Goal: Task Accomplishment & Management: Manage account settings

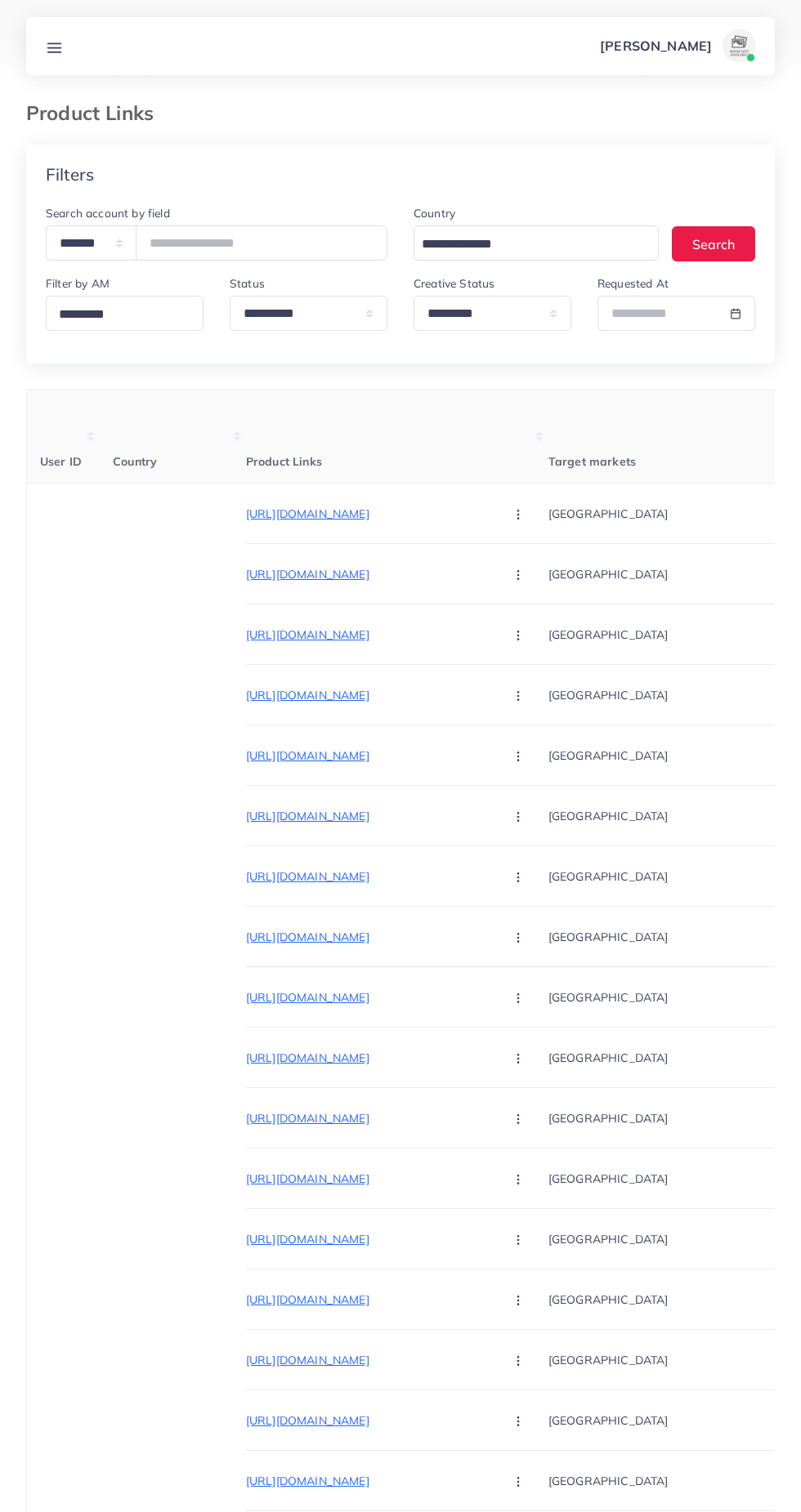
select select "*********"
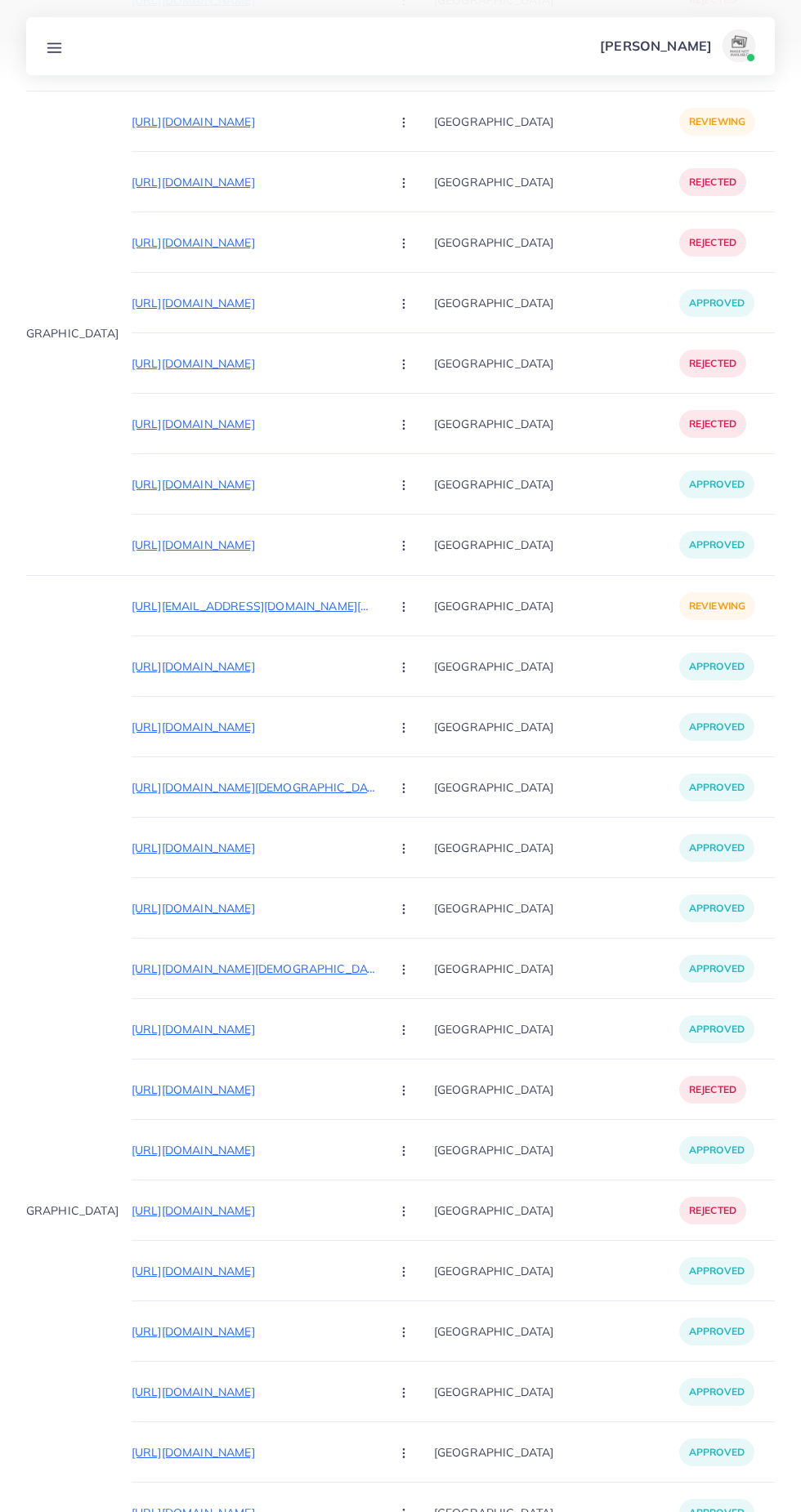
scroll to position [0, 116]
click at [131, 600] on p "[URL][EMAIL_ADDRESS][DOMAIN_NAME][DOMAIN_NAME]" at bounding box center [253, 606] width 245 height 20
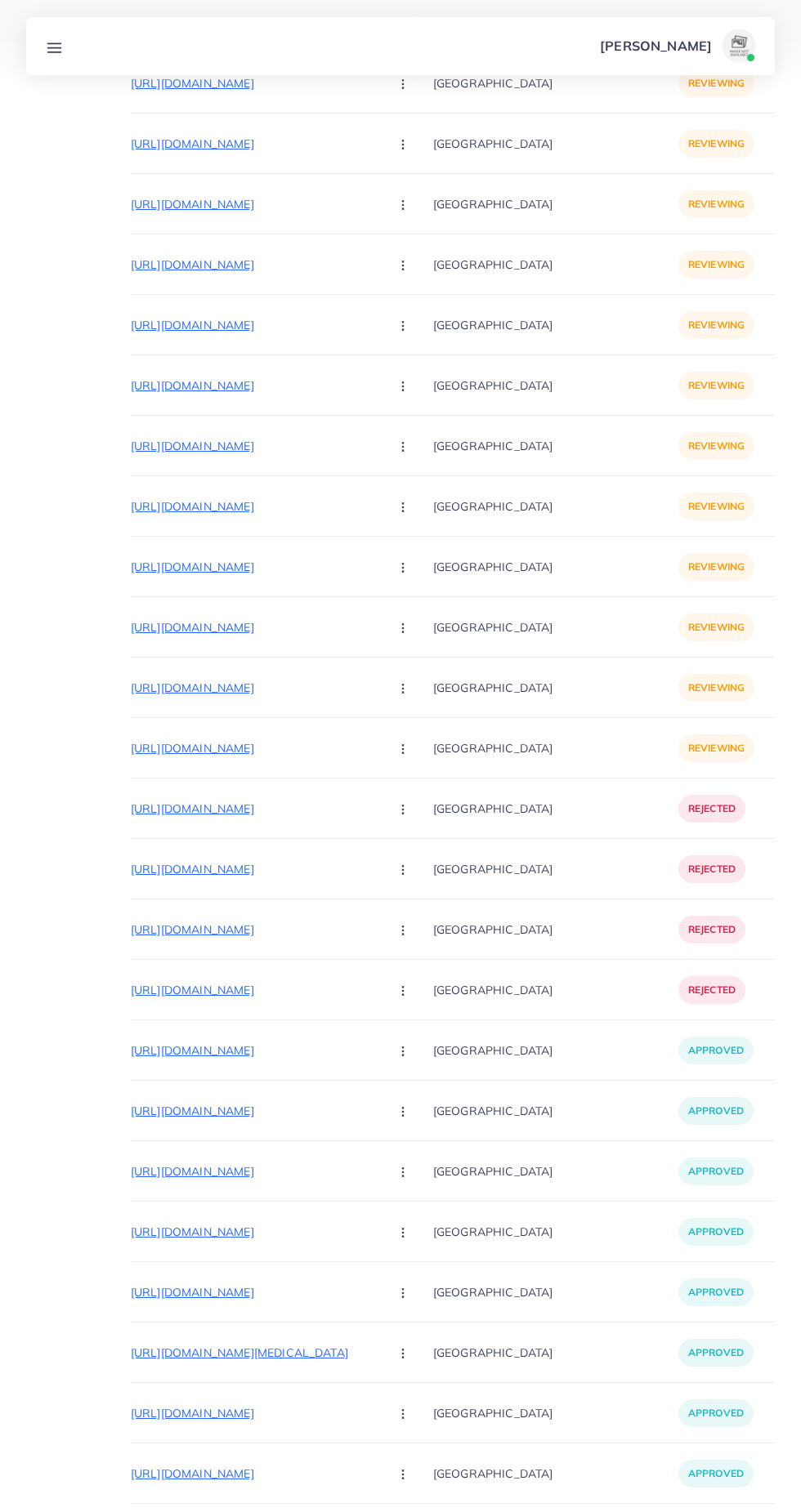
scroll to position [0, 0]
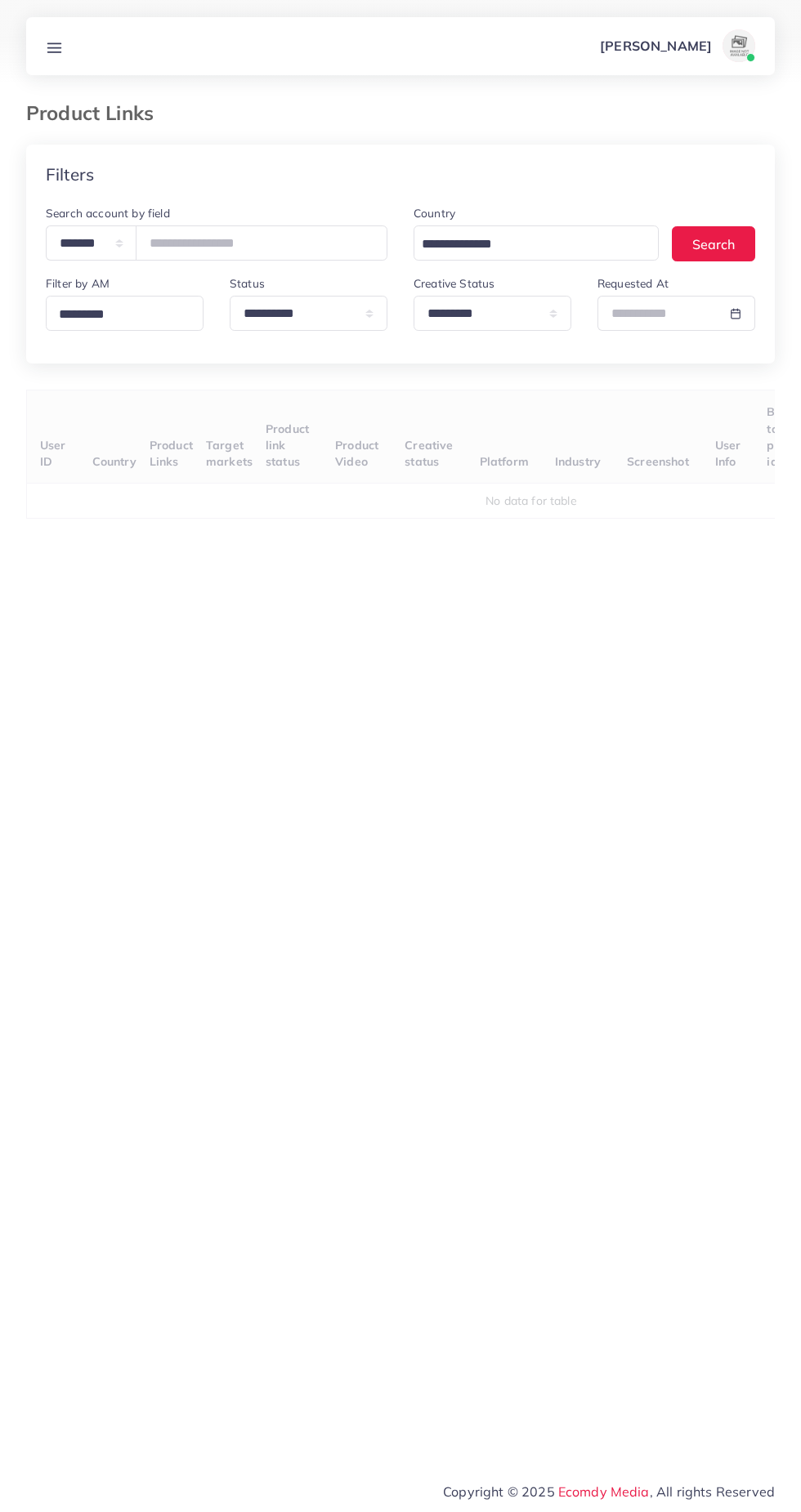
select select "*********"
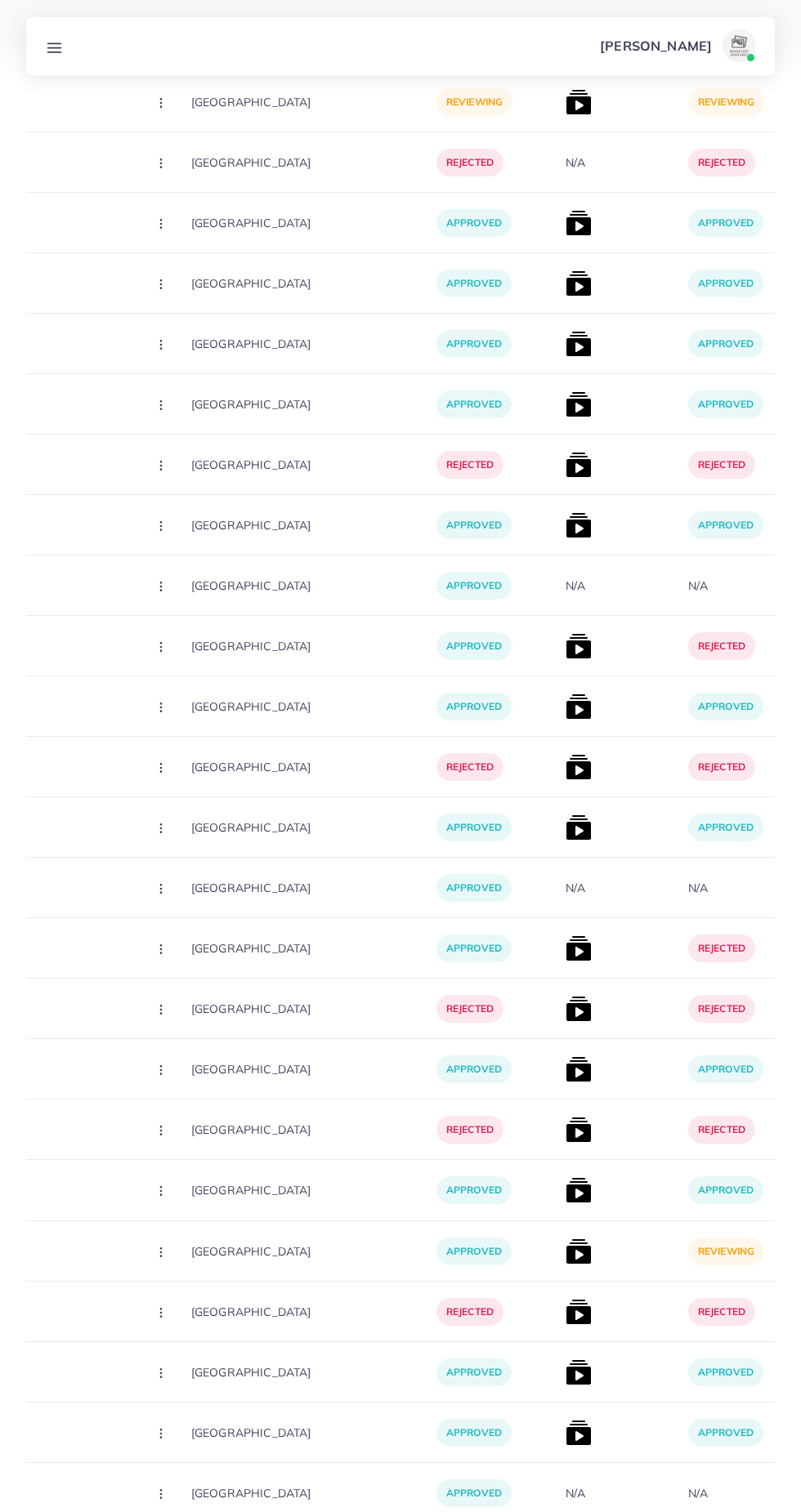
scroll to position [0, 360]
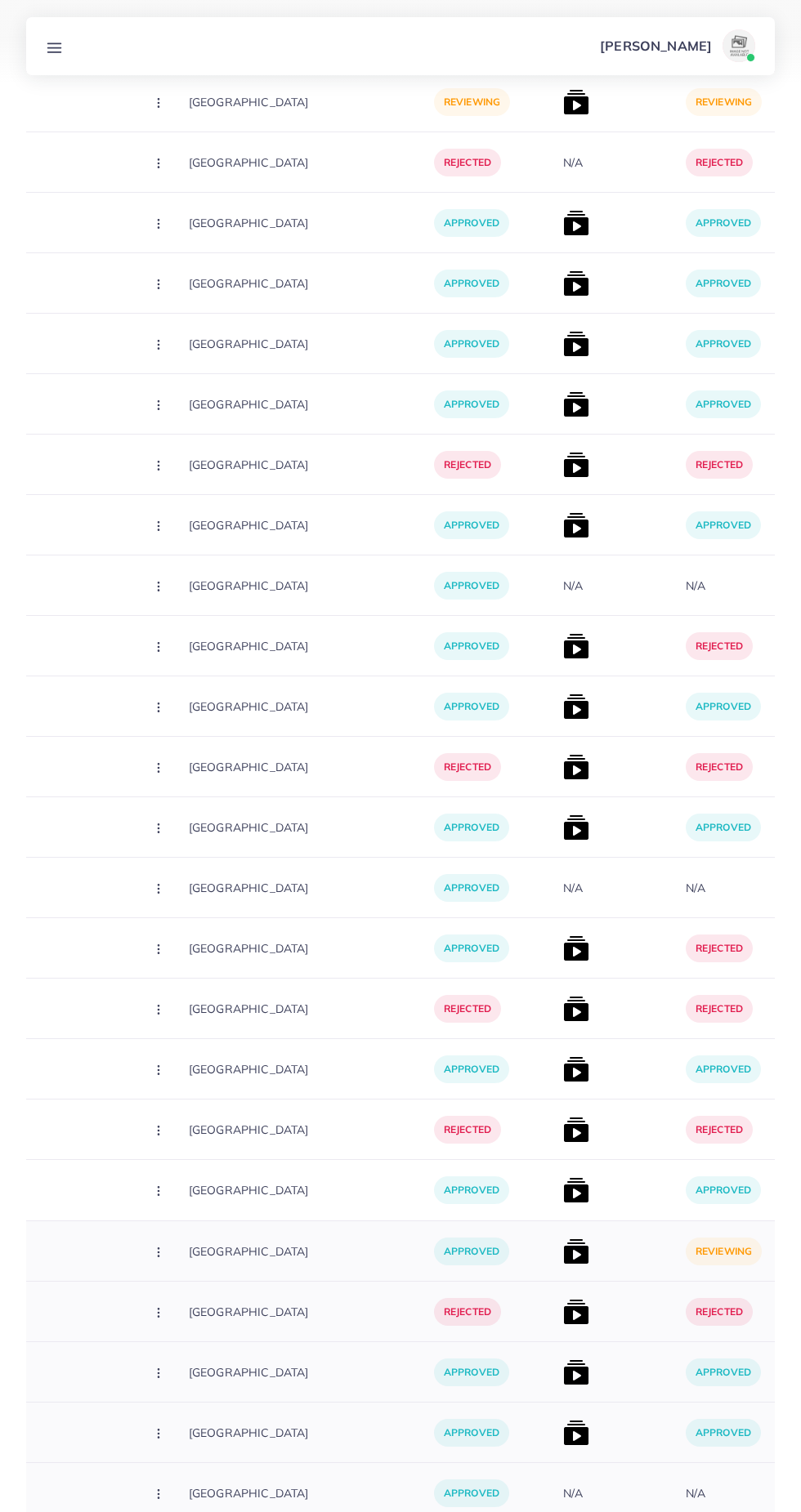
click at [563, 1256] on img at bounding box center [576, 1252] width 26 height 26
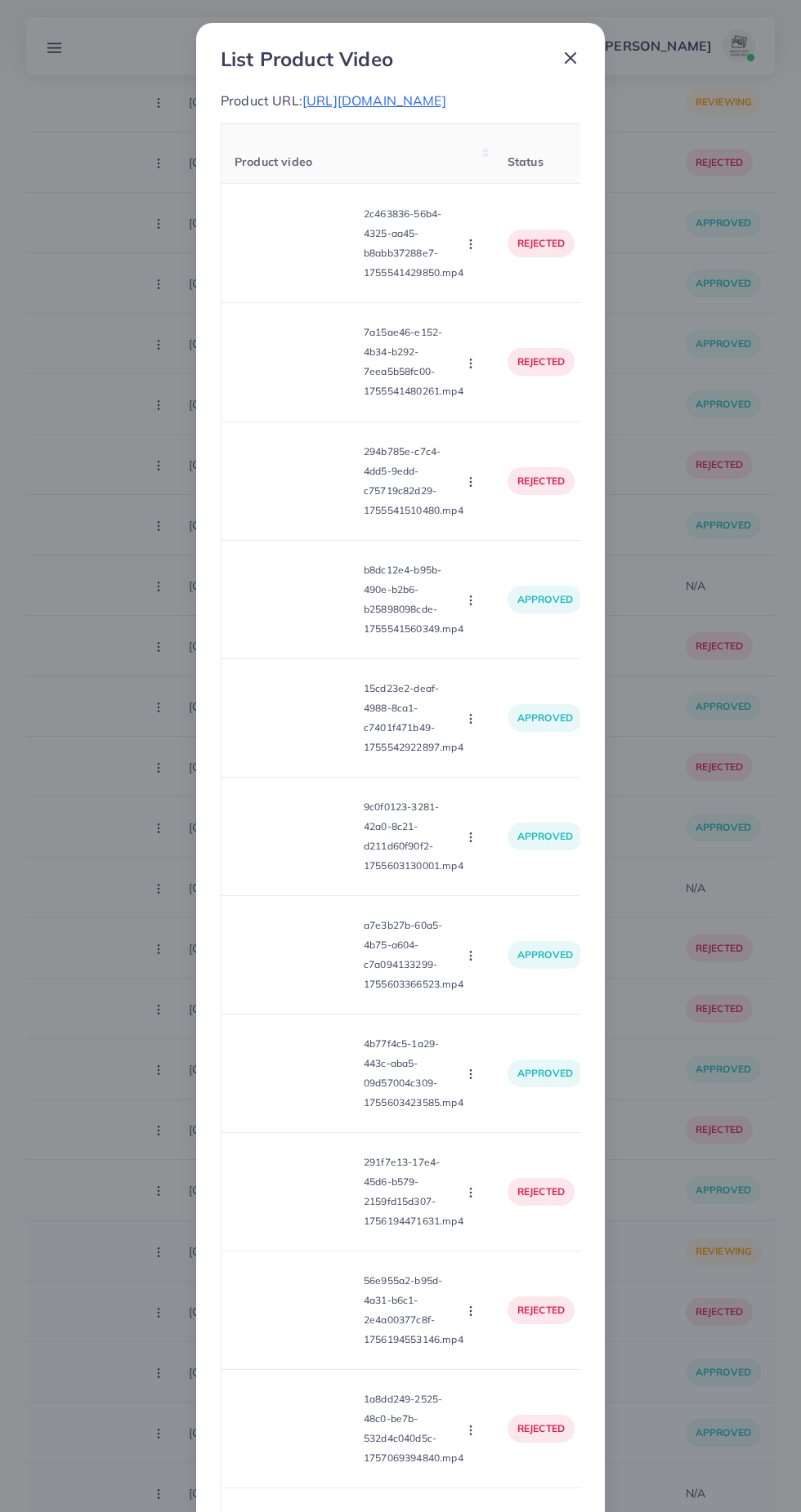
scroll to position [0, 0]
click at [515, 1249] on td "rejected" at bounding box center [545, 1191] width 102 height 118
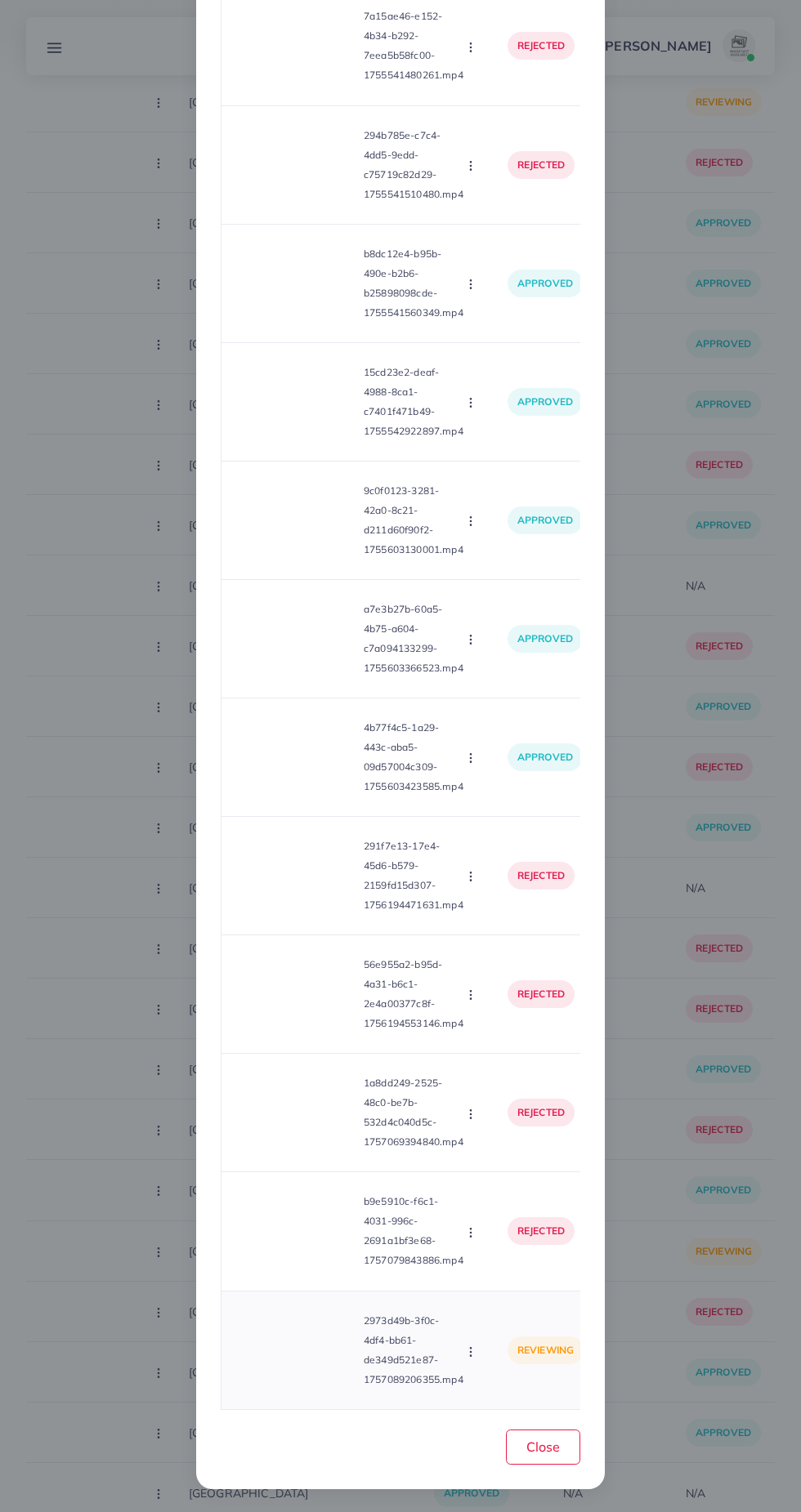
click at [305, 1375] on video at bounding box center [296, 1350] width 122 height 73
click at [319, 1353] on div at bounding box center [296, 1350] width 122 height 73
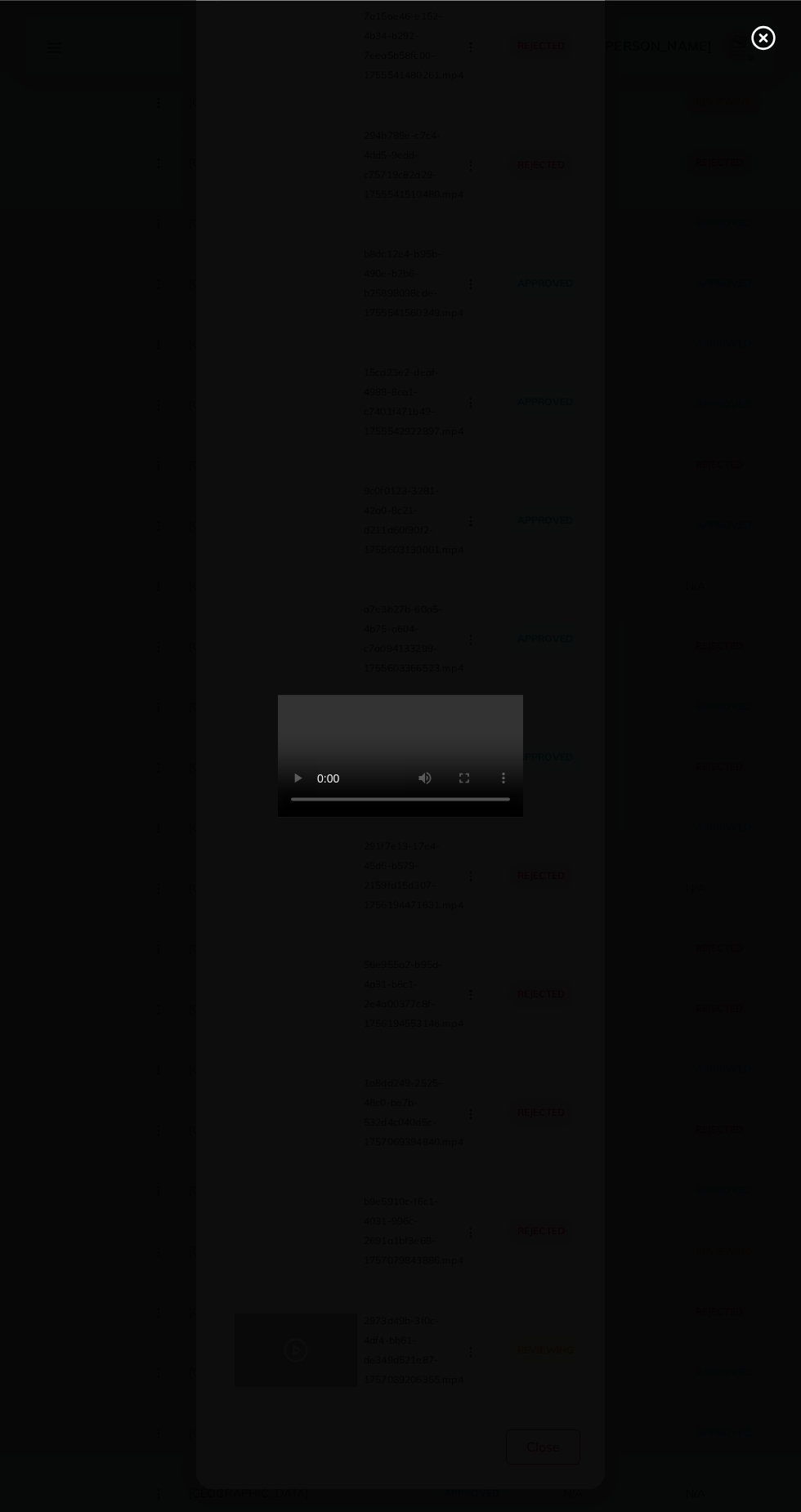
click at [668, 922] on div at bounding box center [400, 756] width 801 height 1512
click at [762, 37] on line at bounding box center [763, 38] width 7 height 7
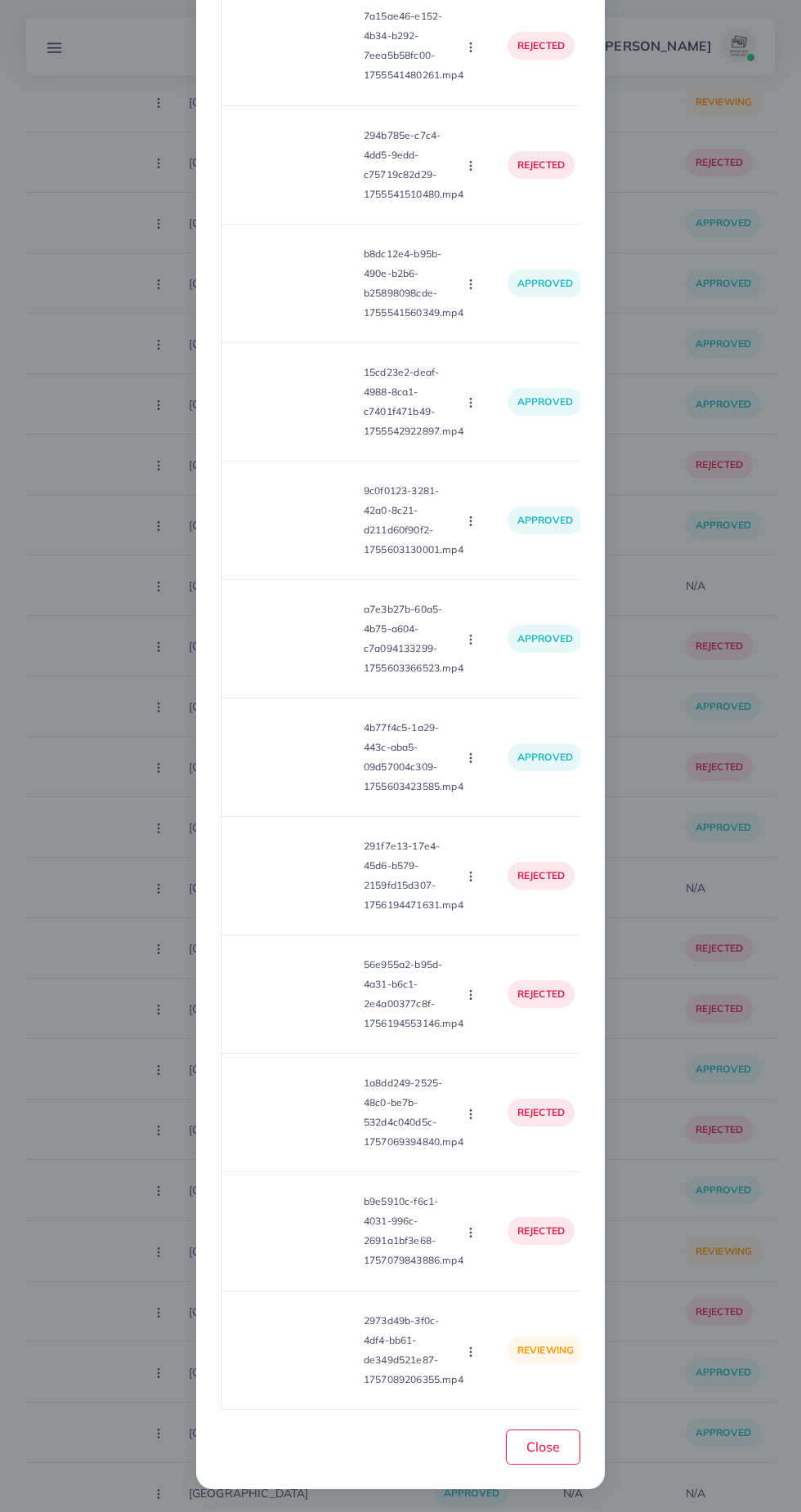
scroll to position [0, 0]
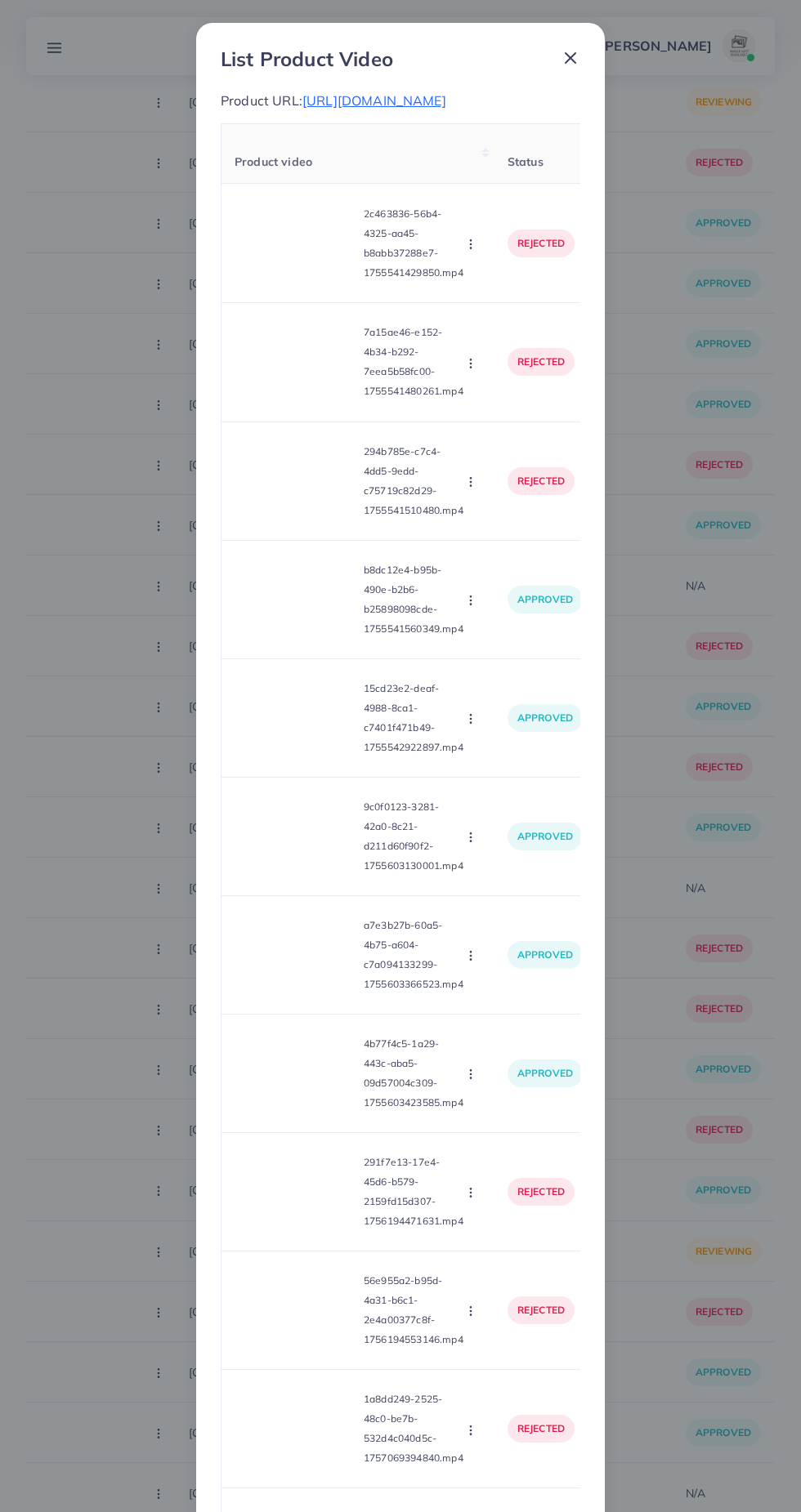
click at [447, 102] on span "https://theglaciours.com/collections/fan-favorites-our-best-sellers" at bounding box center [374, 100] width 144 height 16
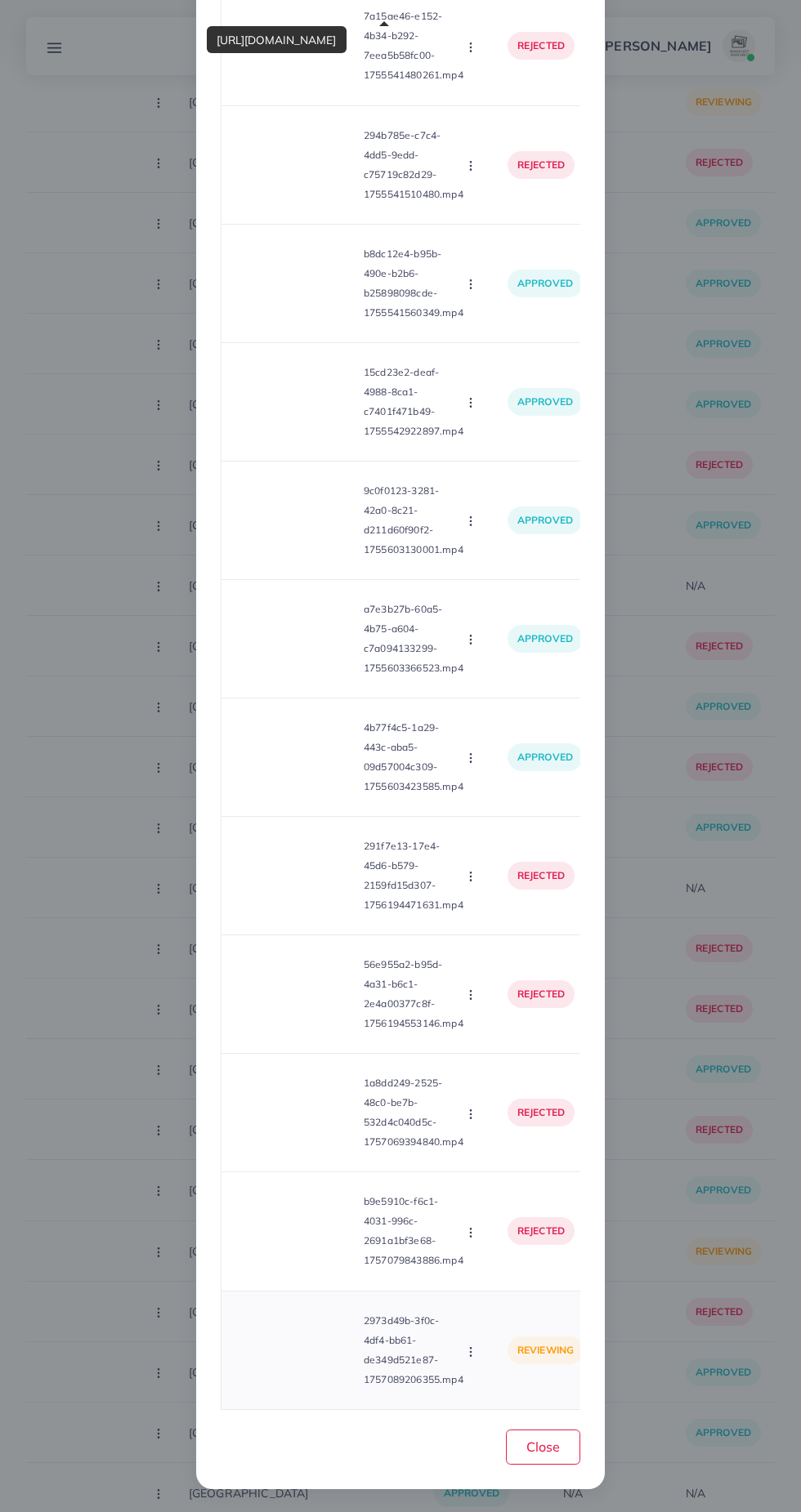
click at [468, 1353] on icon "button" at bounding box center [470, 1352] width 13 height 13
click at [518, 1268] on span "Approve" at bounding box center [505, 1275] width 54 height 16
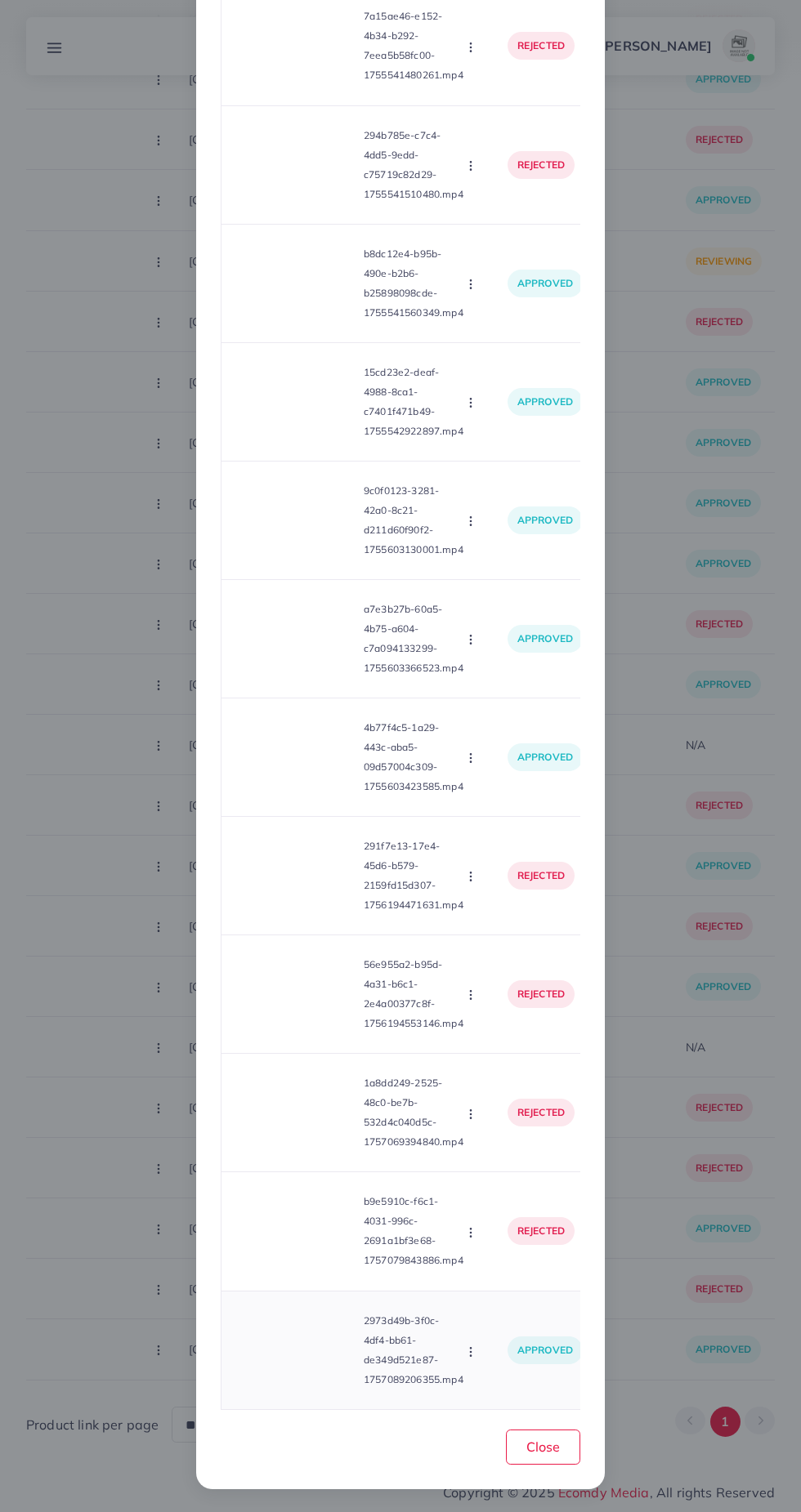
scroll to position [15734, 0]
click at [548, 1440] on span "Close" at bounding box center [542, 1446] width 34 height 16
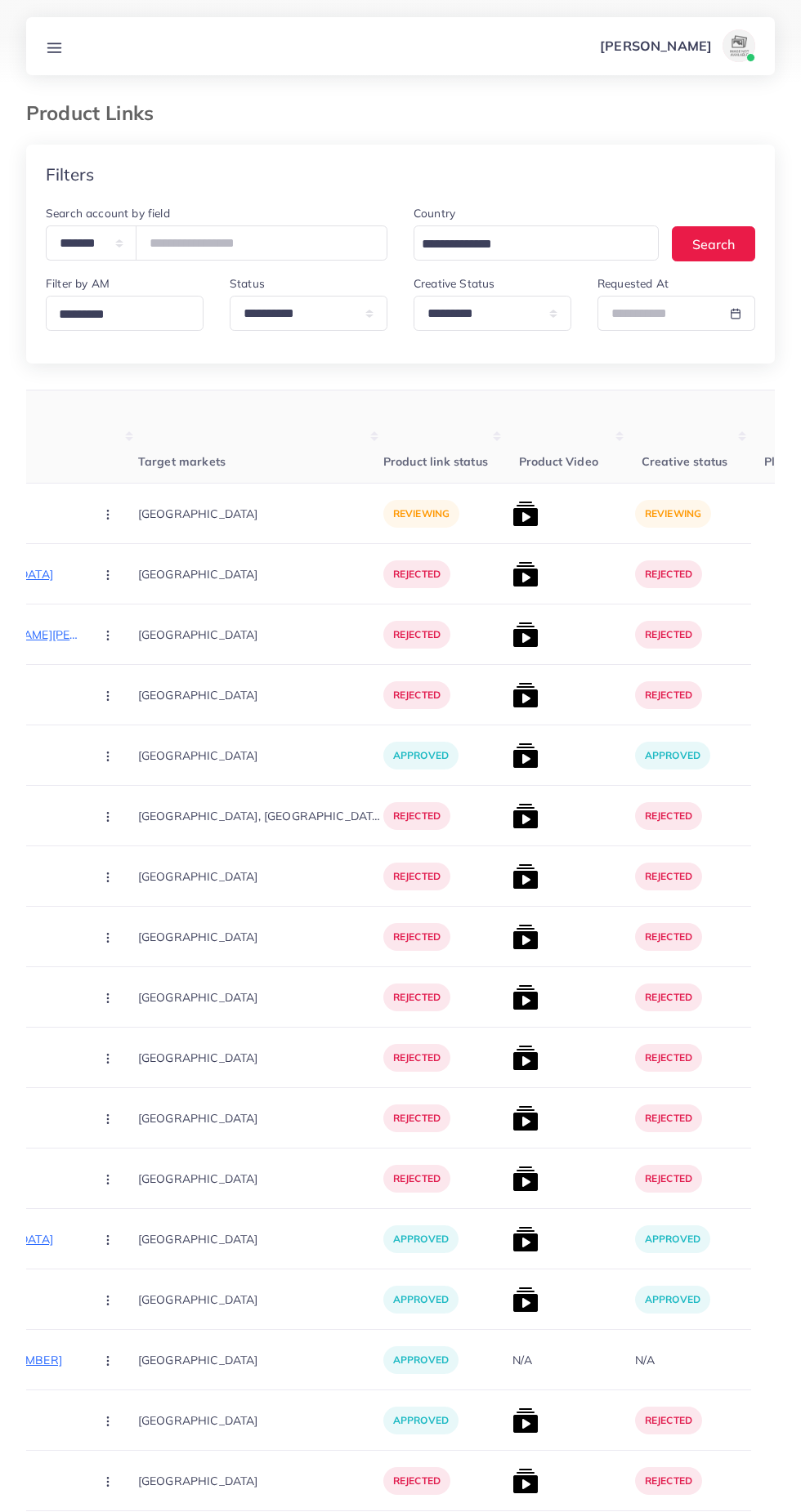
scroll to position [0, 399]
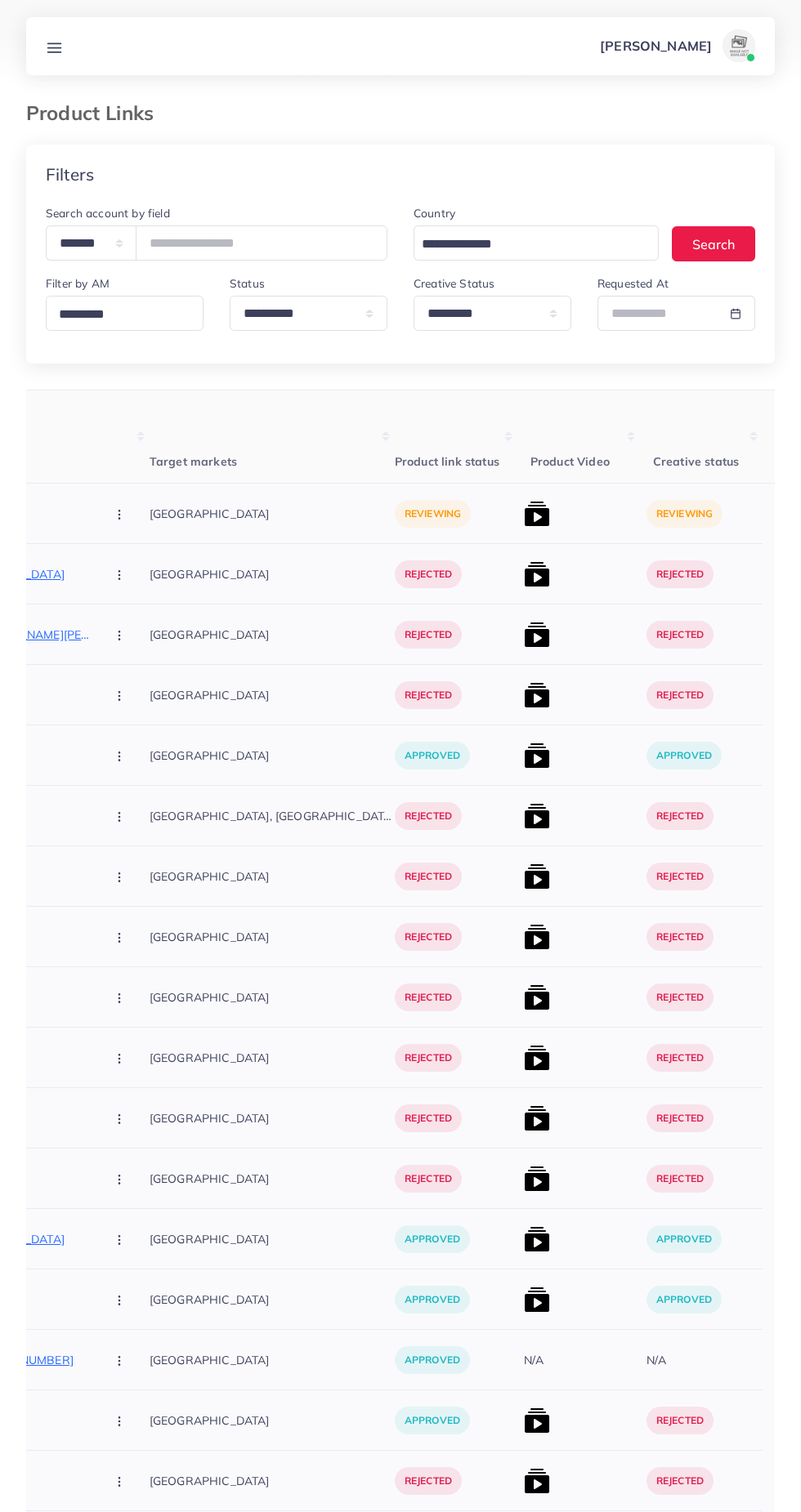
click at [524, 509] on img at bounding box center [537, 514] width 26 height 26
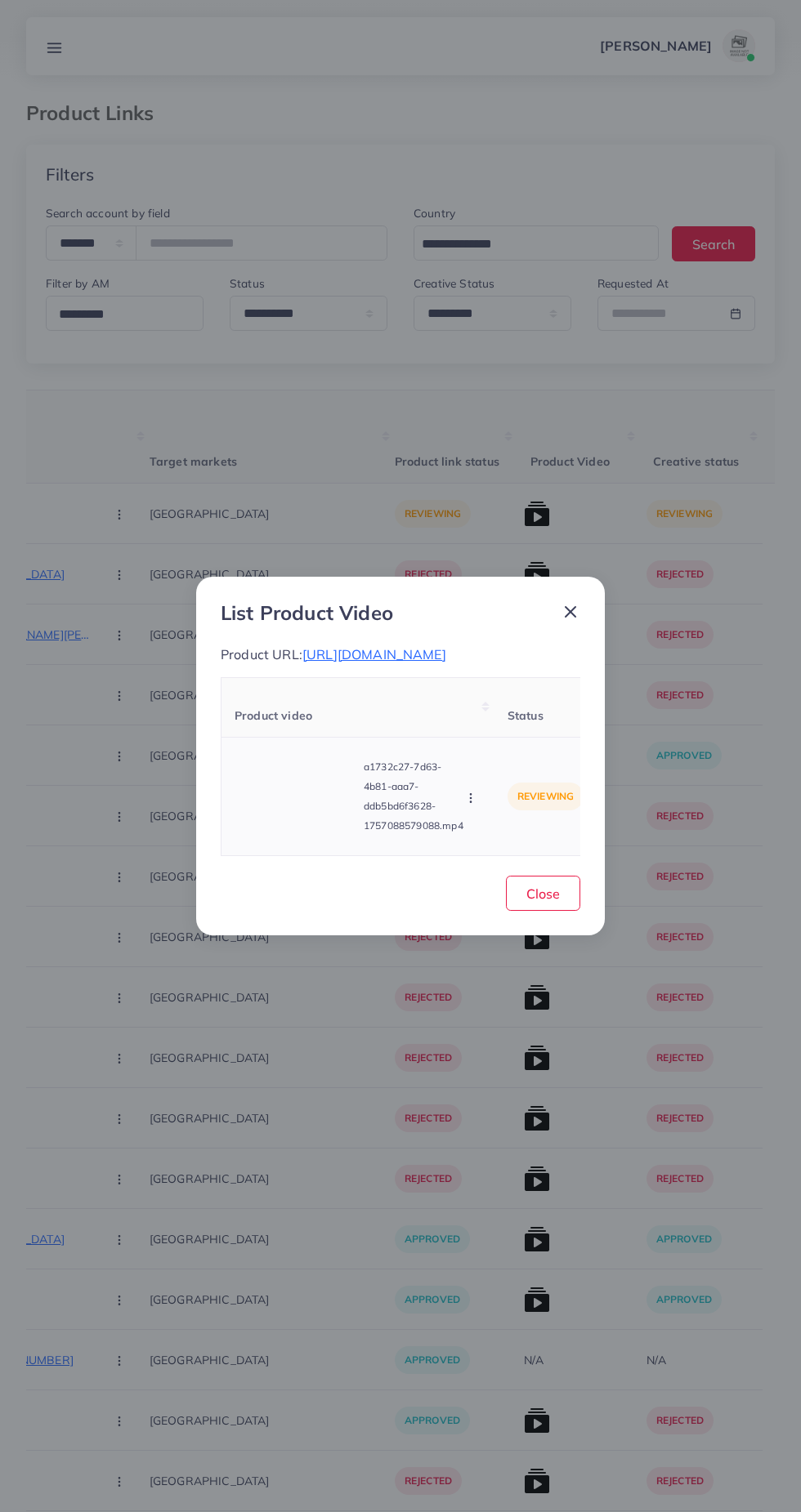
click at [296, 819] on video at bounding box center [296, 796] width 122 height 73
click at [276, 817] on div at bounding box center [296, 796] width 122 height 73
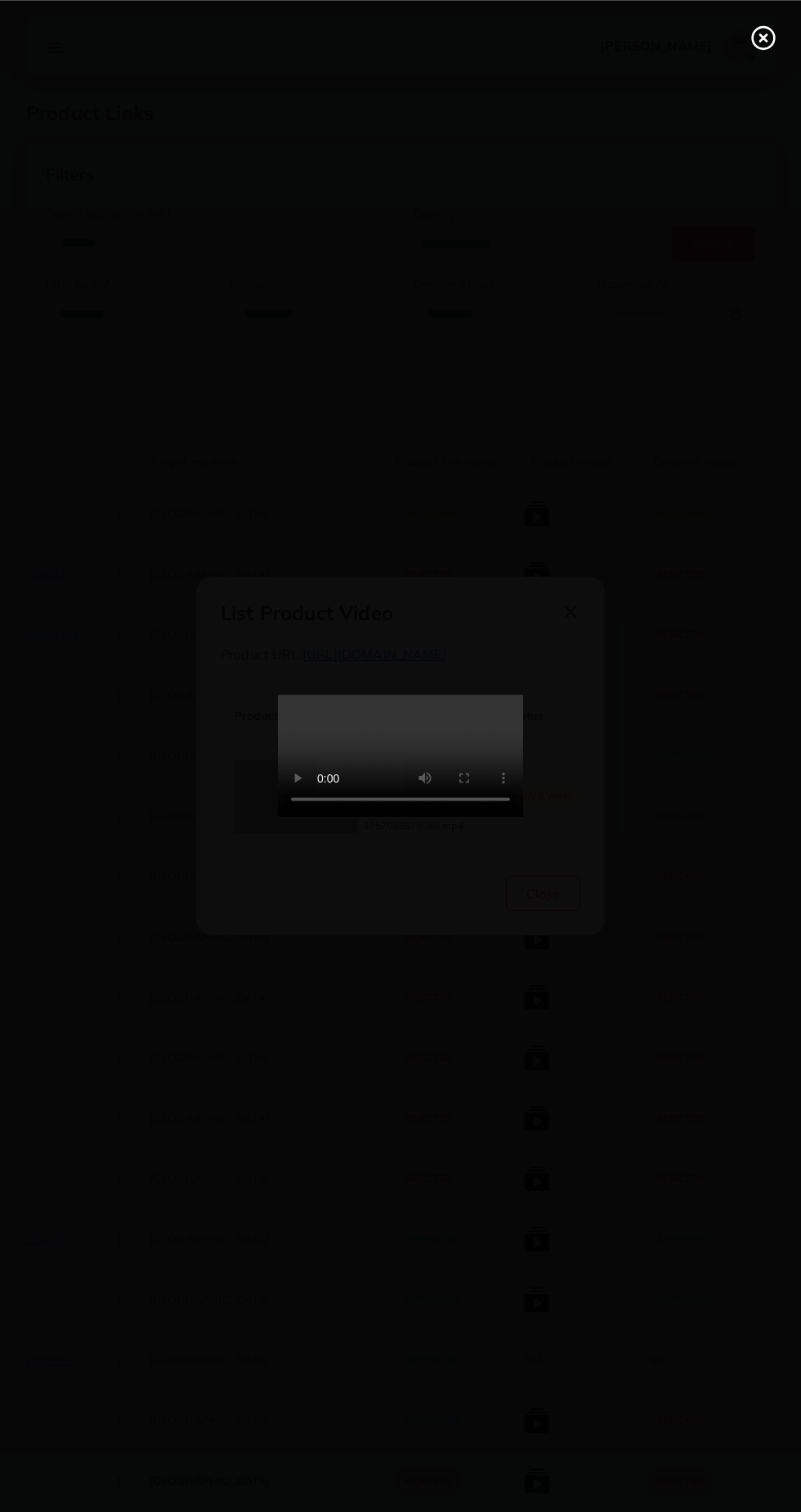
click at [762, 50] on icon at bounding box center [763, 37] width 26 height 26
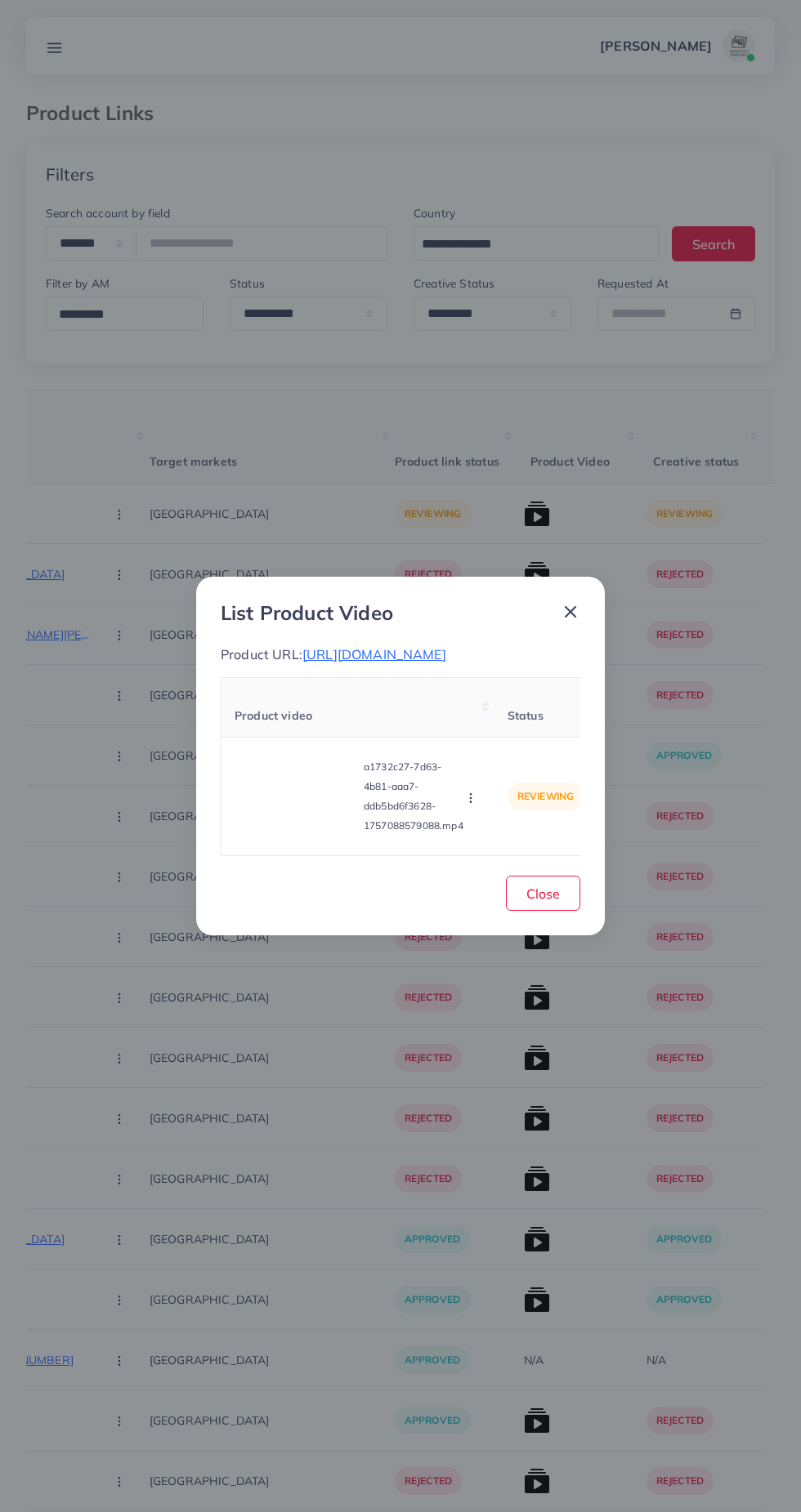
click at [570, 607] on line at bounding box center [570, 611] width 9 height 9
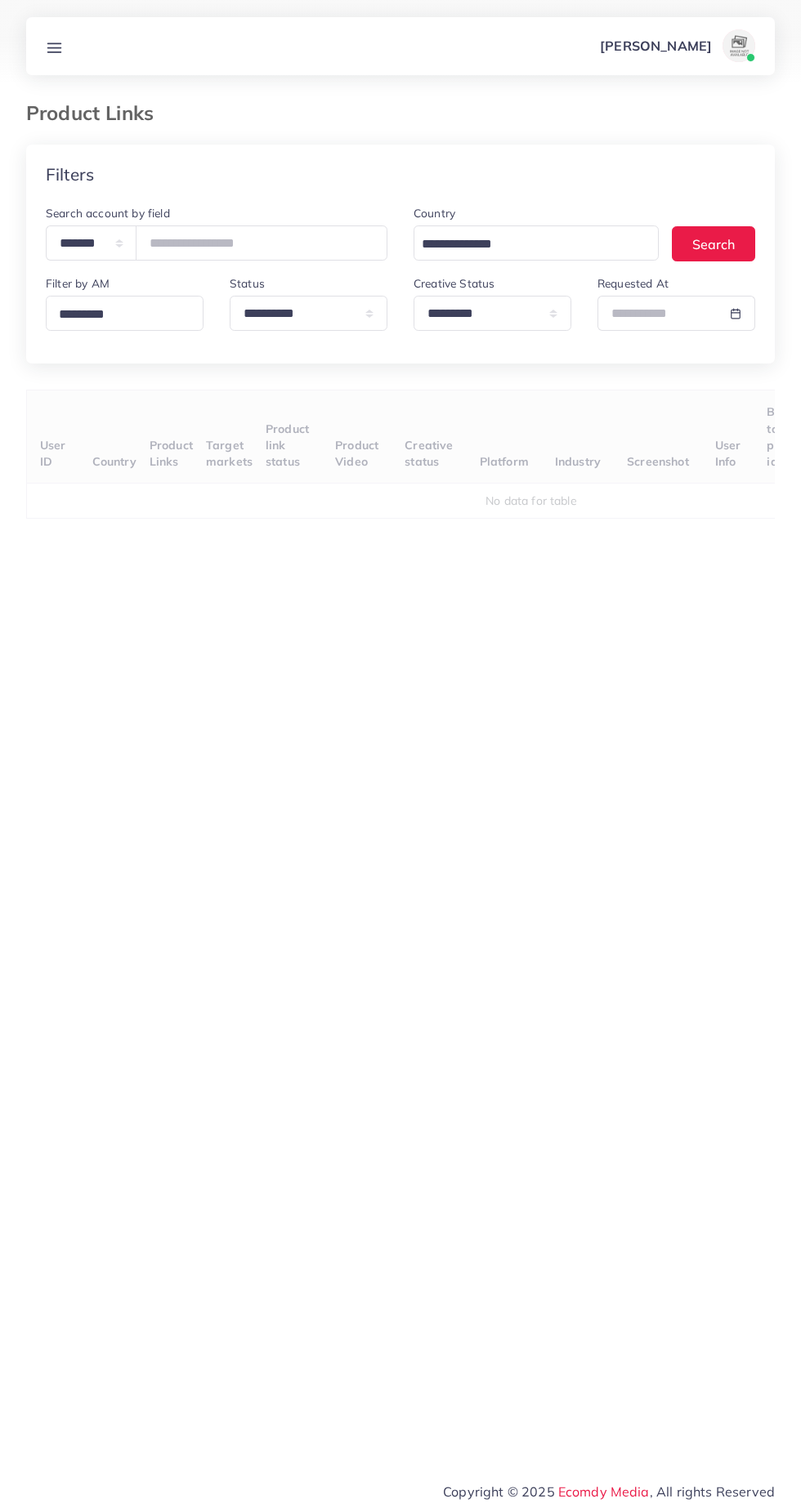
select select "*********"
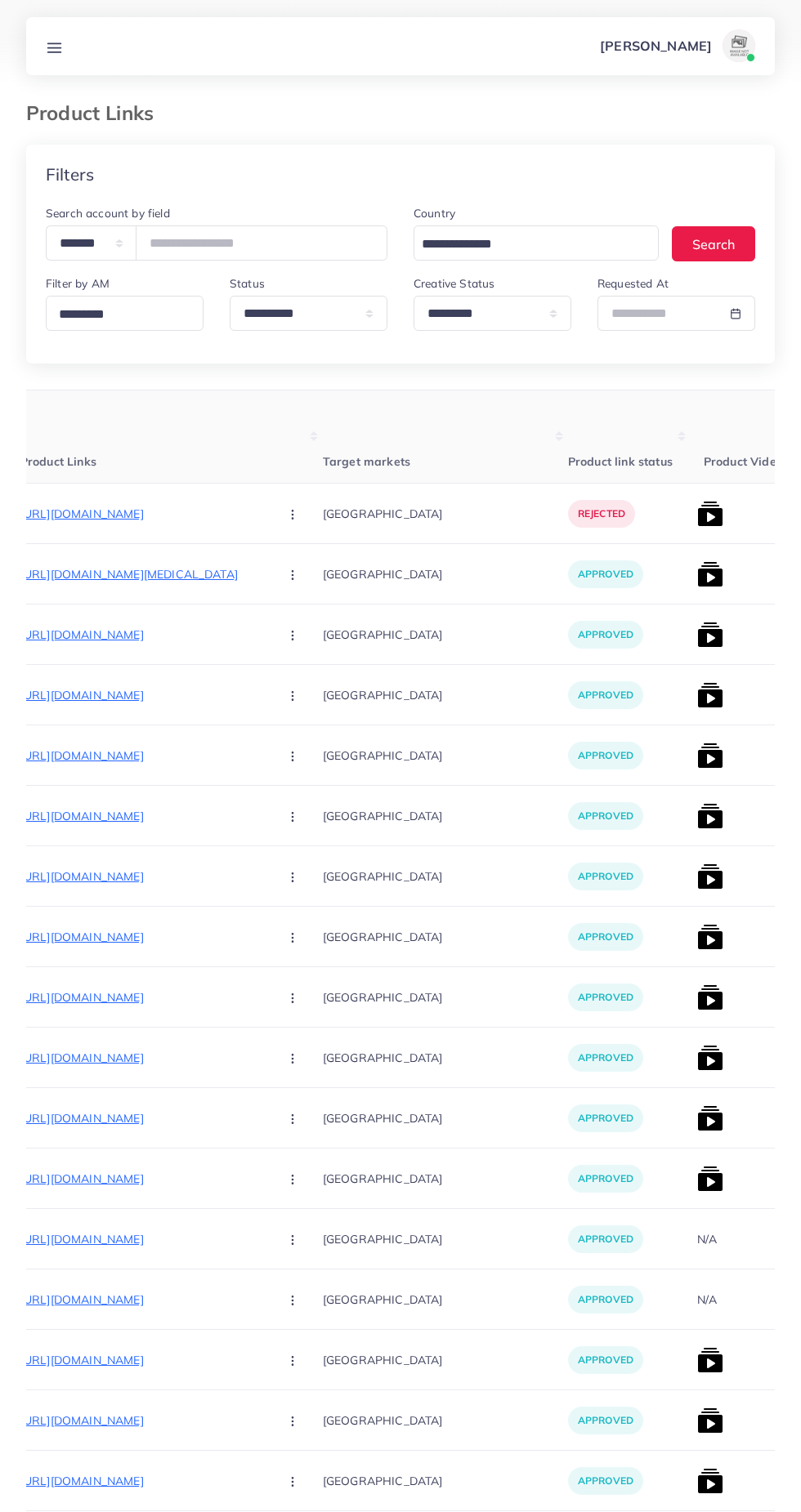
scroll to position [0, 256]
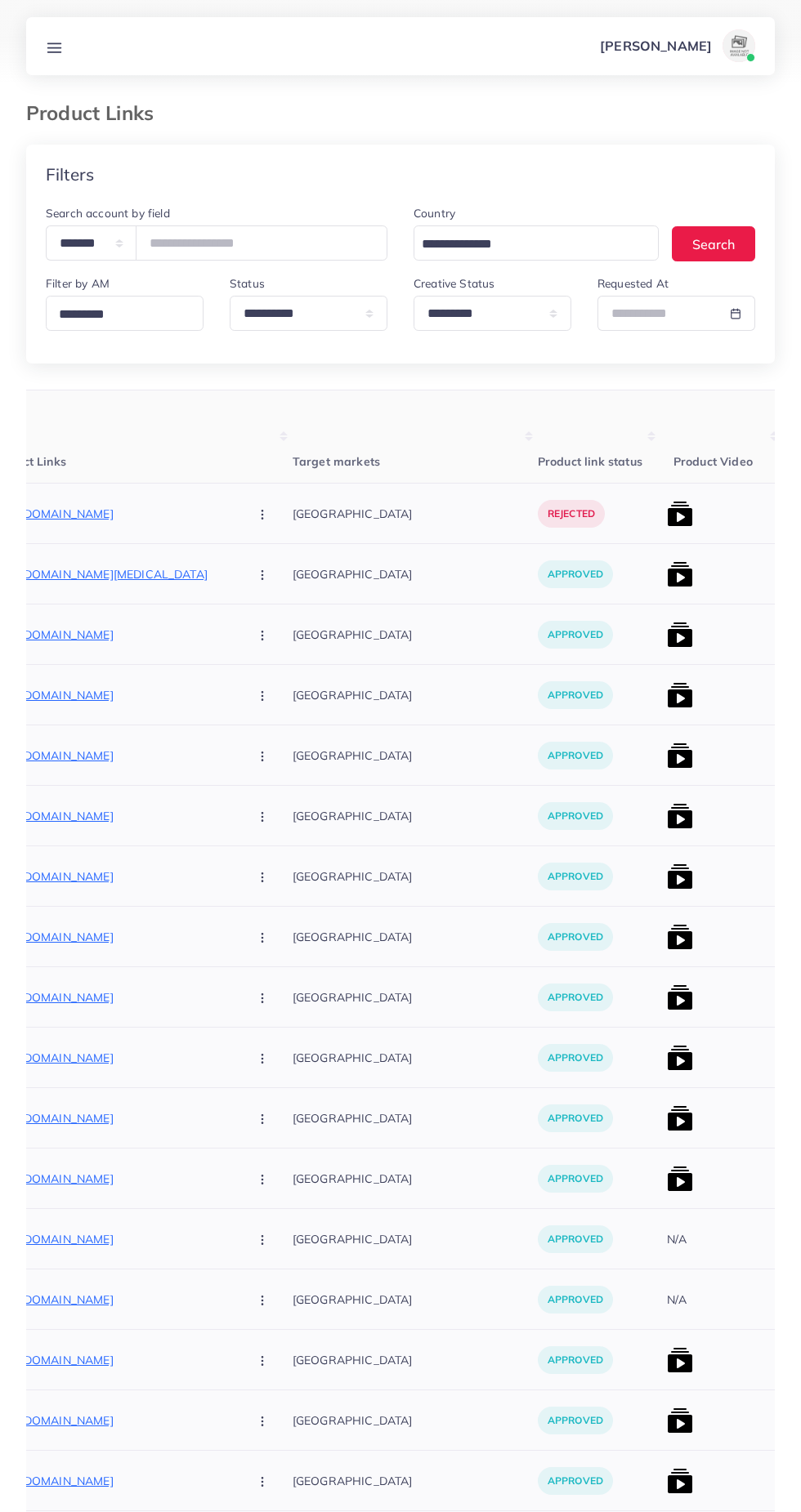
click at [666, 942] on img at bounding box center [679, 937] width 26 height 26
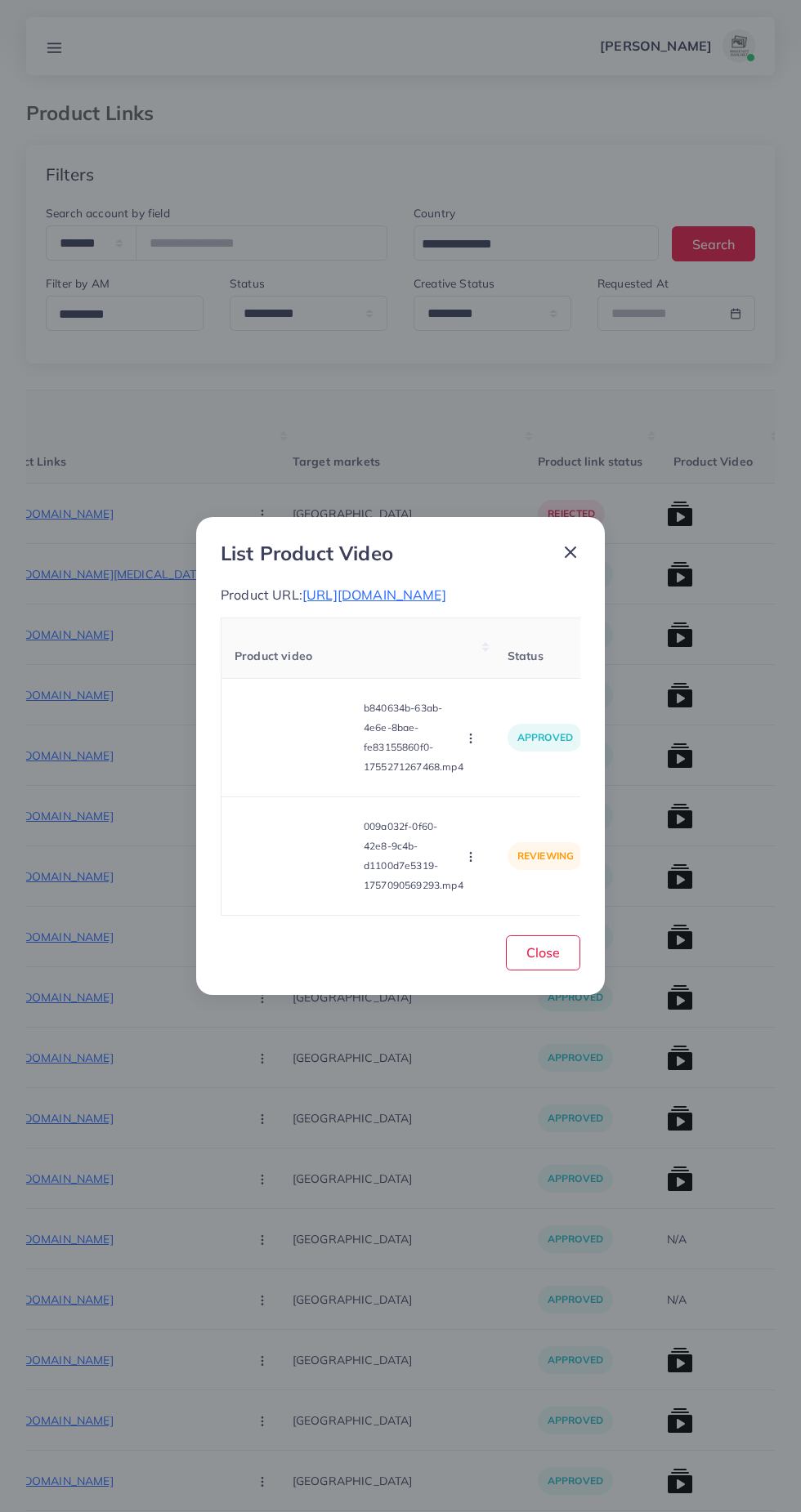
click at [602, 934] on div "List Product Video Product URL: https://shopeasily.store/products/long-mobile-w…" at bounding box center [400, 756] width 409 height 478
click at [321, 878] on video at bounding box center [296, 856] width 122 height 73
click at [303, 869] on icon at bounding box center [296, 856] width 26 height 26
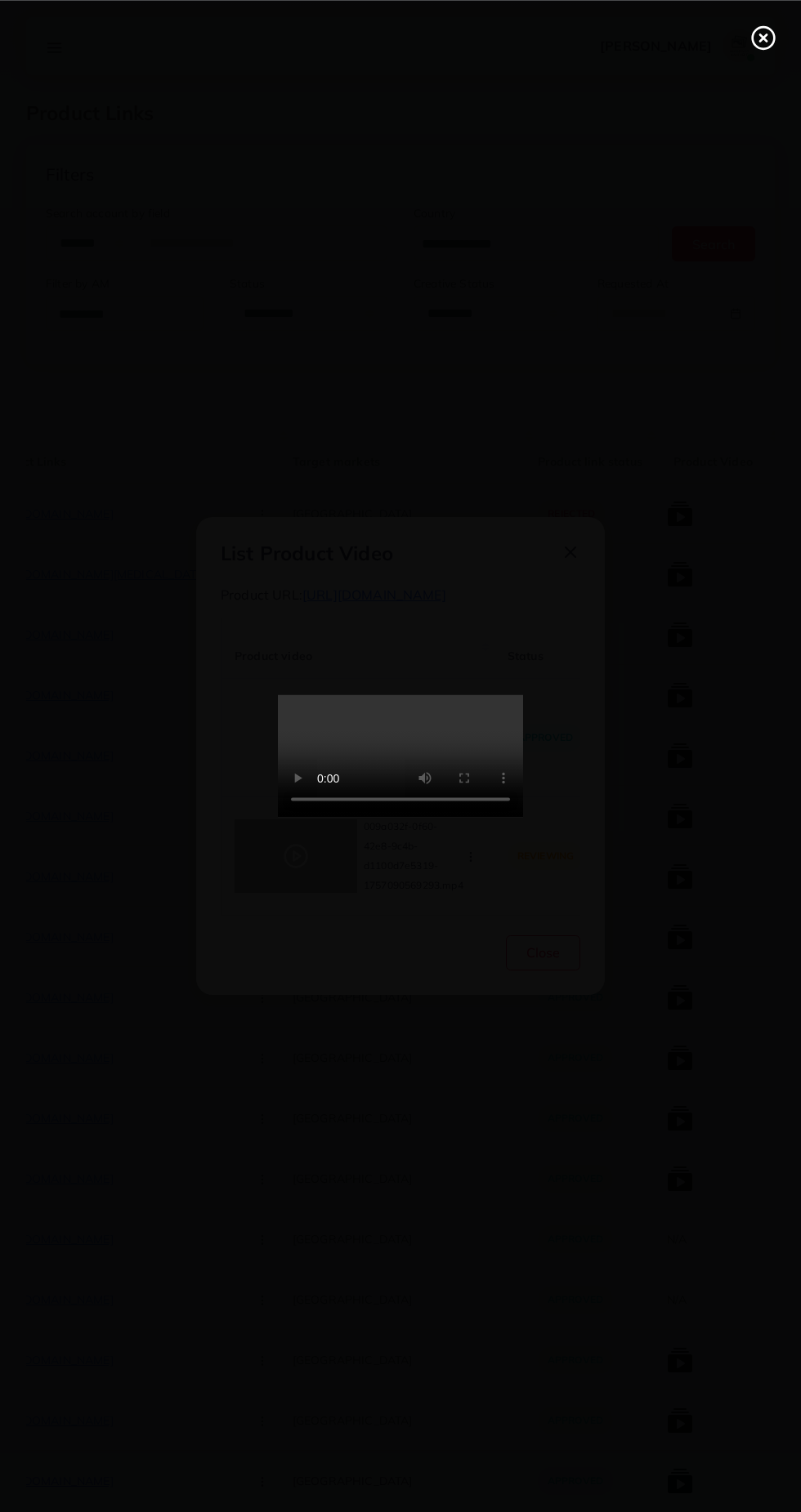
click at [762, 37] on line at bounding box center [763, 38] width 7 height 7
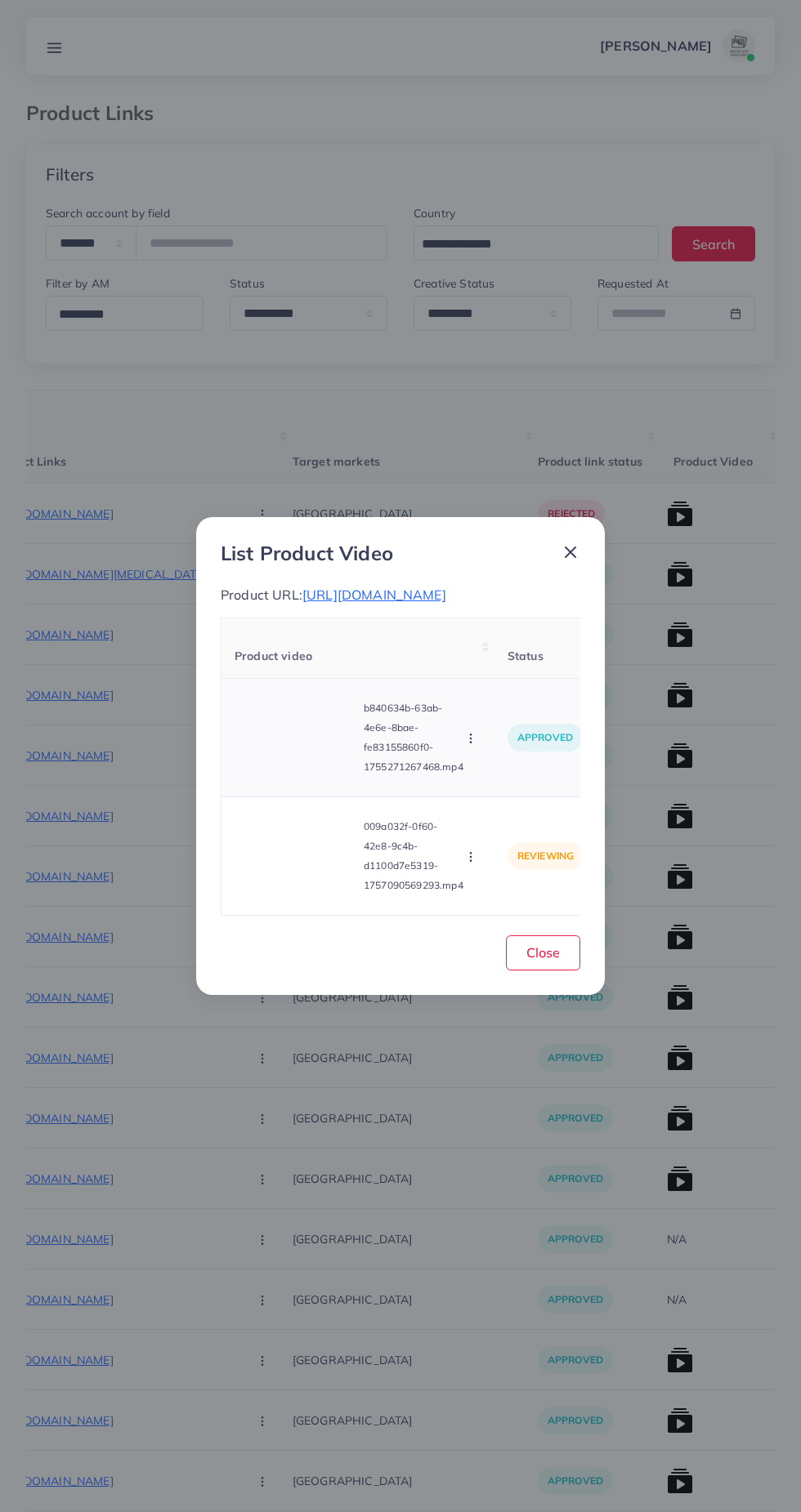
click at [311, 746] on video at bounding box center [296, 737] width 122 height 73
click at [309, 752] on div at bounding box center [296, 737] width 122 height 73
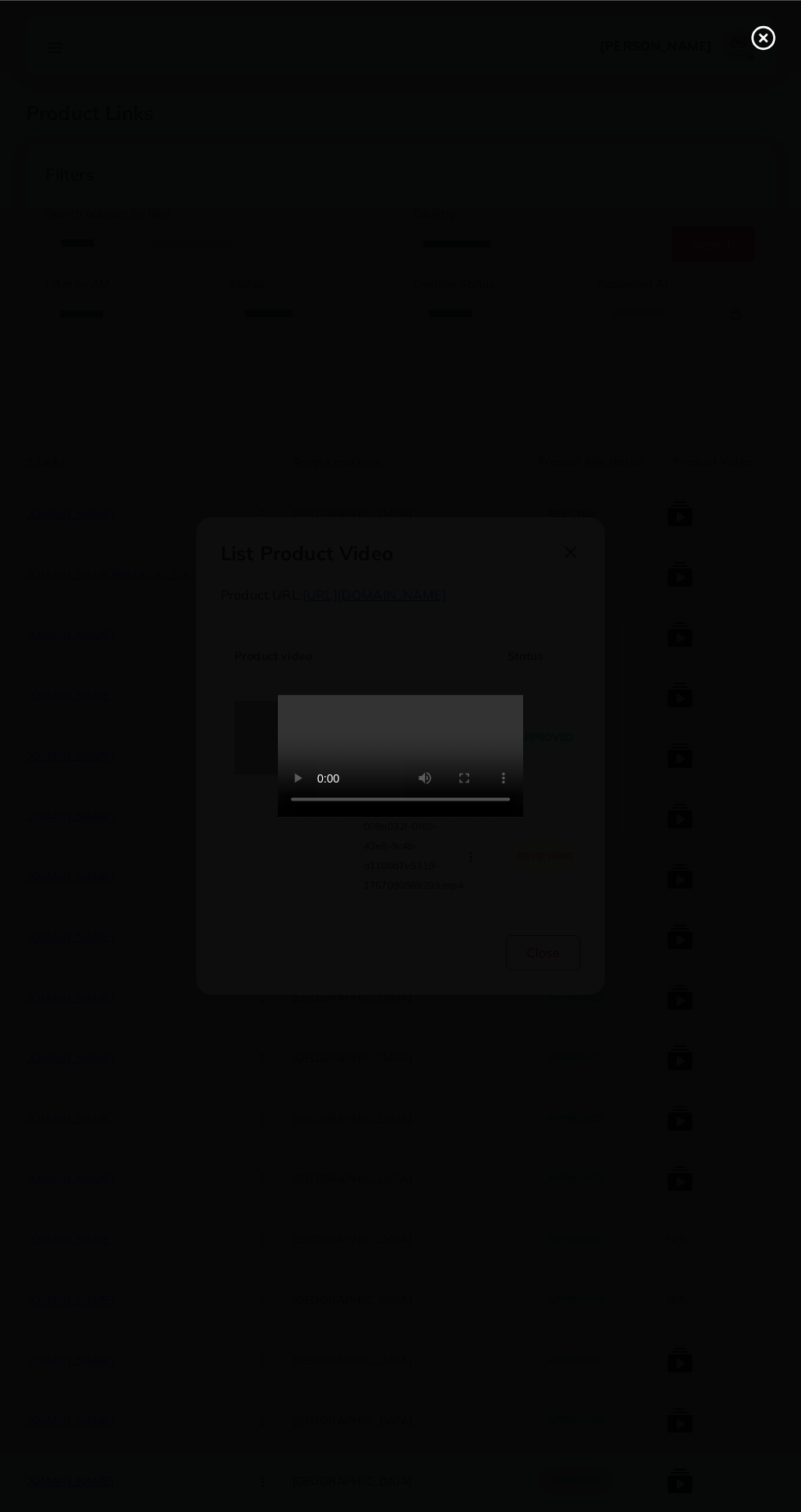
click at [16, 720] on div at bounding box center [400, 756] width 801 height 1512
click at [762, 37] on line at bounding box center [763, 38] width 7 height 7
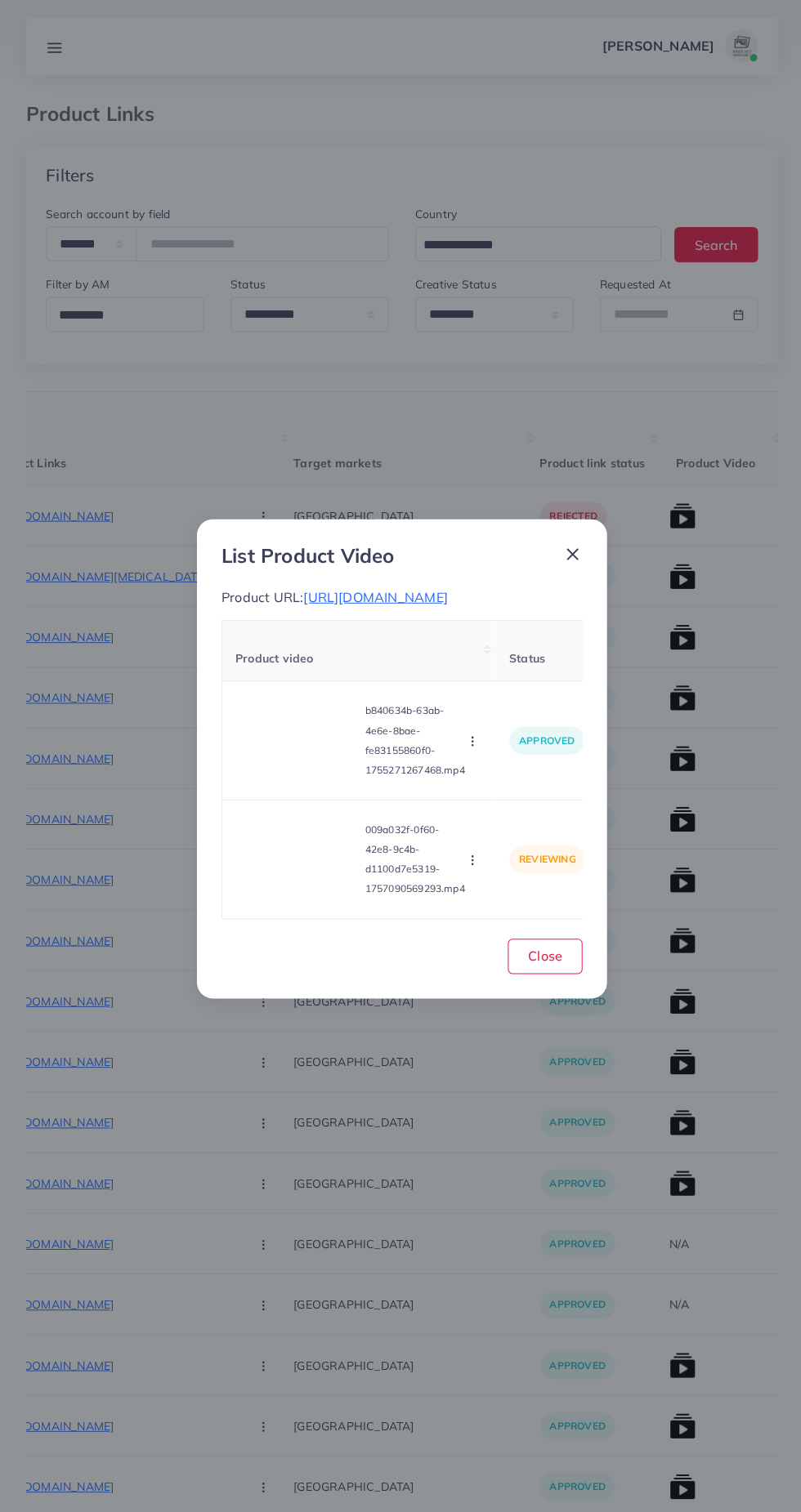
click at [603, 530] on div "List Product Video Product URL: https://shopeasily.store/products/long-mobile-w…" at bounding box center [400, 756] width 409 height 478
click at [572, 542] on icon at bounding box center [570, 552] width 20 height 20
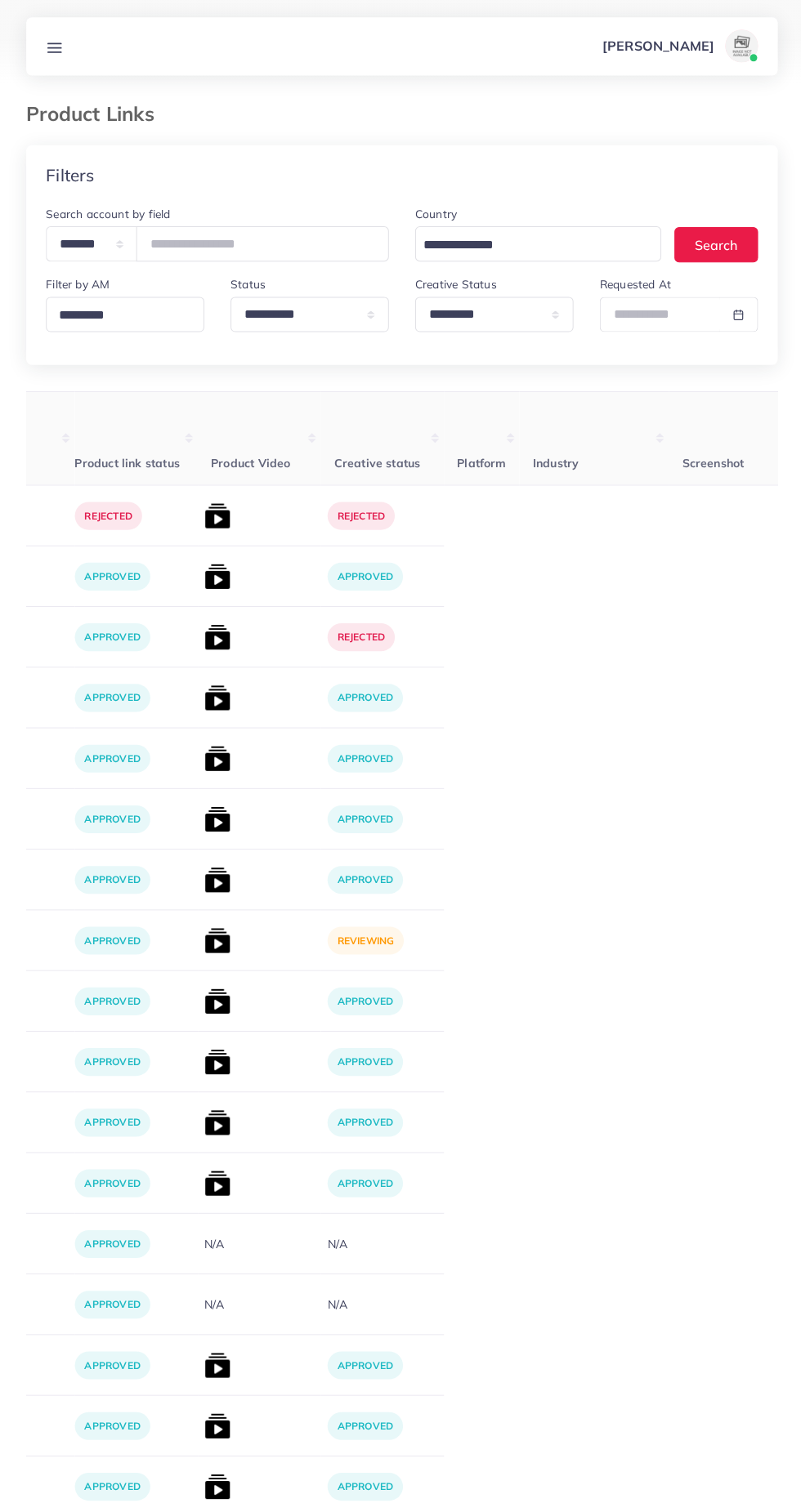
scroll to position [0, 815]
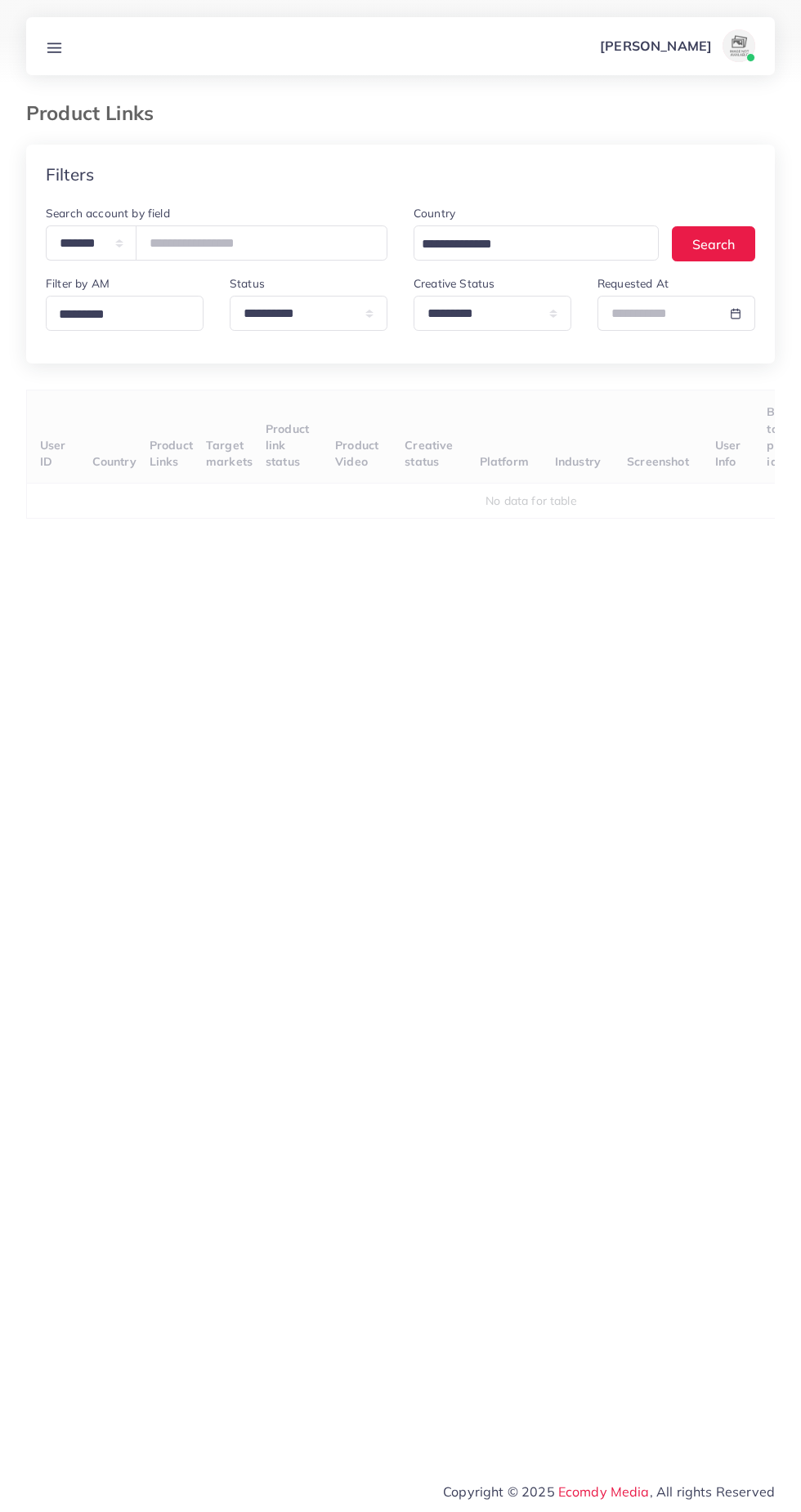
select select "*********"
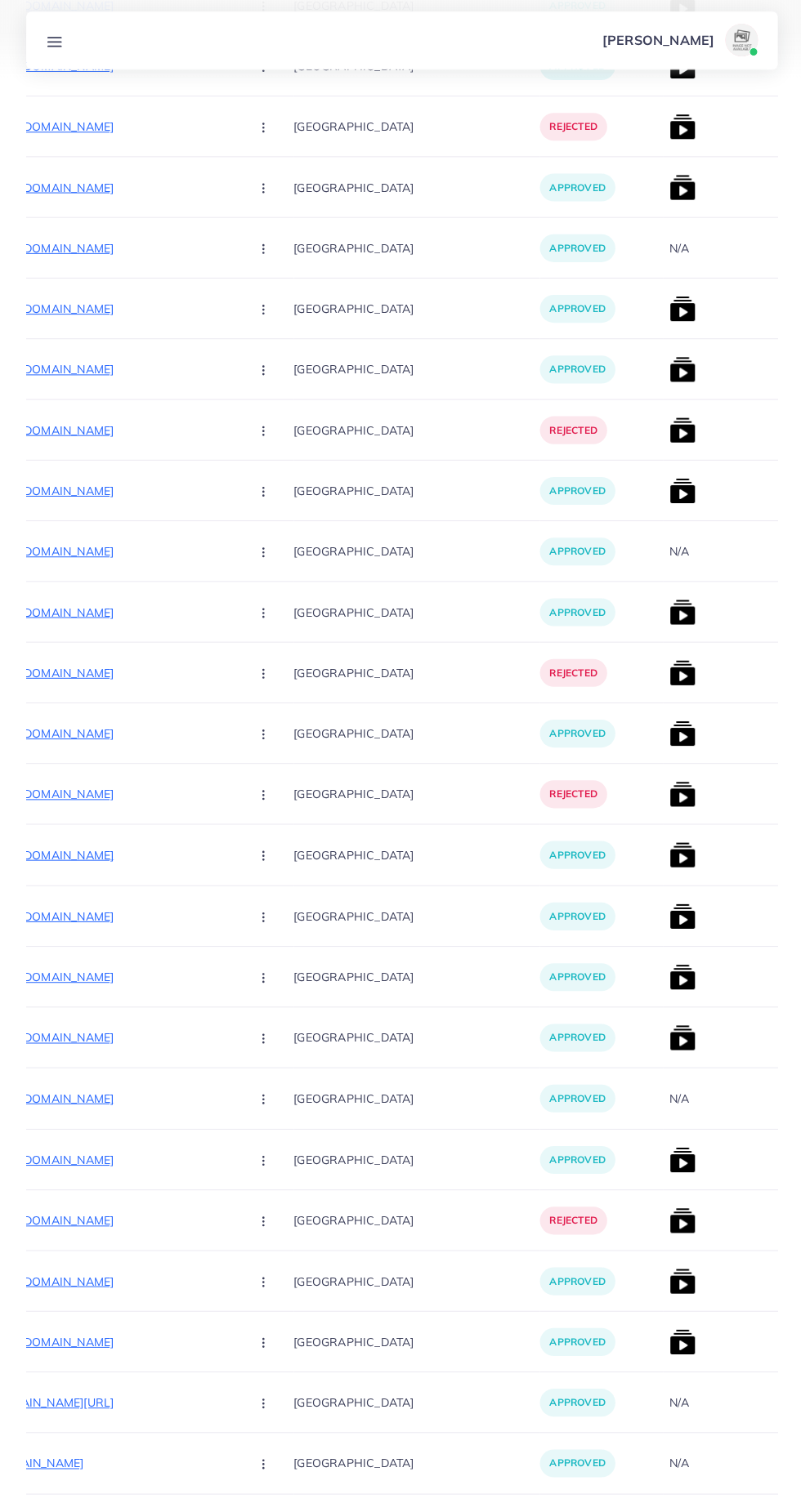
scroll to position [0, 360]
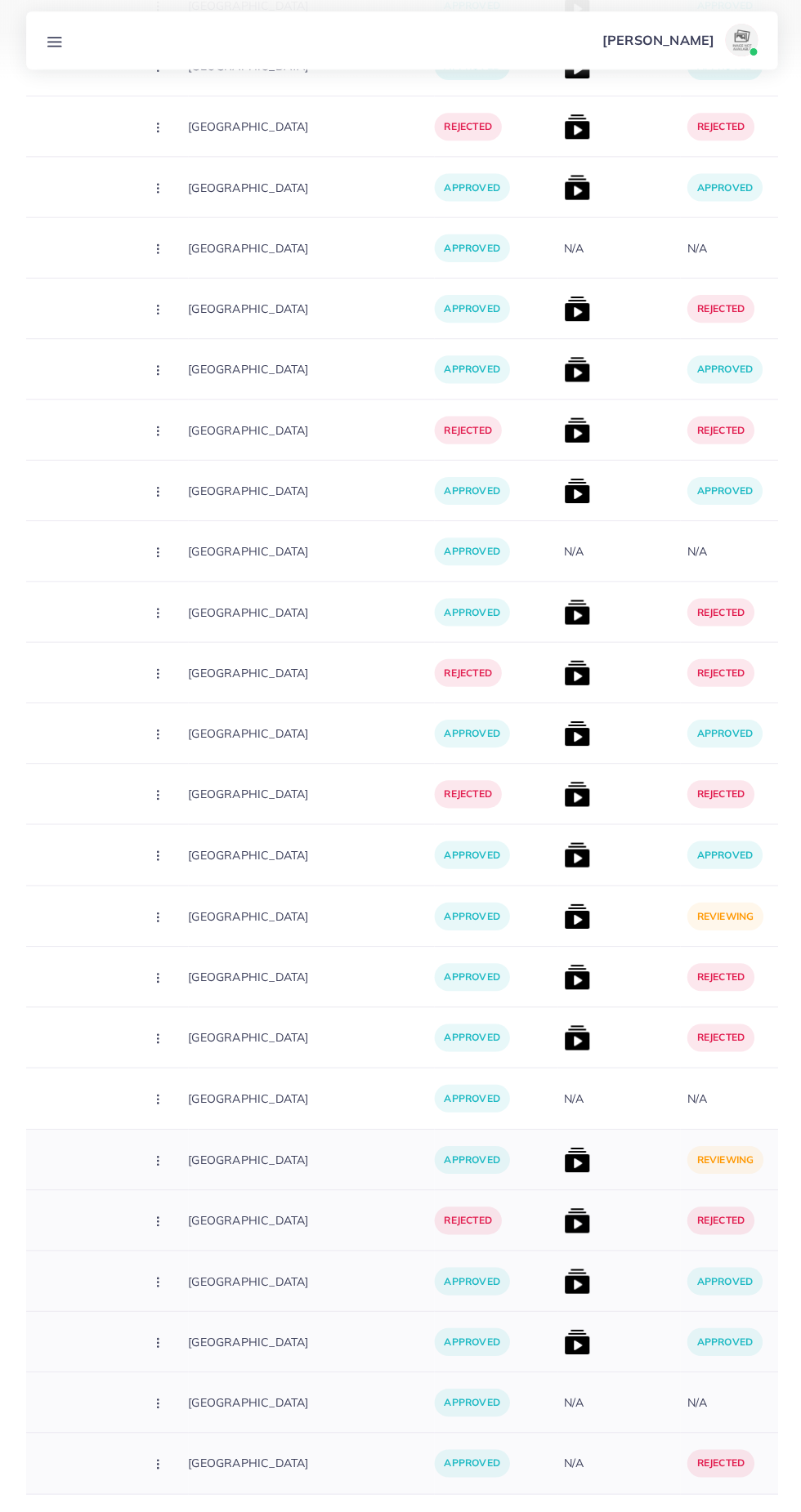
click at [562, 1163] on img at bounding box center [575, 1162] width 26 height 26
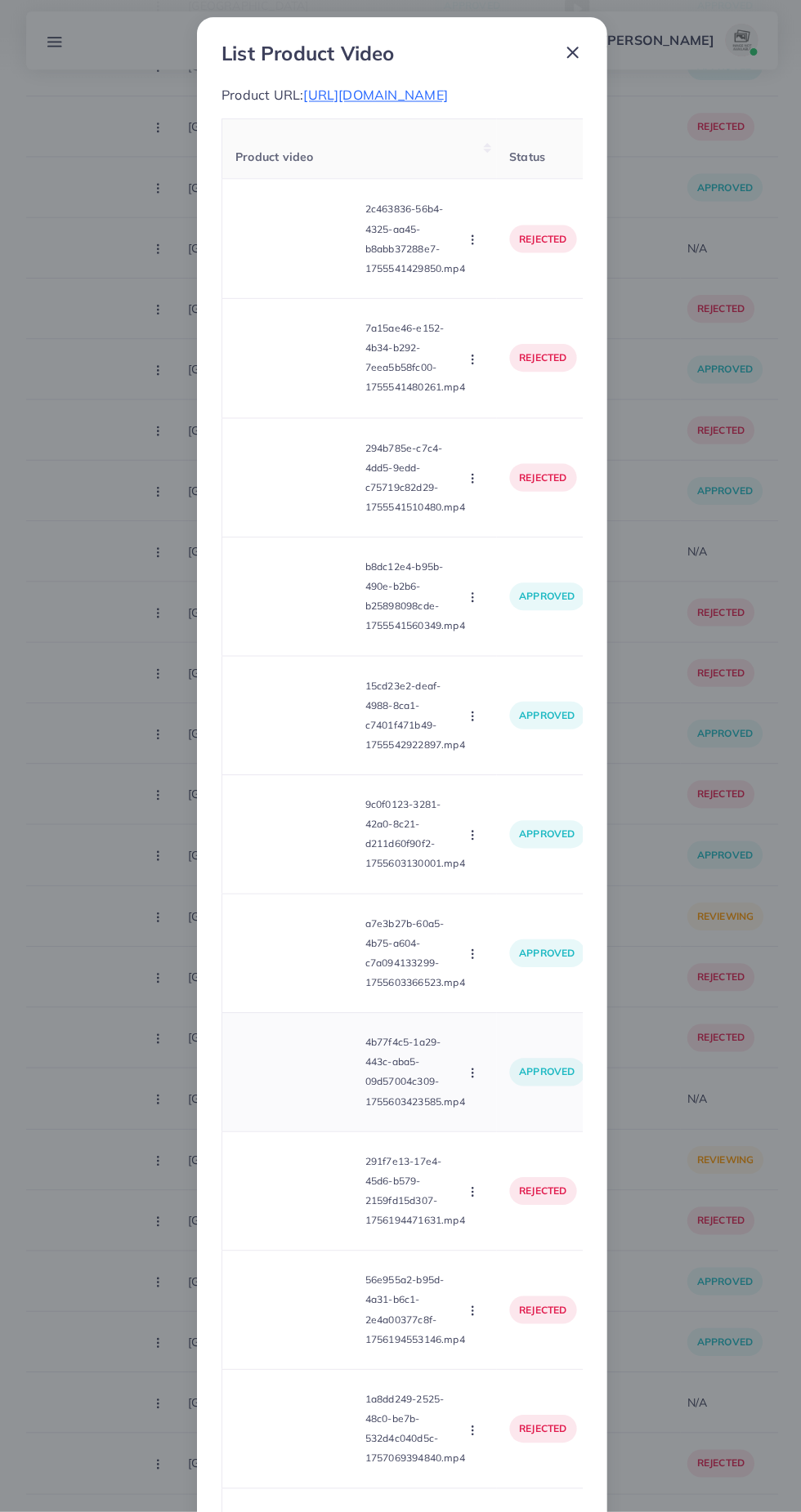
click at [489, 1133] on td "4b77f4c5-1a29-443c-aba5-09d57004c309-1755603423585.mp4 Approve Reject" at bounding box center [358, 1072] width 273 height 118
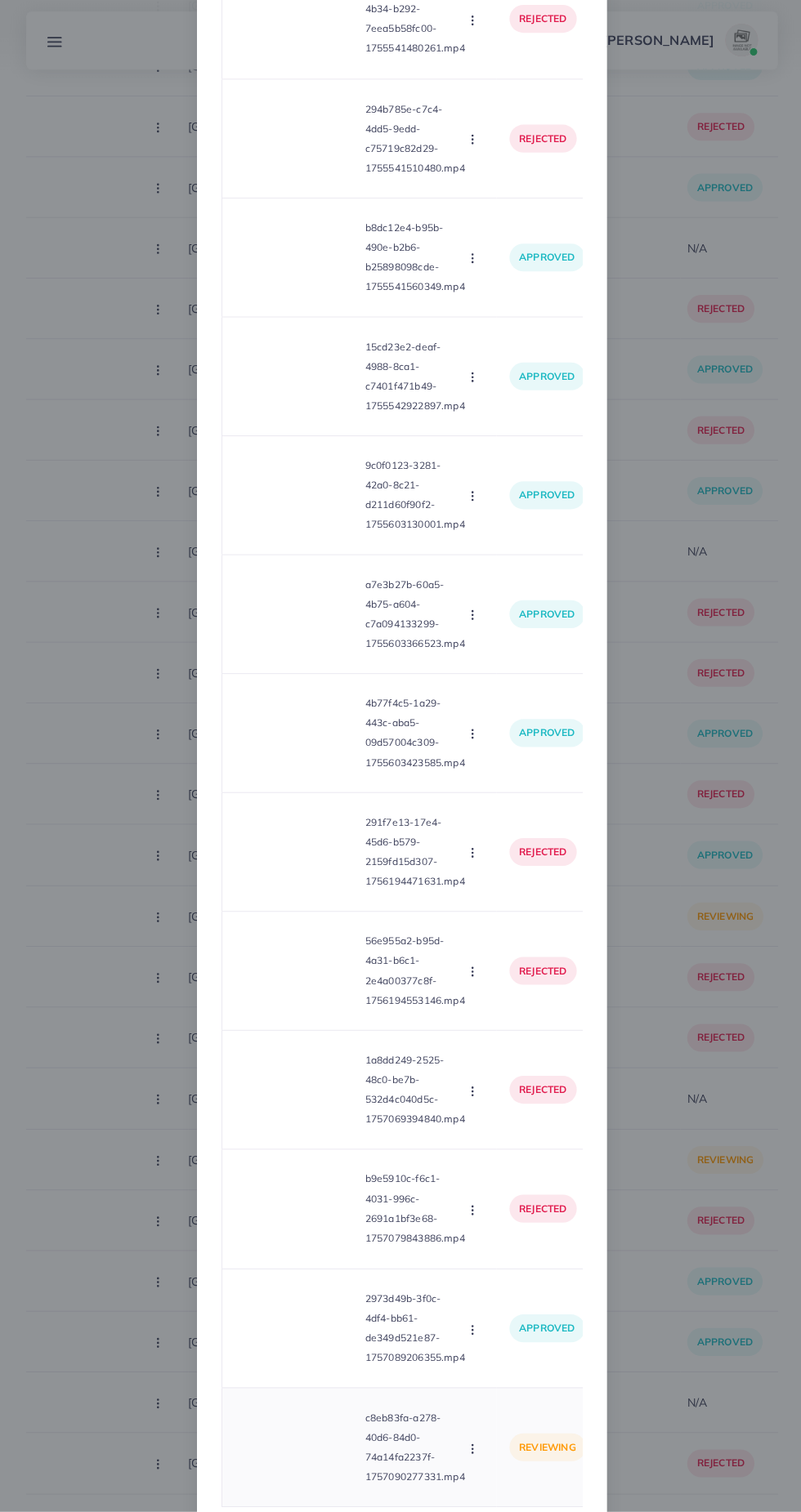
click at [297, 1457] on video at bounding box center [296, 1447] width 122 height 73
click at [303, 1461] on icon at bounding box center [296, 1447] width 26 height 26
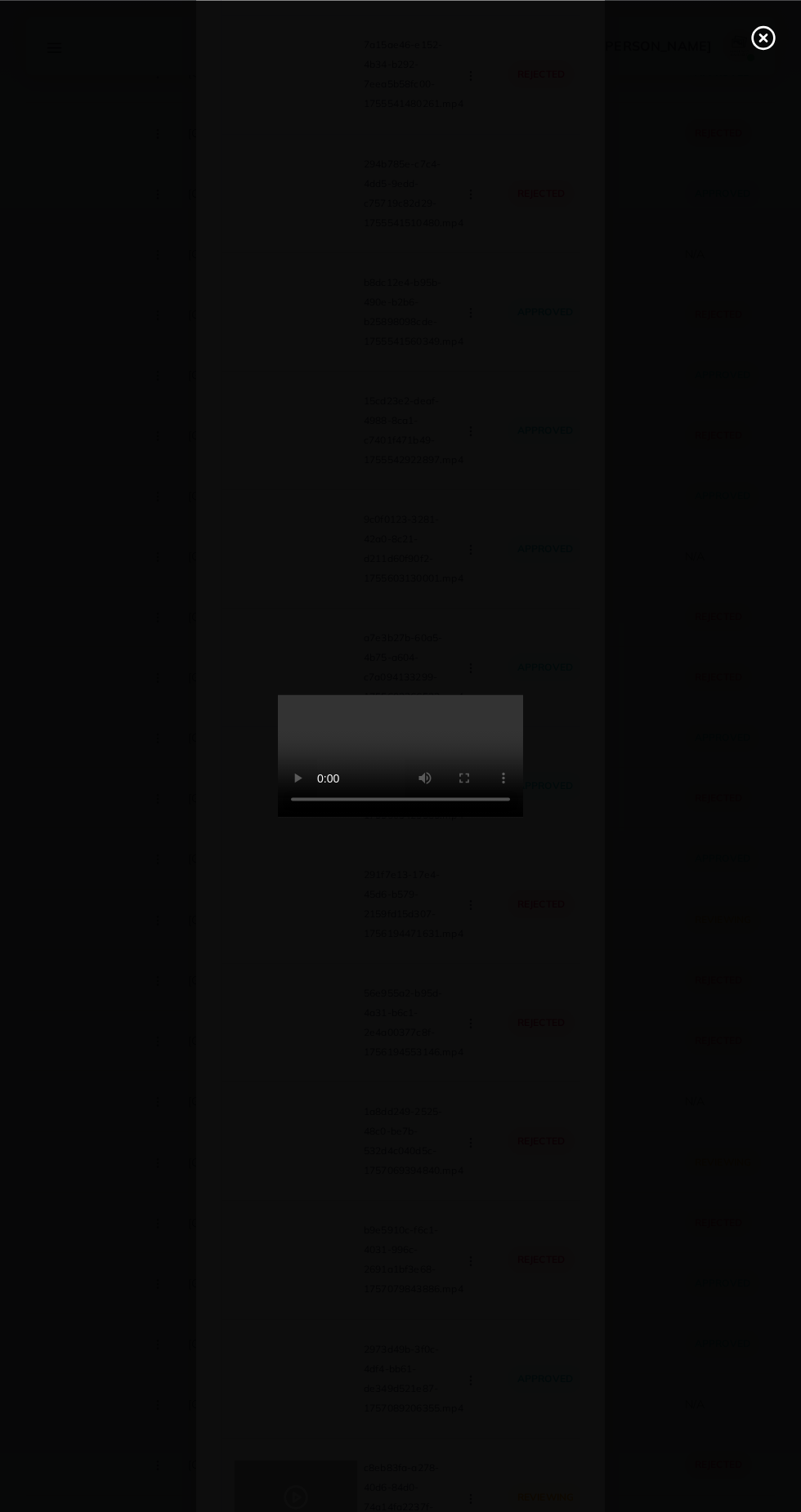
scroll to position [326, 0]
click at [755, 72] on div at bounding box center [400, 756] width 801 height 1512
click at [762, 37] on line at bounding box center [763, 38] width 7 height 7
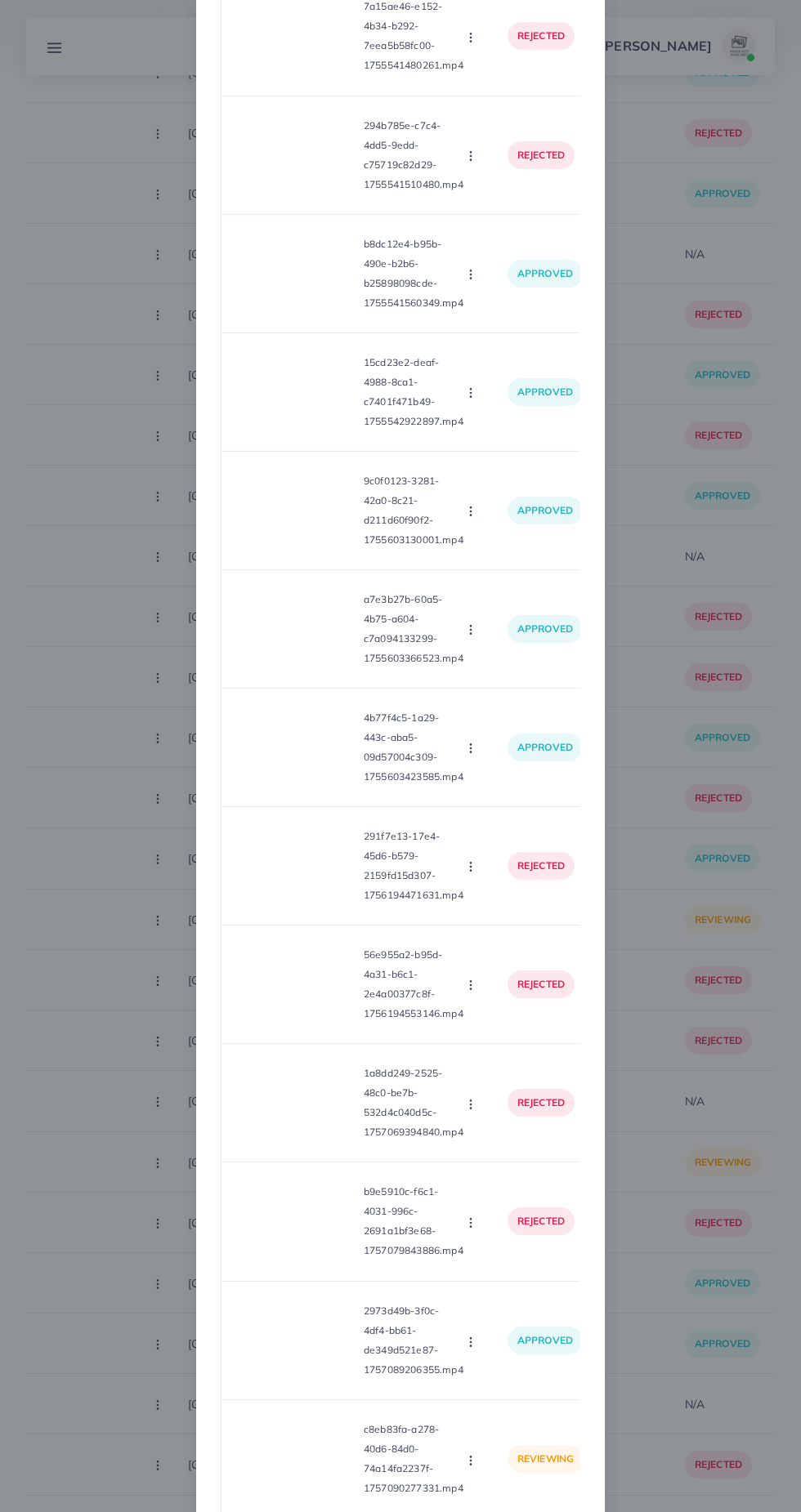
scroll to position [0, 0]
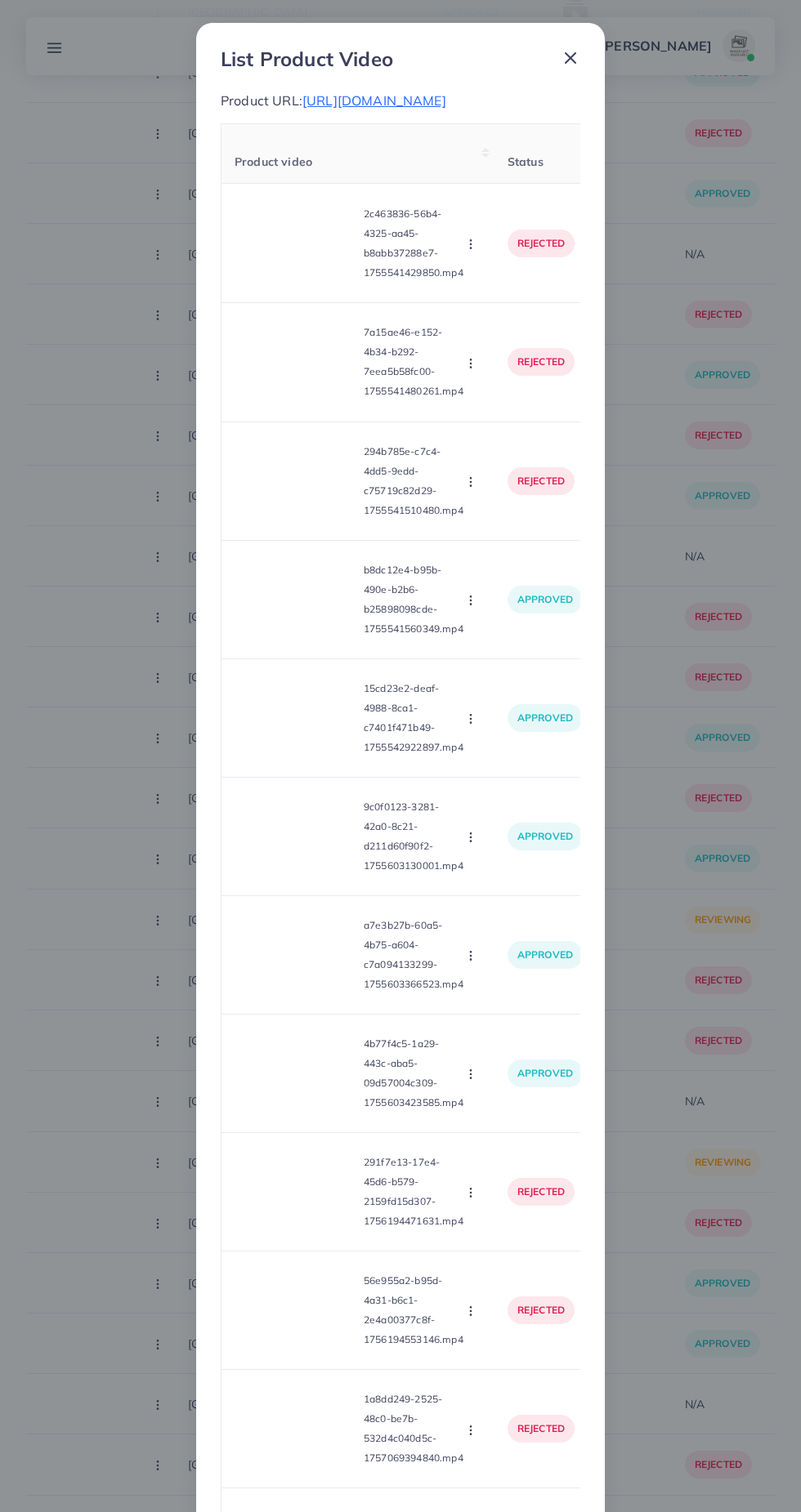
click at [402, 93] on span "https://theglaciours.com/collections/fan-favorites-our-best-sellers" at bounding box center [374, 100] width 144 height 16
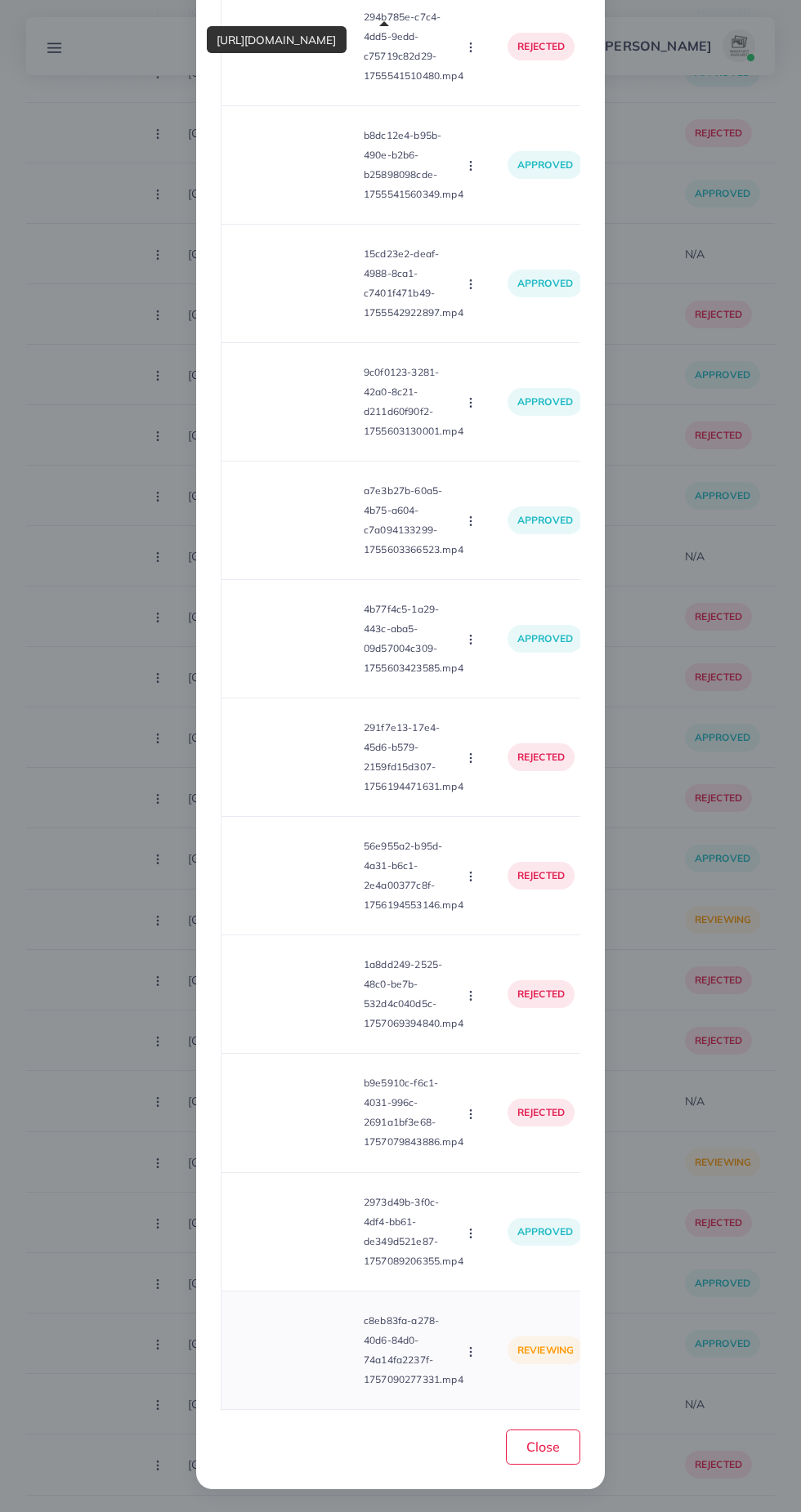
click at [474, 1380] on div "c8eb83fa-a278-40d6-84d0-74a14fa2237f-1757090277331.mp4 Approve Reject" at bounding box center [358, 1351] width 247 height 91
click at [474, 1357] on icon "button" at bounding box center [470, 1352] width 13 height 13
click at [516, 1277] on span "Approve" at bounding box center [505, 1275] width 54 height 16
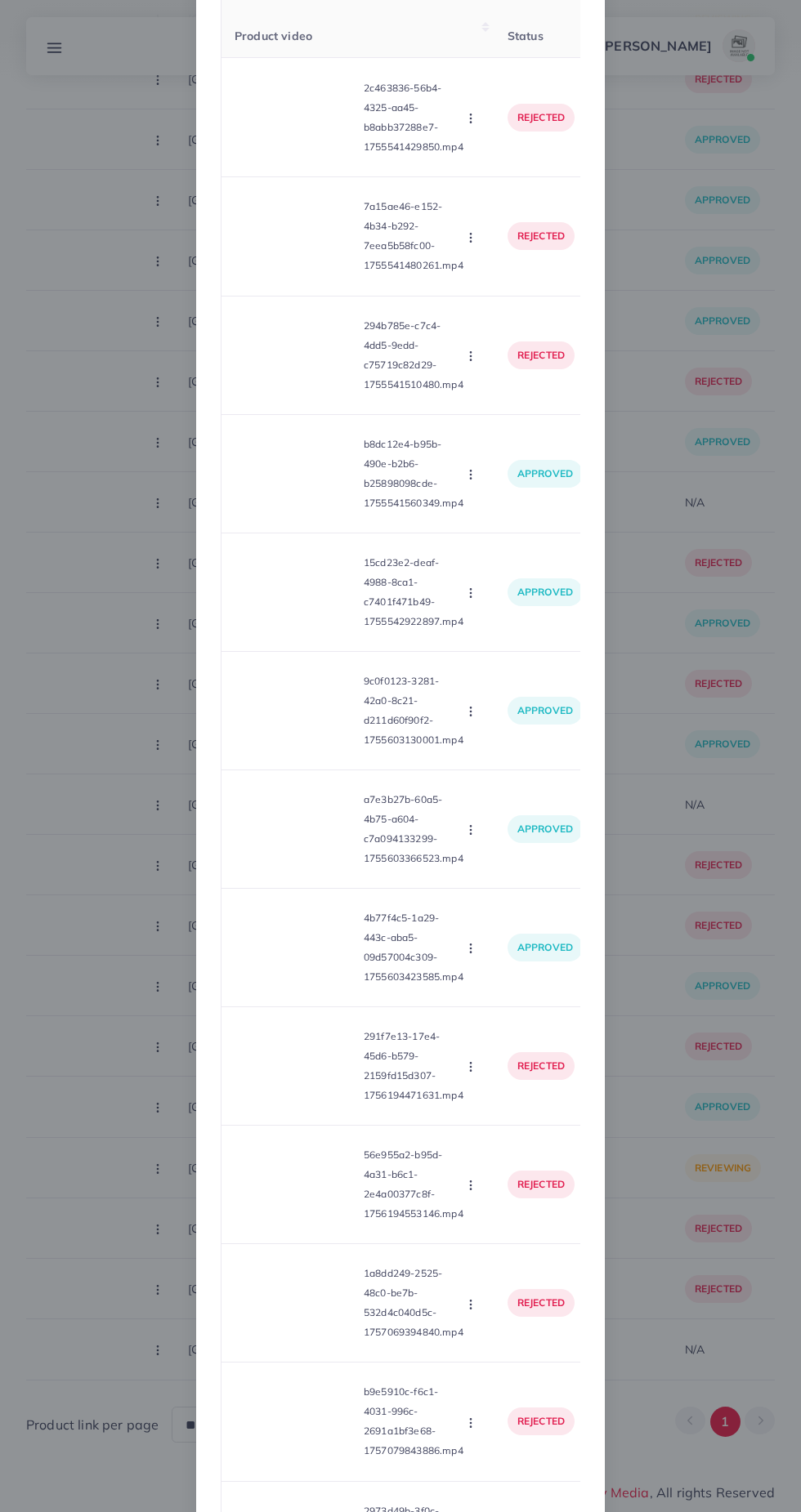
scroll to position [0, 0]
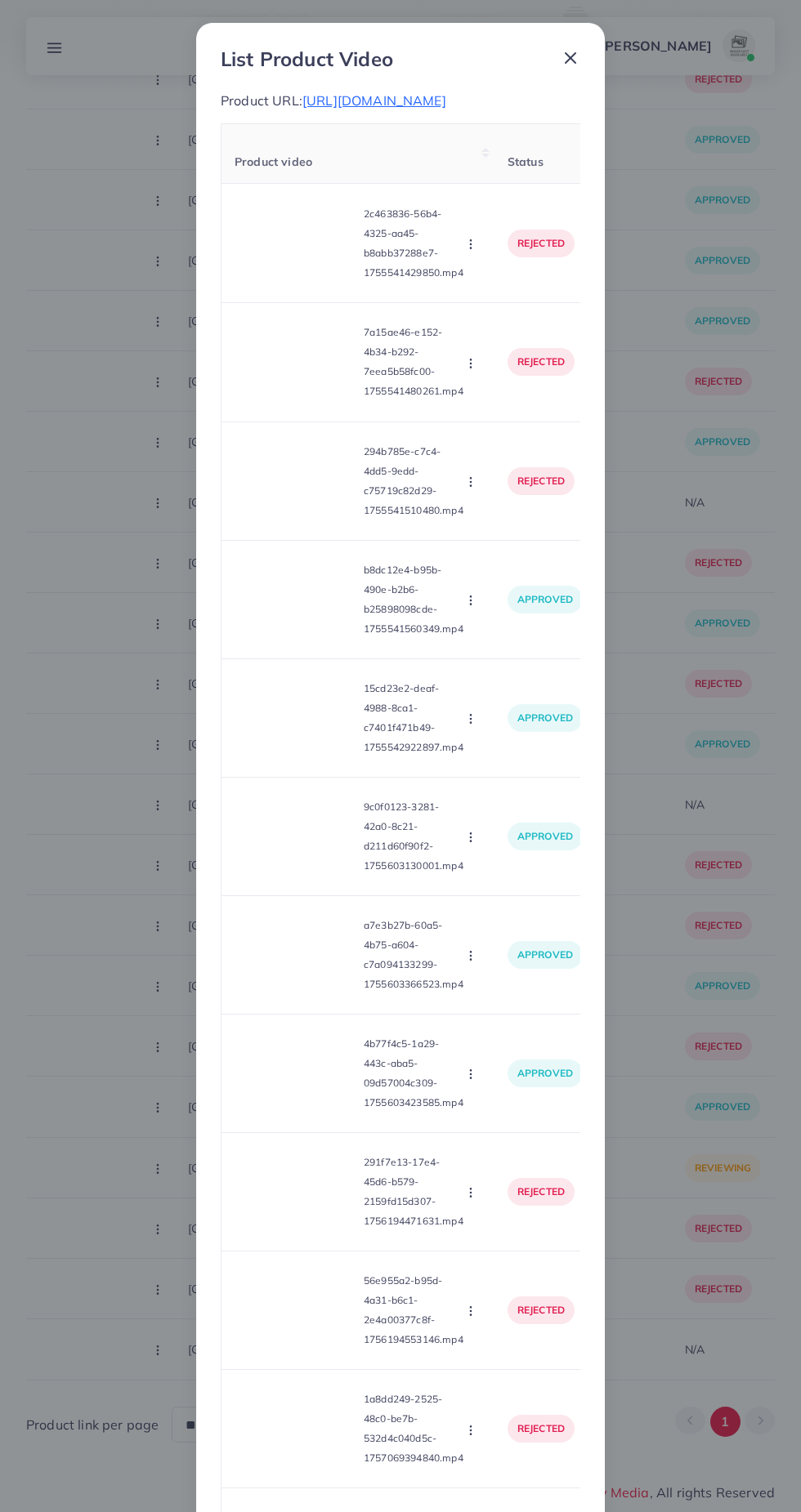
click at [570, 57] on line at bounding box center [570, 58] width 9 height 9
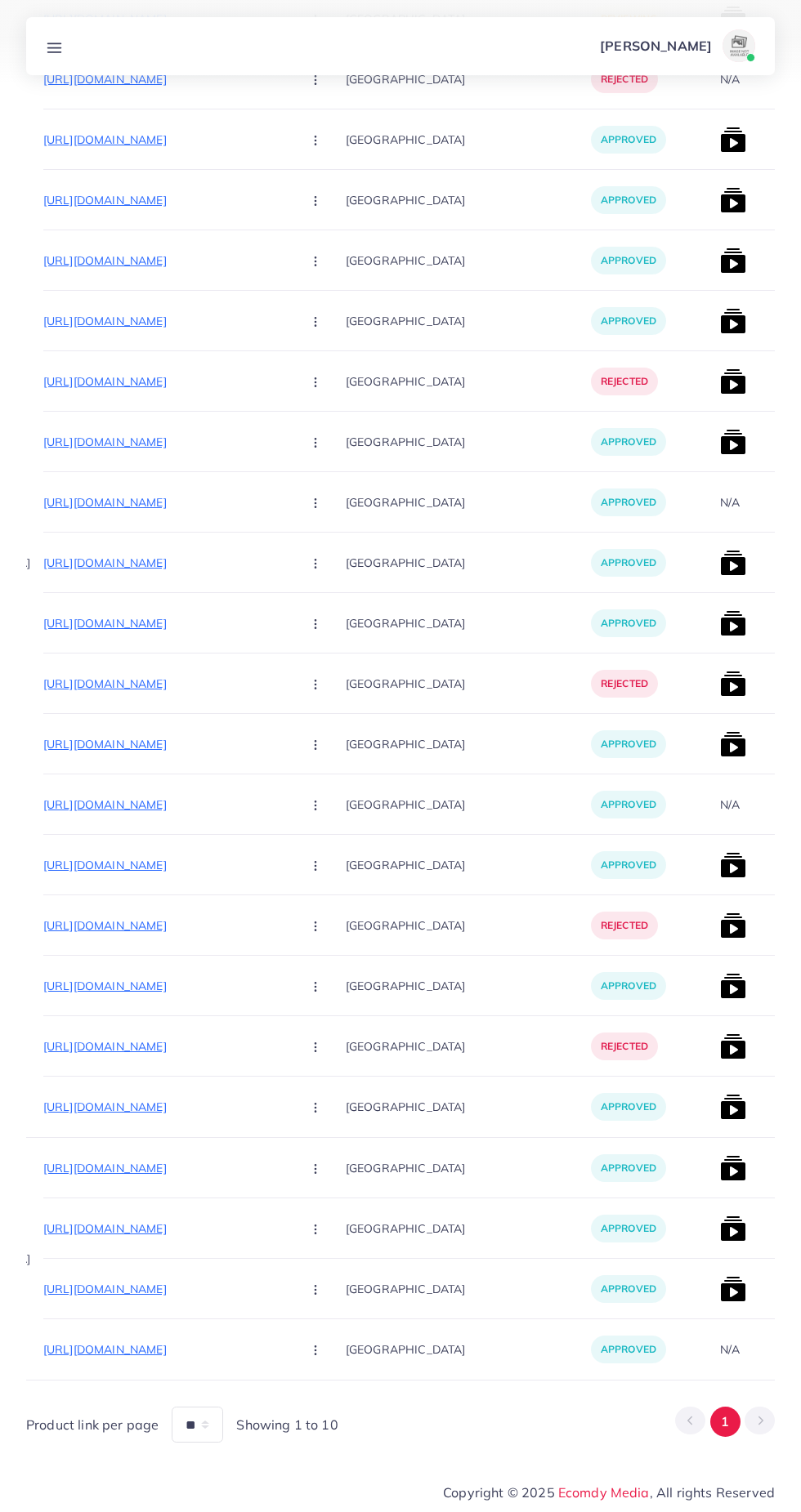
scroll to position [0, 340]
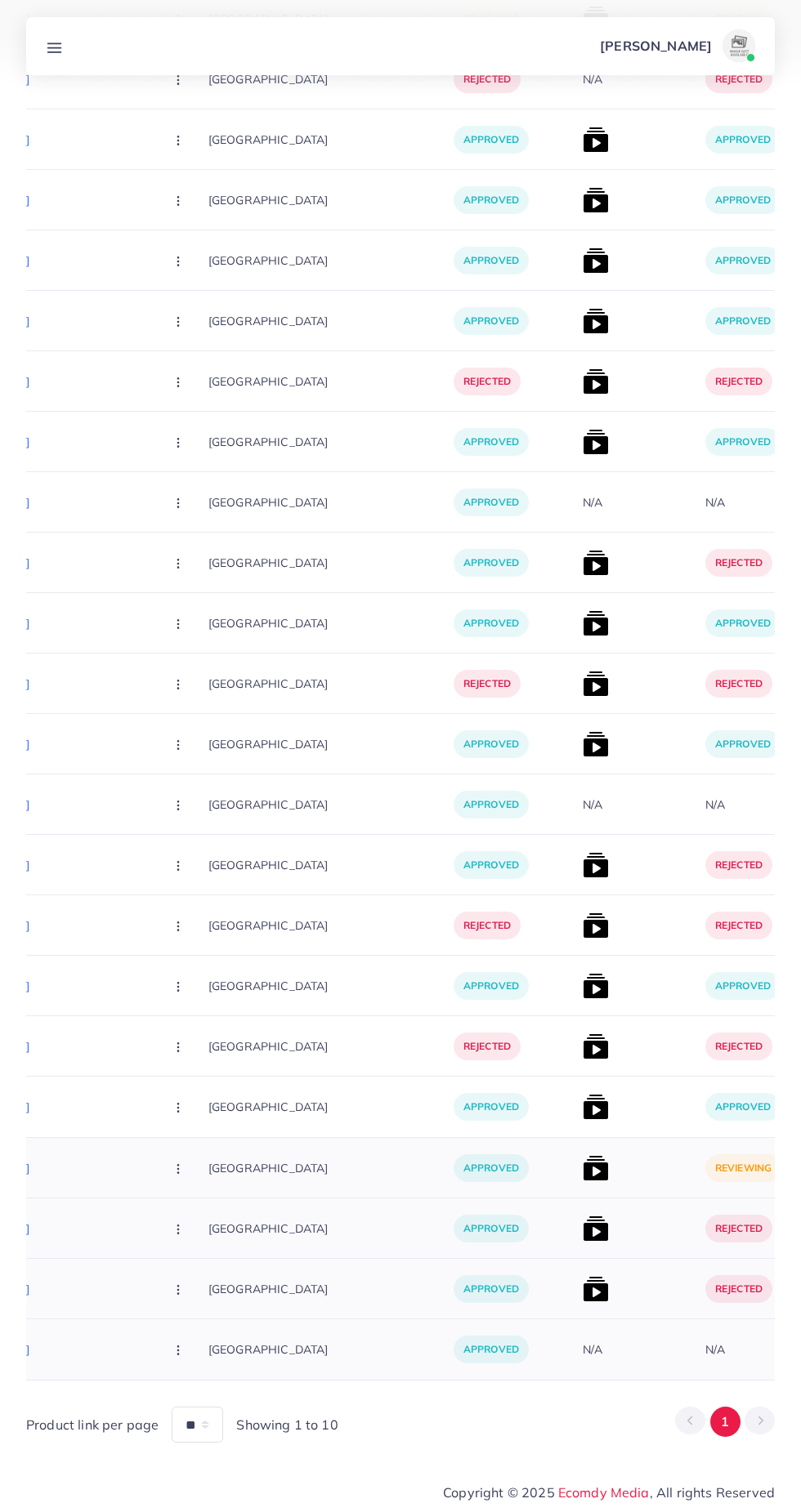
click at [583, 1177] on img at bounding box center [596, 1168] width 26 height 26
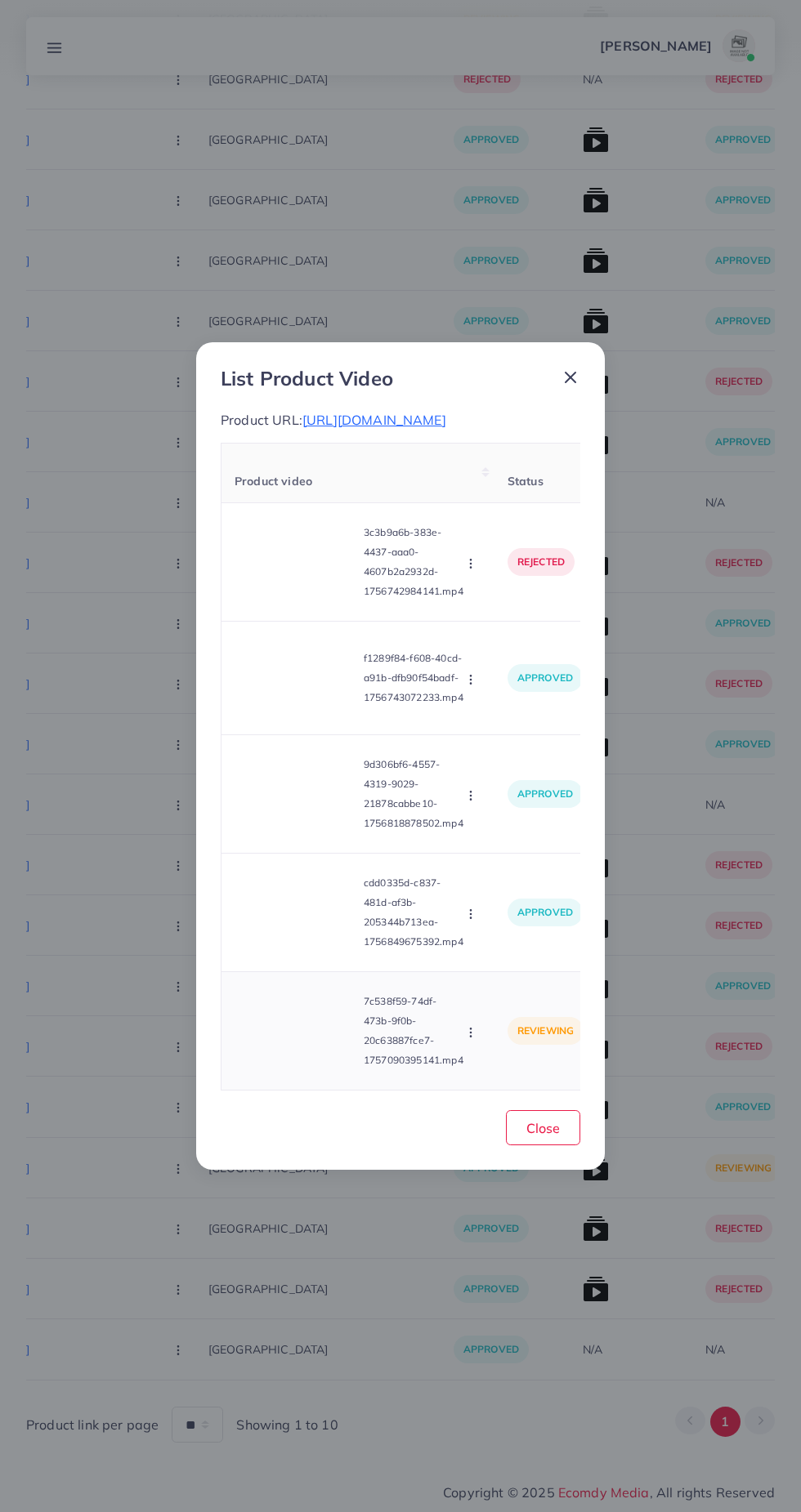
click at [311, 1037] on video at bounding box center [296, 1031] width 122 height 73
click at [333, 1041] on div at bounding box center [296, 1031] width 122 height 73
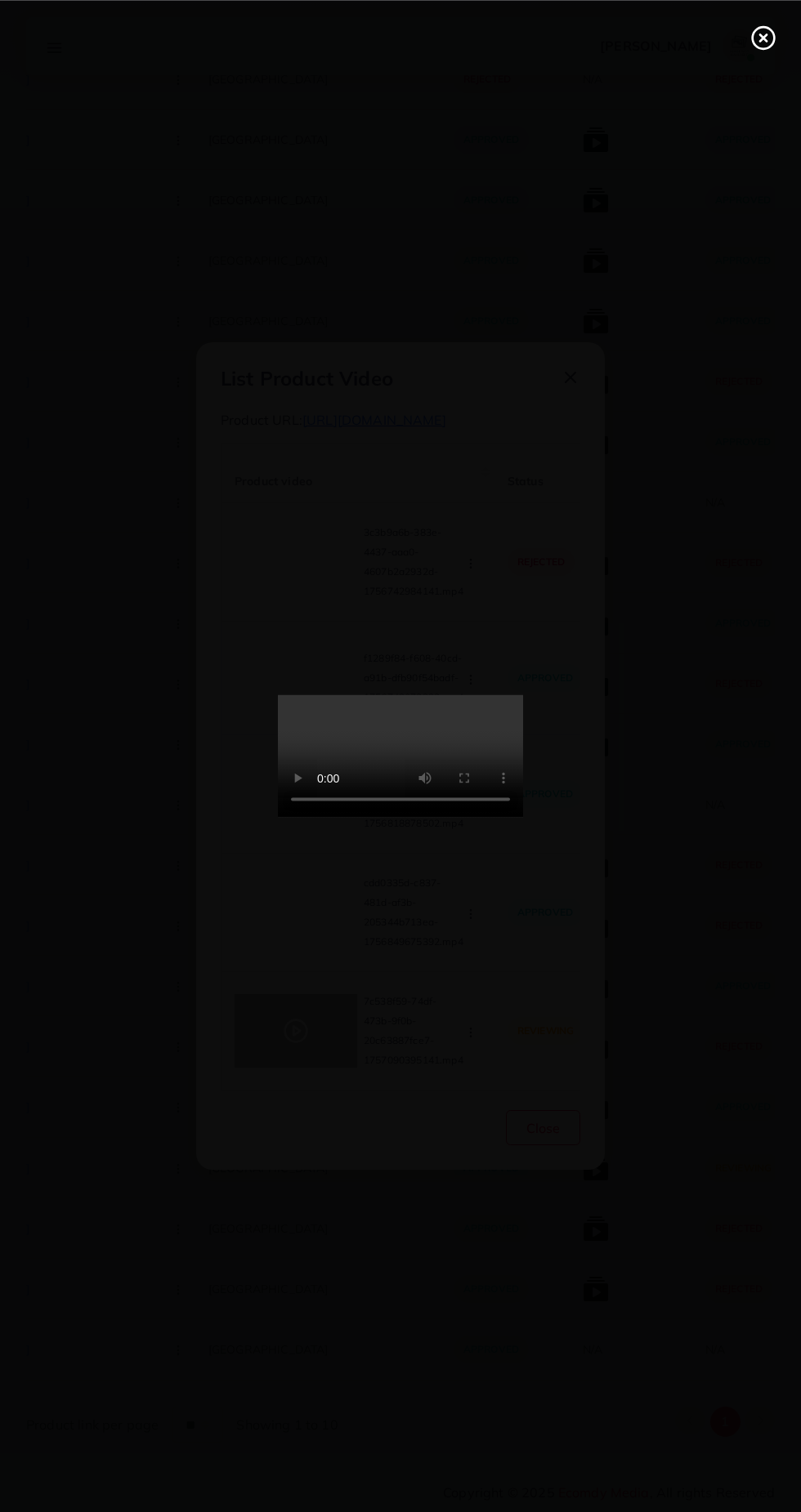
click at [762, 46] on icon at bounding box center [763, 37] width 26 height 26
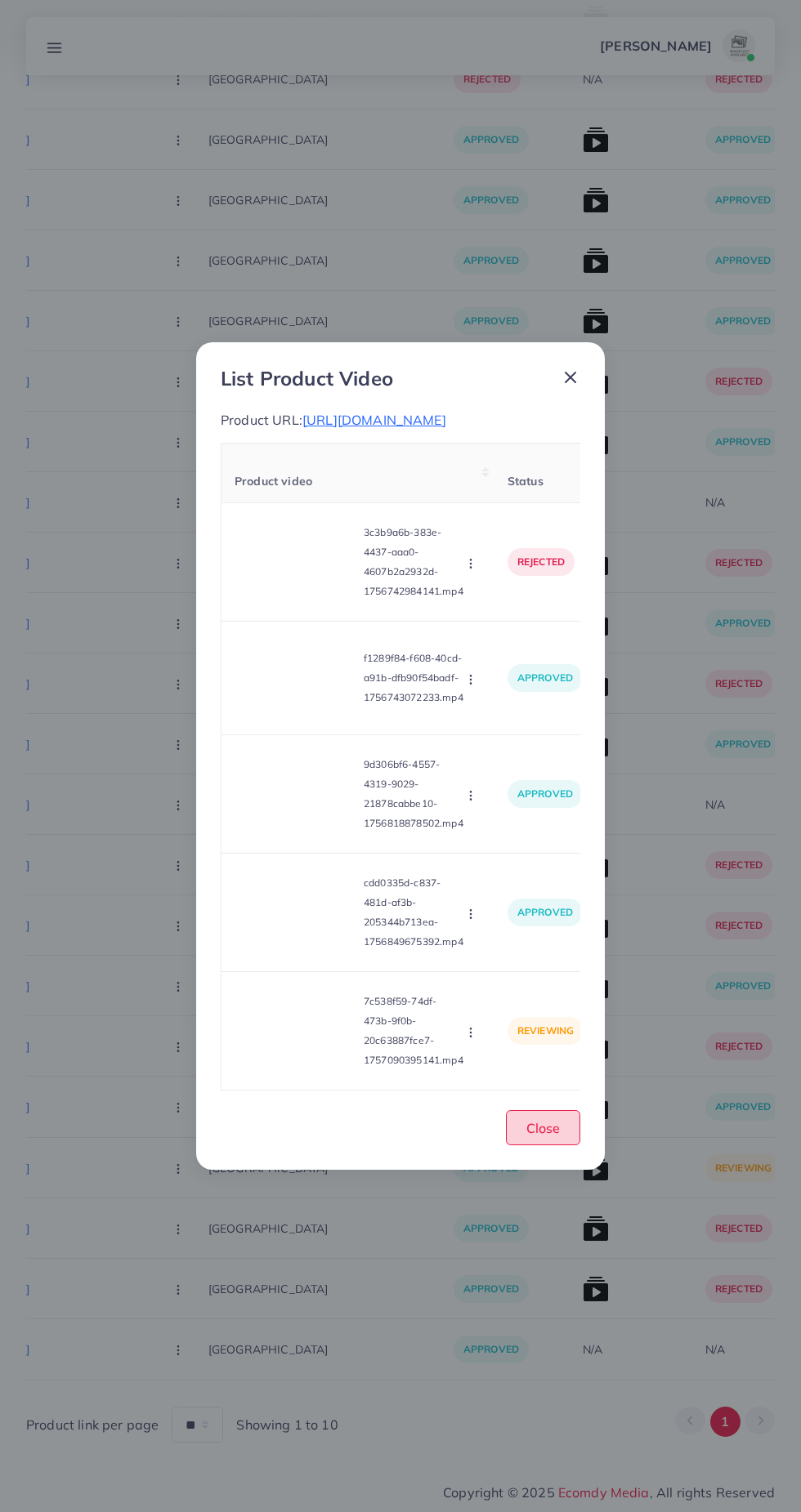
click at [543, 1136] on span "Close" at bounding box center [542, 1128] width 34 height 16
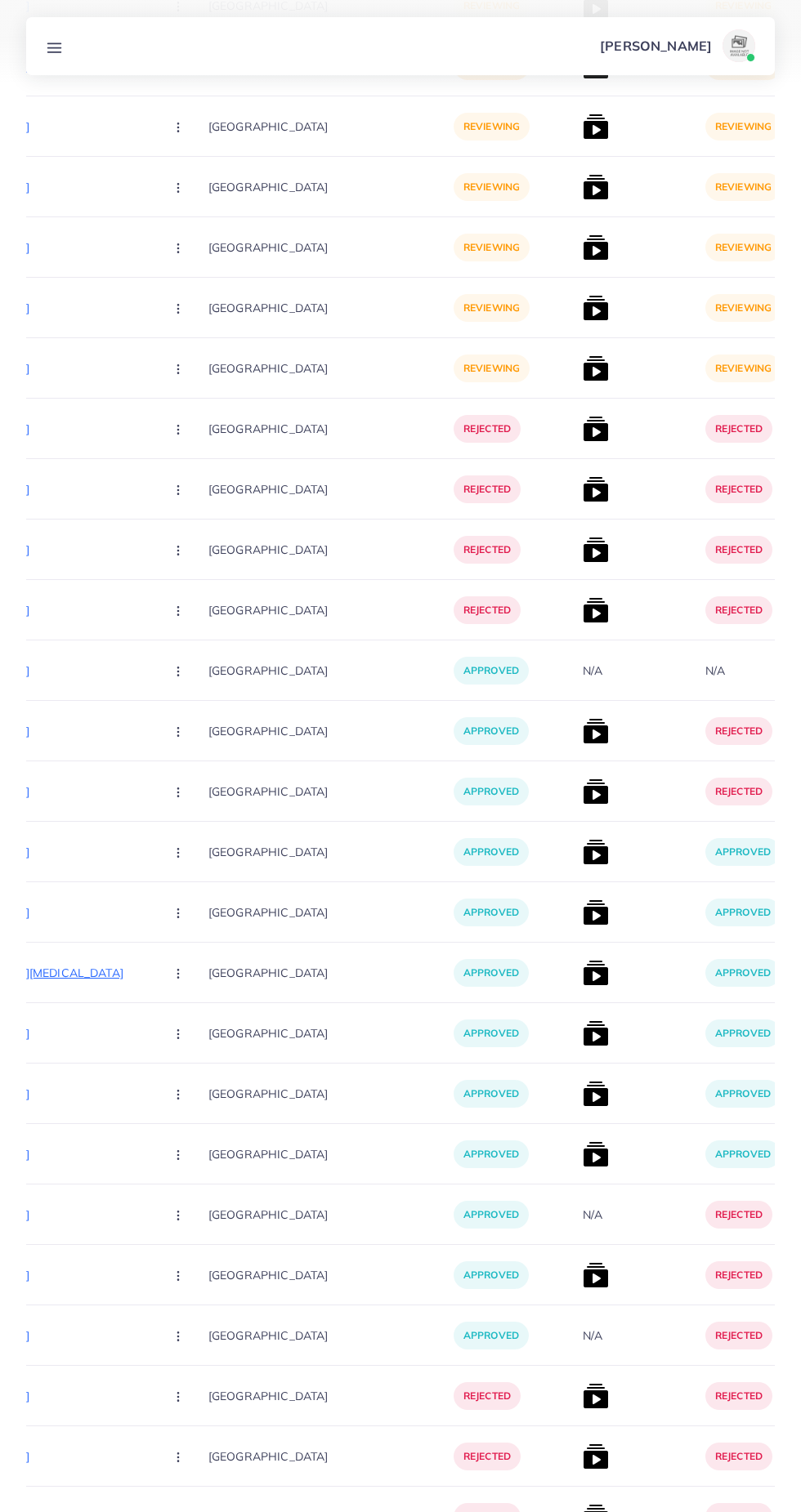
scroll to position [0, 0]
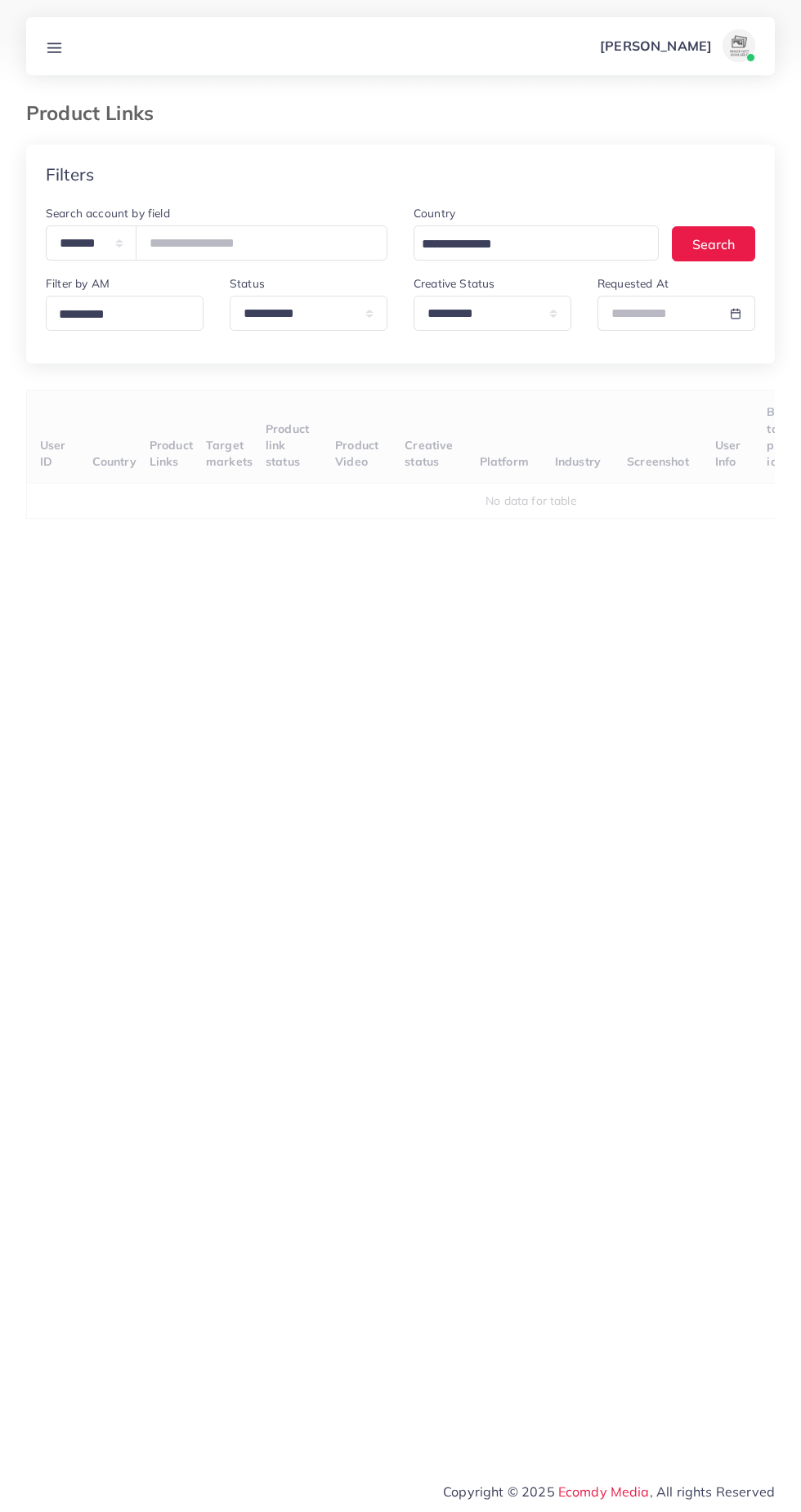
select select "*********"
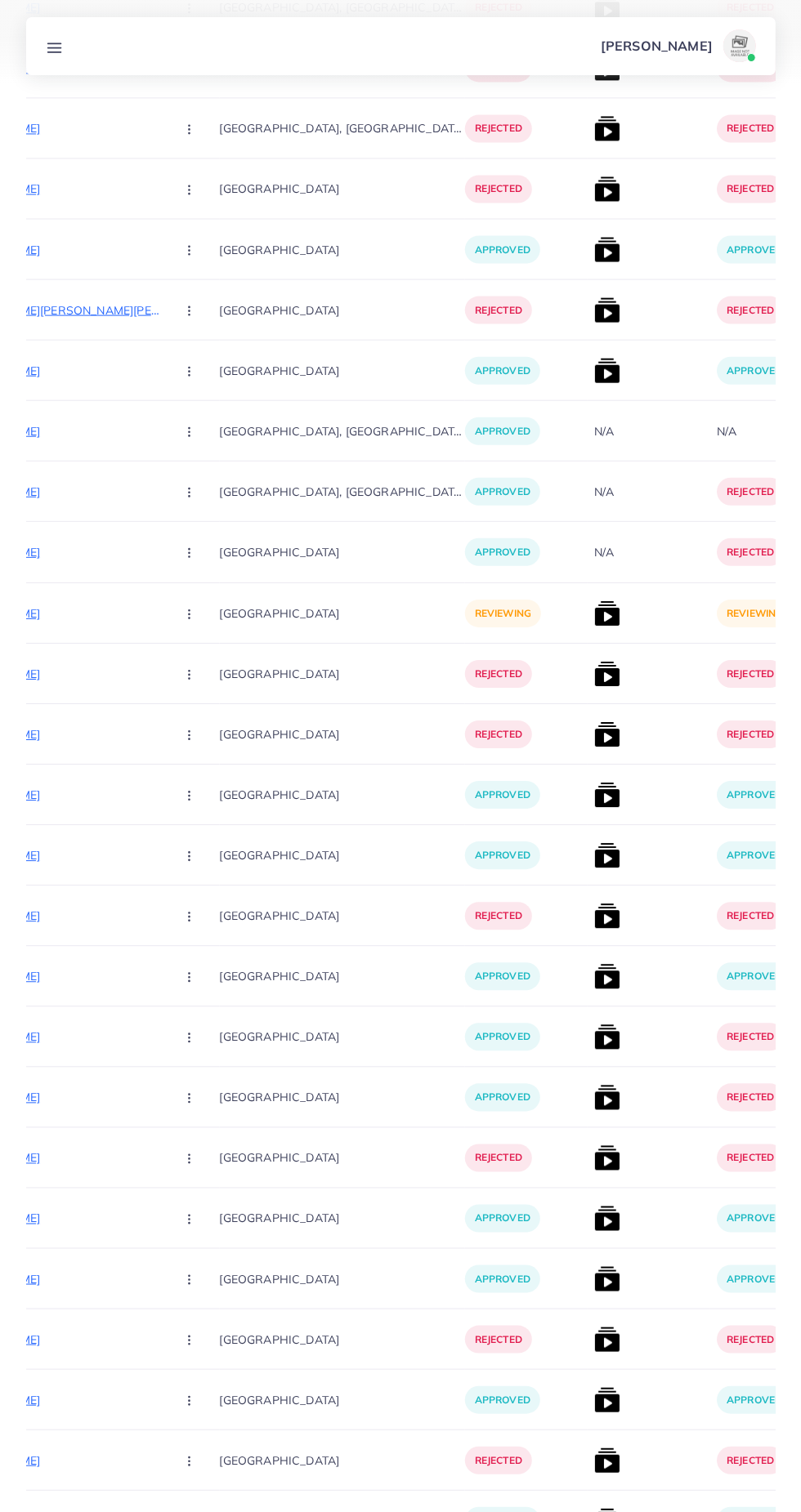
scroll to position [21241, 0]
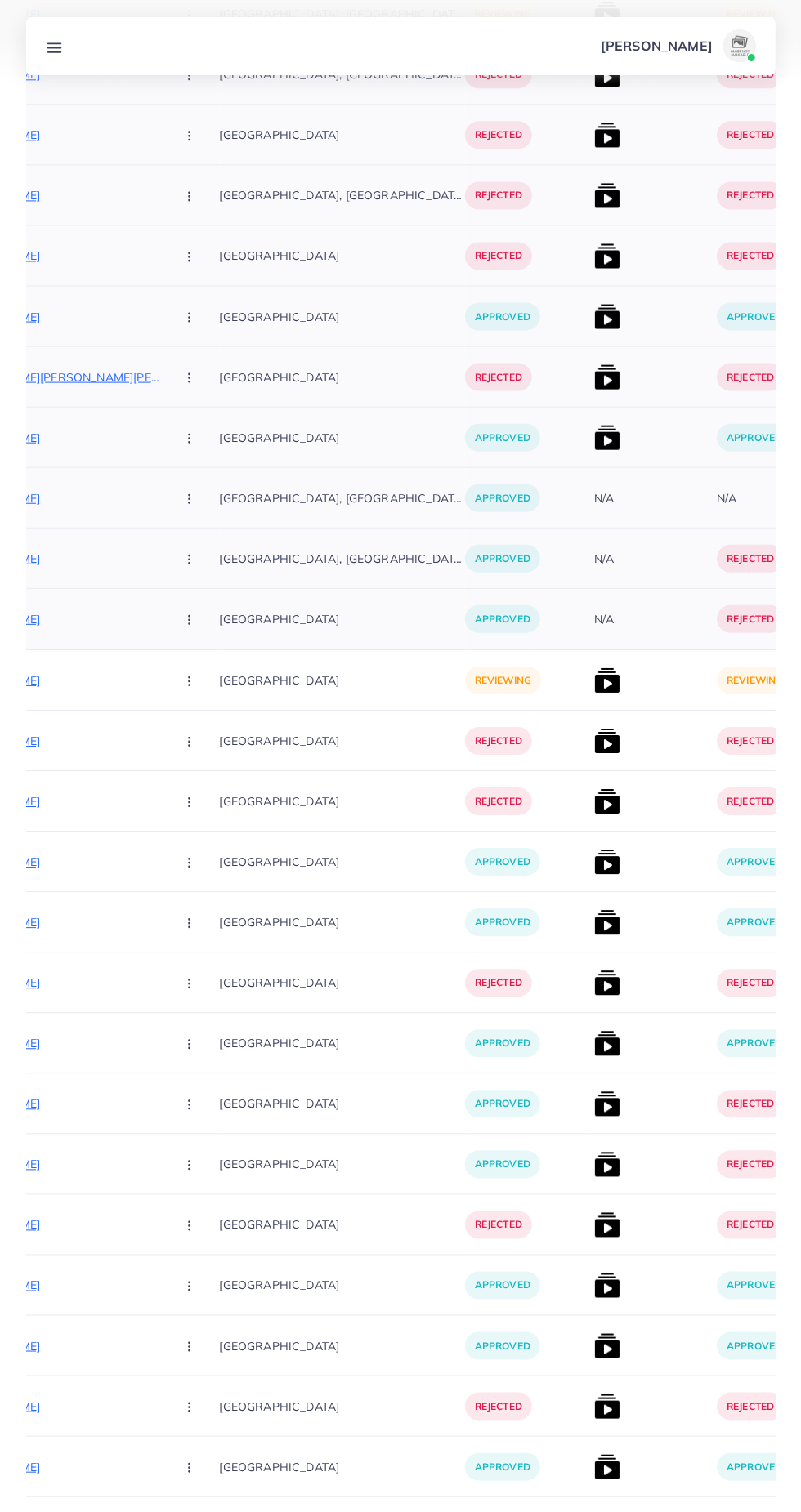
click at [587, 642] on div "N/A" at bounding box center [648, 619] width 122 height 60
click at [593, 681] on img at bounding box center [606, 680] width 26 height 26
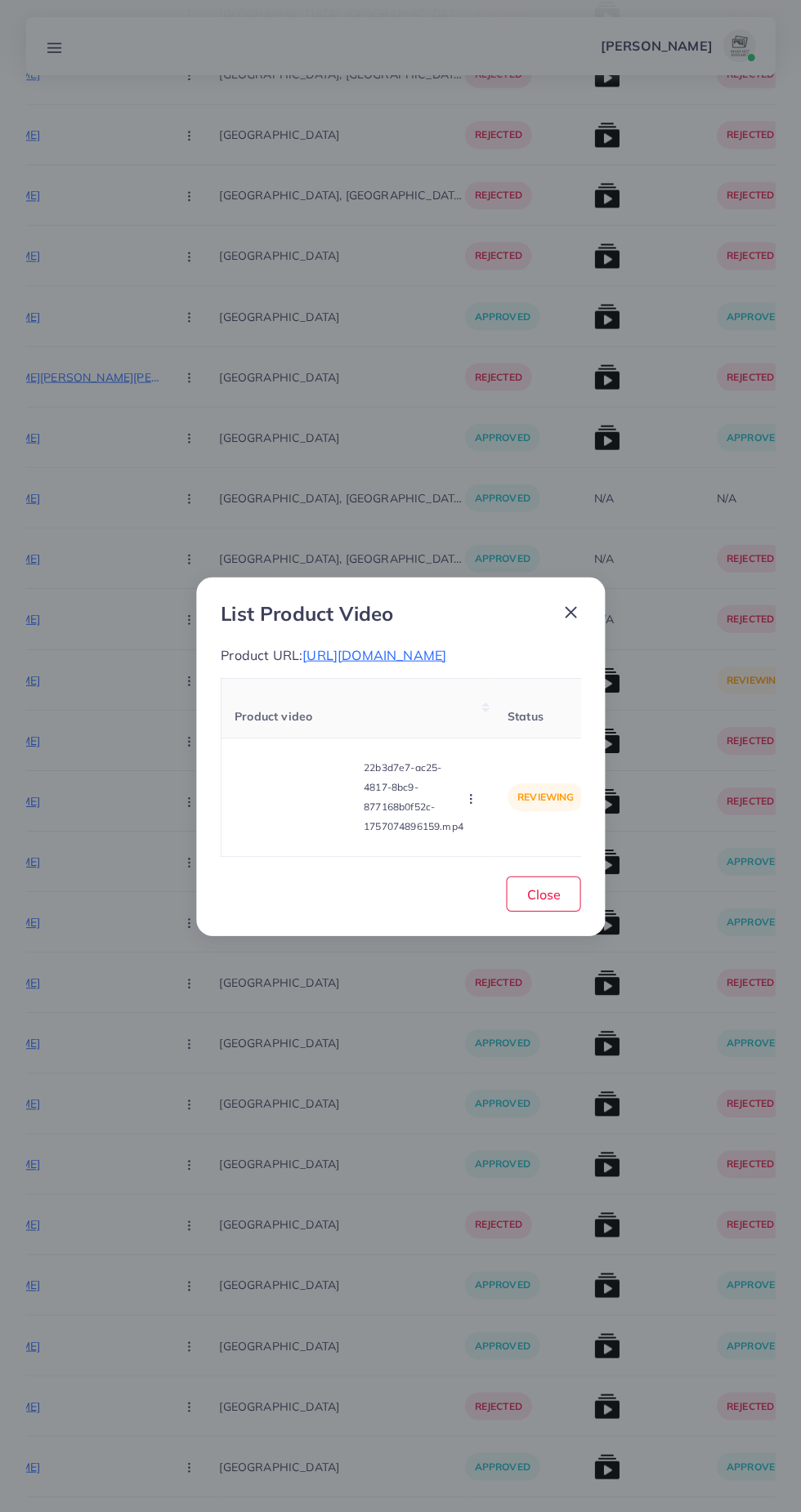
click at [526, 680] on div "List Product Video Product URL: https://www.puropelle.com/collections/new-execu…" at bounding box center [400, 756] width 409 height 359
click at [289, 834] on video at bounding box center [296, 796] width 122 height 73
click at [289, 809] on icon at bounding box center [296, 797] width 26 height 26
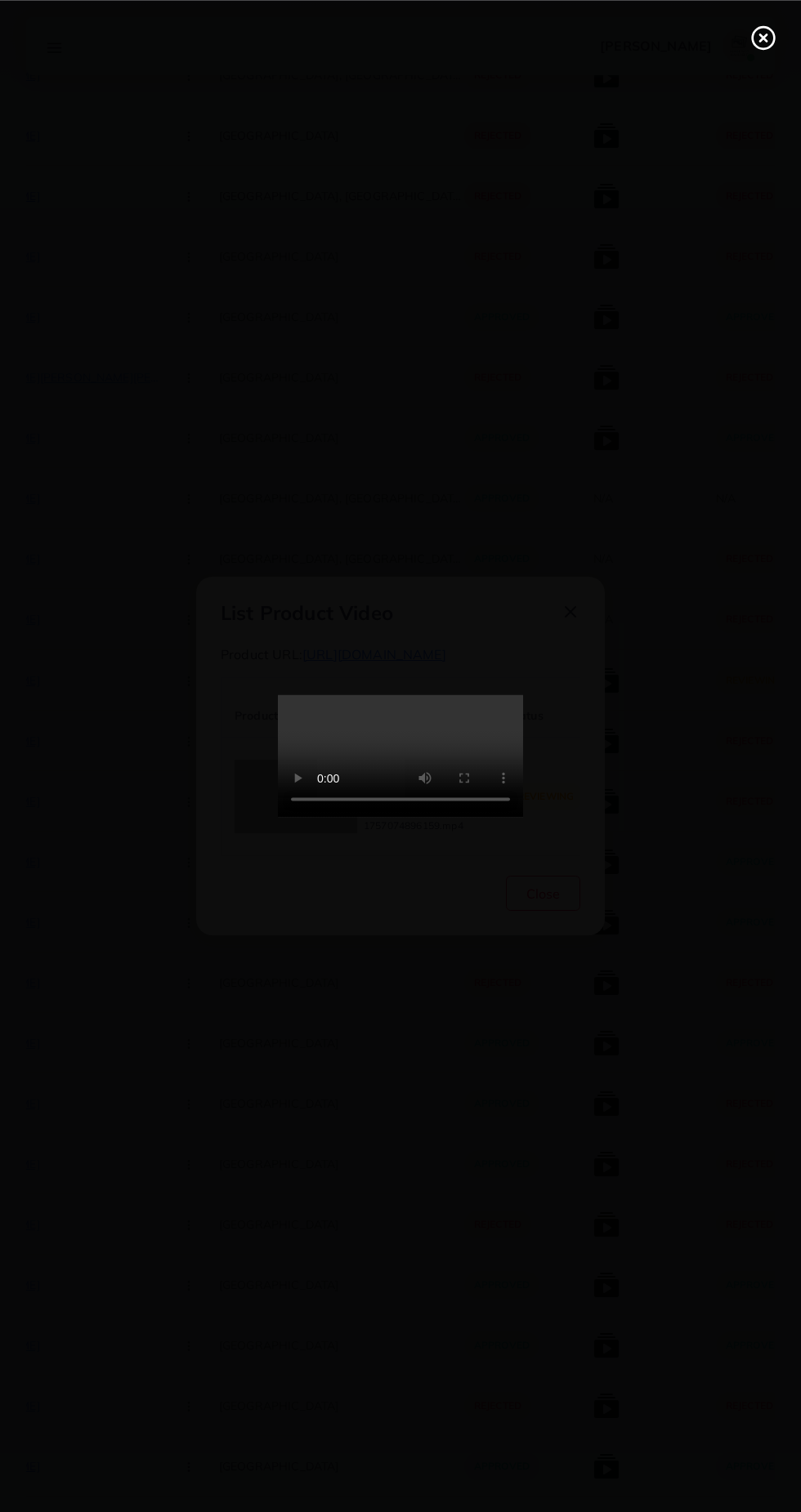
click at [765, 28] on icon at bounding box center [763, 37] width 26 height 26
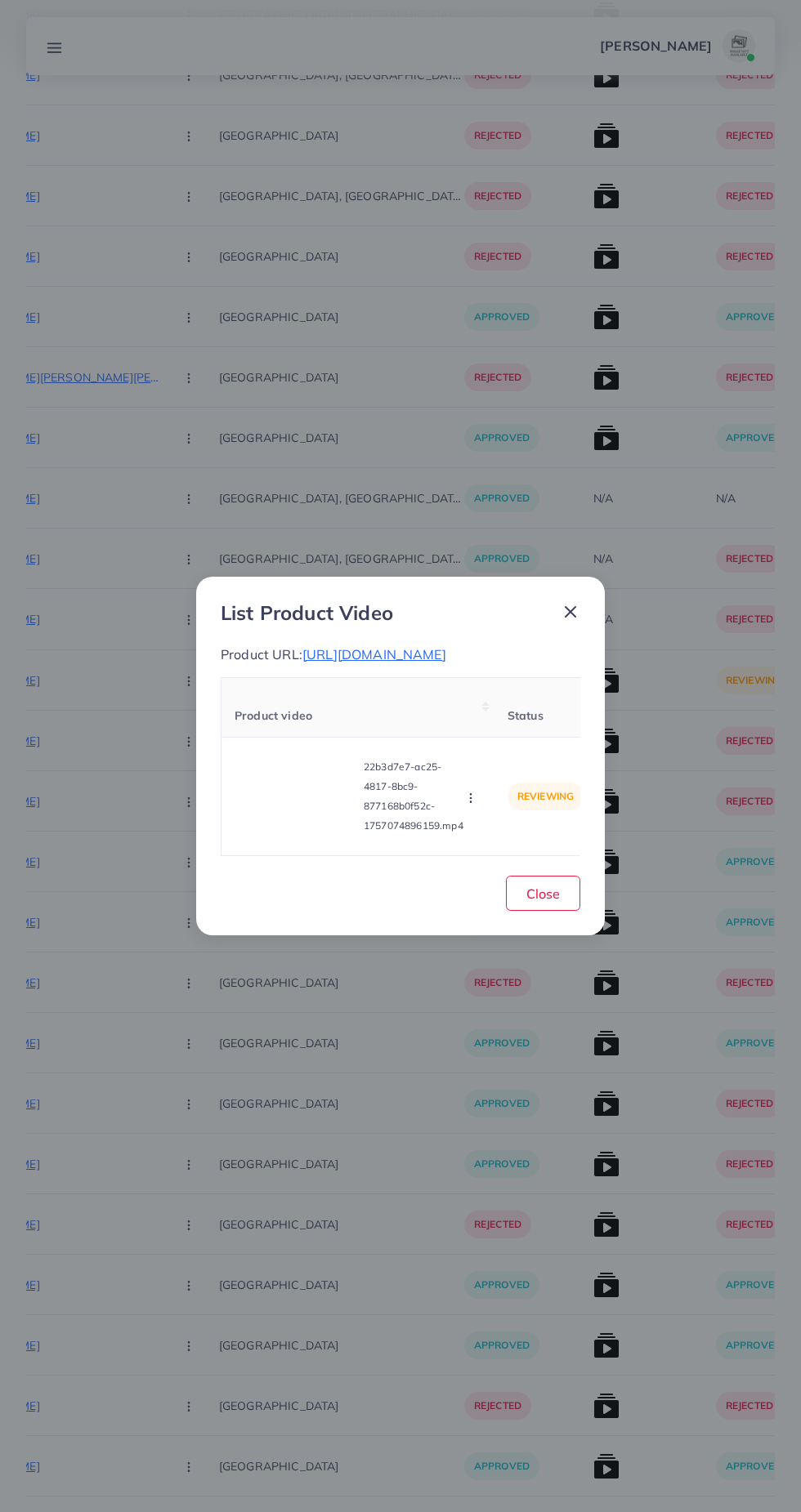
click at [562, 607] on icon at bounding box center [570, 612] width 20 height 20
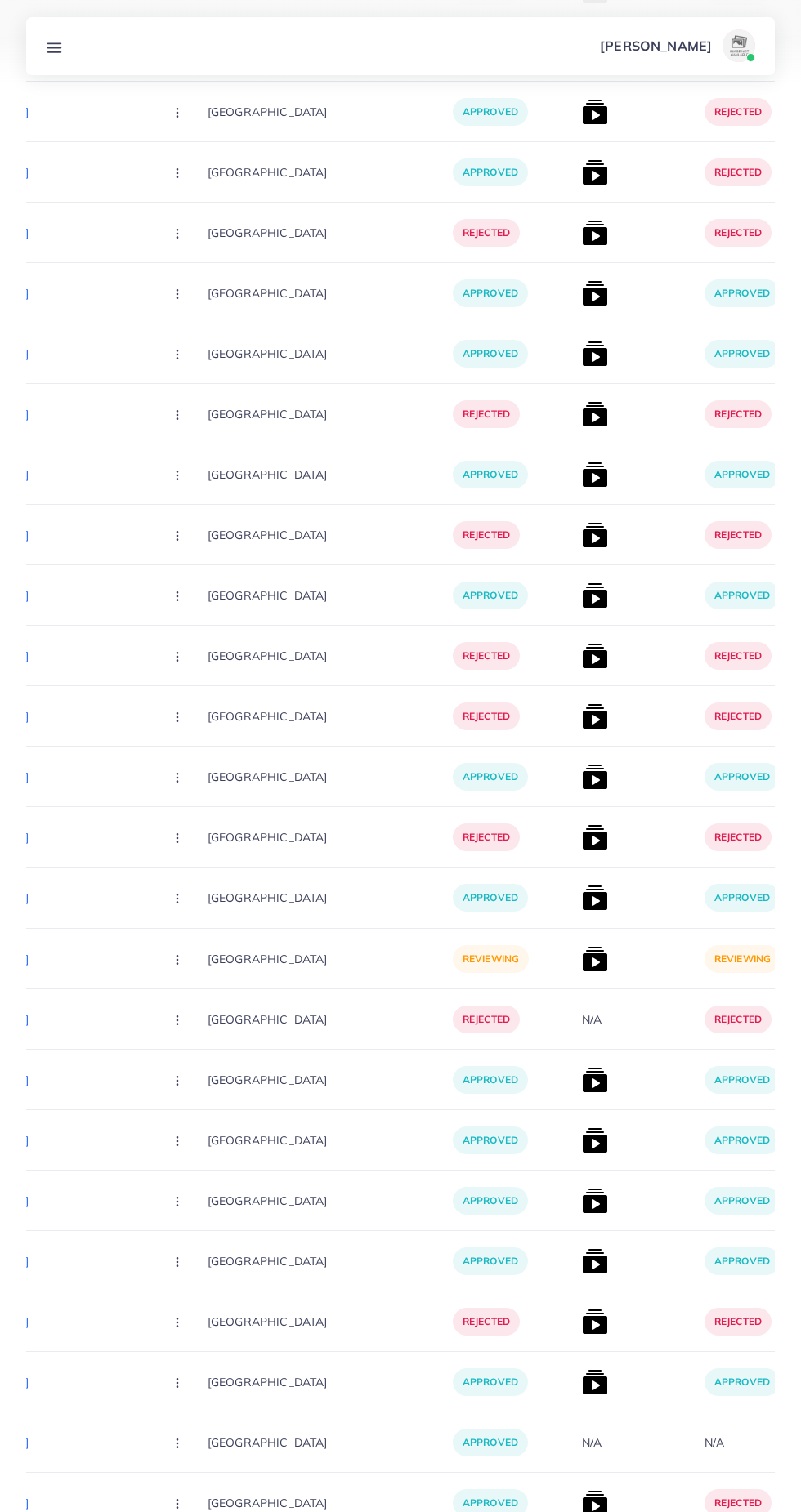
scroll to position [0, 369]
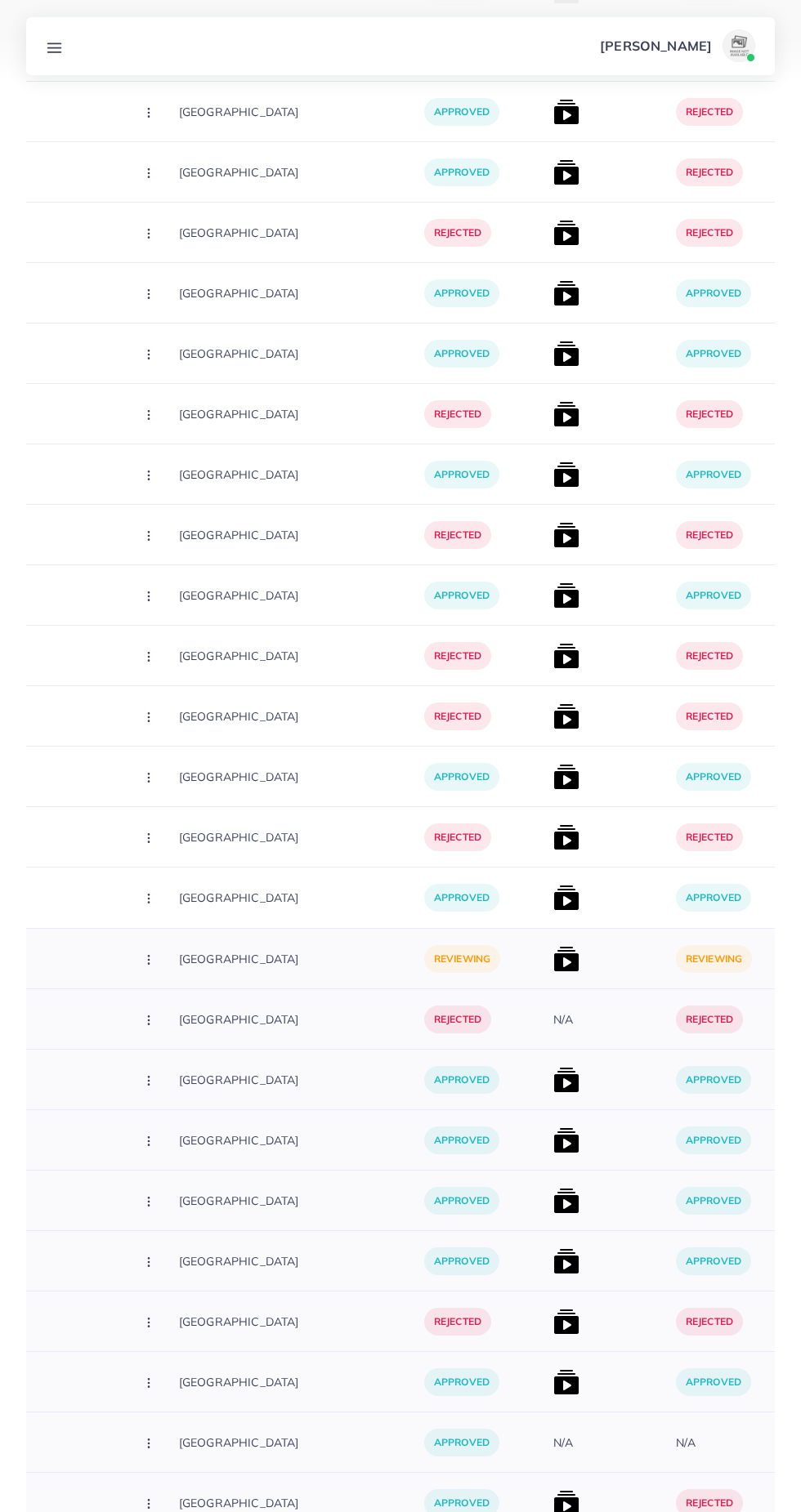
click at [554, 953] on img at bounding box center [566, 959] width 26 height 26
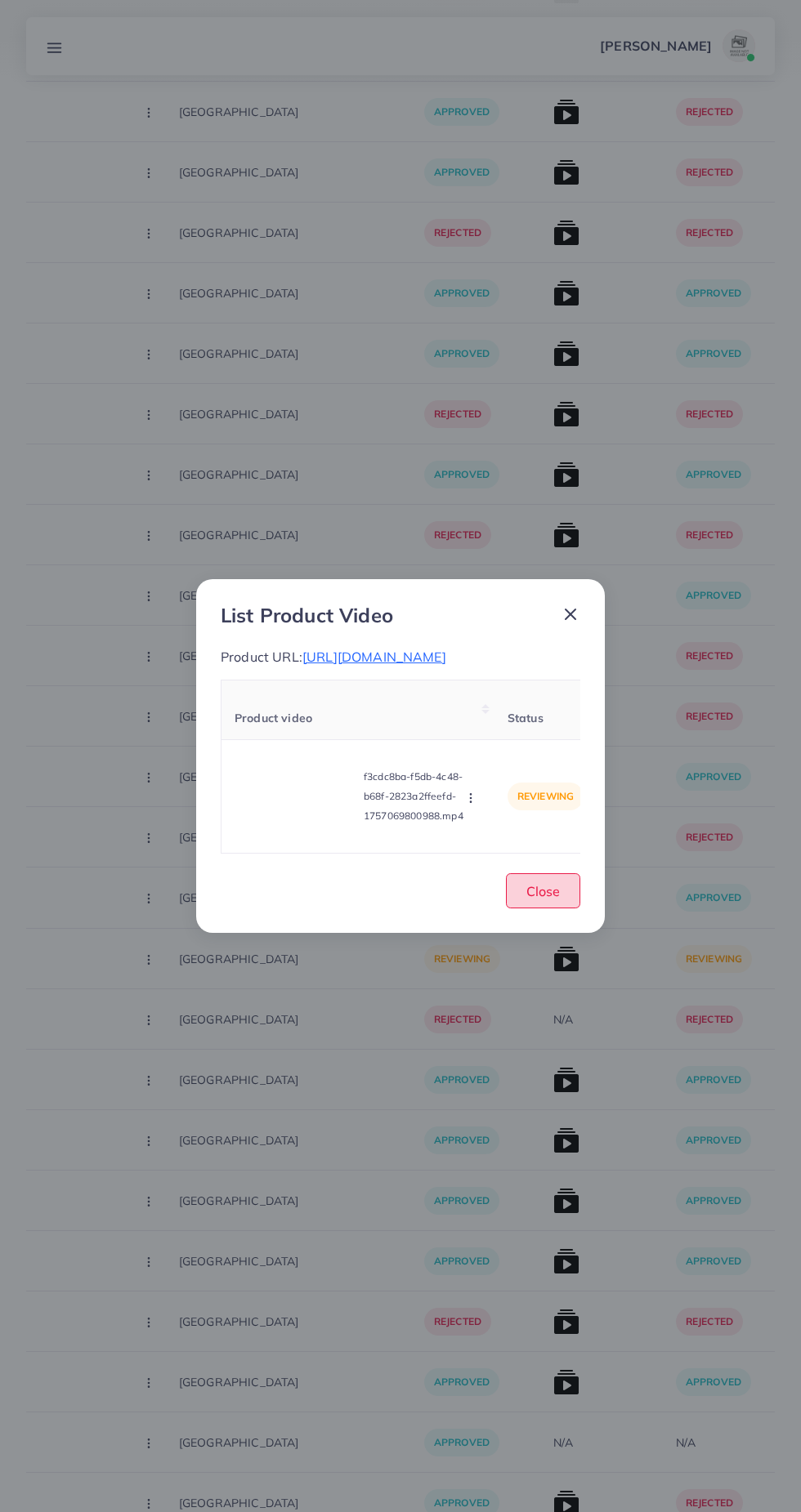
click at [527, 909] on button "Close" at bounding box center [543, 890] width 74 height 35
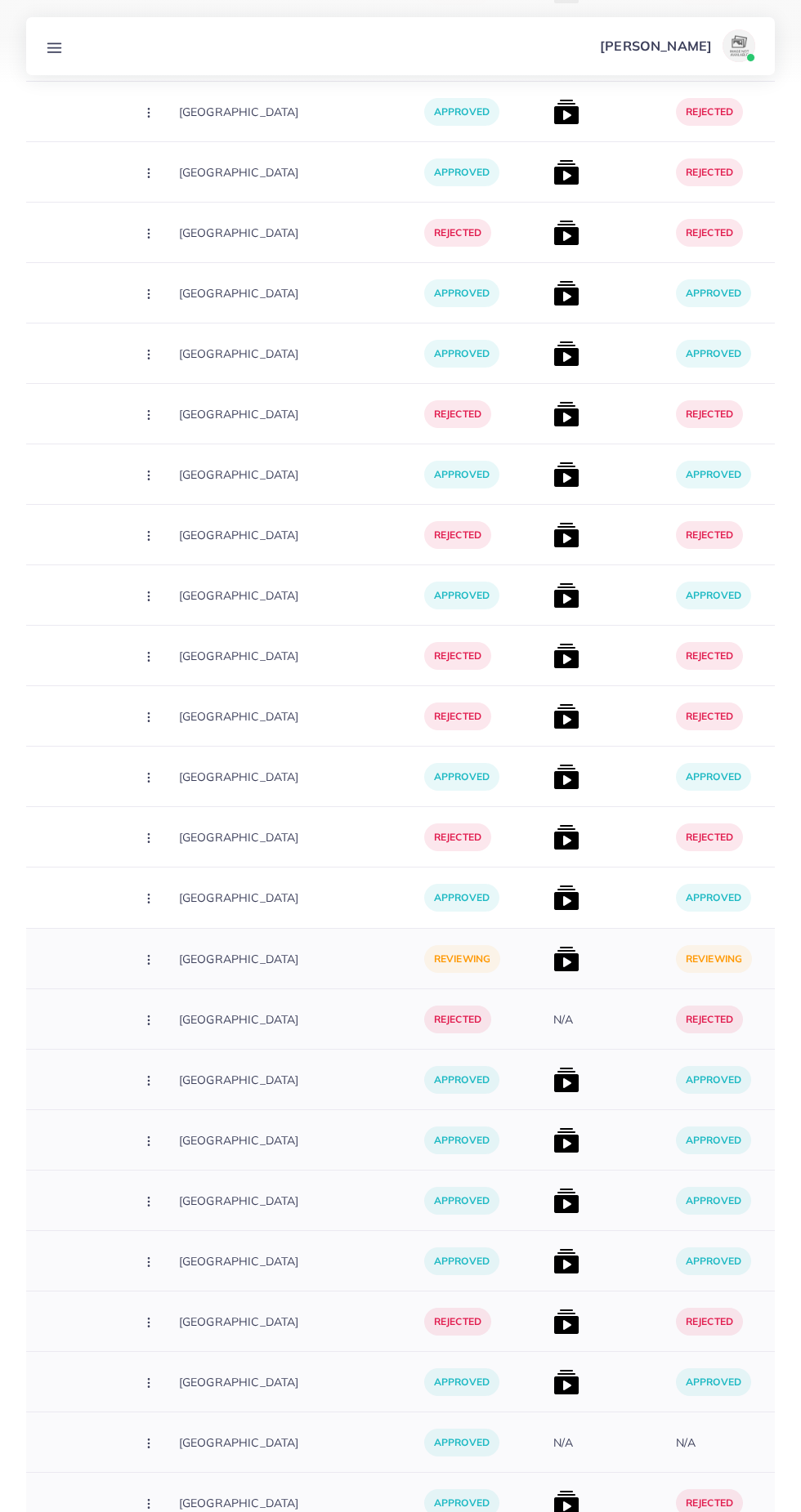
click at [554, 958] on img at bounding box center [566, 959] width 26 height 26
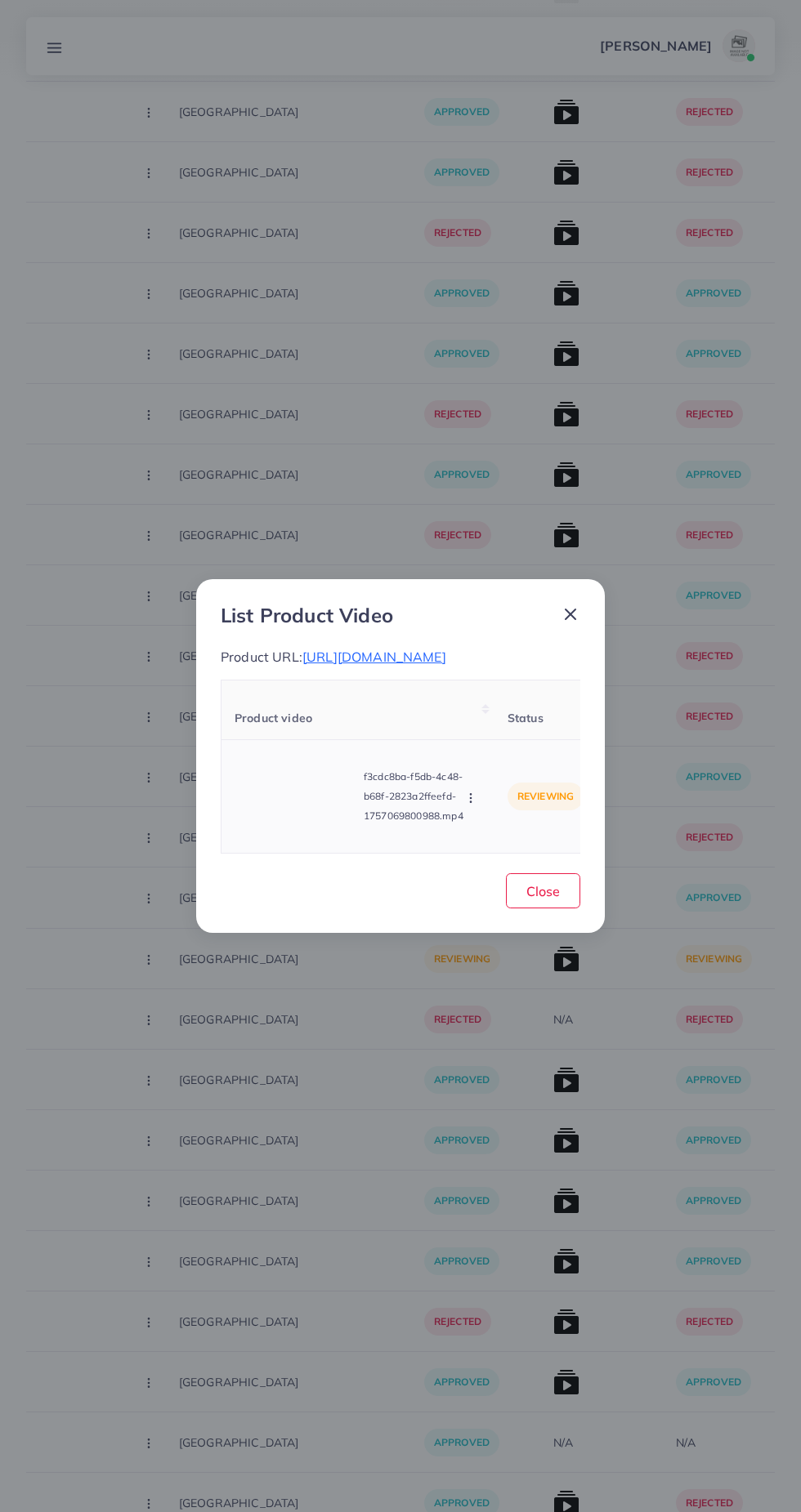
click at [302, 834] on video at bounding box center [296, 796] width 122 height 73
click at [317, 834] on div at bounding box center [296, 796] width 122 height 73
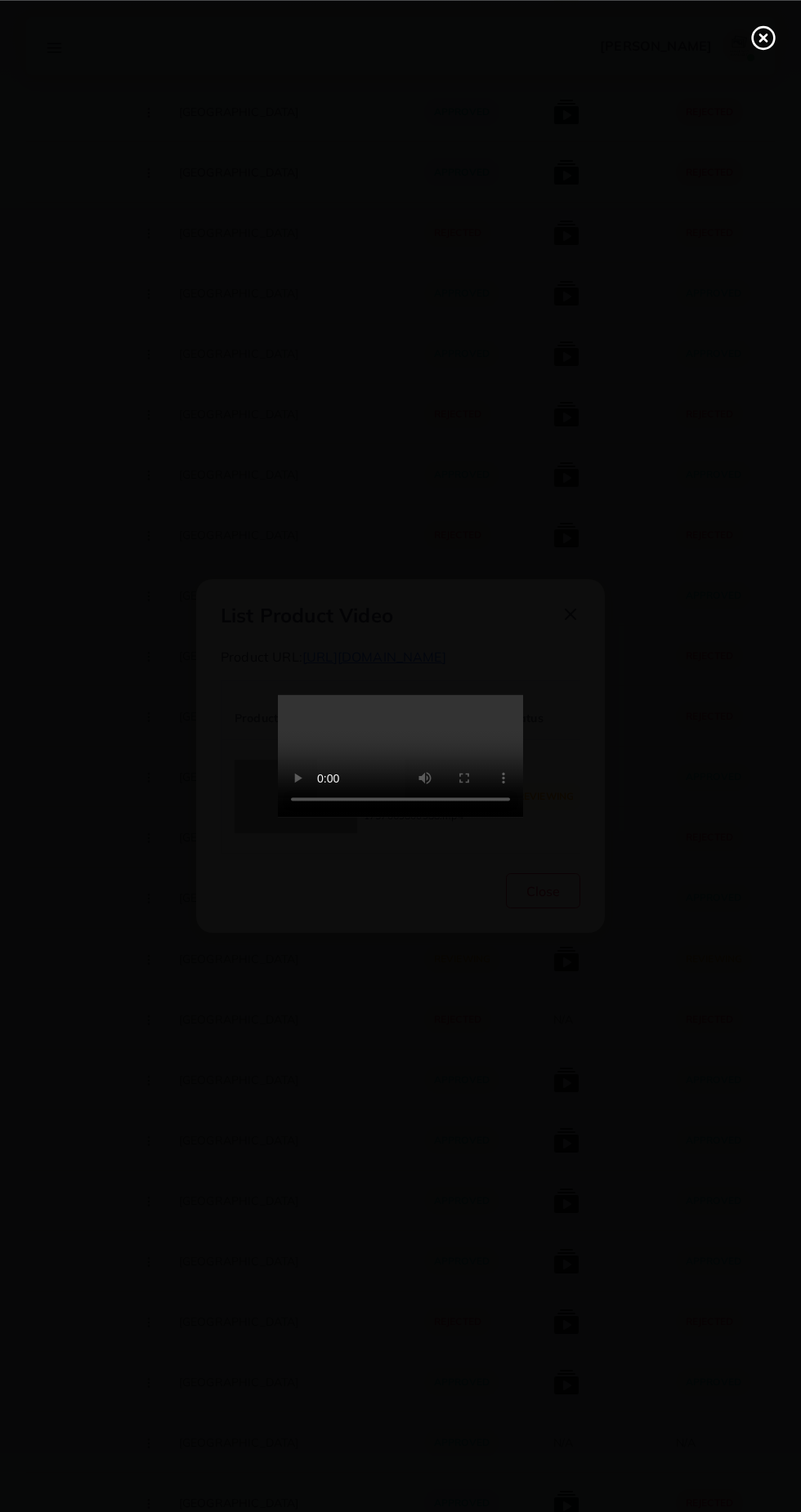
click at [760, 80] on div at bounding box center [400, 756] width 801 height 1512
click at [762, 38] on line at bounding box center [763, 38] width 7 height 7
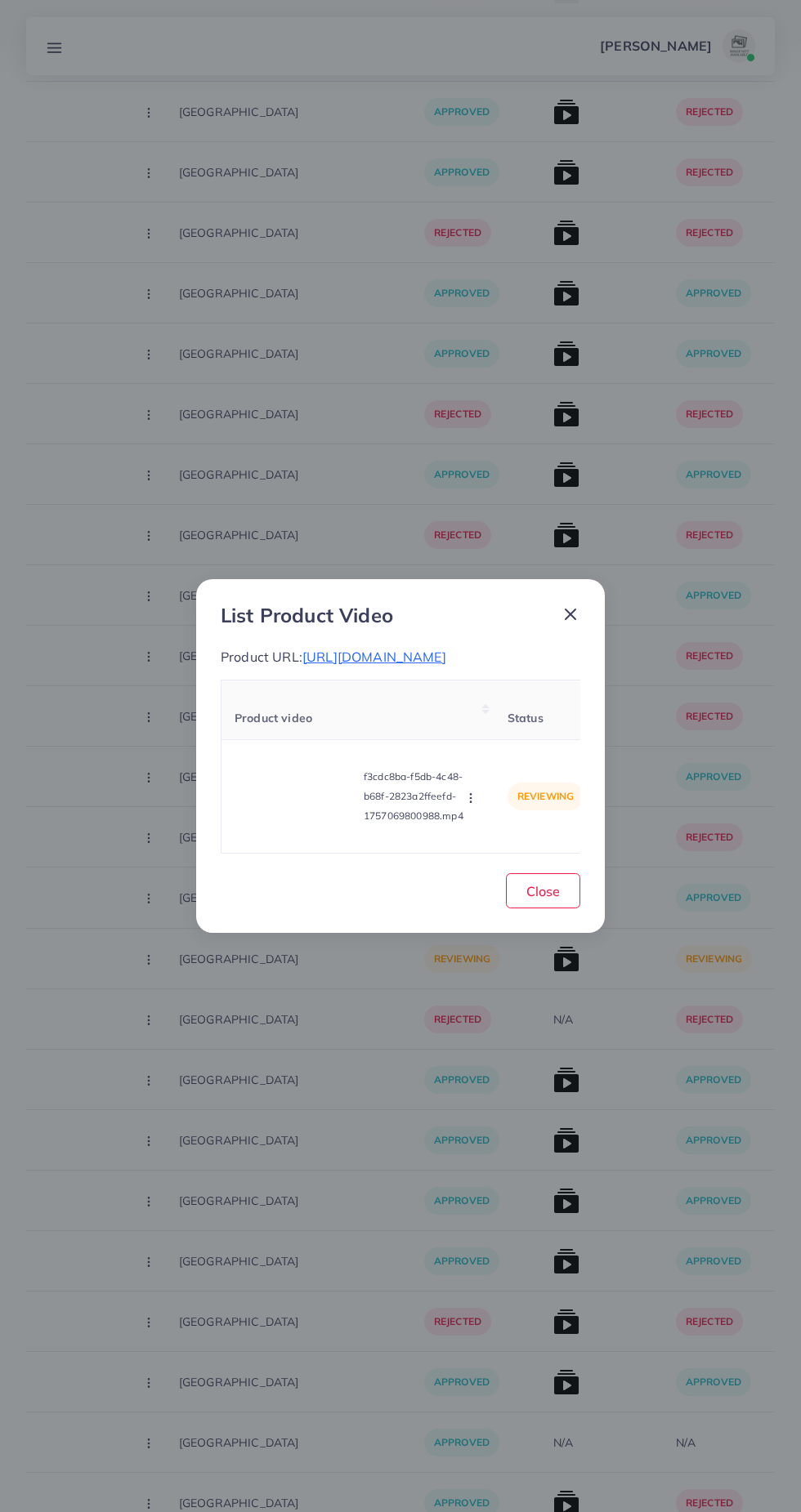
click at [447, 665] on span "https://www.solefuel.store/collections/premium-loafers" at bounding box center [374, 657] width 144 height 16
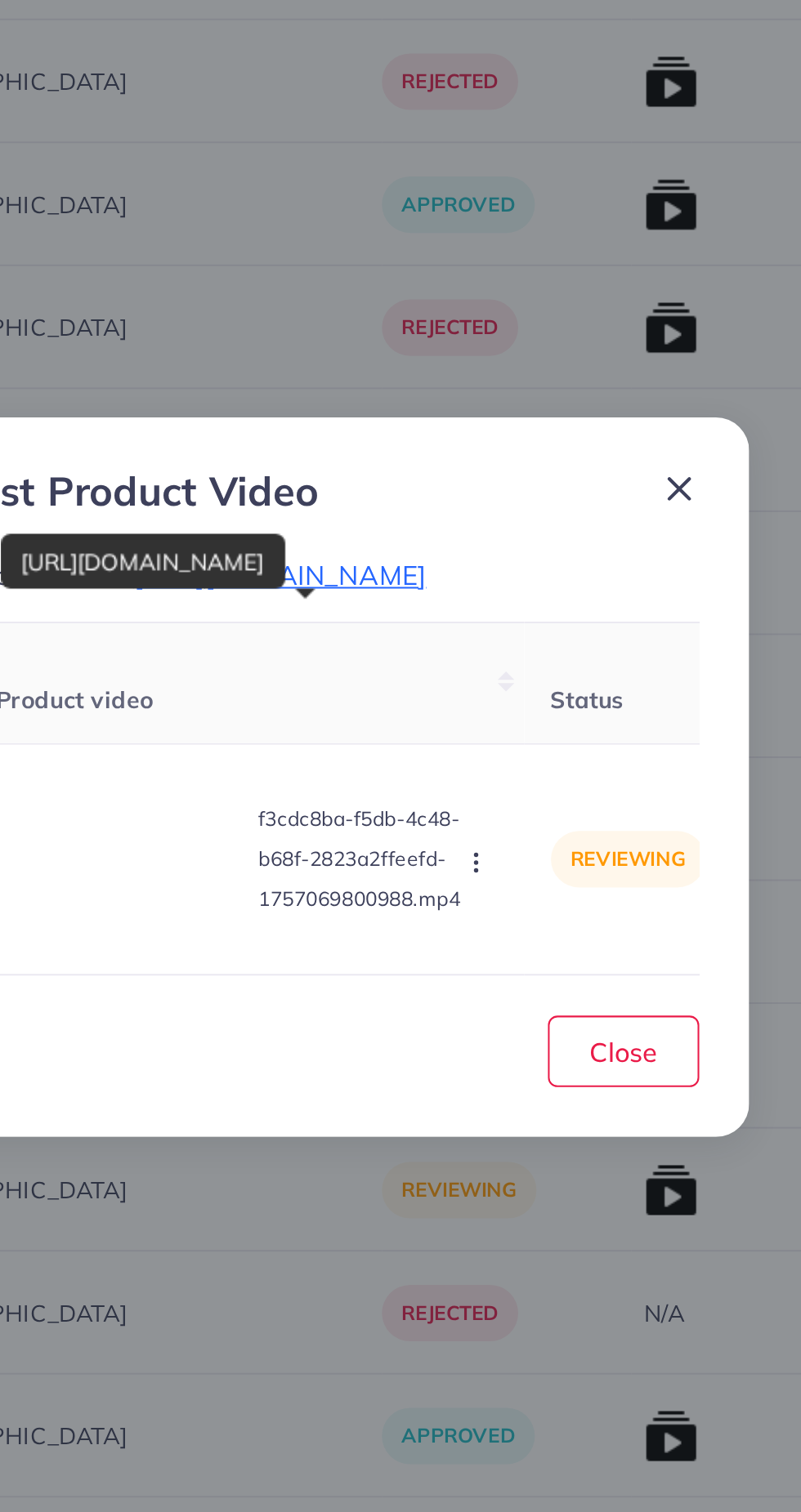
scroll to position [22233, 0]
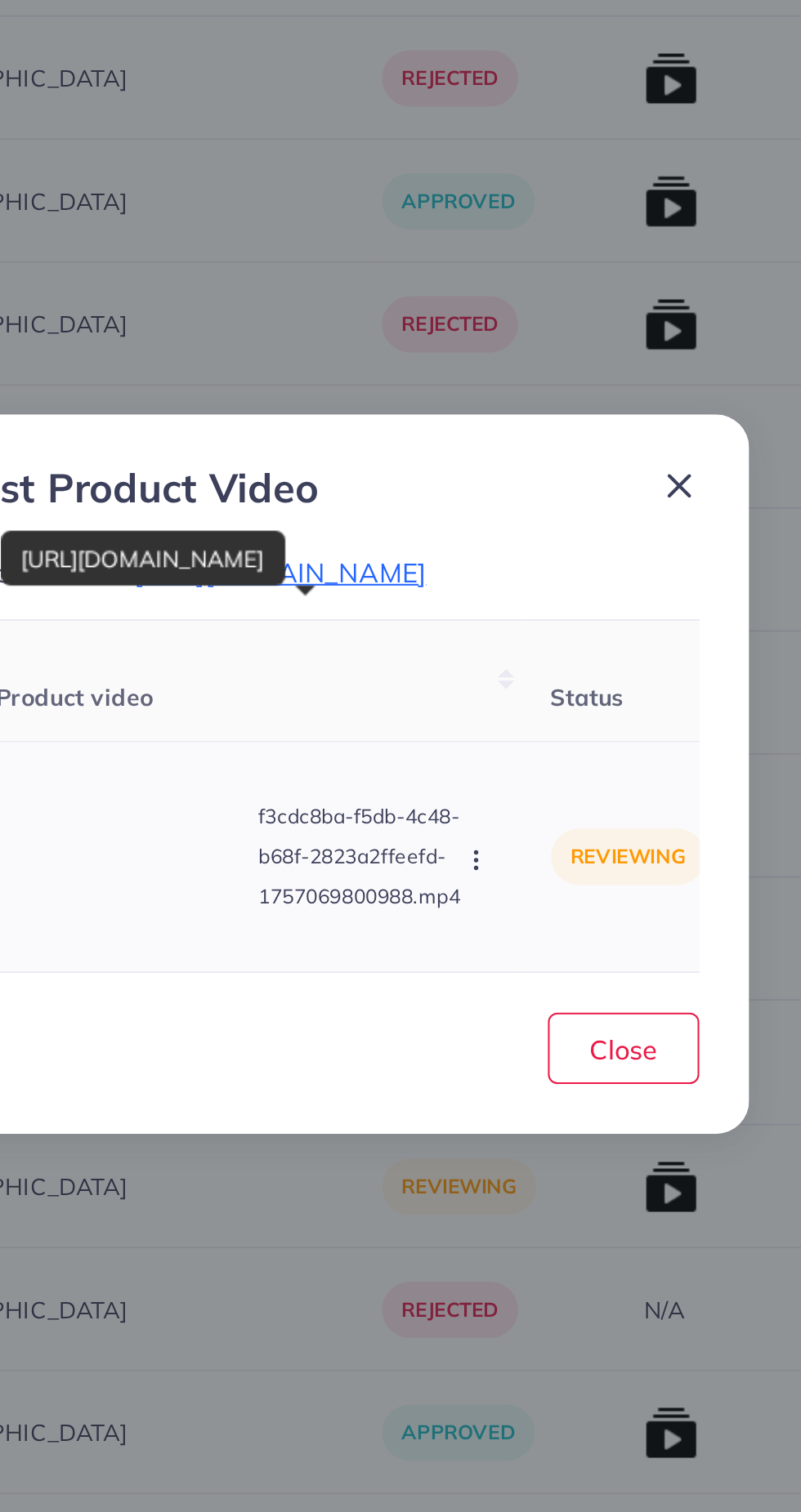
click at [471, 803] on circle "button" at bounding box center [470, 802] width 1 height 1
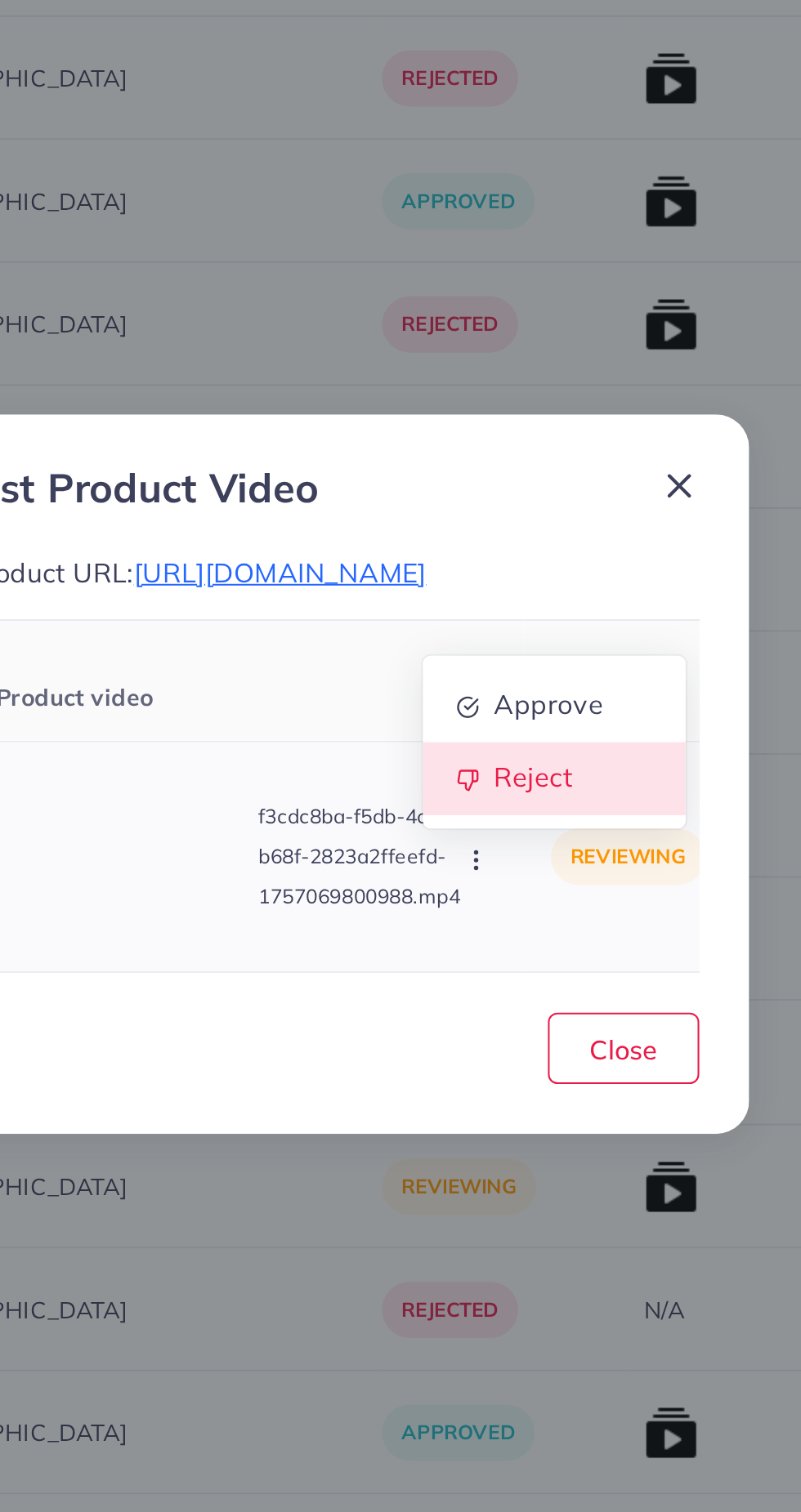
click at [503, 765] on span "Reject" at bounding box center [497, 757] width 39 height 16
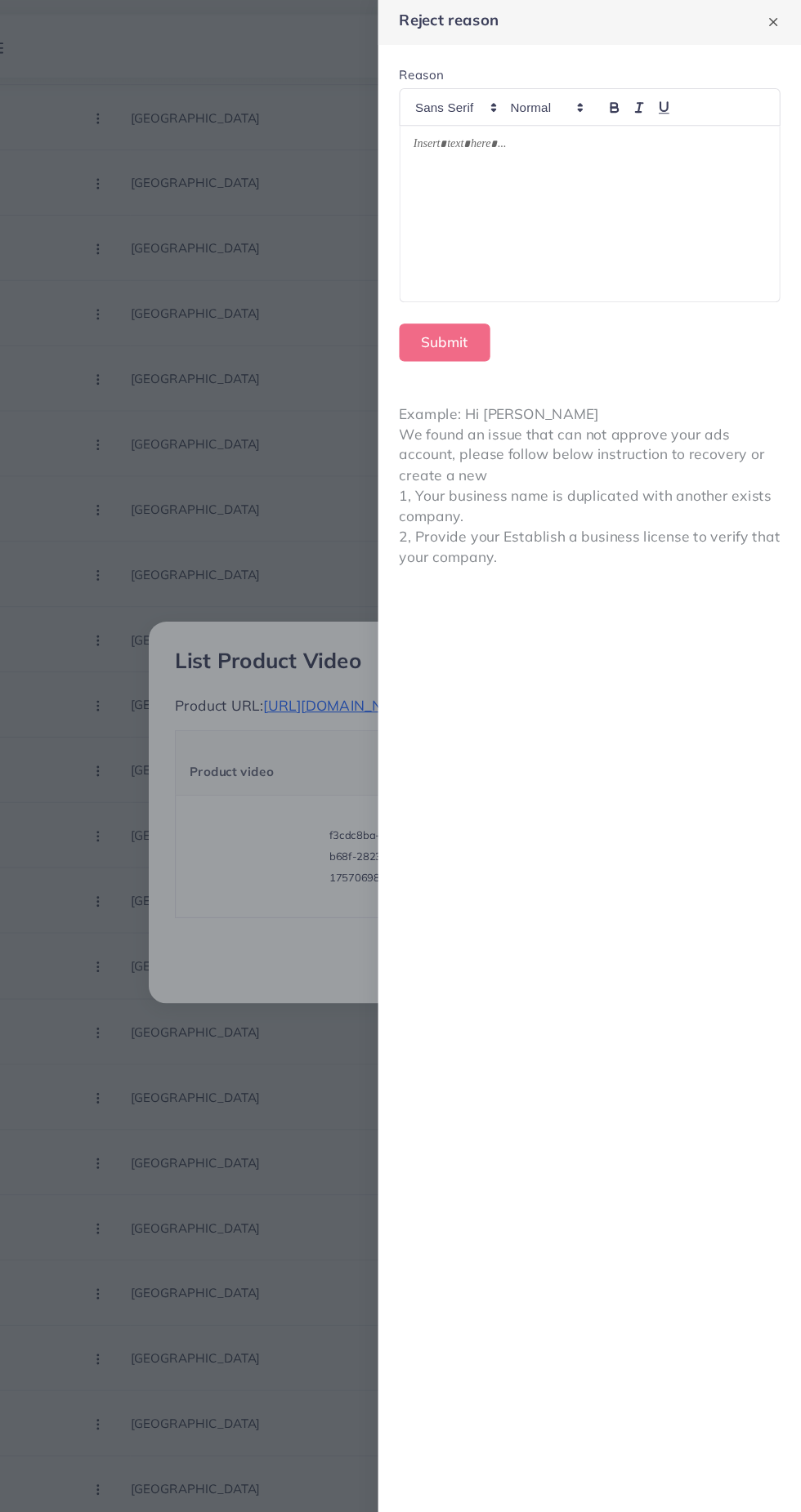
click at [589, 177] on div at bounding box center [605, 201] width 352 height 163
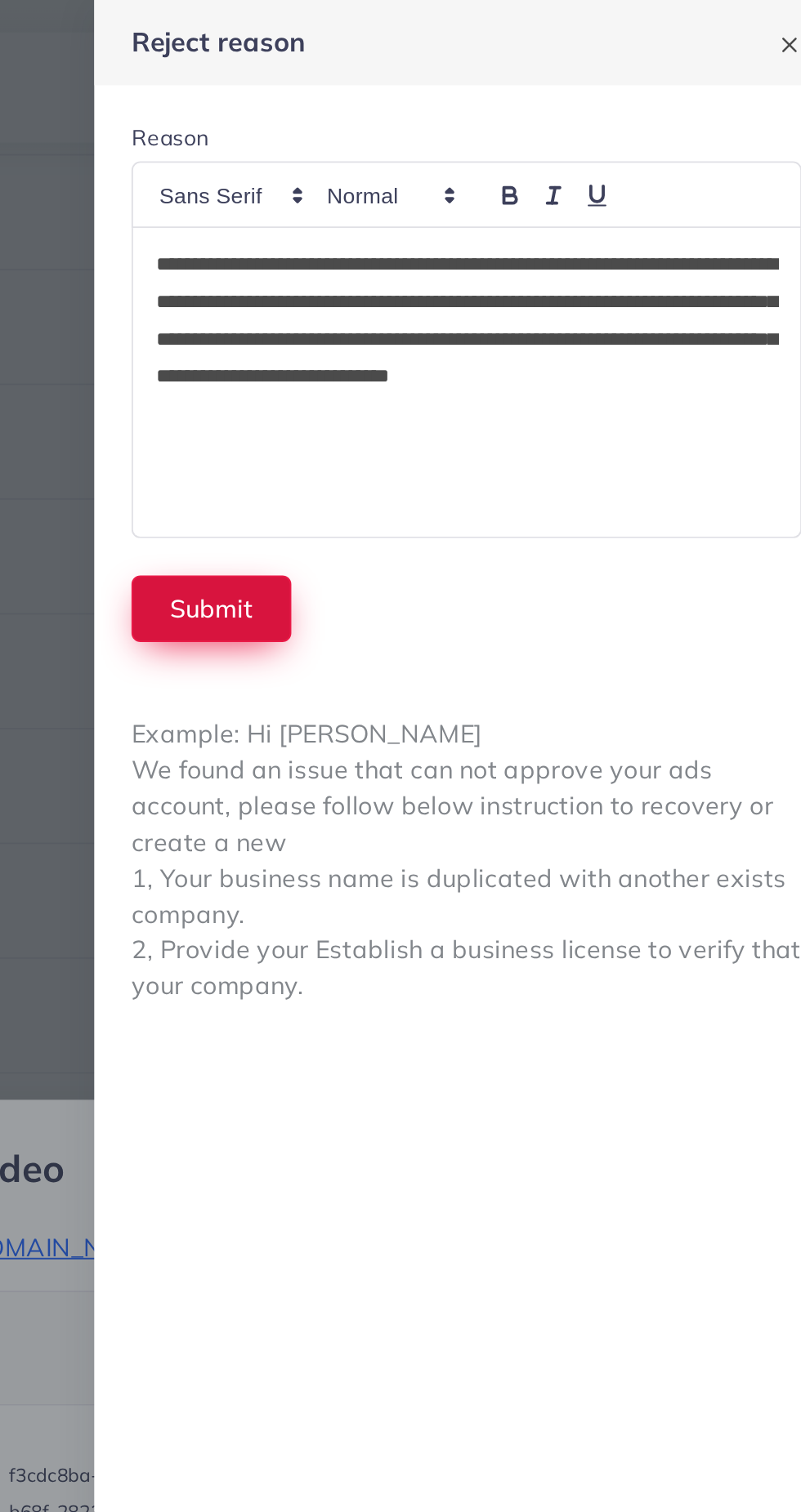
click at [460, 305] on button "Submit" at bounding box center [471, 321] width 84 height 35
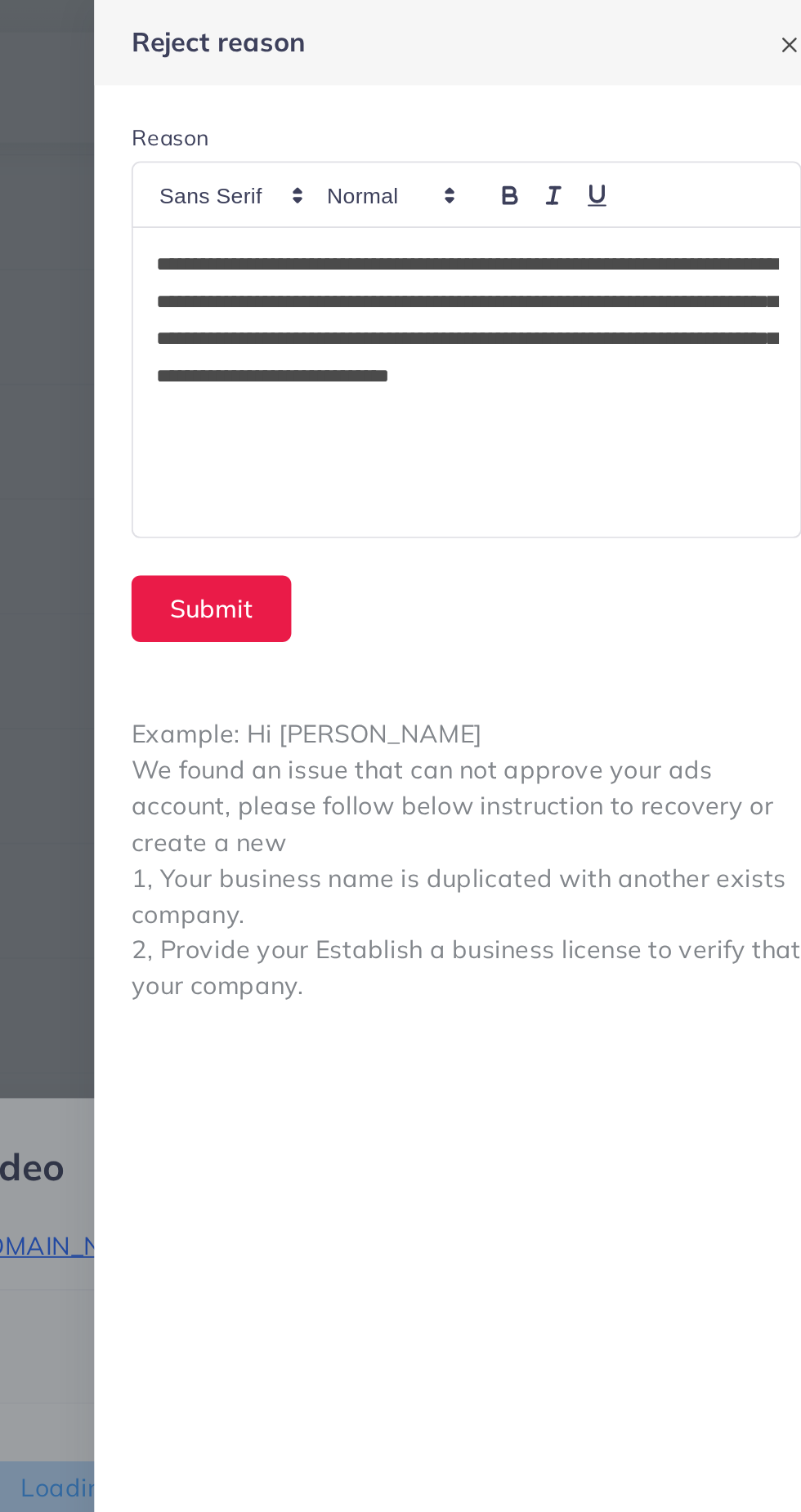
click at [494, 321] on form "**********" at bounding box center [604, 201] width 392 height 313
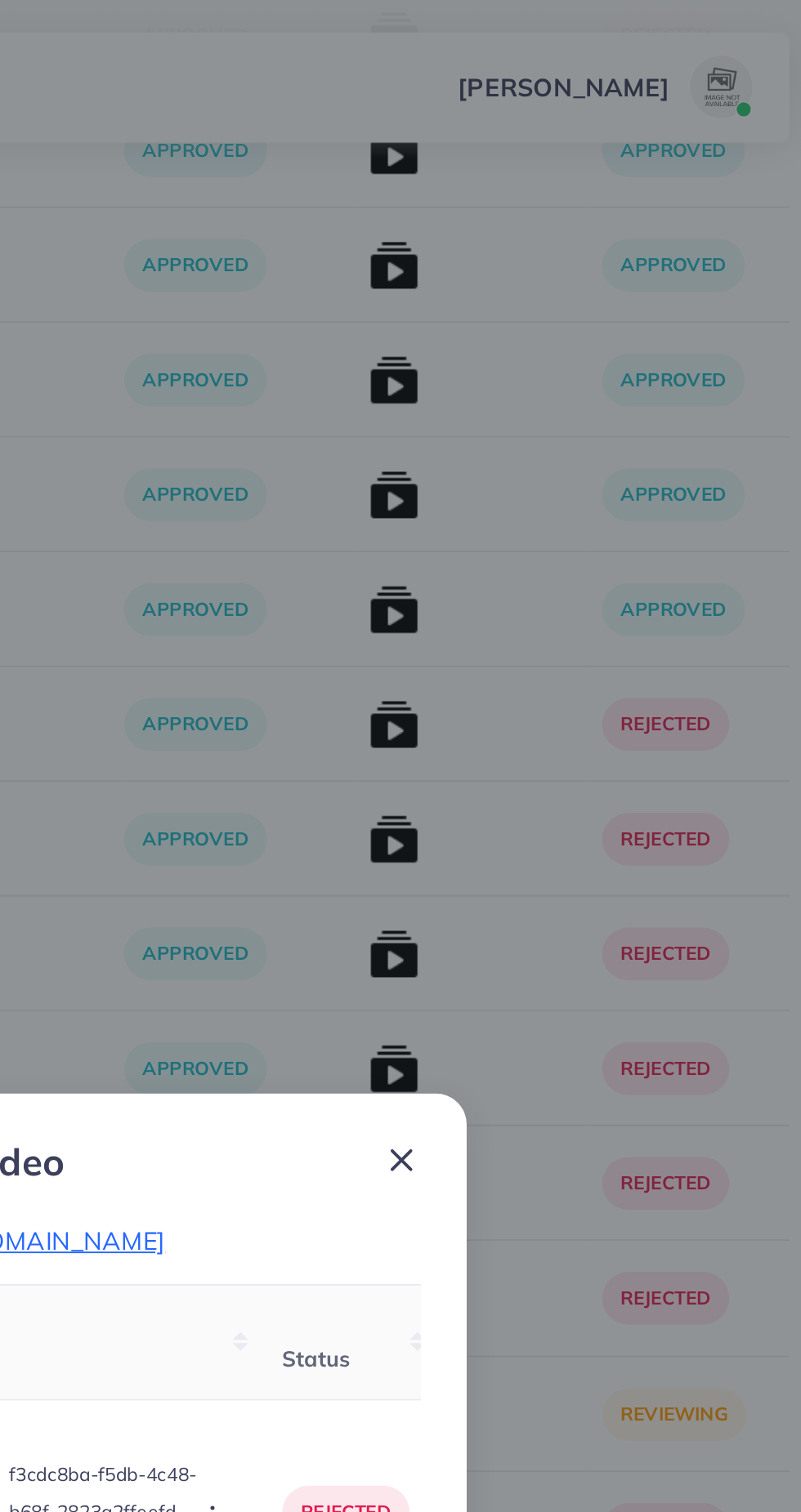
scroll to position [20509, 0]
click at [566, 603] on icon at bounding box center [570, 611] width 20 height 20
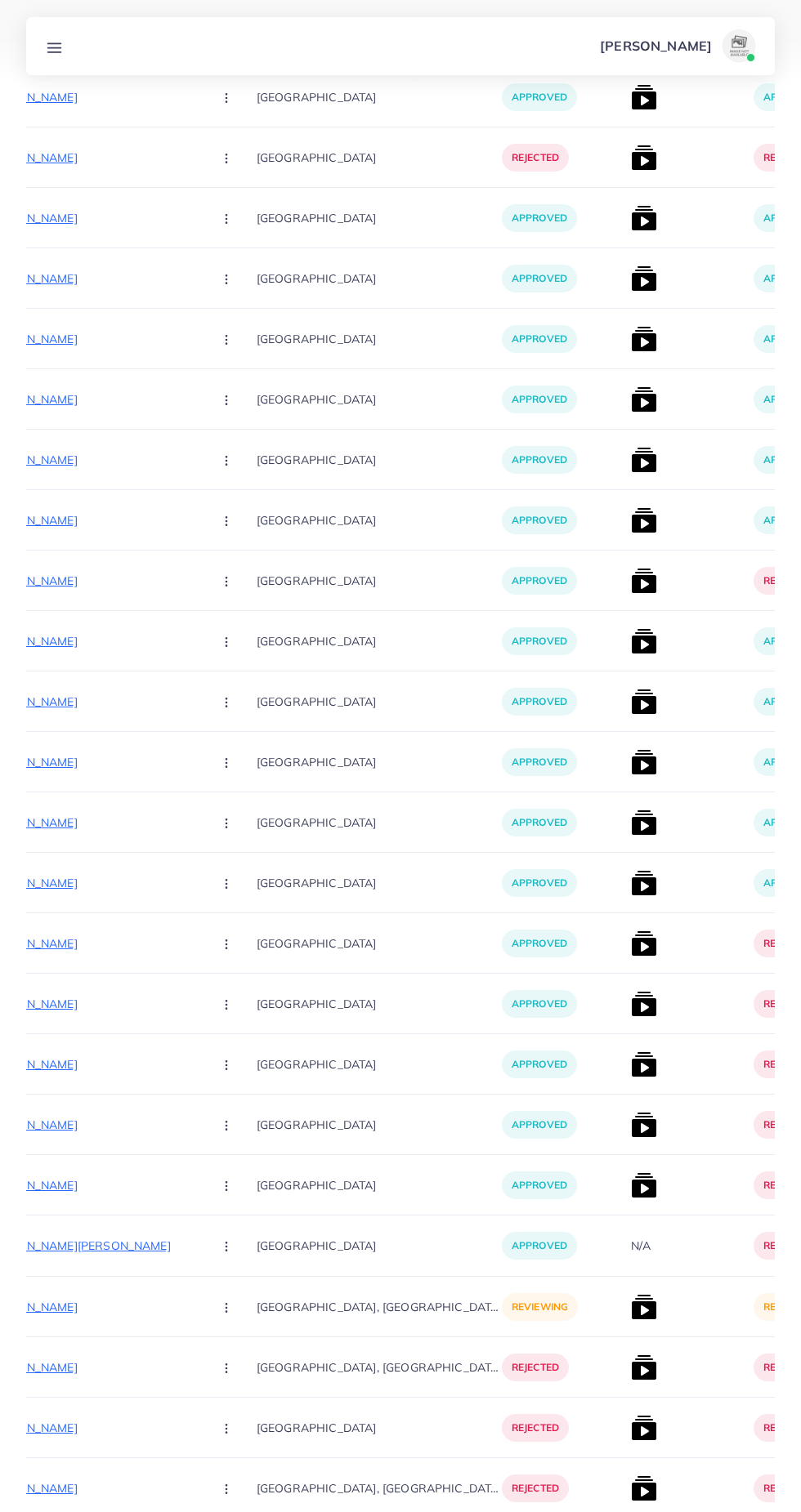
scroll to position [0, 295]
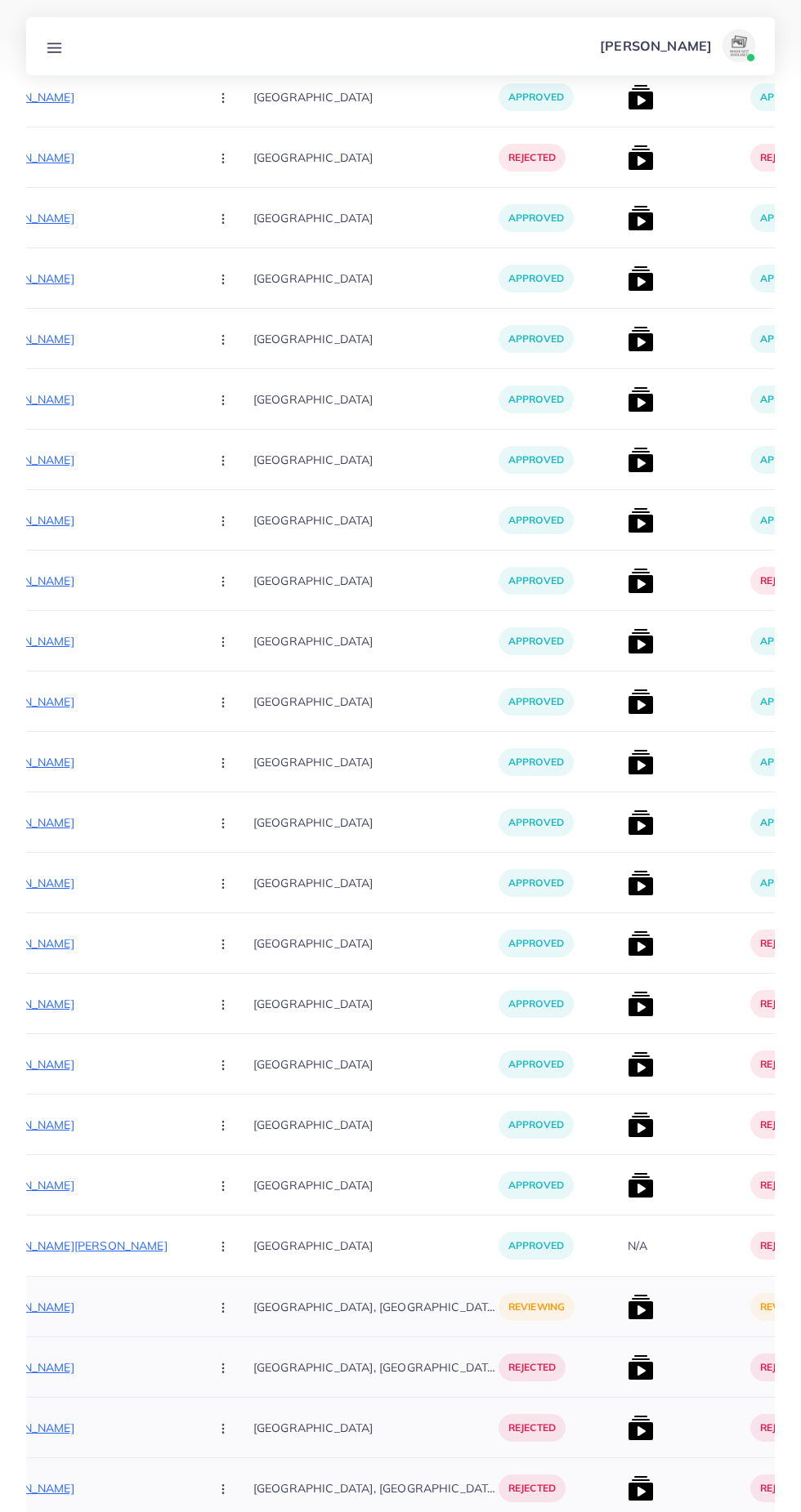
click at [549, 1290] on div "reviewing" at bounding box center [560, 1307] width 122 height 60
click at [628, 1316] on img at bounding box center [641, 1307] width 26 height 26
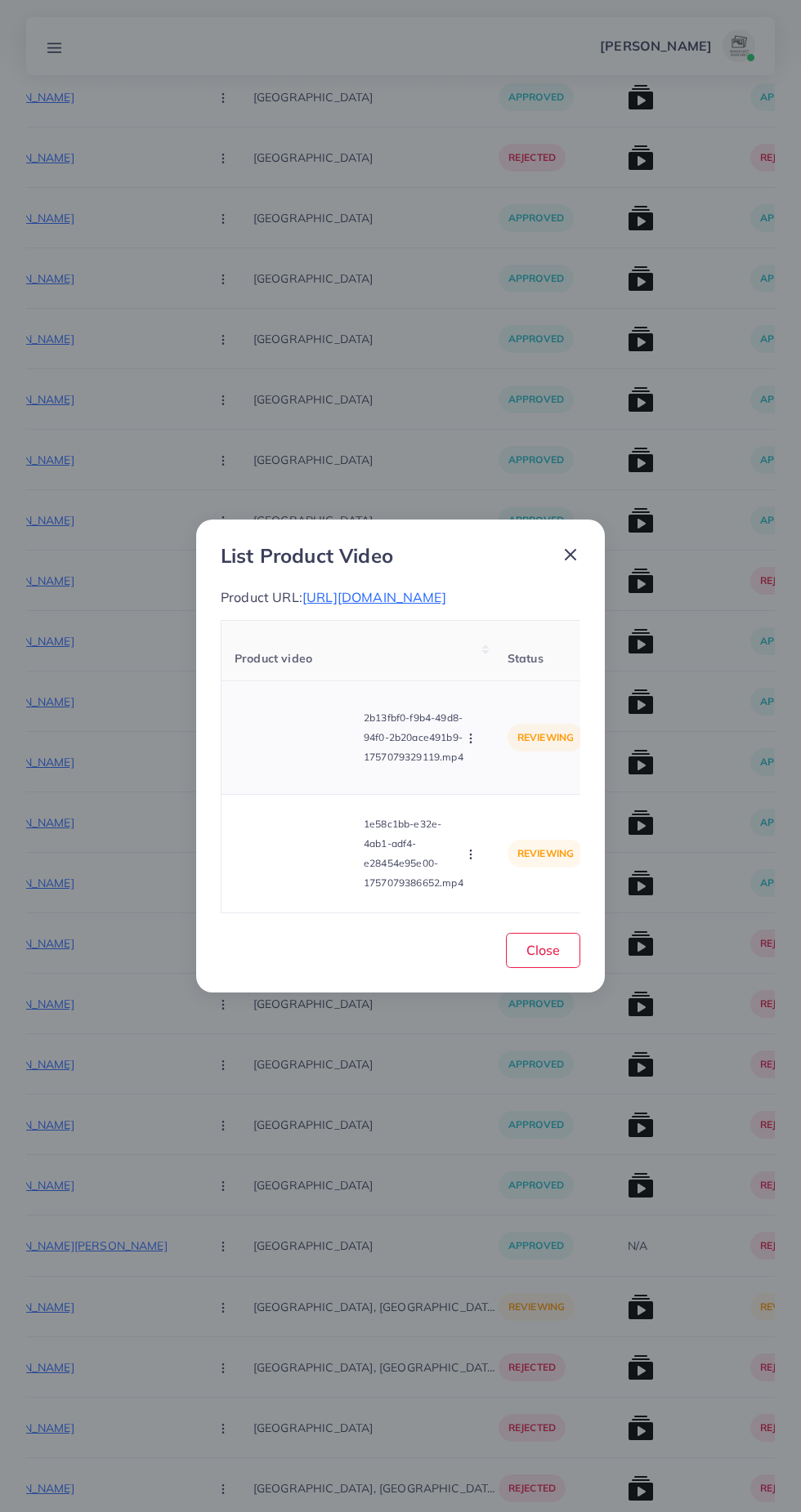
click at [281, 775] on video at bounding box center [296, 737] width 122 height 73
click at [288, 751] on icon at bounding box center [296, 738] width 26 height 26
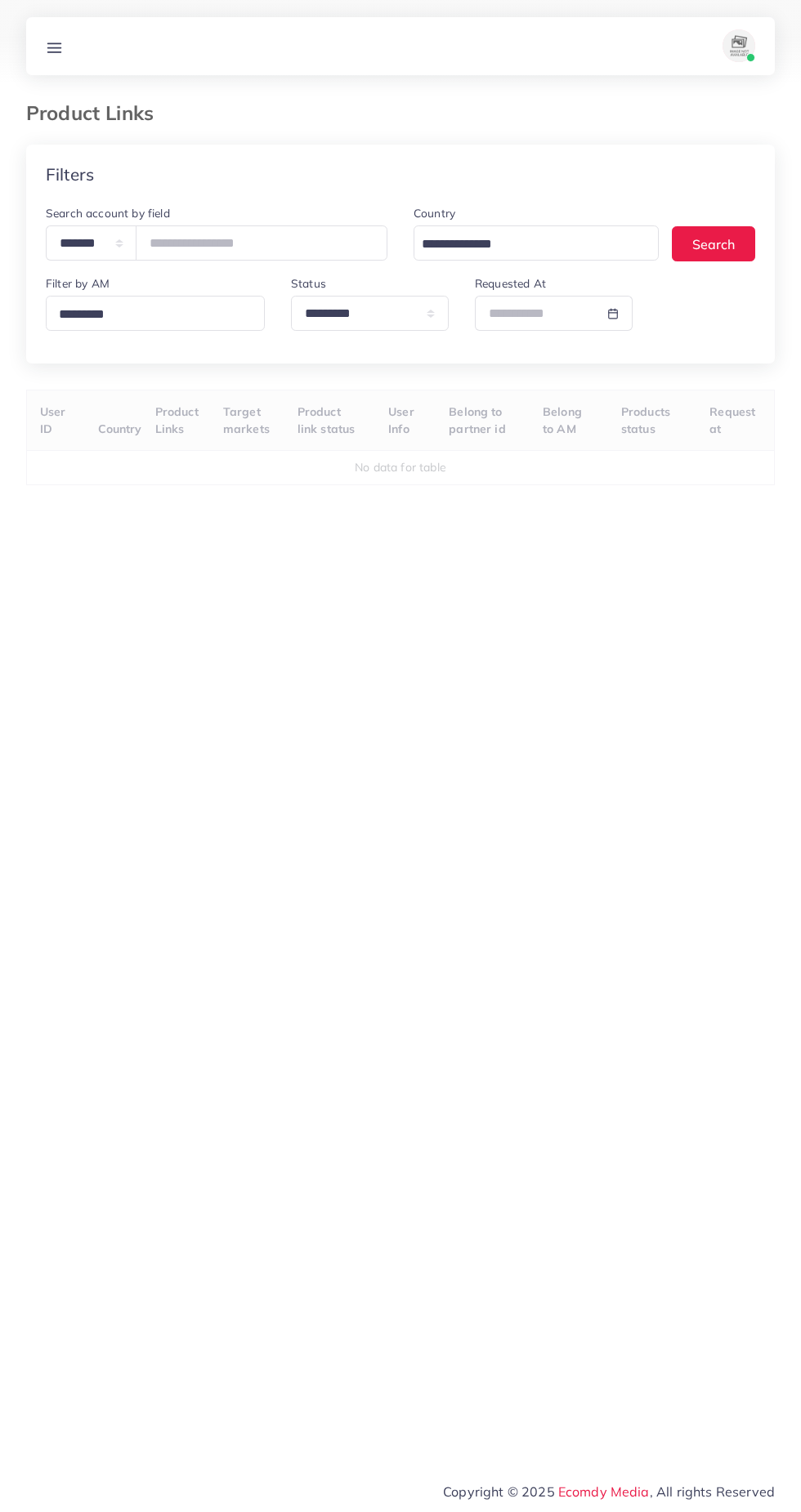
select select "*********"
select select
select select "*********"
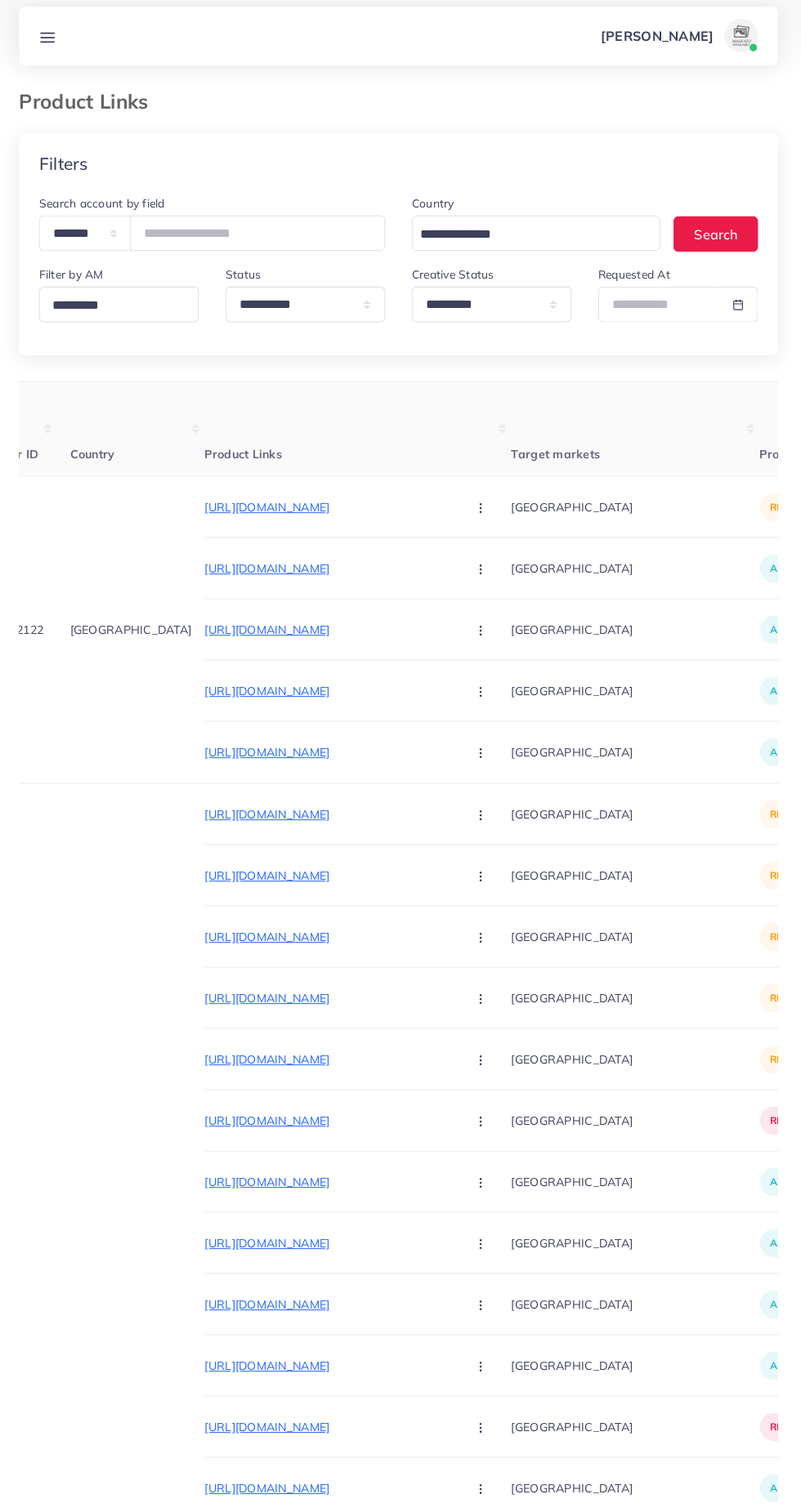
scroll to position [0, 34]
click at [384, 508] on p "[URL][DOMAIN_NAME]" at bounding box center [334, 511] width 245 height 20
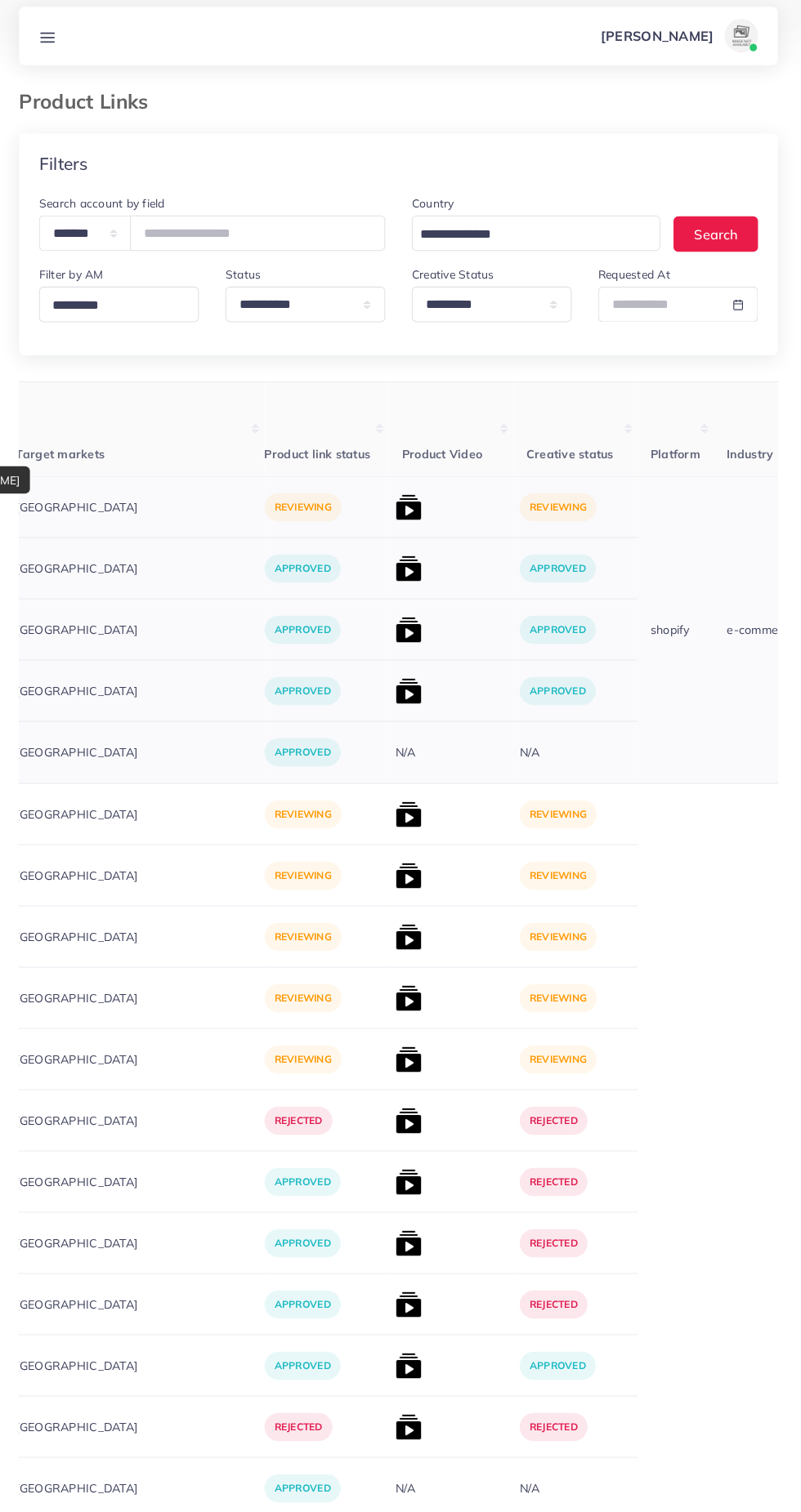
scroll to position [0, 529]
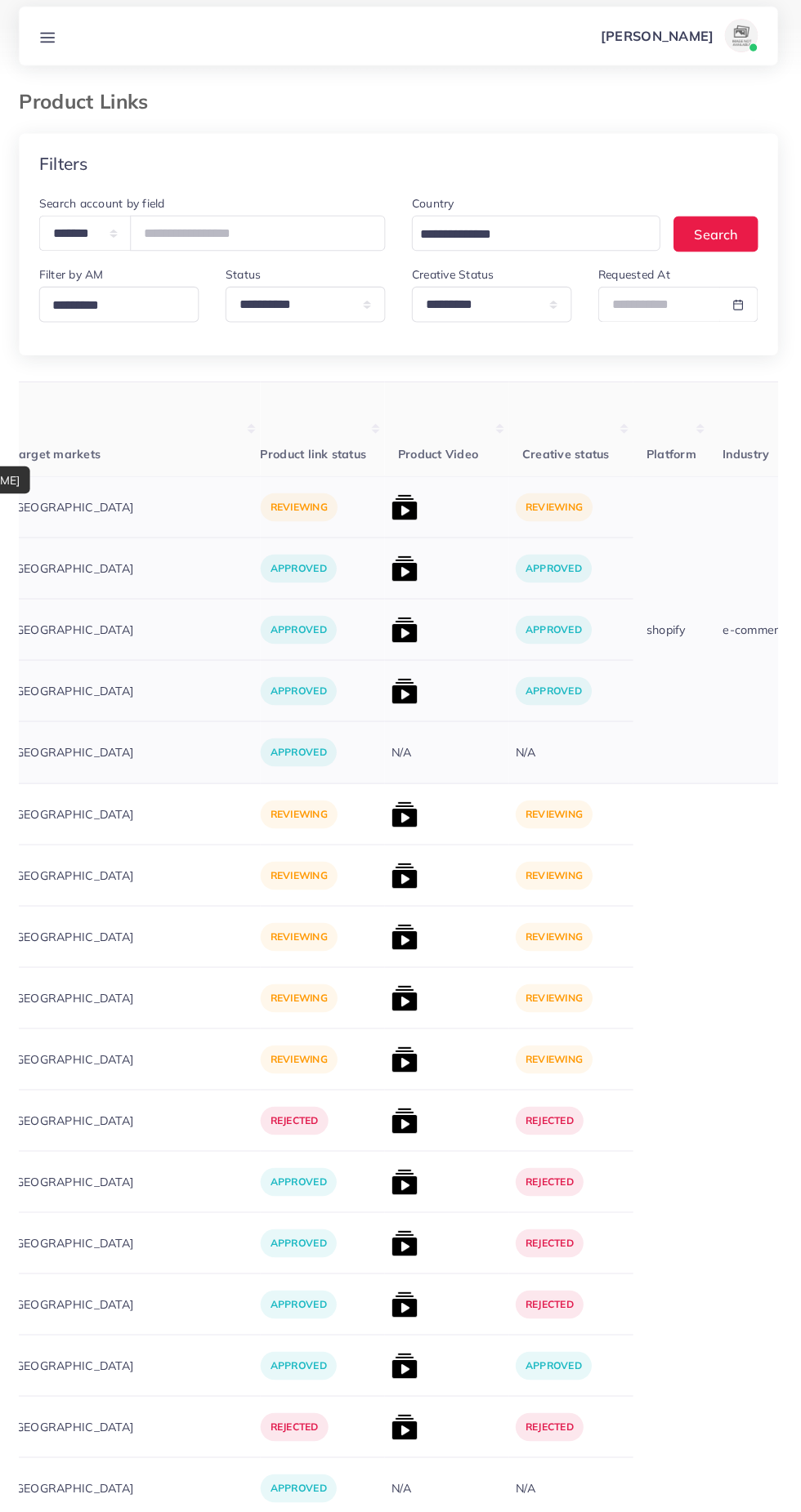
click at [393, 509] on img at bounding box center [406, 511] width 26 height 26
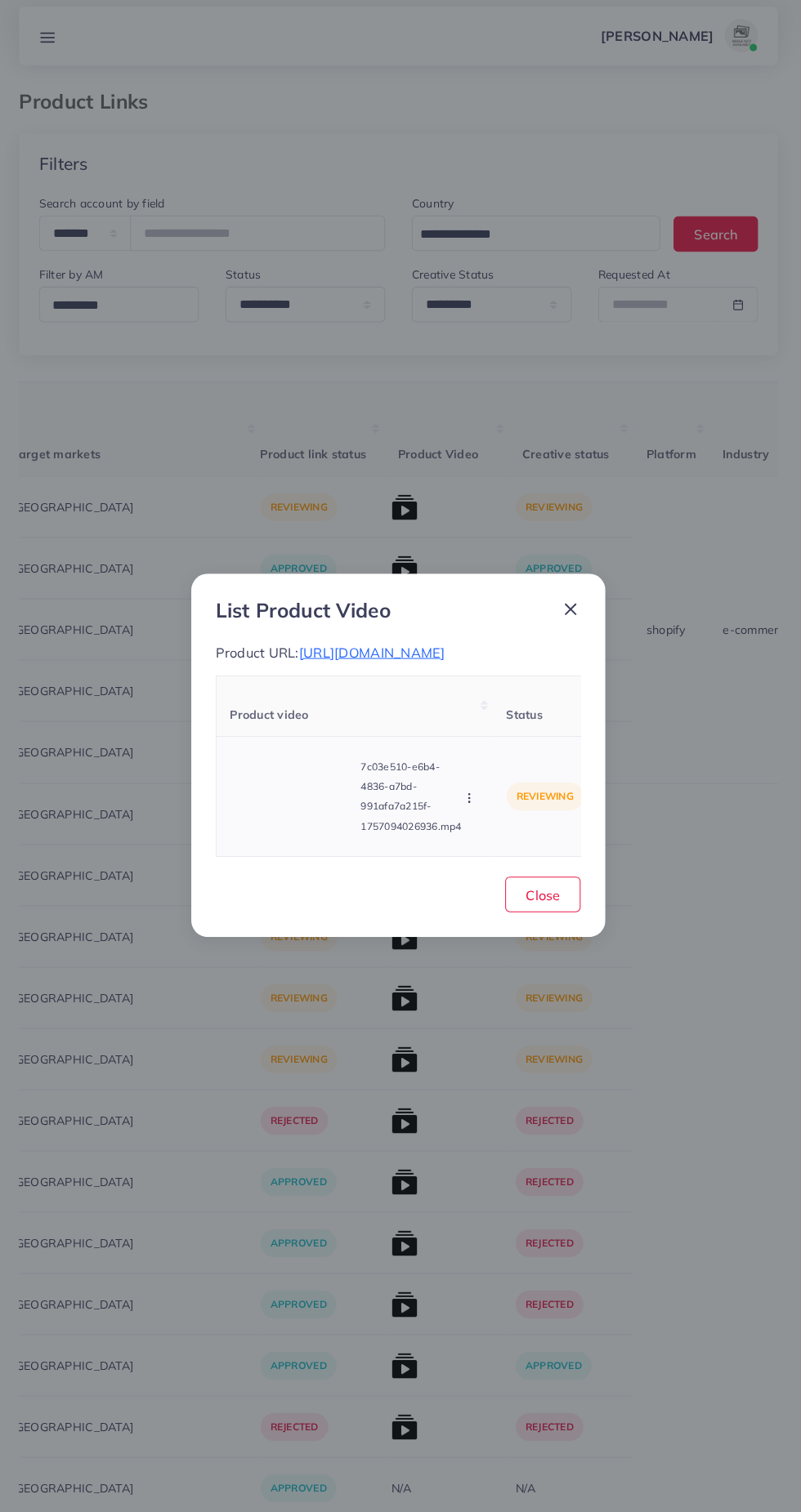
click at [295, 781] on video at bounding box center [296, 796] width 122 height 73
click at [309, 803] on div at bounding box center [296, 796] width 122 height 73
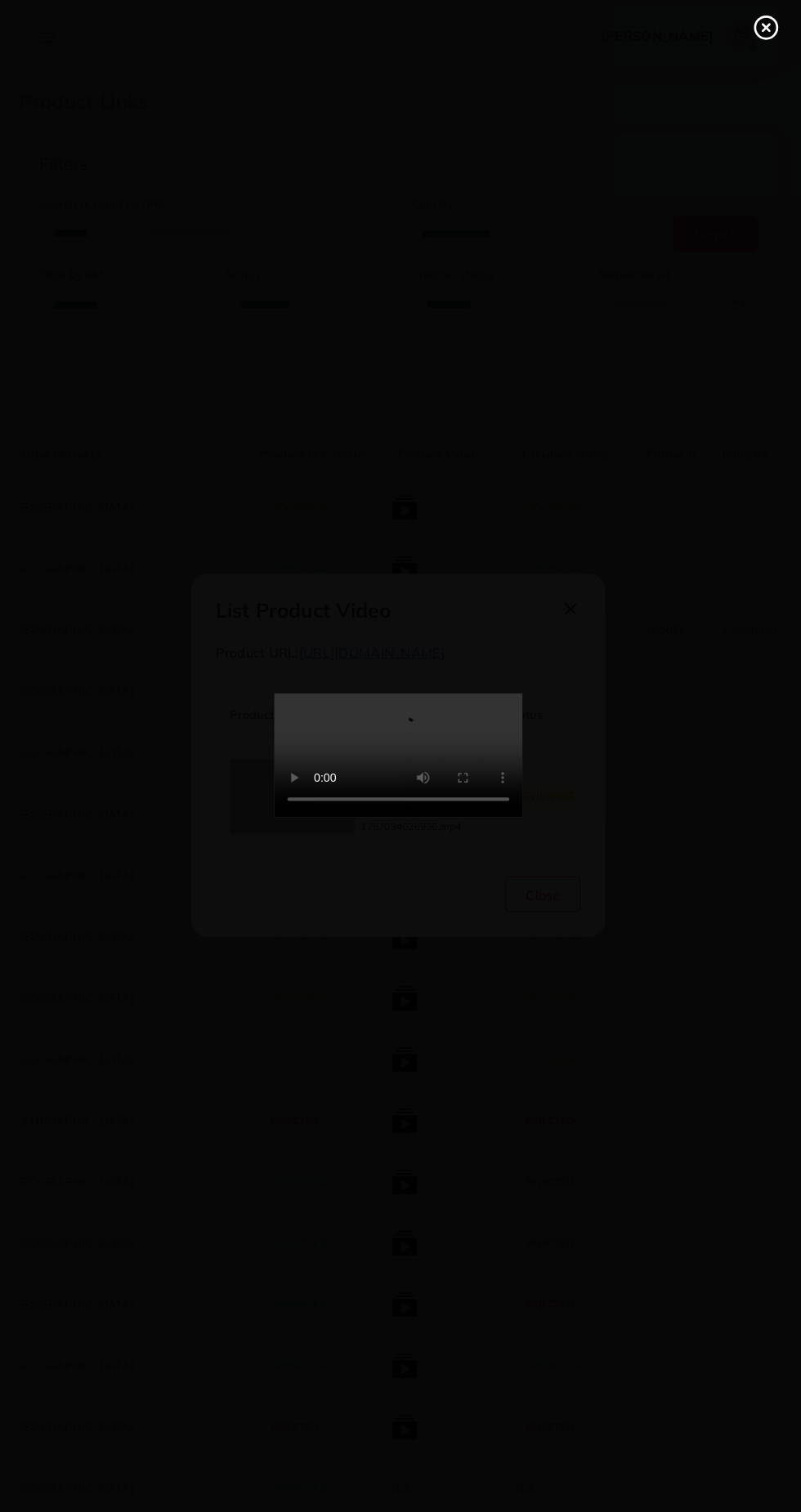
scroll to position [2, 0]
click at [769, 37] on icon at bounding box center [763, 37] width 26 height 26
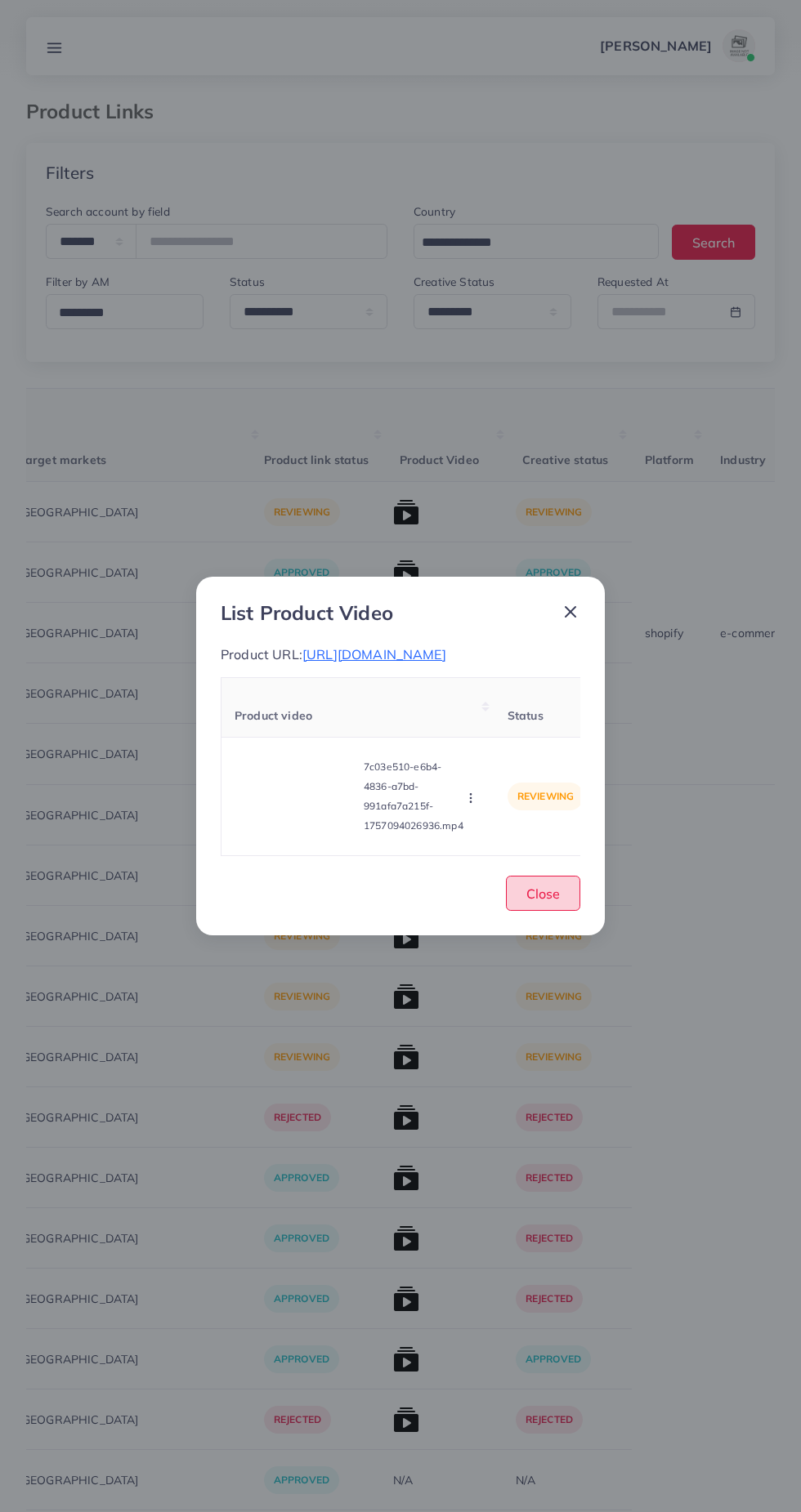
click at [559, 901] on span "Close" at bounding box center [542, 893] width 34 height 16
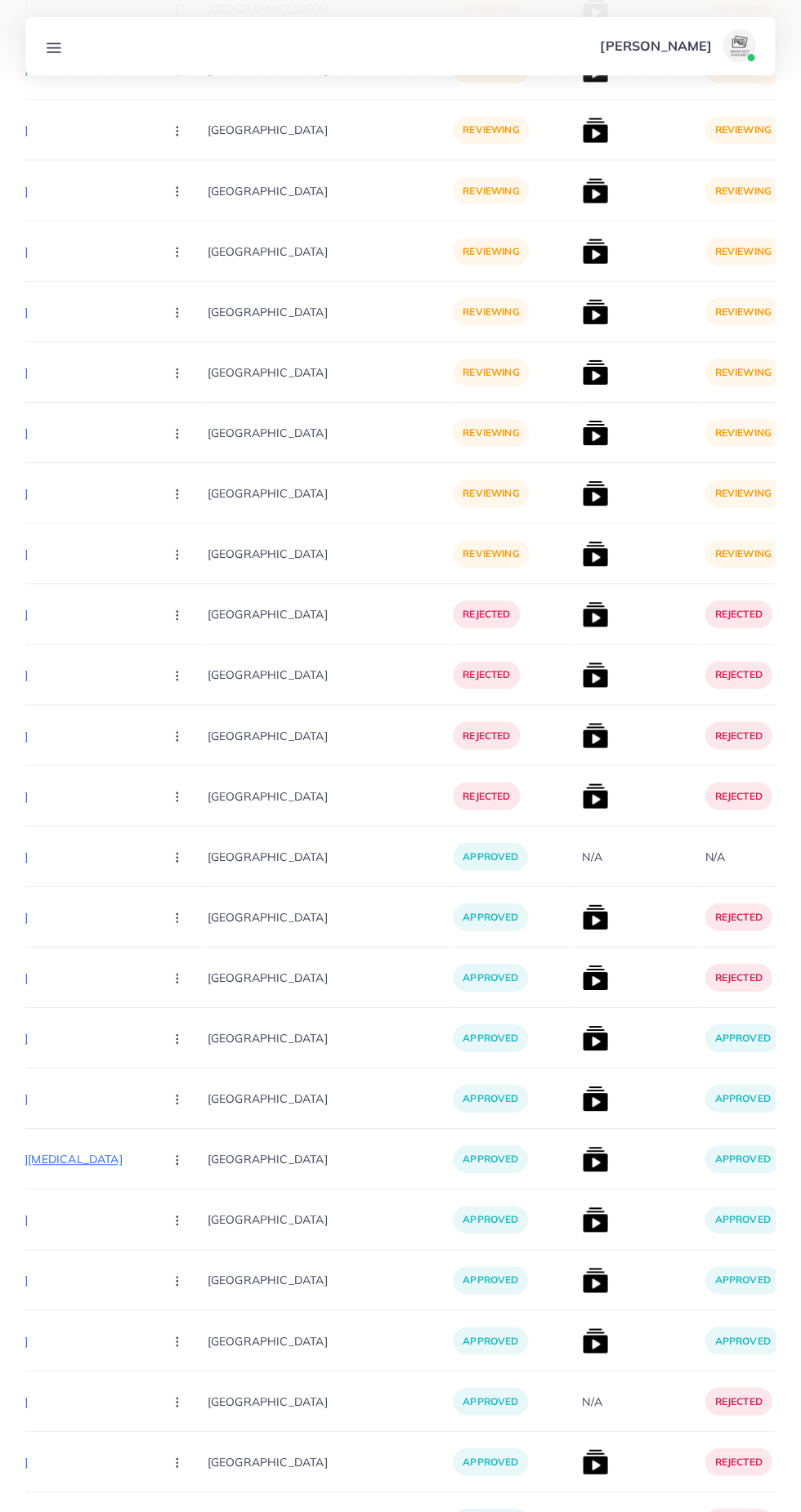
scroll to position [0, 342]
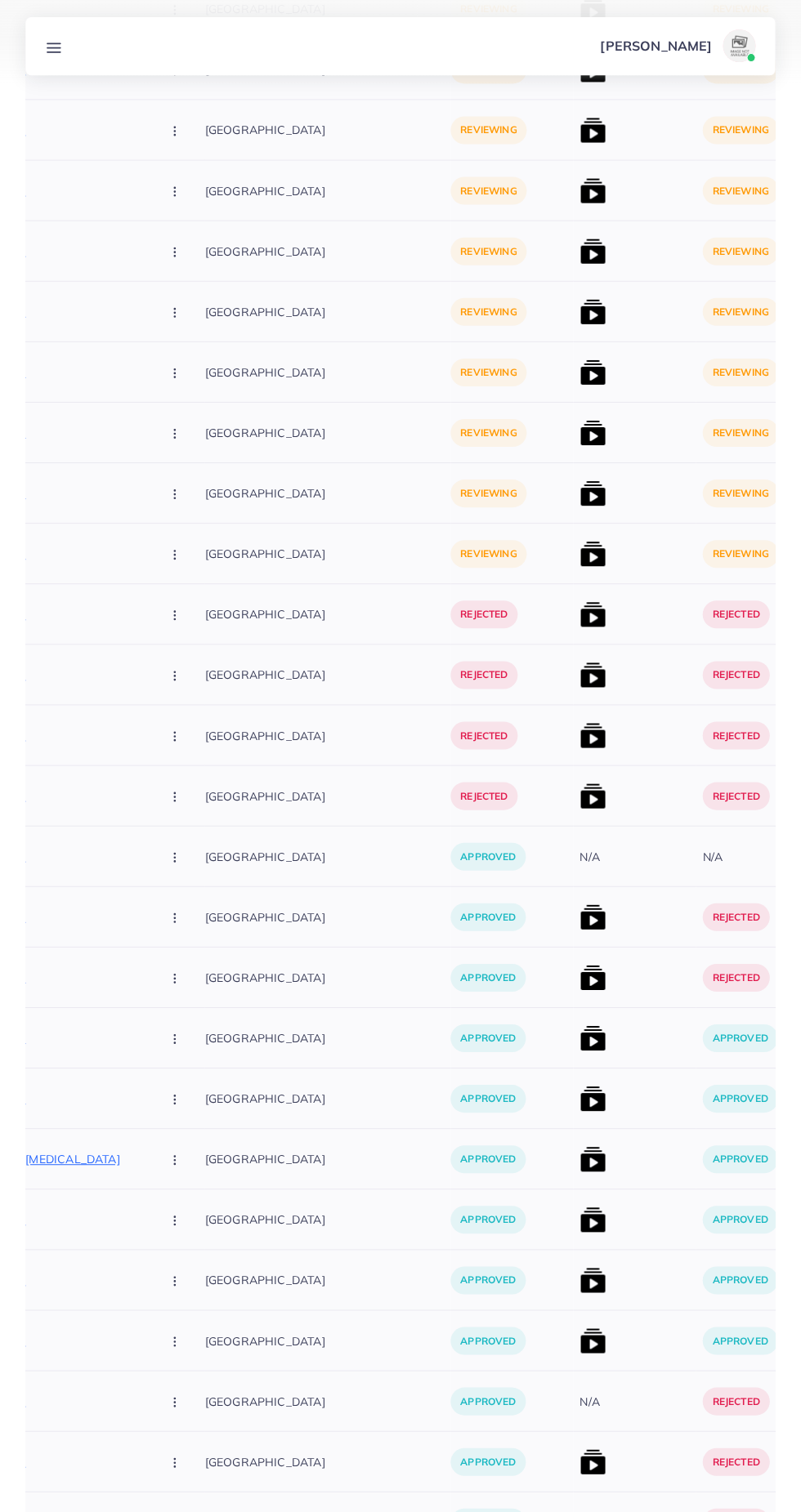
click at [580, 559] on img at bounding box center [593, 553] width 26 height 26
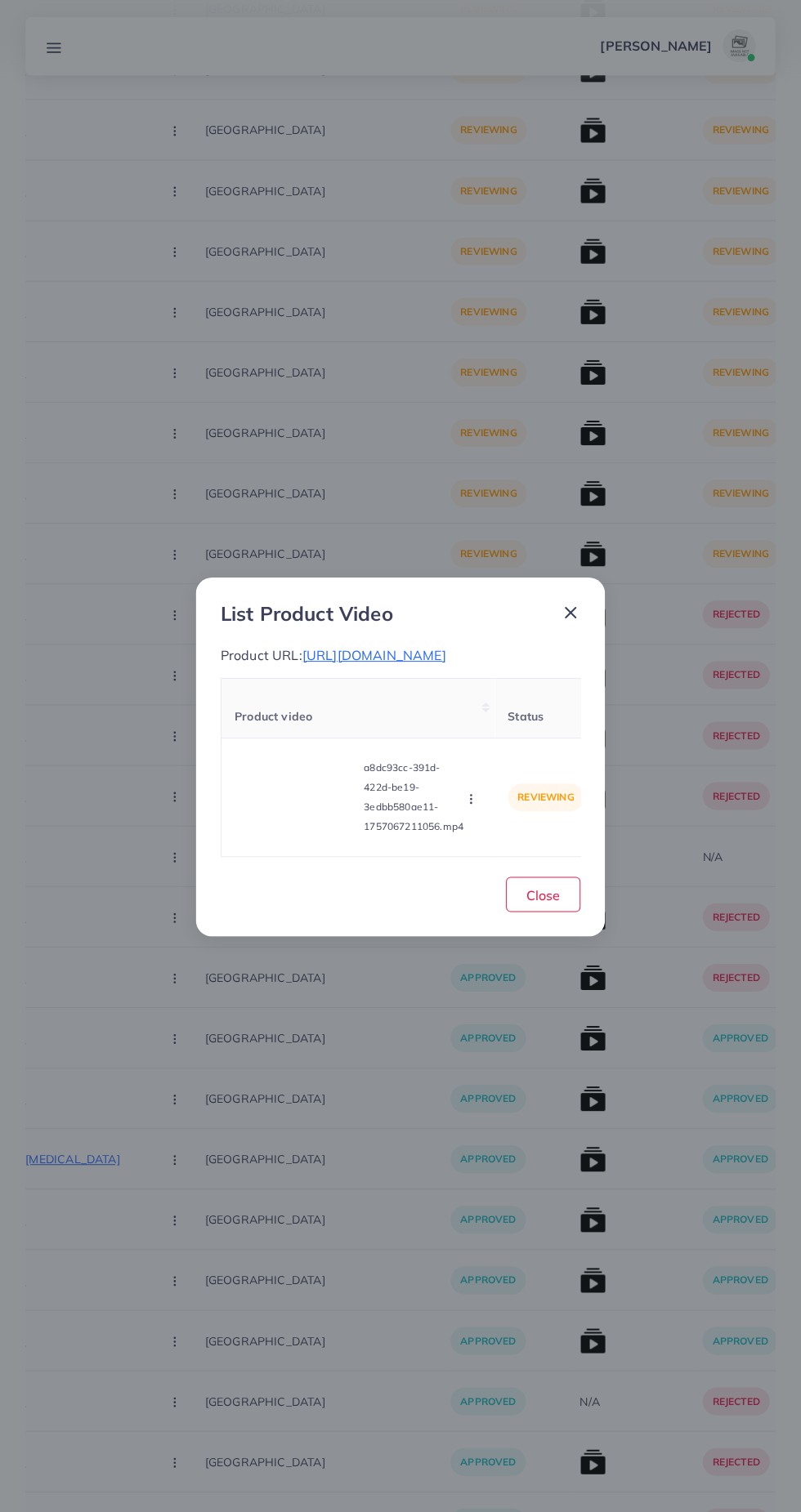
scroll to position [14695, 0]
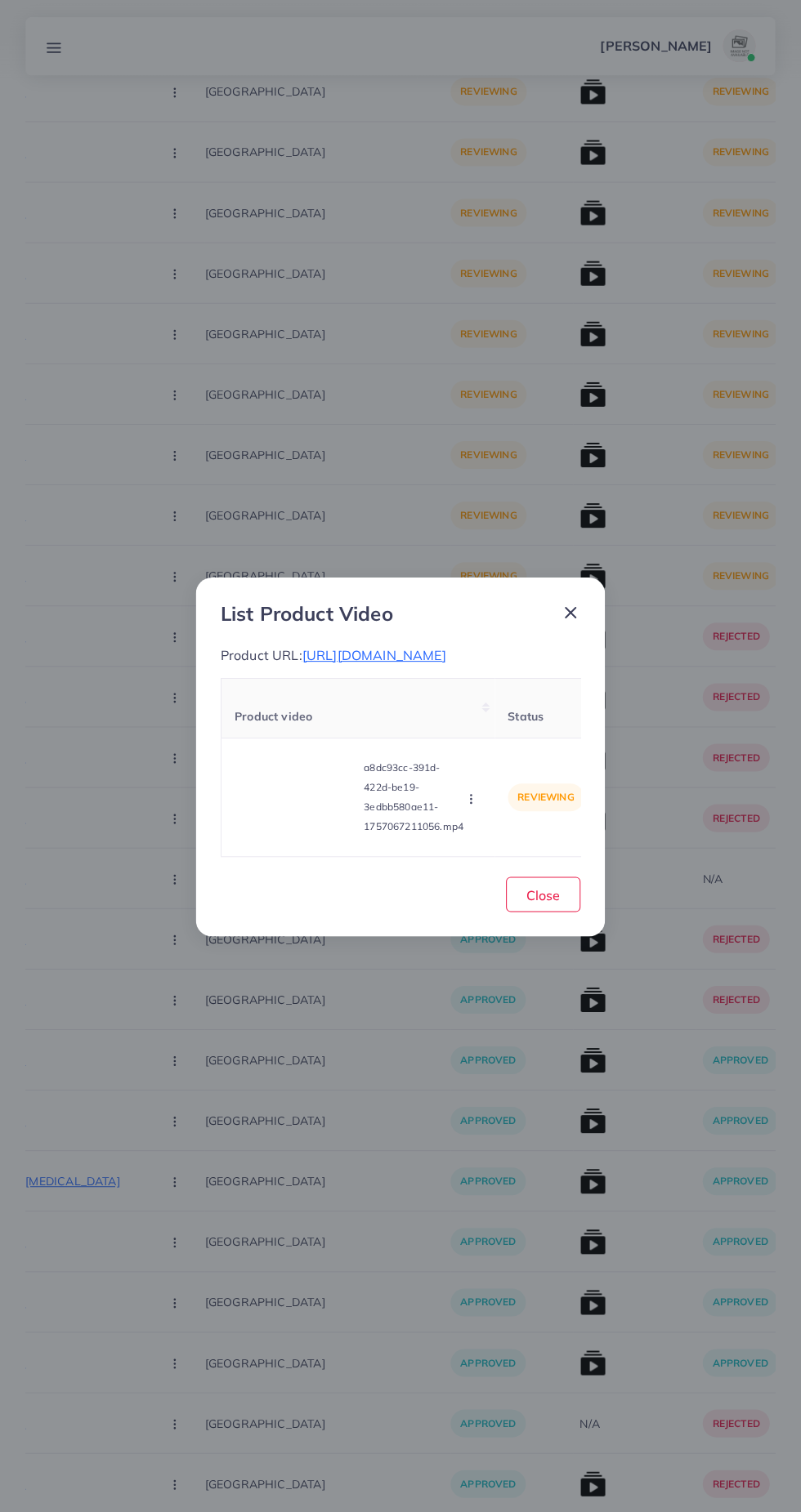
click at [573, 611] on icon at bounding box center [570, 612] width 20 height 20
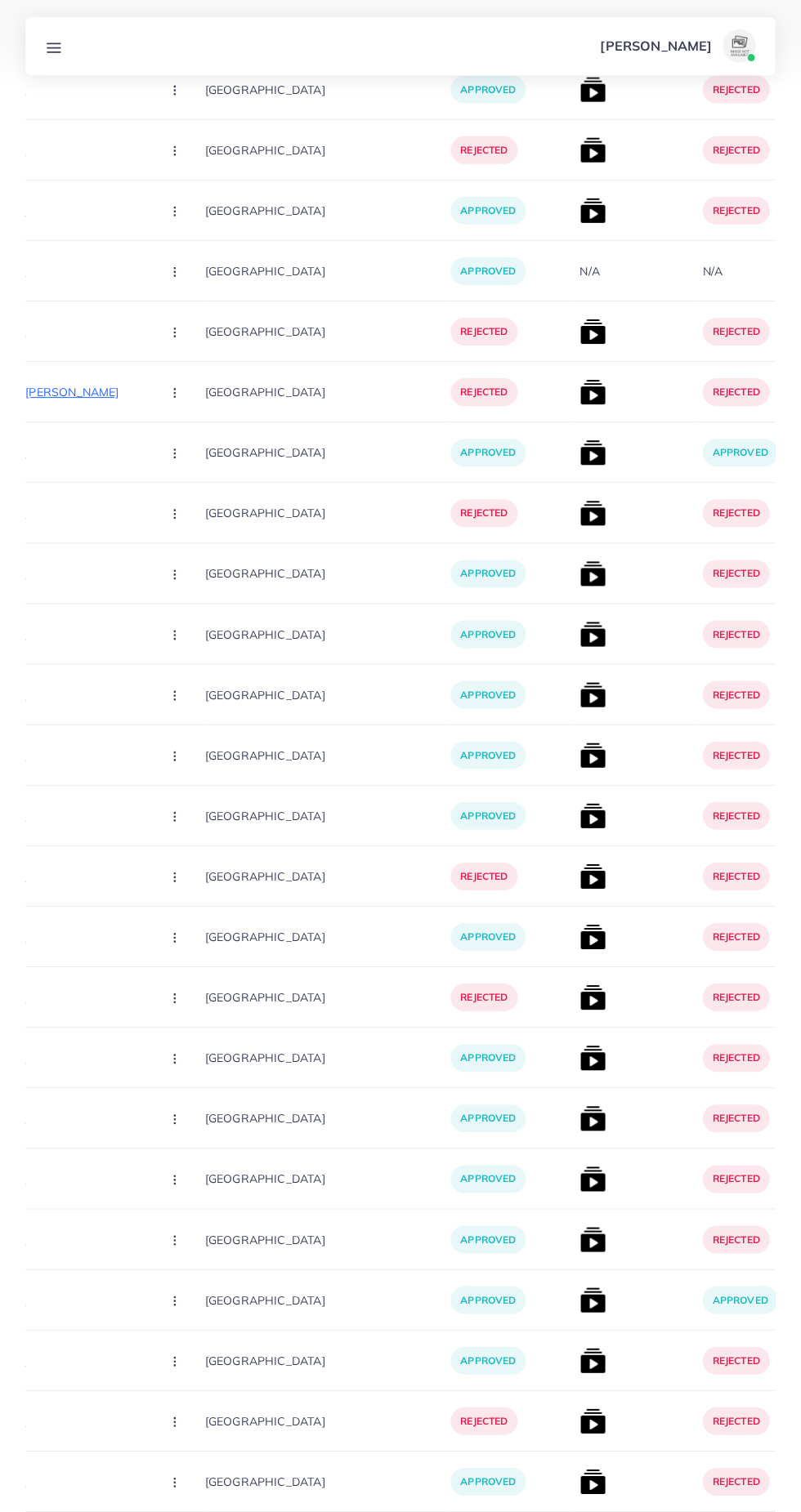
scroll to position [0, 0]
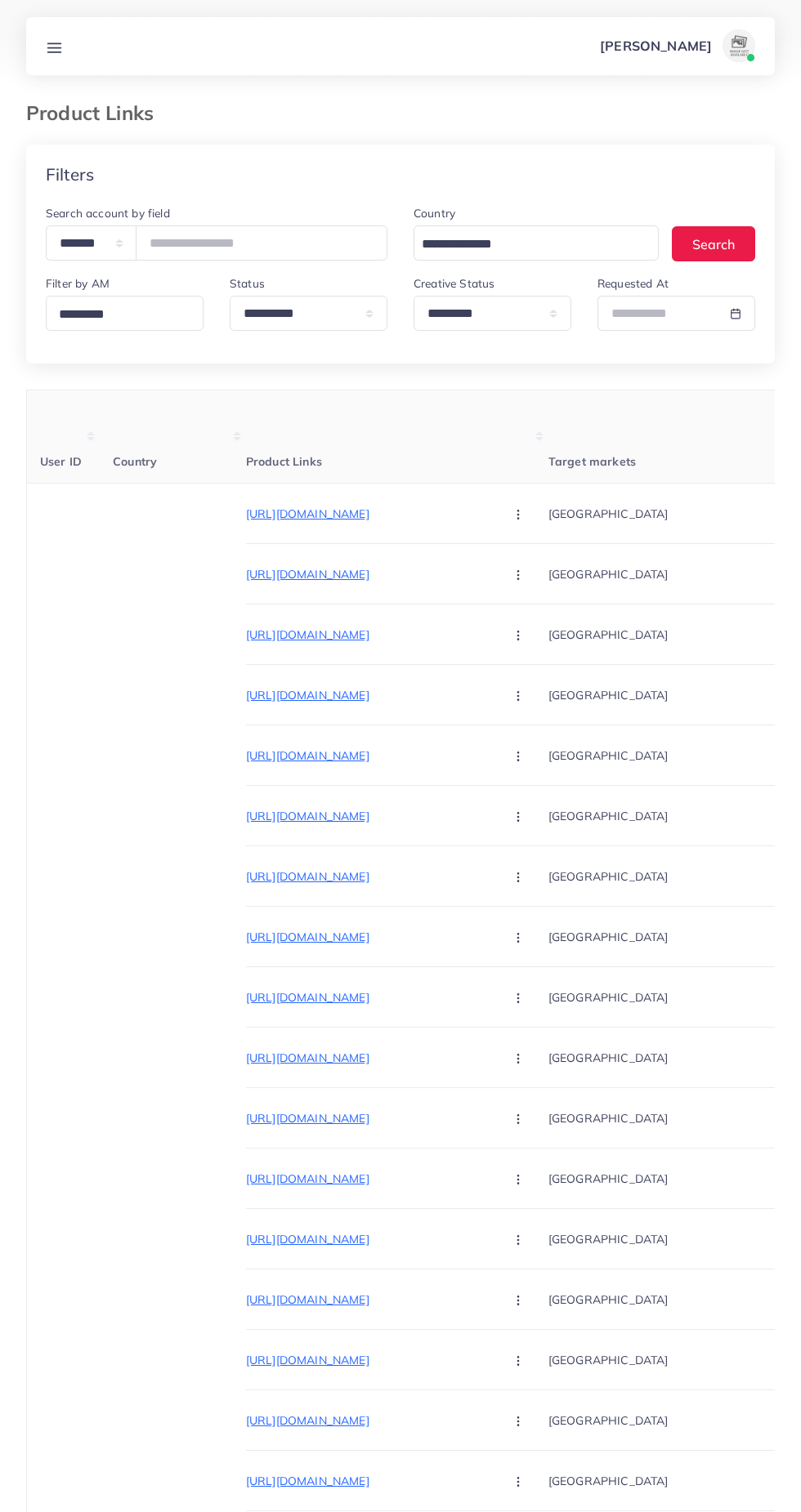
select select "*********"
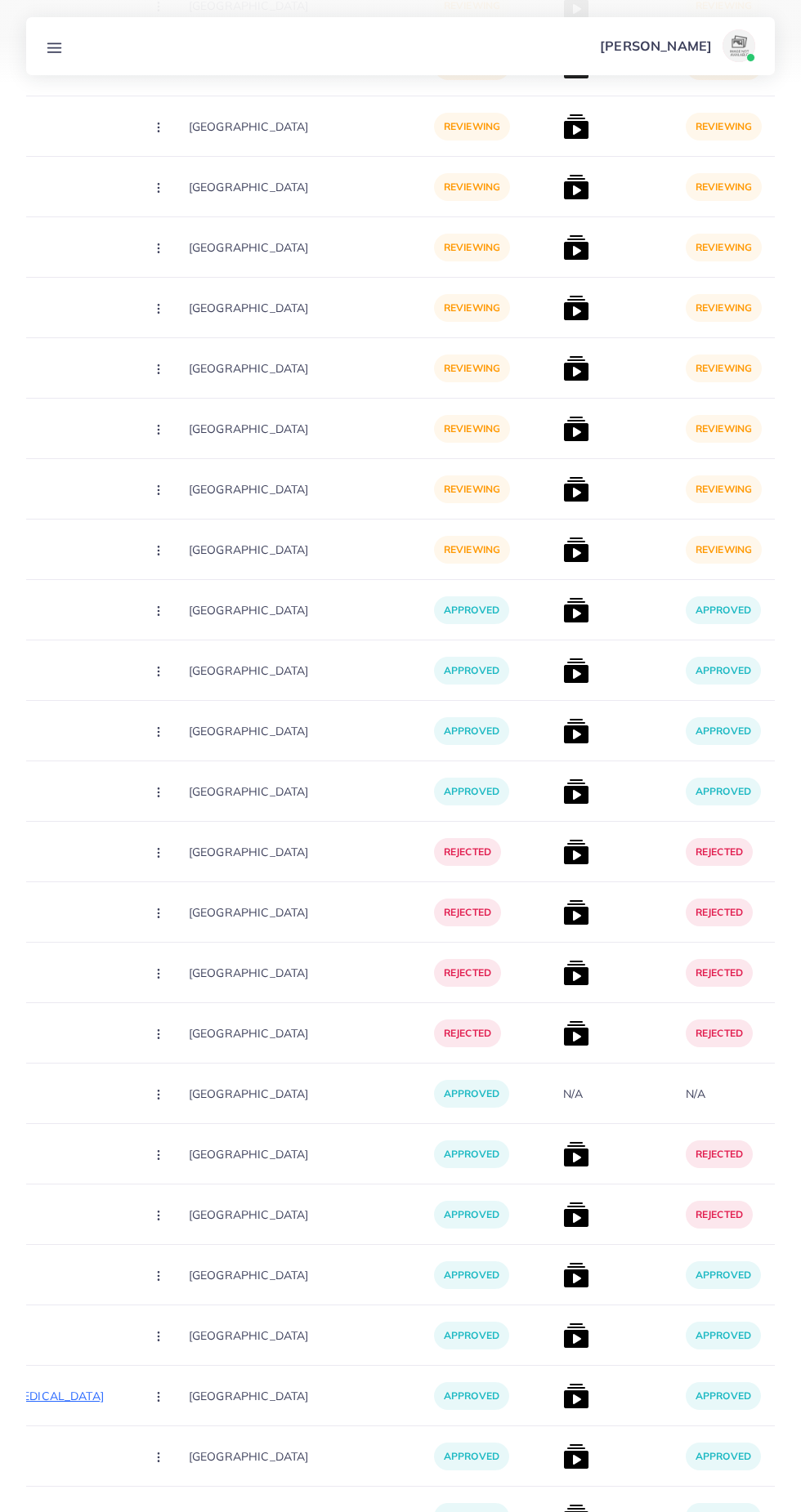
scroll to position [0, 376]
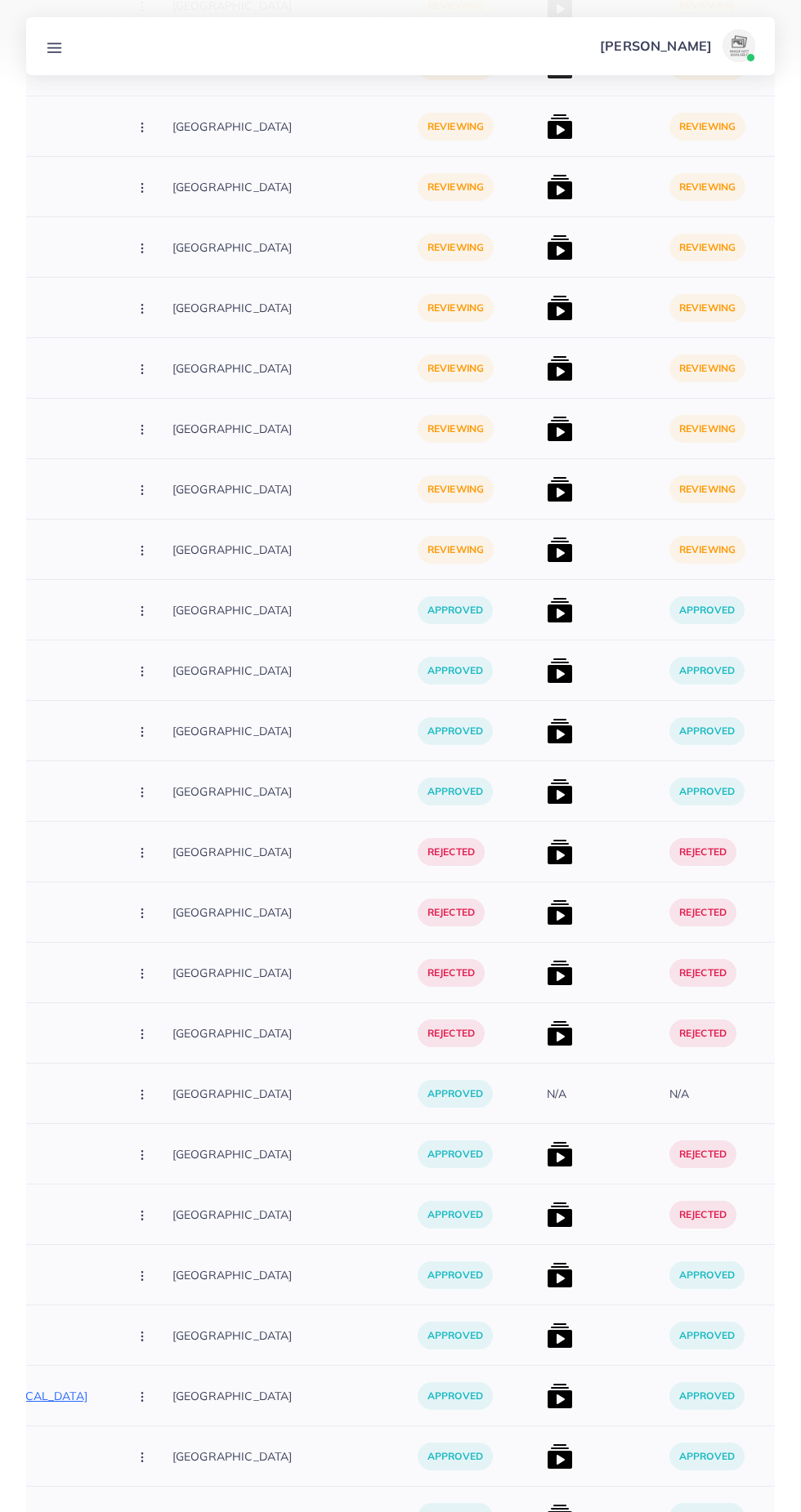
click at [547, 544] on img at bounding box center [560, 550] width 26 height 26
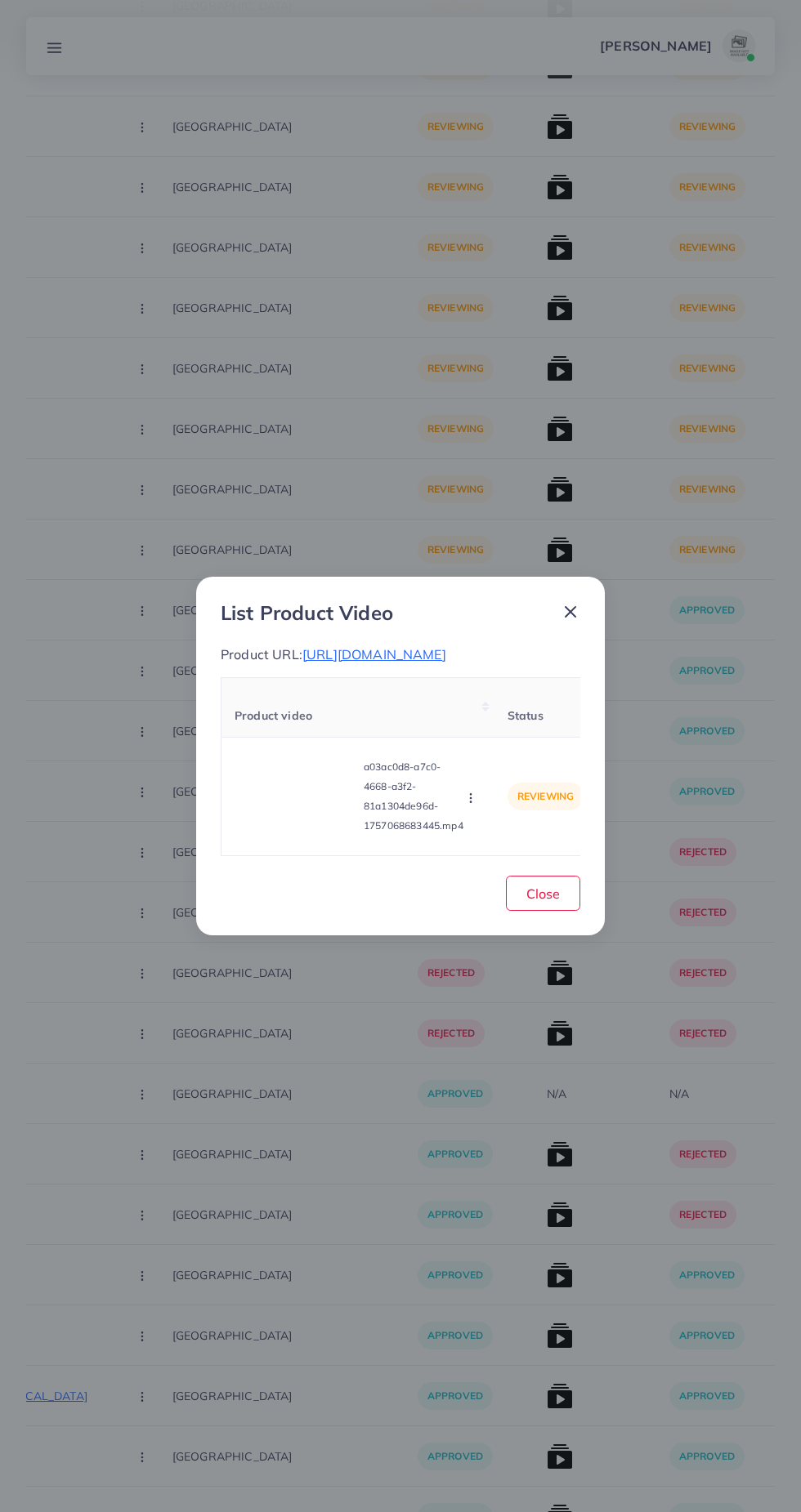
click at [503, 577] on div "List Product Video Product URL: [URL][DOMAIN_NAME] Product video Status Reason …" at bounding box center [400, 756] width 409 height 359
click at [322, 822] on video at bounding box center [296, 796] width 122 height 73
click at [290, 809] on icon at bounding box center [296, 797] width 26 height 26
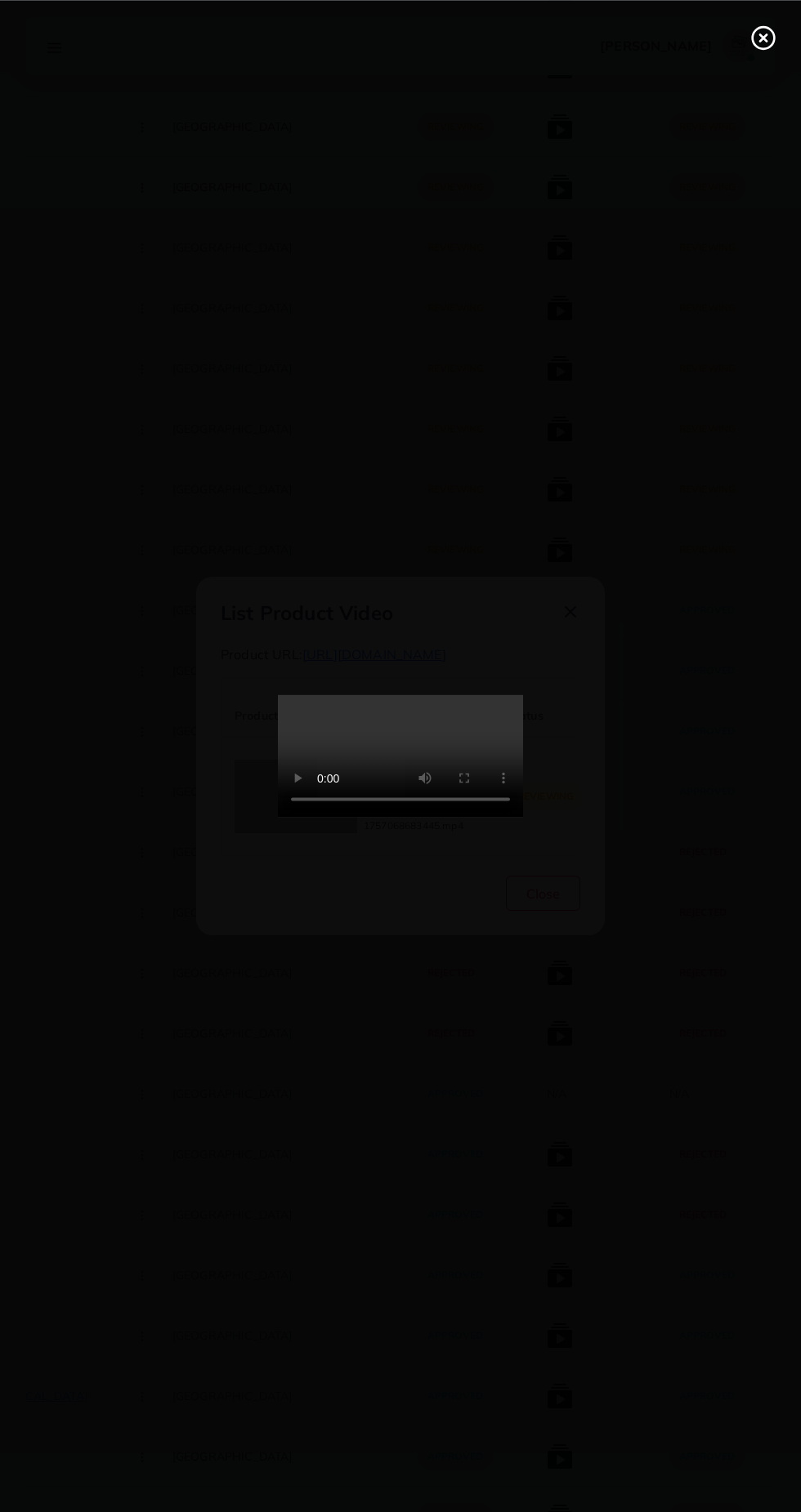
click at [762, 37] on line at bounding box center [763, 38] width 7 height 7
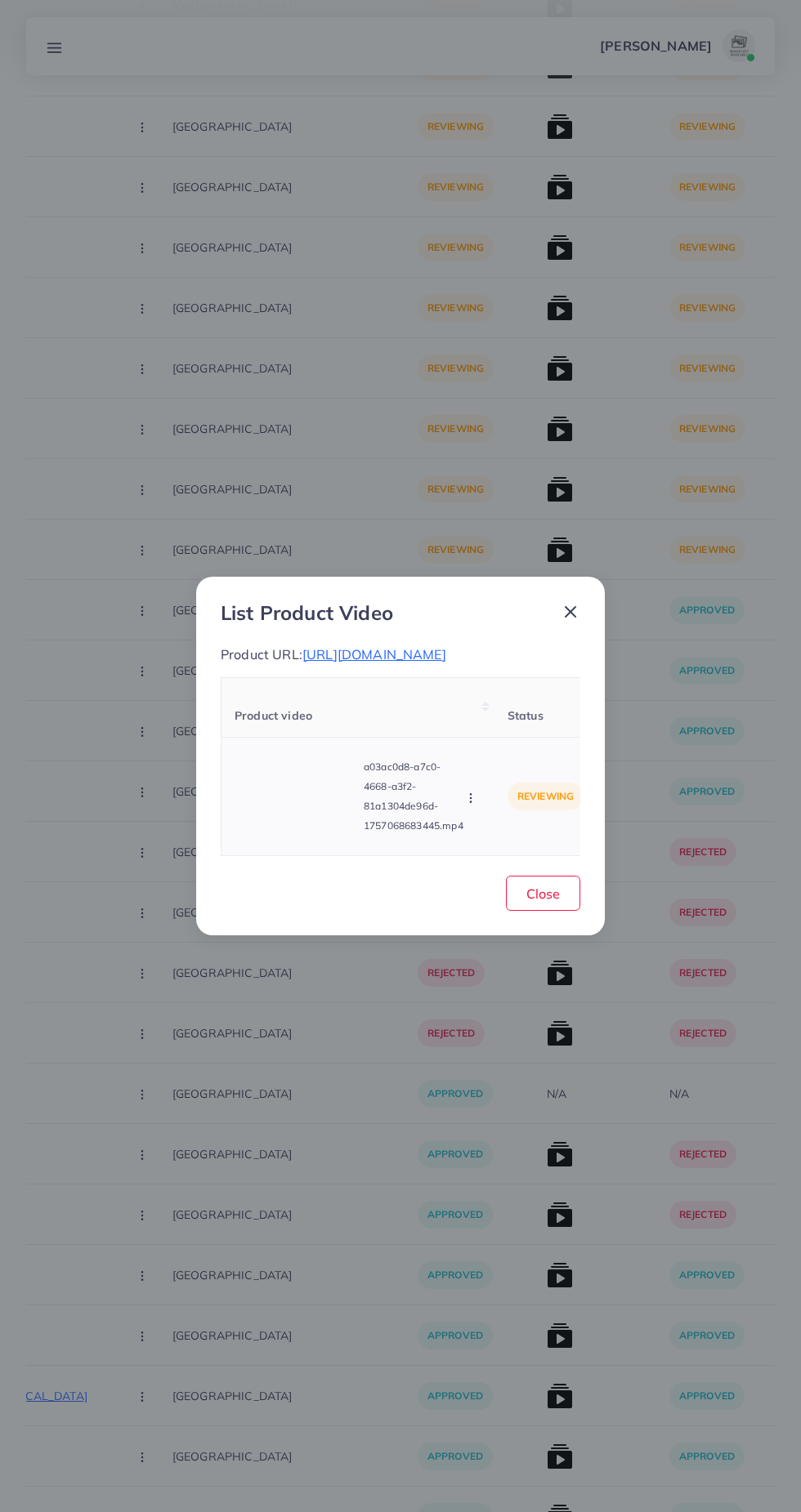
click at [475, 805] on icon "button" at bounding box center [470, 797] width 13 height 13
click at [510, 776] on link "Reject" at bounding box center [510, 759] width 129 height 36
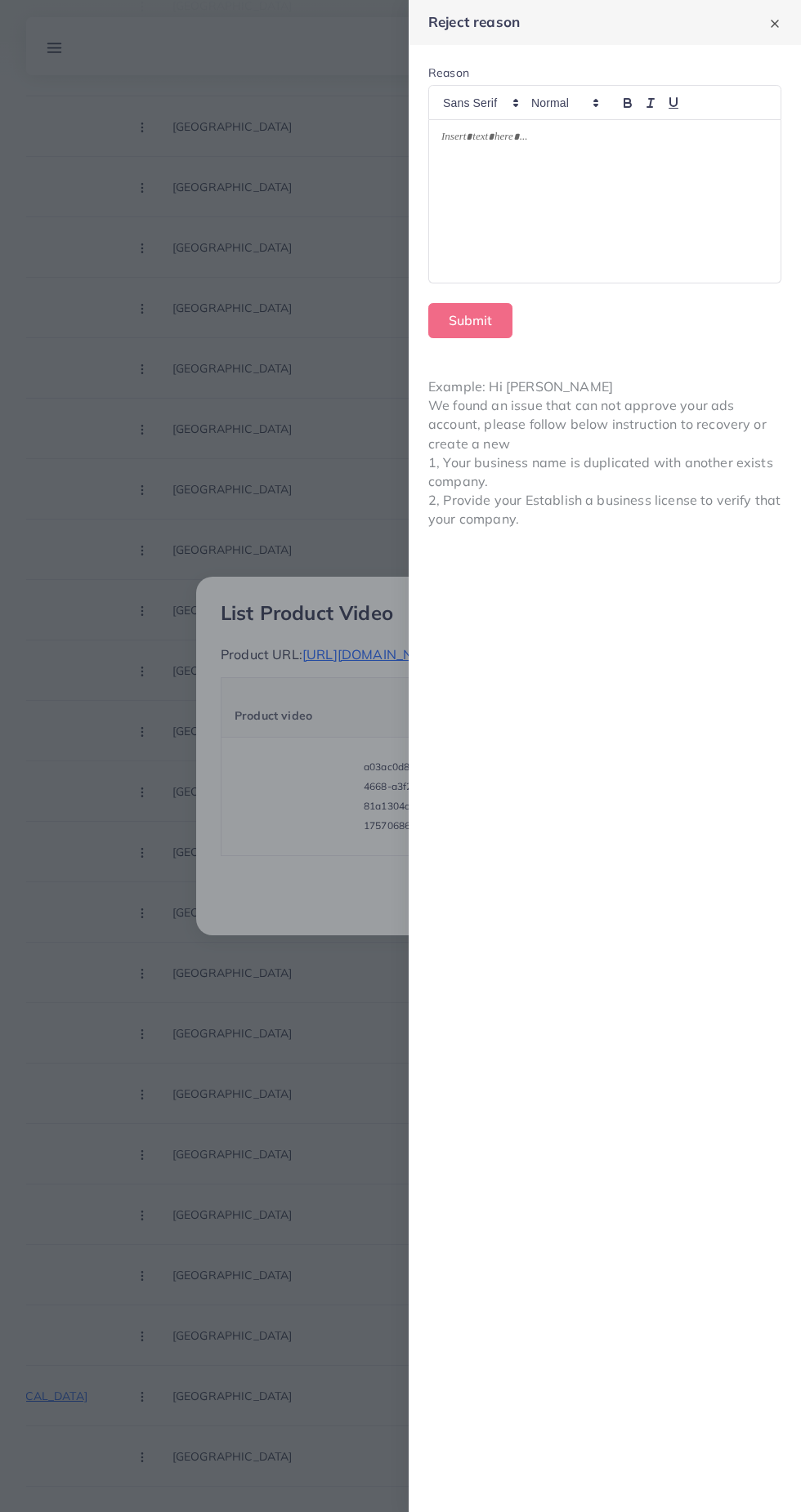
click at [341, 1265] on div at bounding box center [400, 756] width 801 height 1512
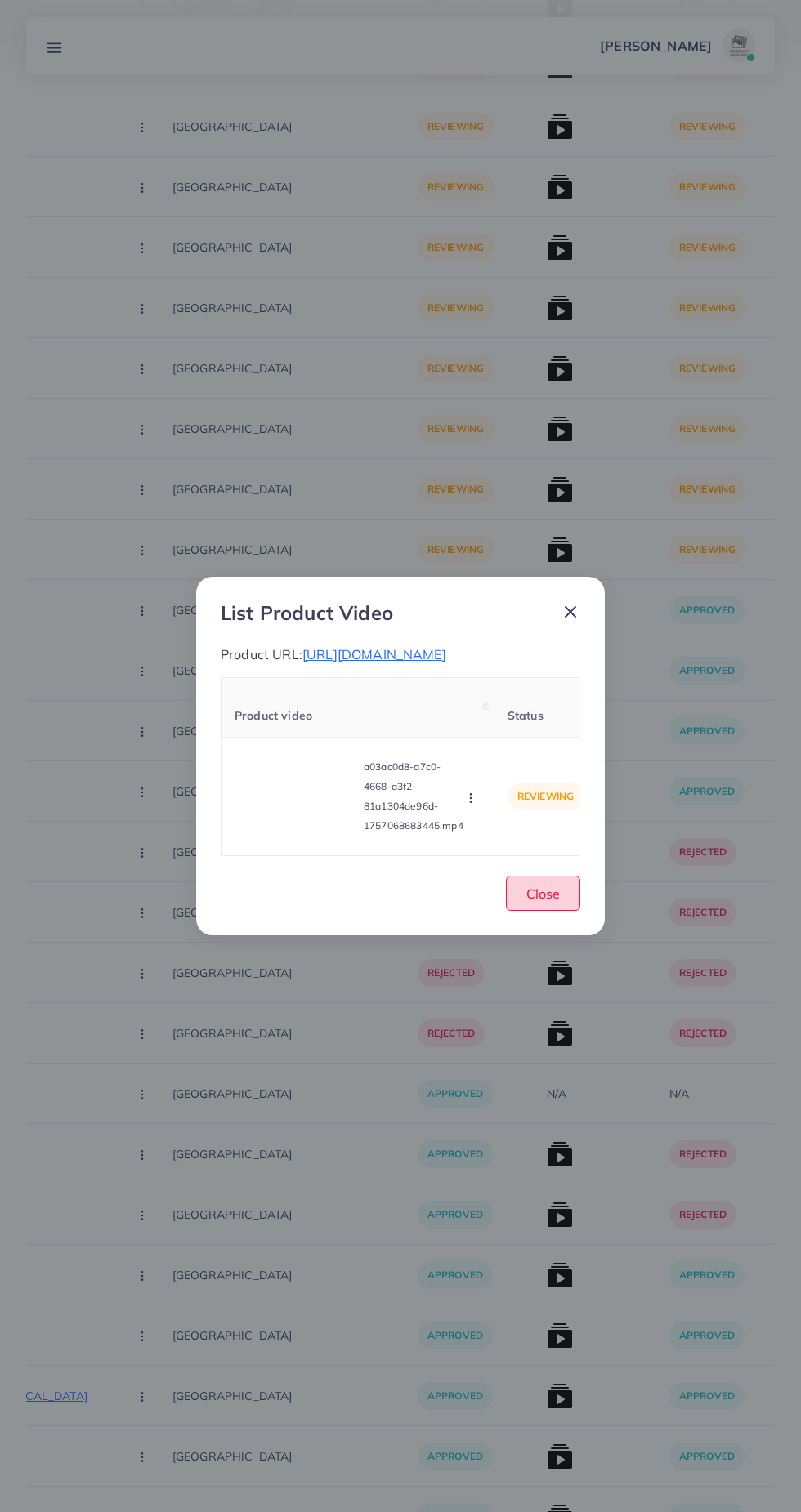
click at [543, 902] on span "Close" at bounding box center [542, 893] width 34 height 16
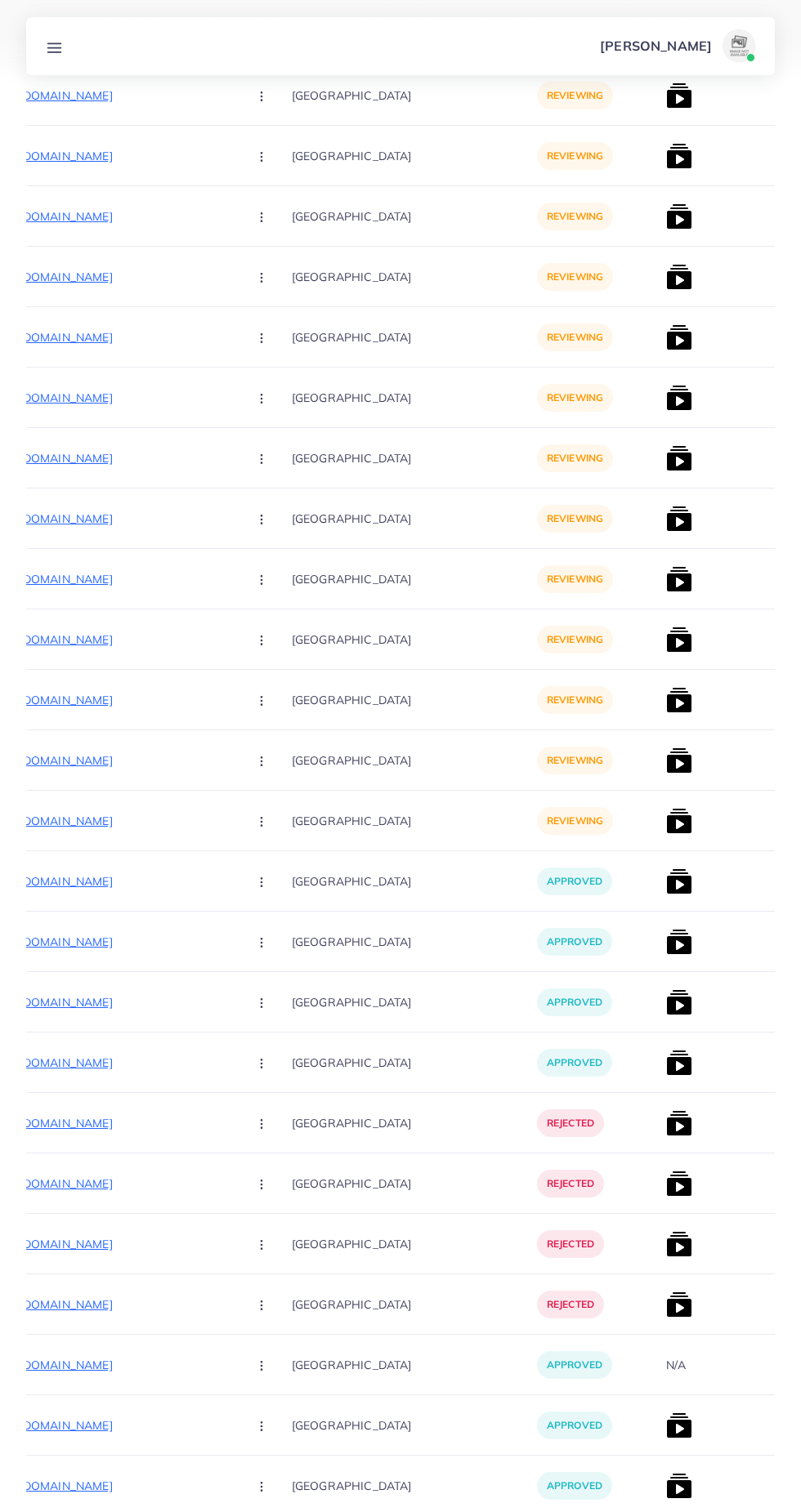
scroll to position [0, 259]
click at [665, 763] on img at bounding box center [678, 760] width 26 height 26
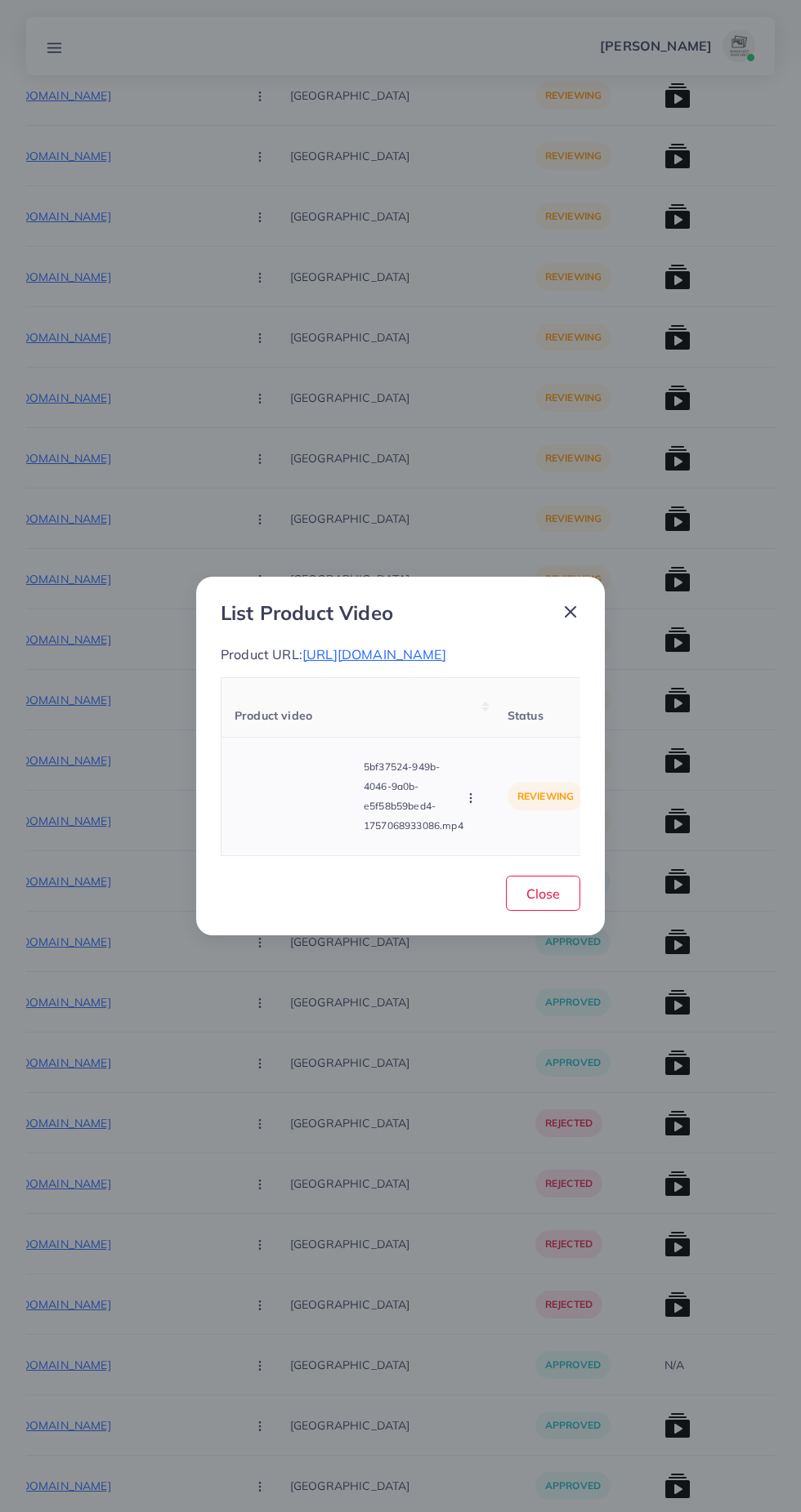
click at [277, 796] on video at bounding box center [296, 796] width 122 height 73
click at [291, 807] on icon at bounding box center [296, 797] width 26 height 26
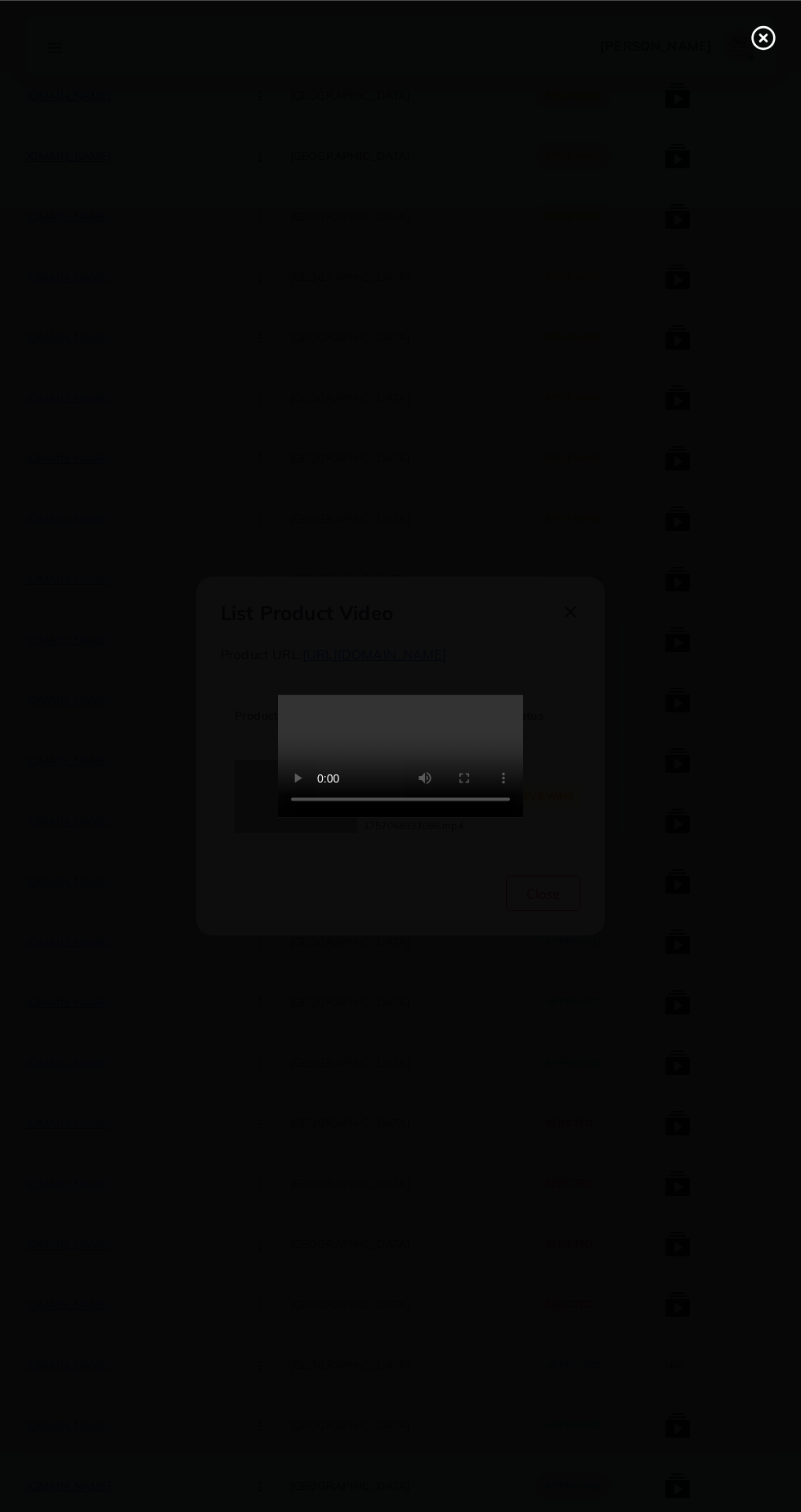
click at [766, 43] on icon at bounding box center [763, 37] width 26 height 26
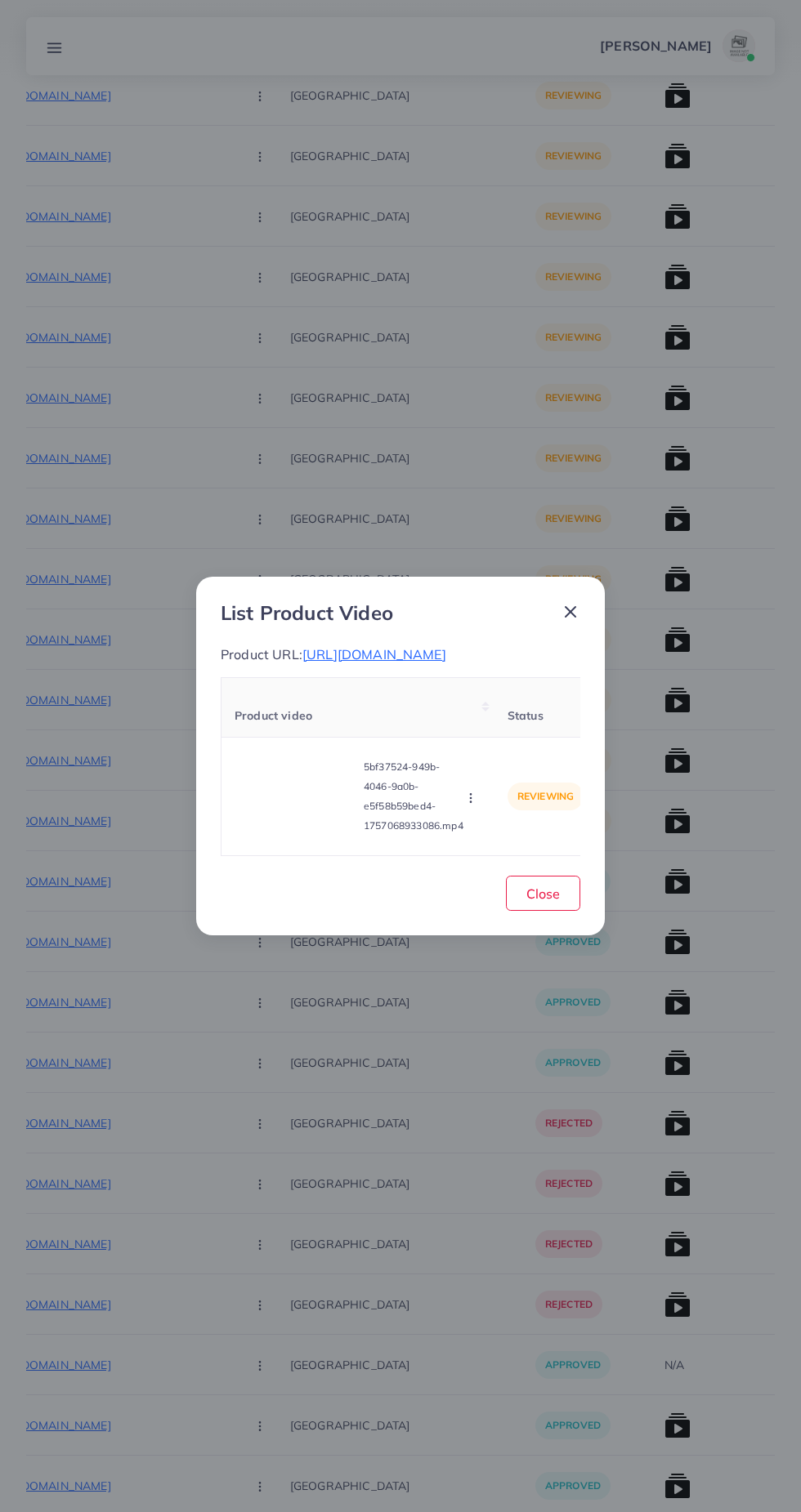
click at [572, 603] on icon at bounding box center [570, 612] width 20 height 20
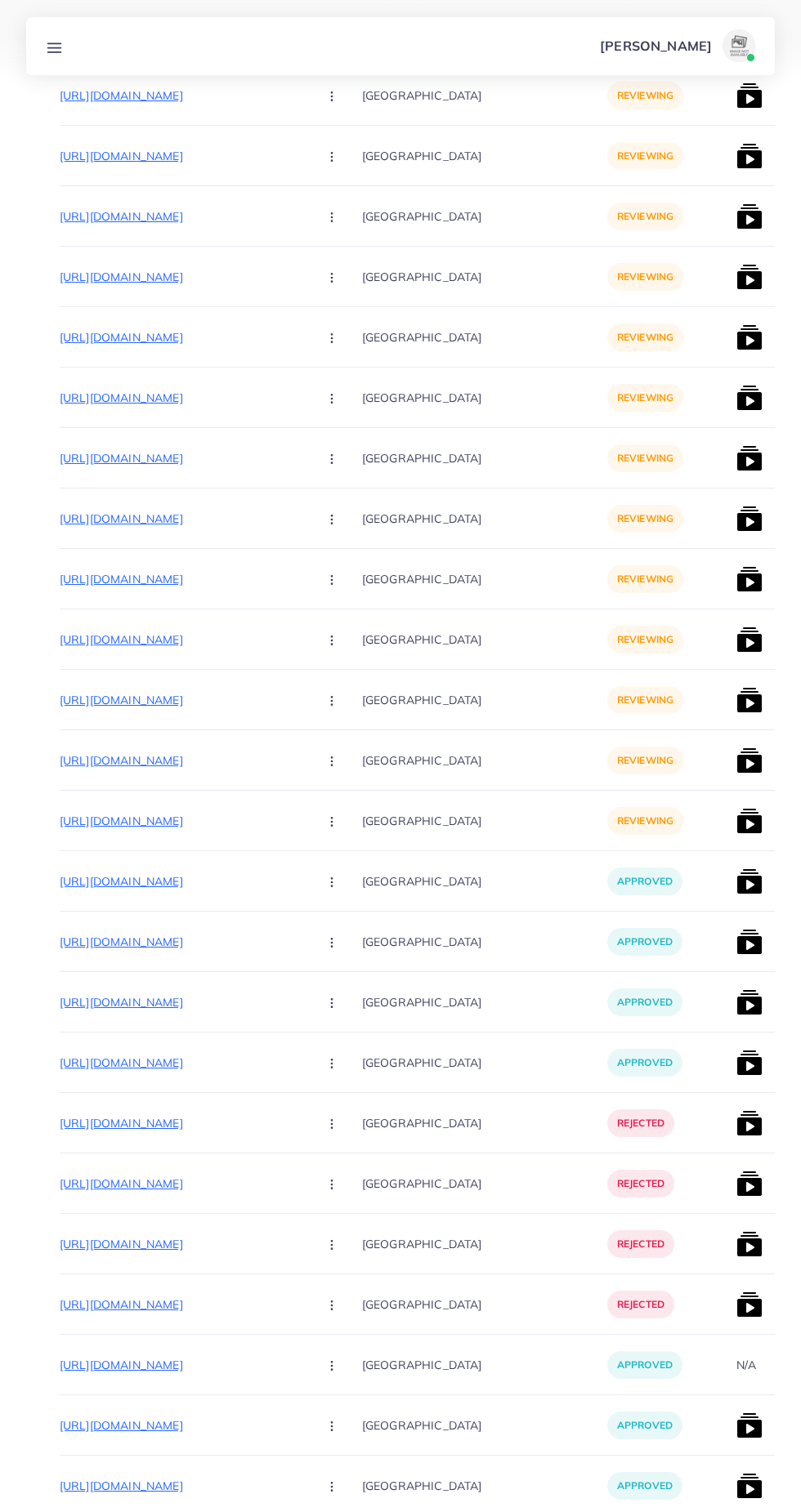
scroll to position [0, 187]
click at [735, 762] on img at bounding box center [748, 760] width 26 height 26
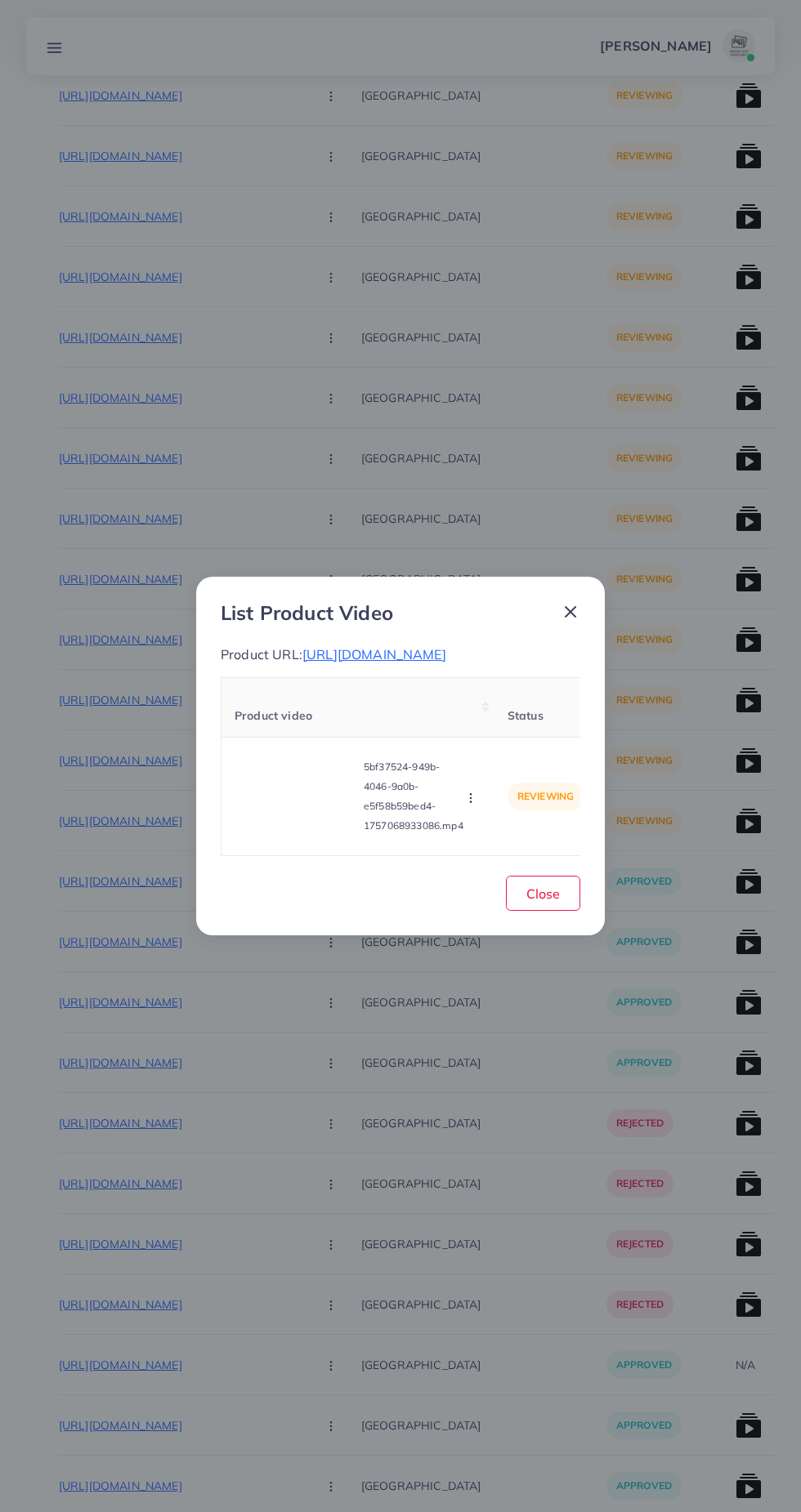
click at [598, 605] on div "List Product Video Product URL: https://www.otwoostore.com/products/o-two-o-mir…" at bounding box center [400, 756] width 409 height 359
click at [554, 902] on span "Close" at bounding box center [542, 893] width 34 height 16
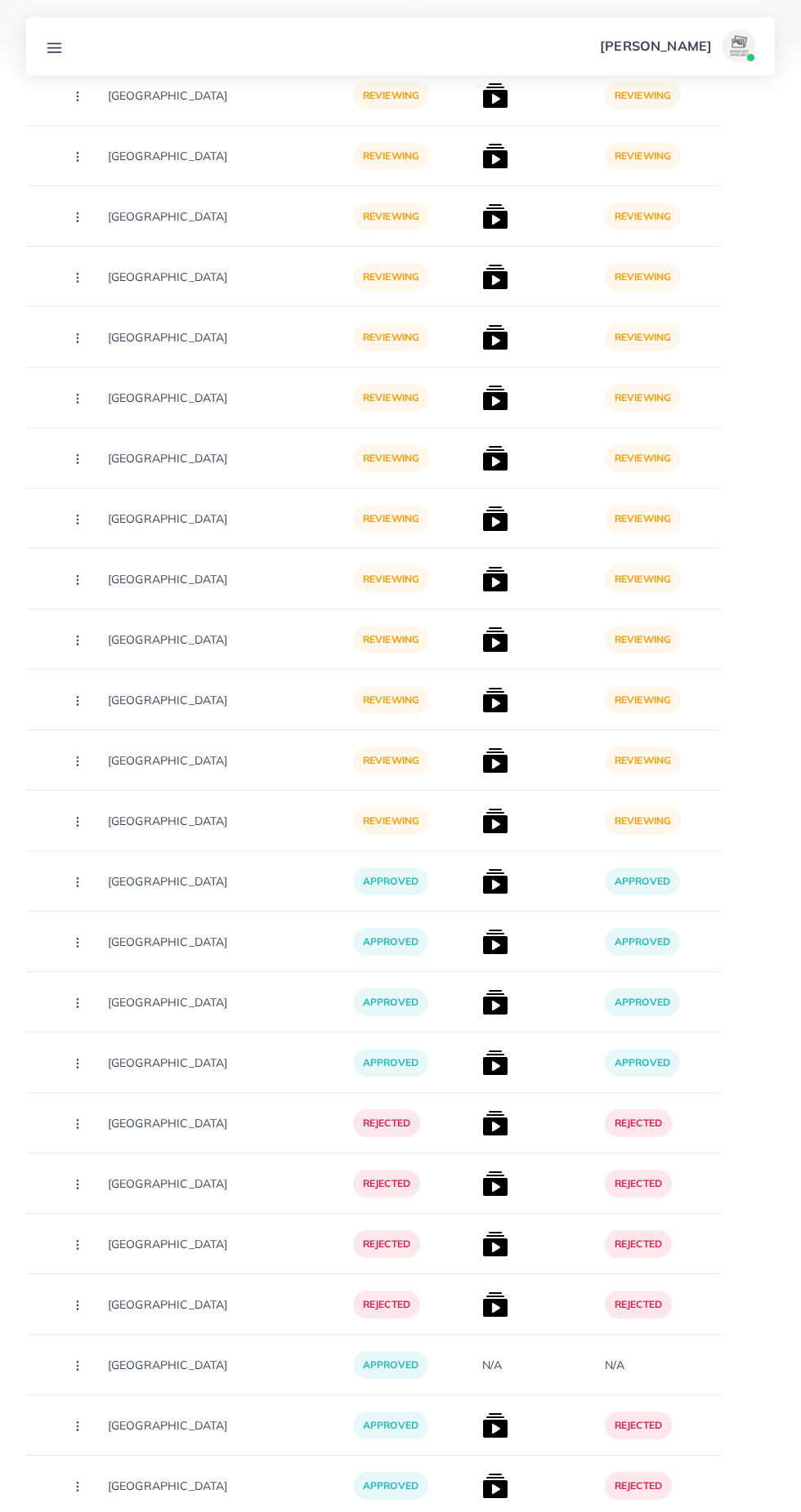
scroll to position [0, 447]
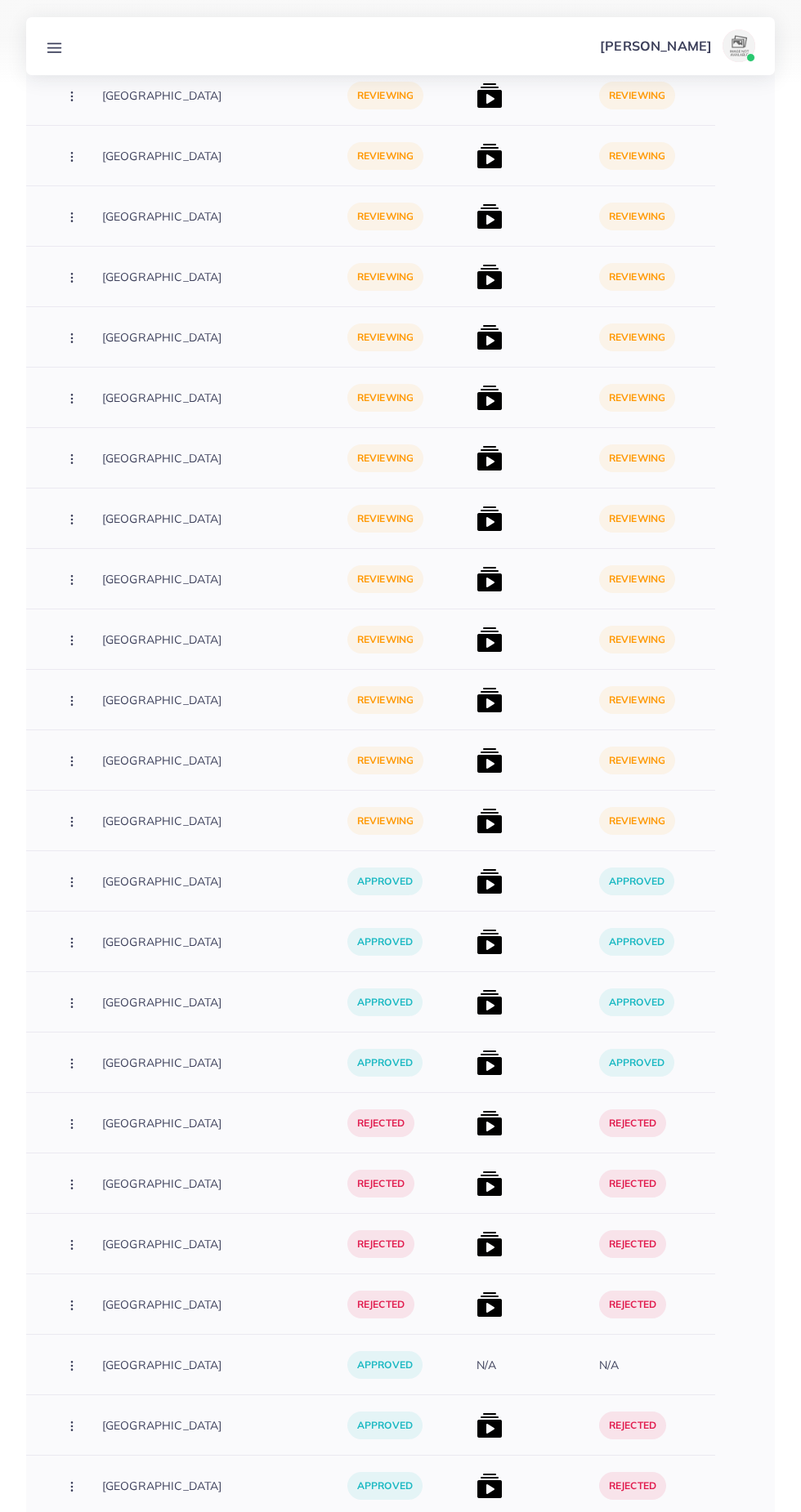
click at [477, 695] on img at bounding box center [490, 700] width 26 height 26
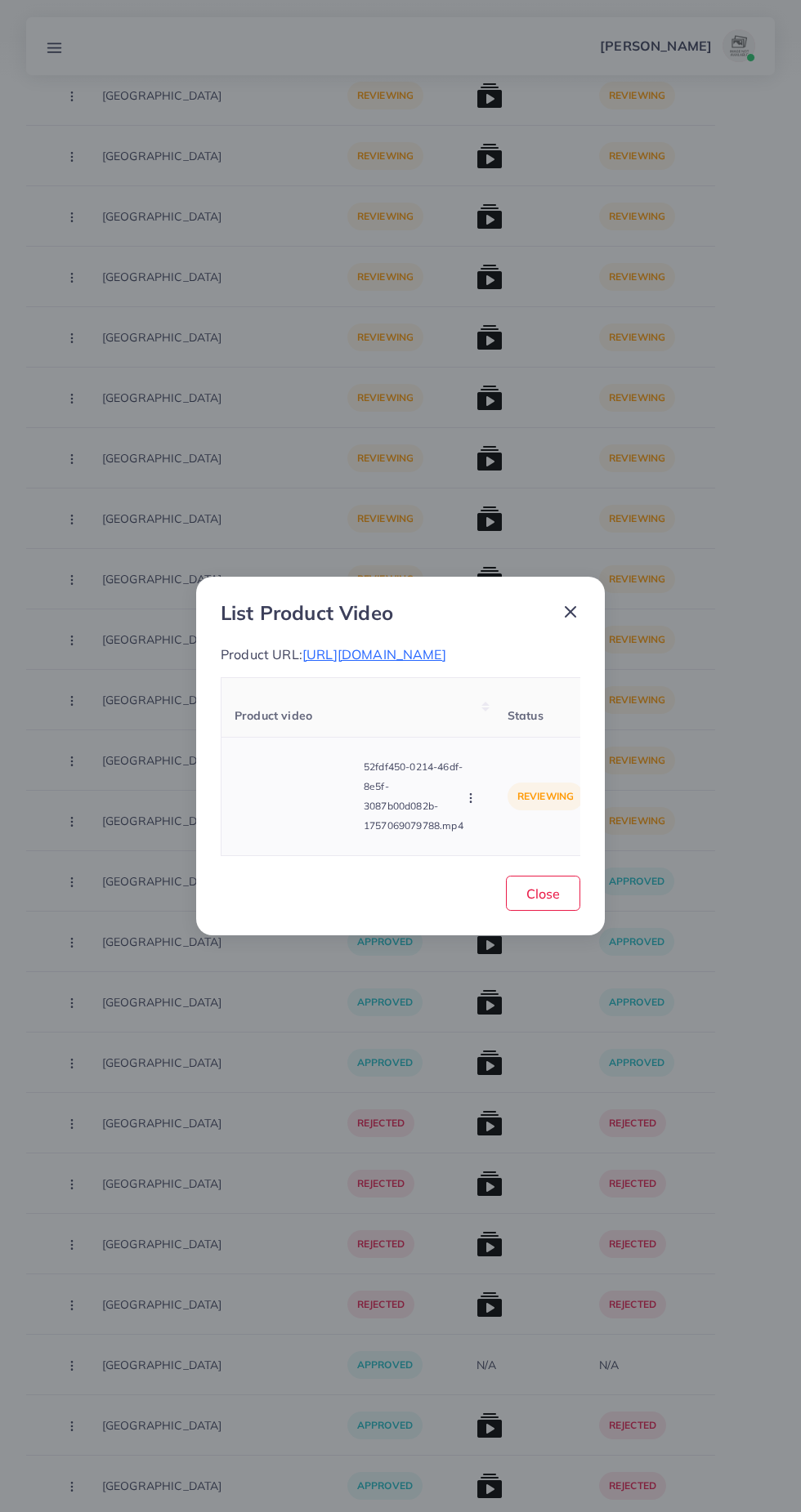
click at [288, 822] on video at bounding box center [296, 796] width 122 height 73
click at [304, 797] on icon at bounding box center [296, 797] width 26 height 26
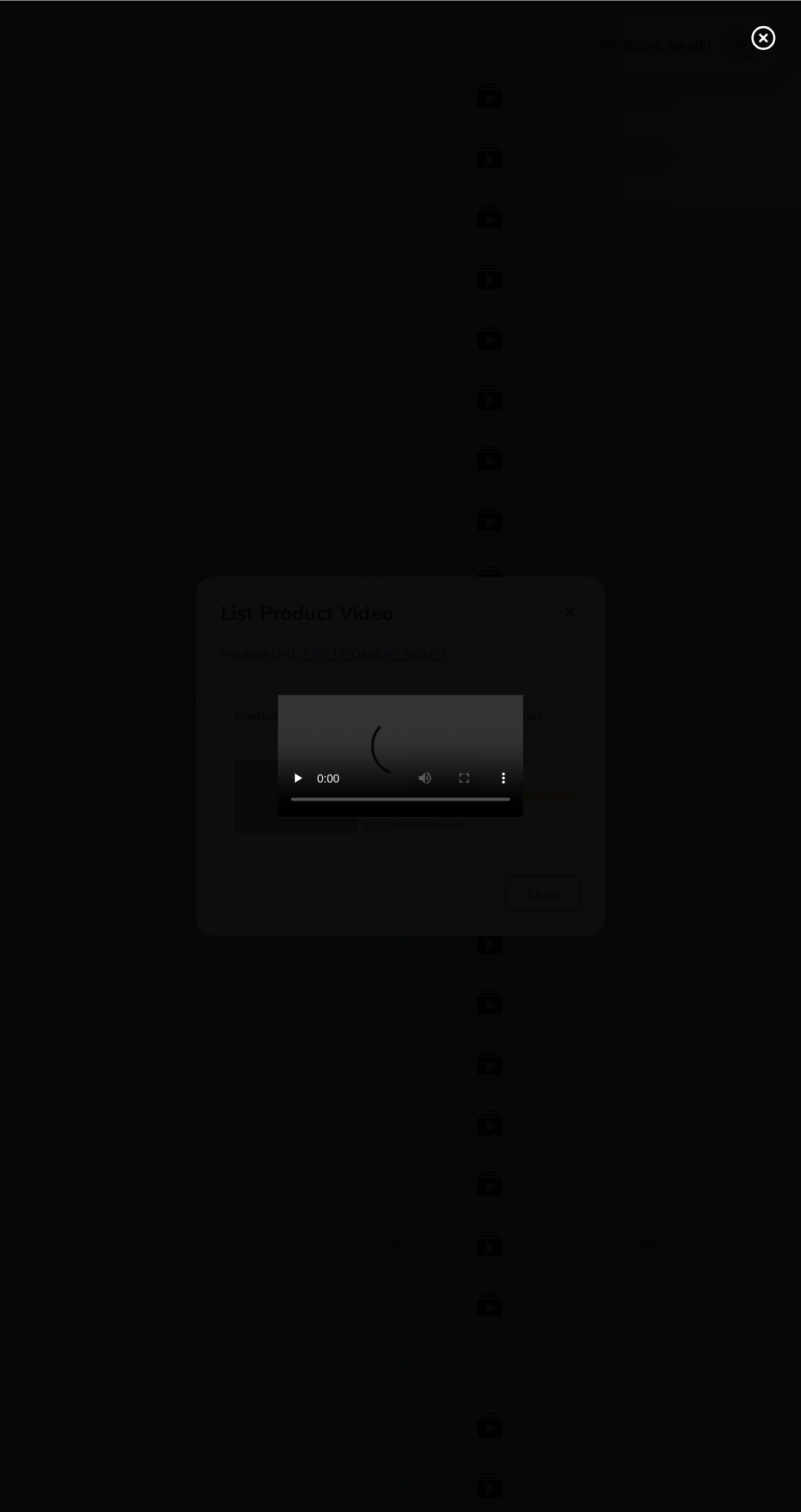
click at [762, 37] on line at bounding box center [763, 38] width 7 height 7
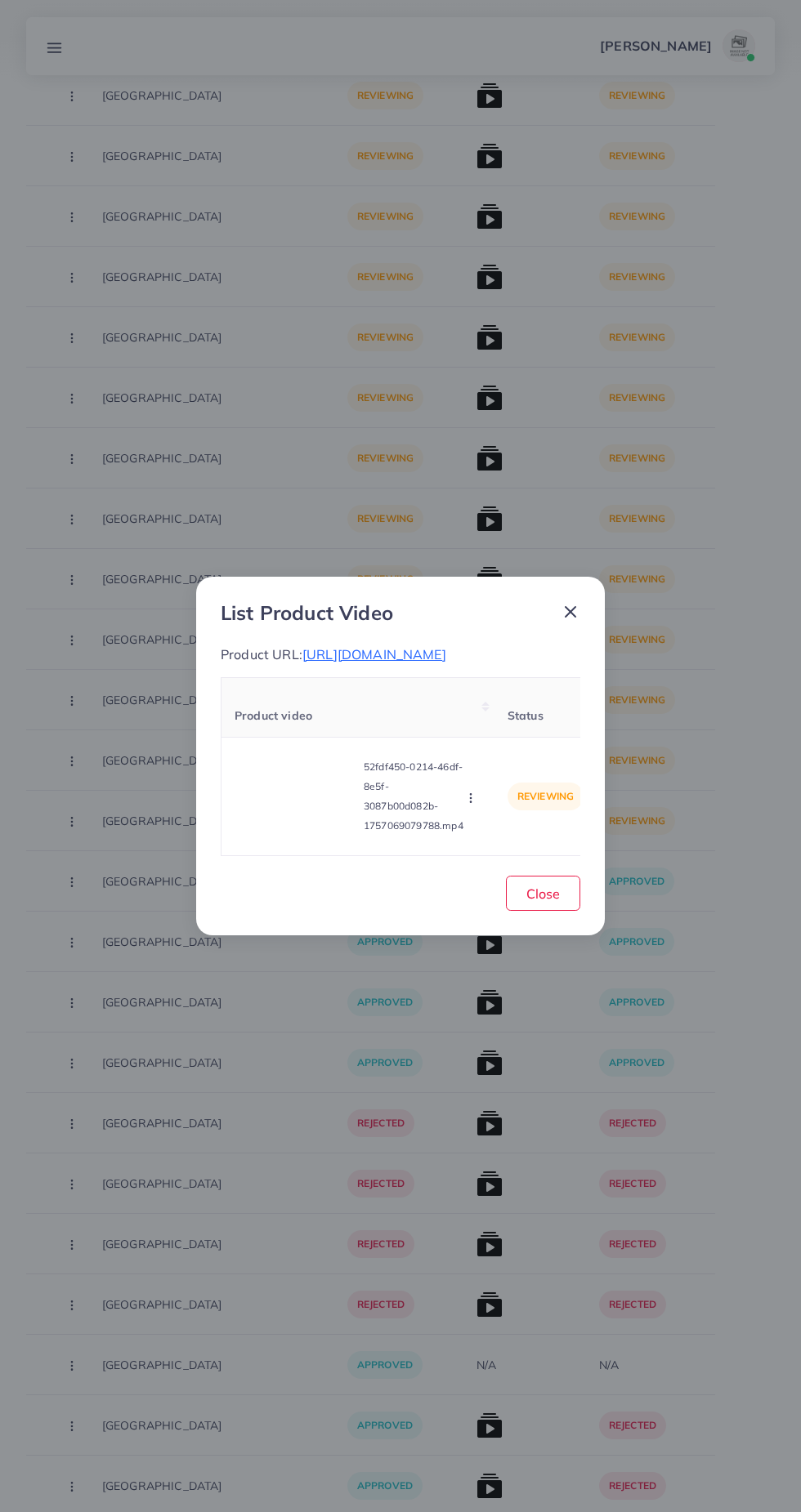
click at [579, 603] on icon at bounding box center [570, 612] width 20 height 20
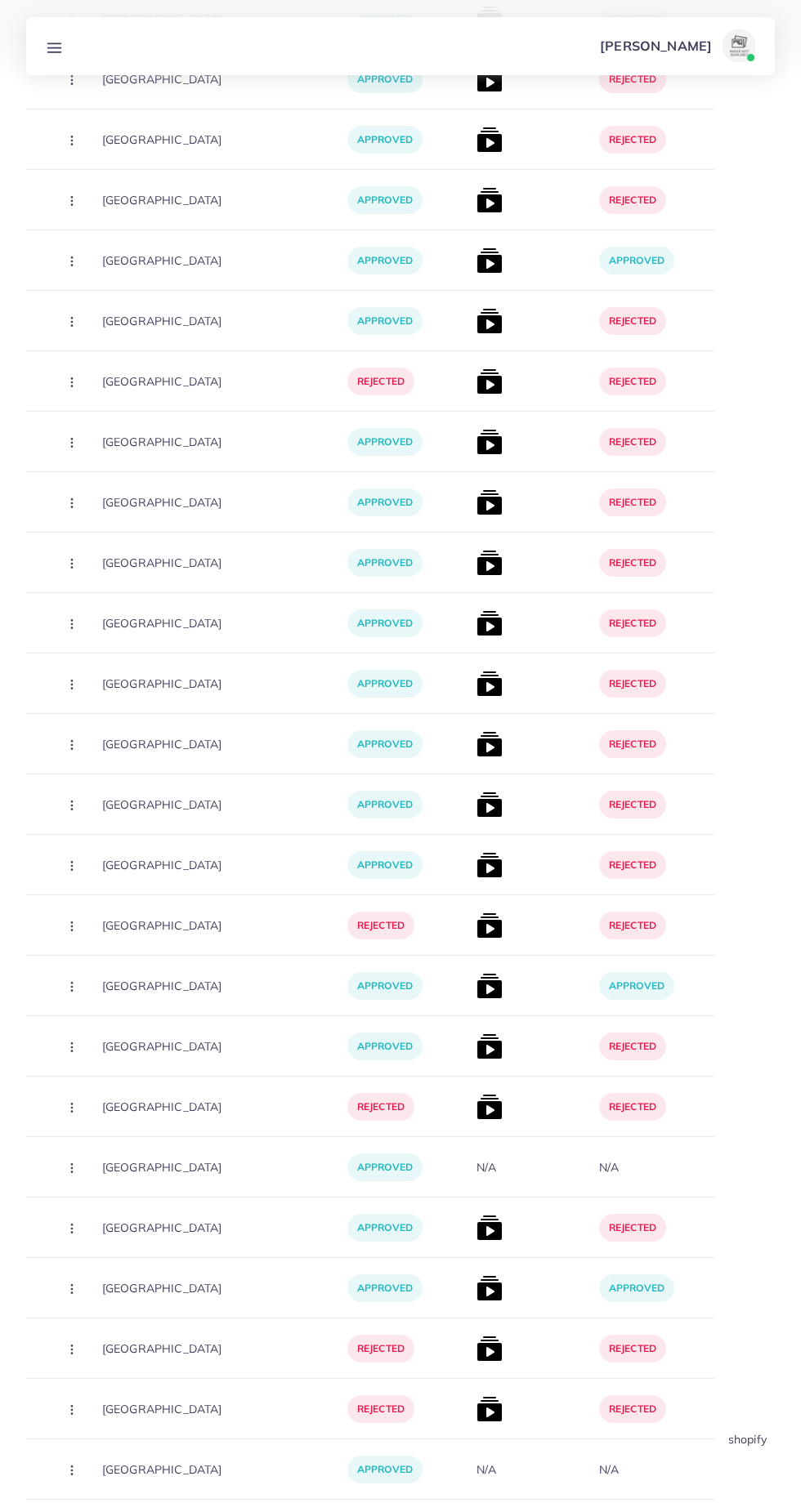
scroll to position [0, 0]
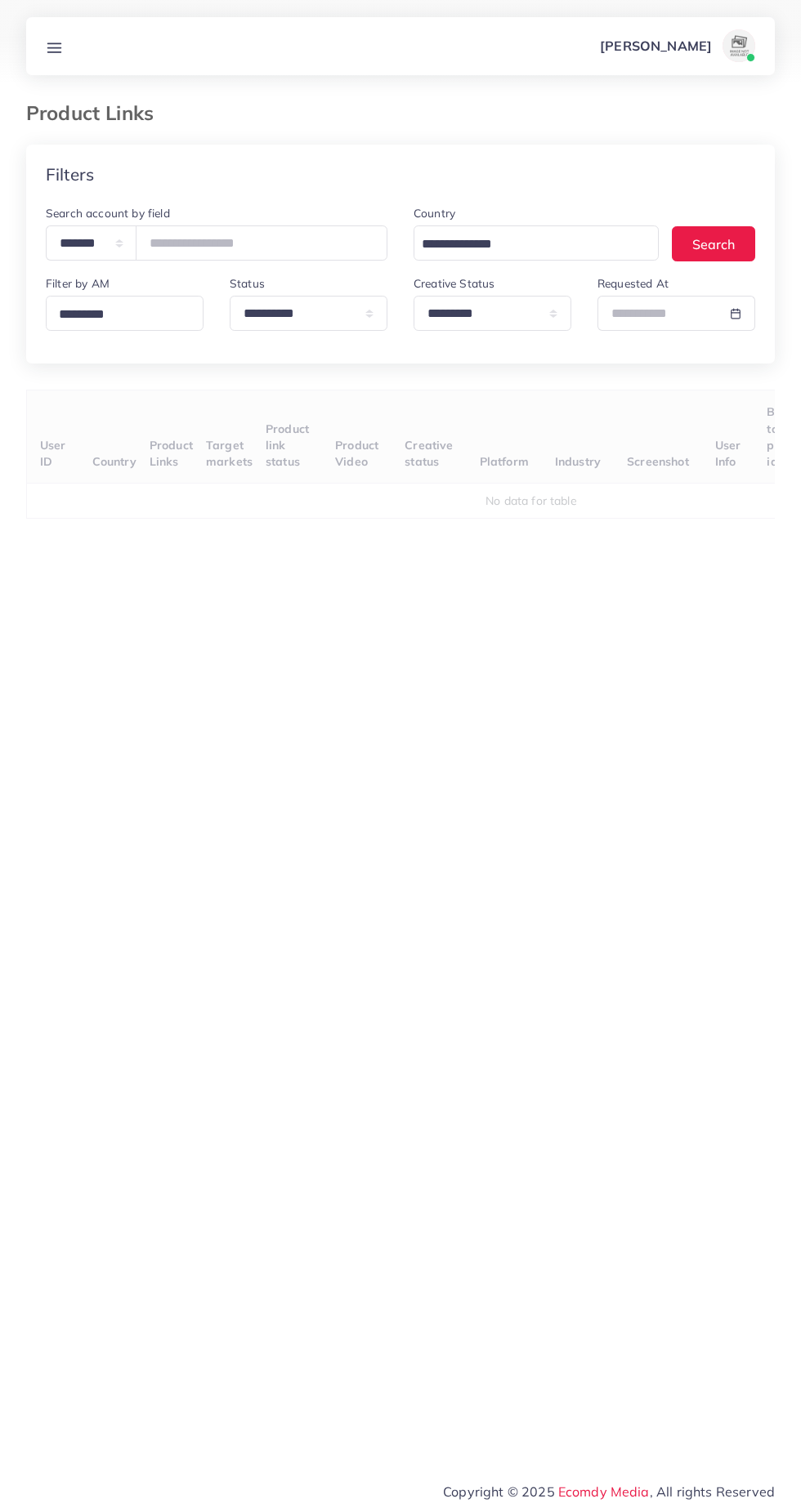
select select "*********"
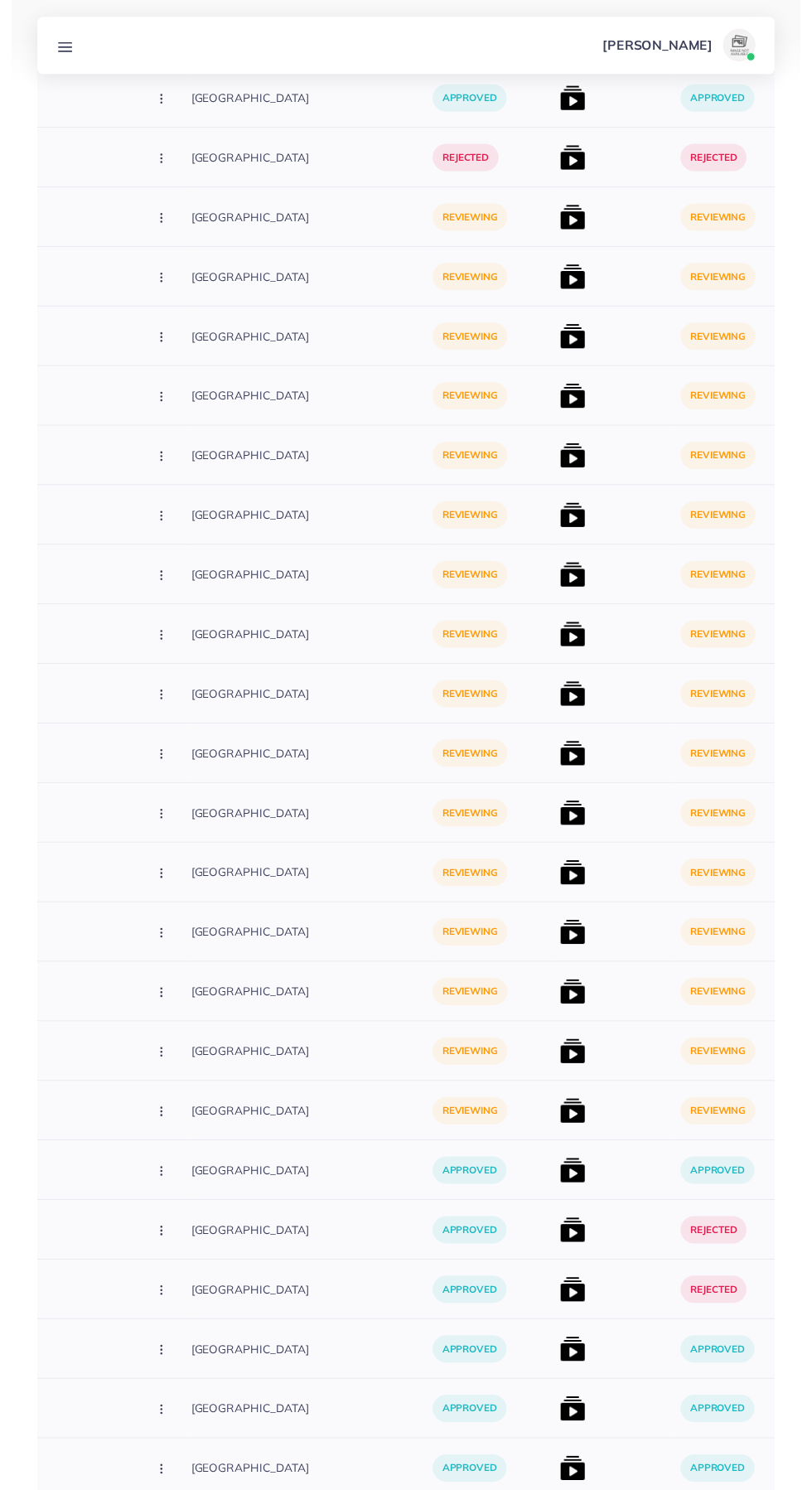
scroll to position [0, 439]
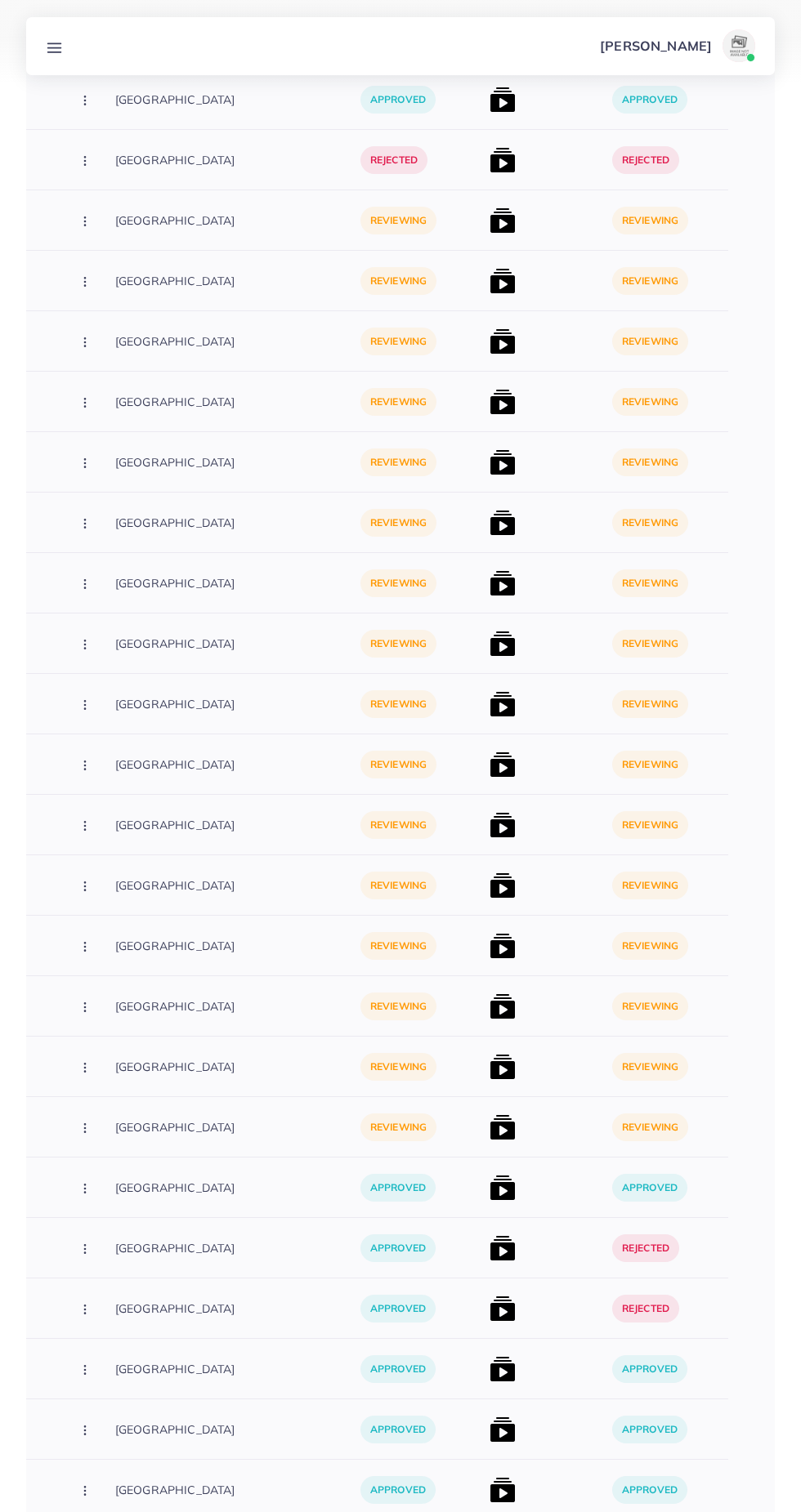
click at [490, 1124] on img at bounding box center [503, 1128] width 26 height 26
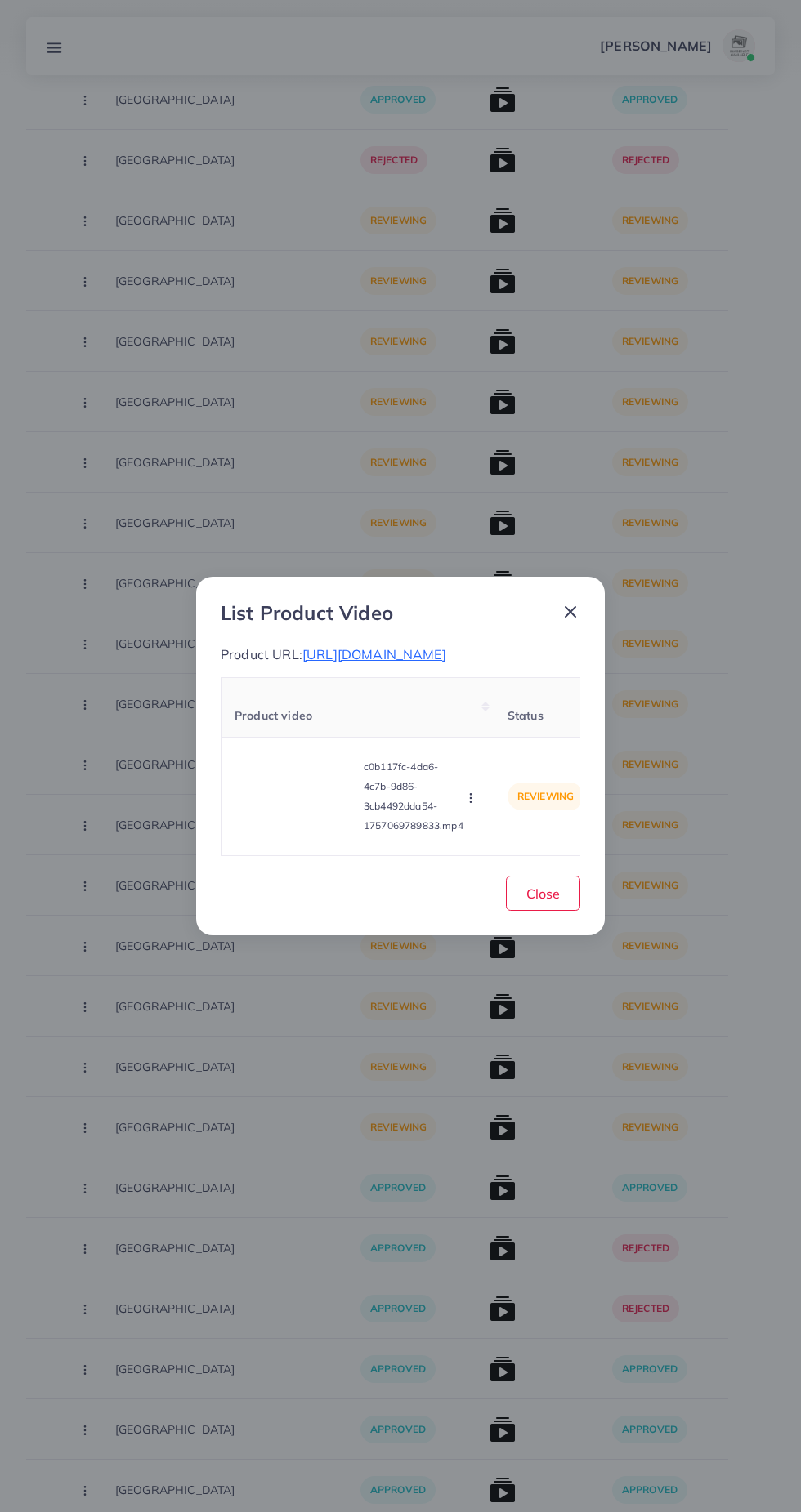
click at [439, 1134] on div "List Product Video Product URL: [URL][DOMAIN_NAME] Product video Status Reason …" at bounding box center [400, 756] width 801 height 1512
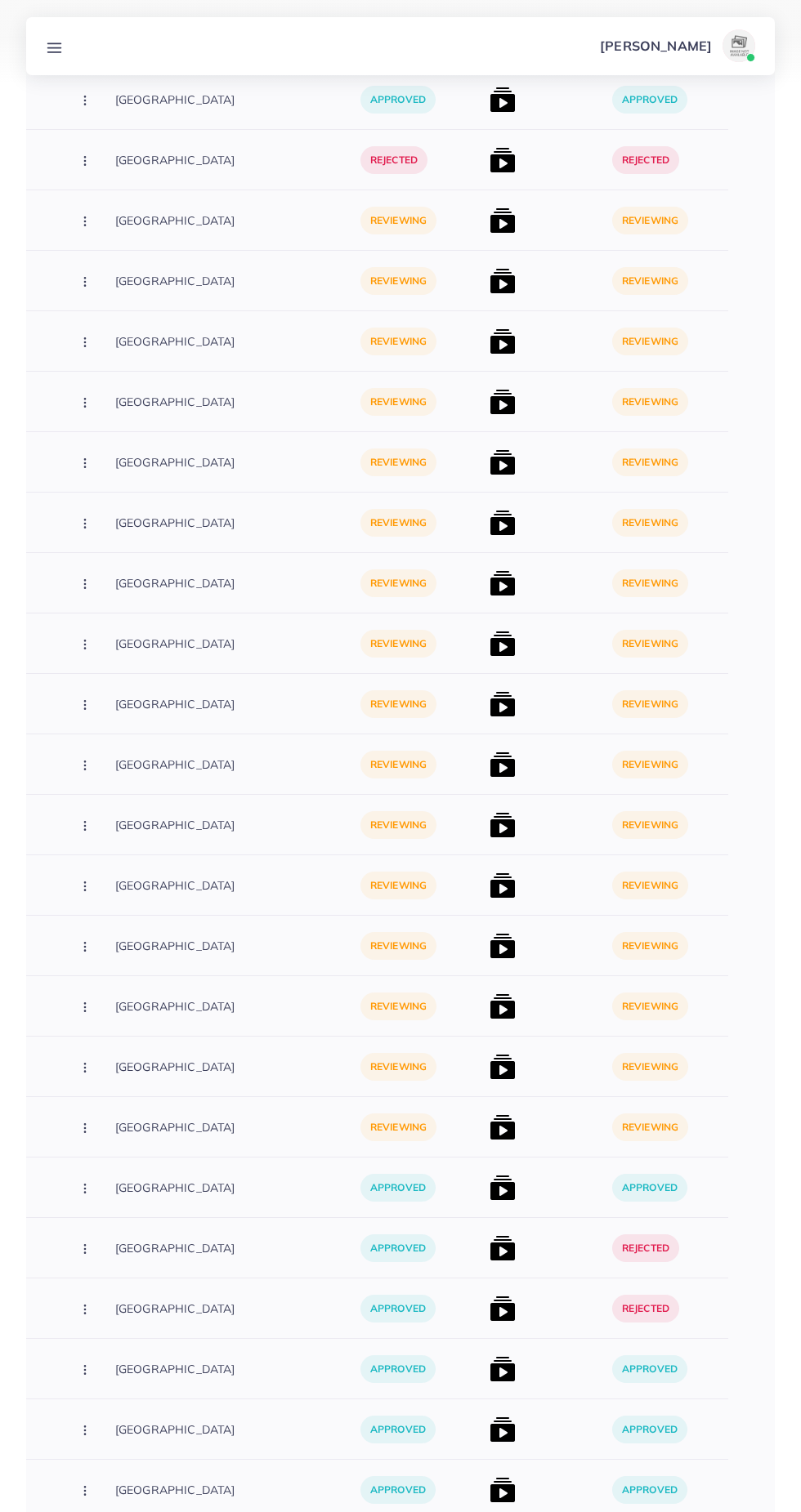
click at [490, 1127] on img at bounding box center [503, 1128] width 26 height 26
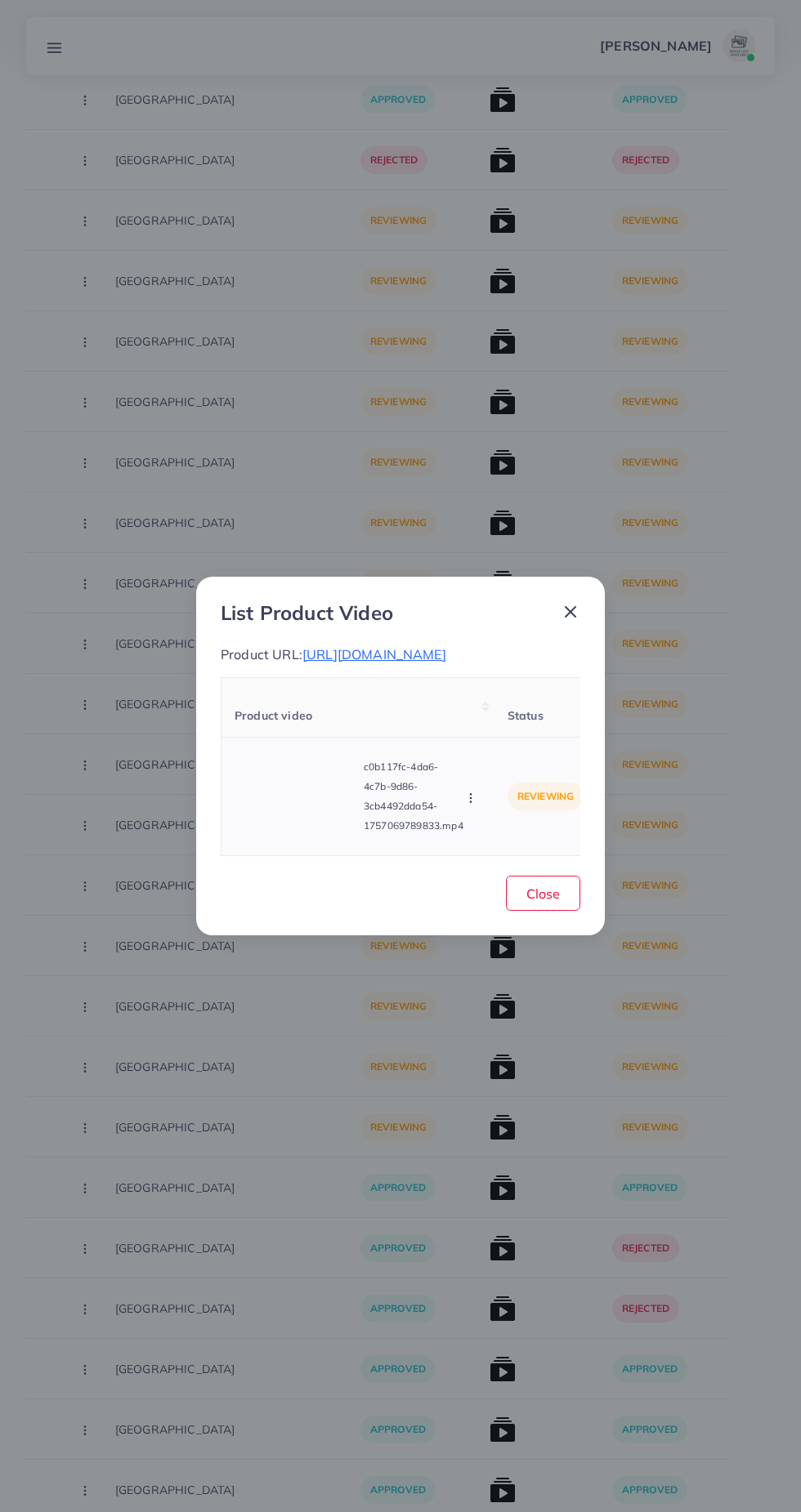
click at [290, 834] on video at bounding box center [296, 796] width 122 height 73
click at [314, 834] on div at bounding box center [296, 796] width 122 height 73
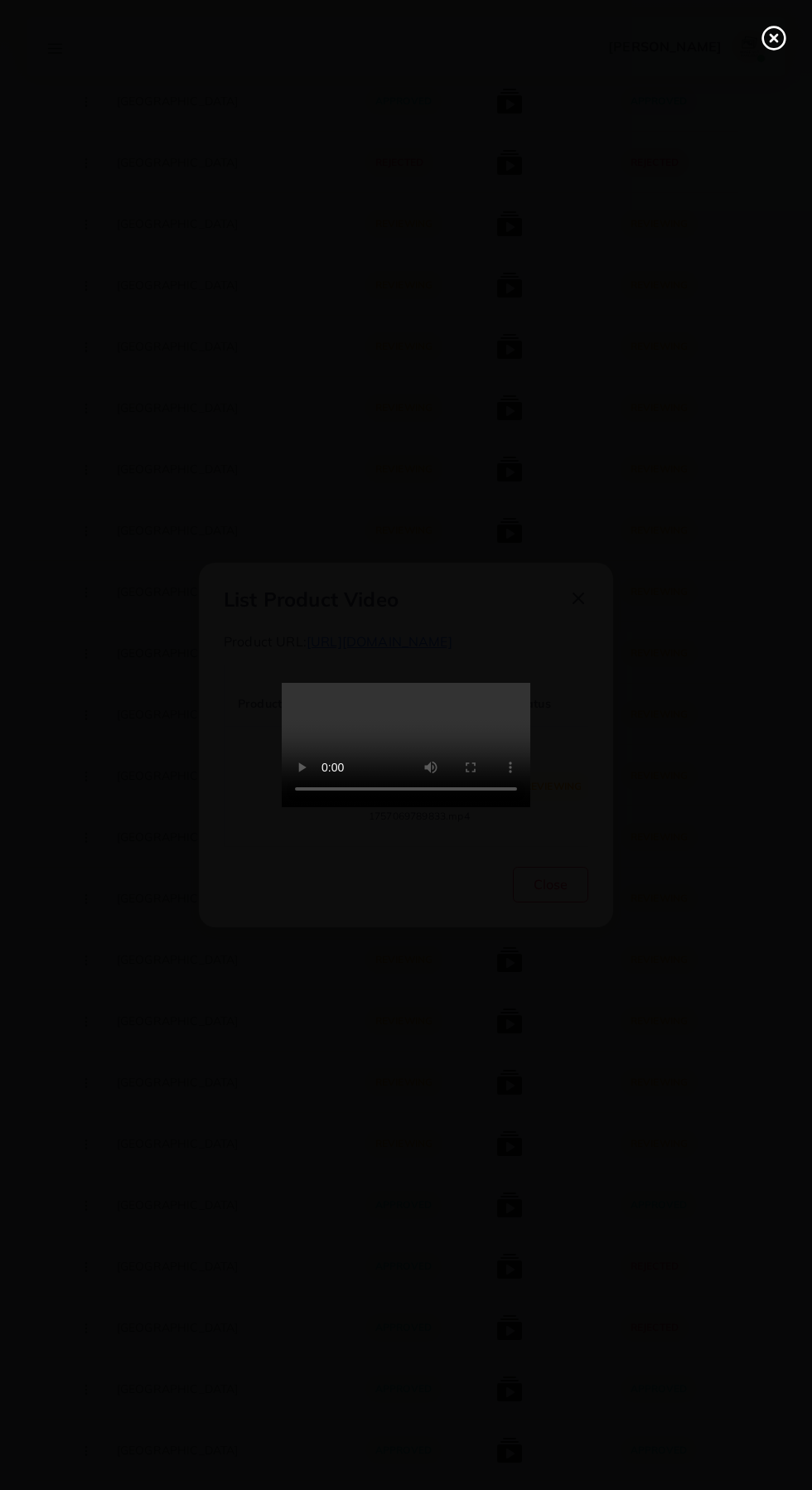
click at [773, 38] on line at bounding box center [774, 38] width 7 height 7
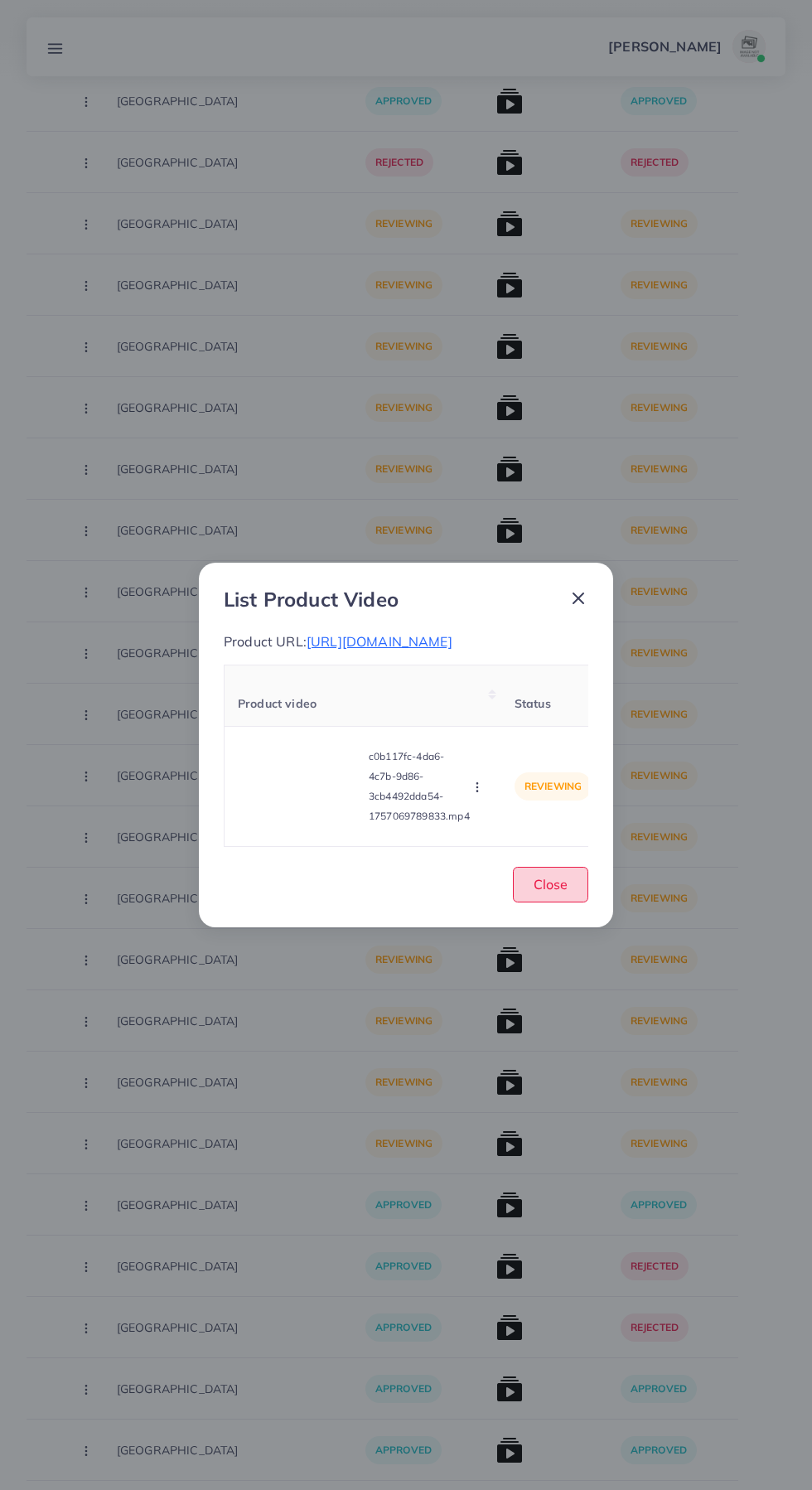
click at [542, 893] on span "Close" at bounding box center [550, 884] width 34 height 17
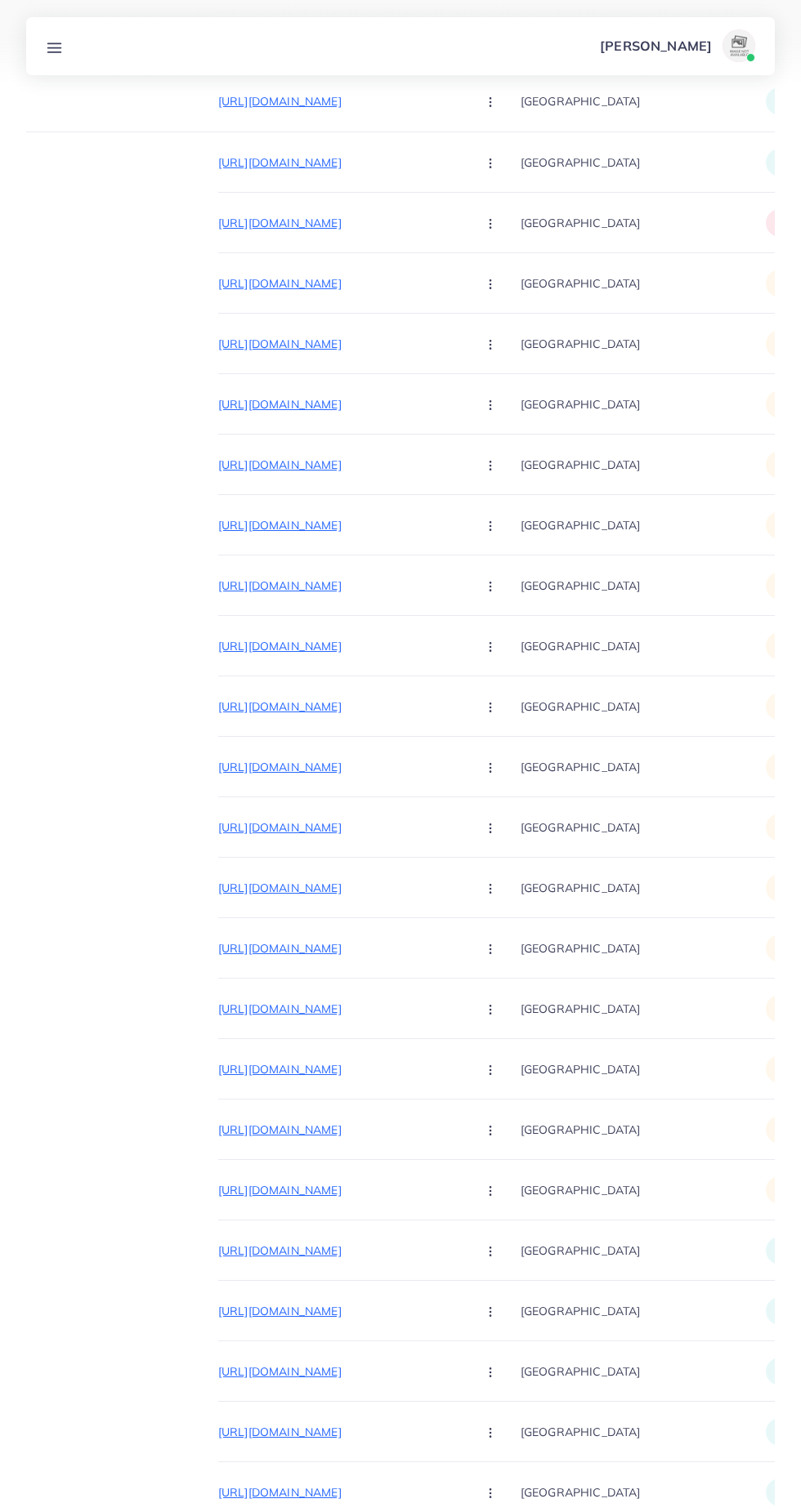
scroll to position [0, 28]
click at [354, 1190] on p "[URL][DOMAIN_NAME]" at bounding box center [341, 1190] width 245 height 20
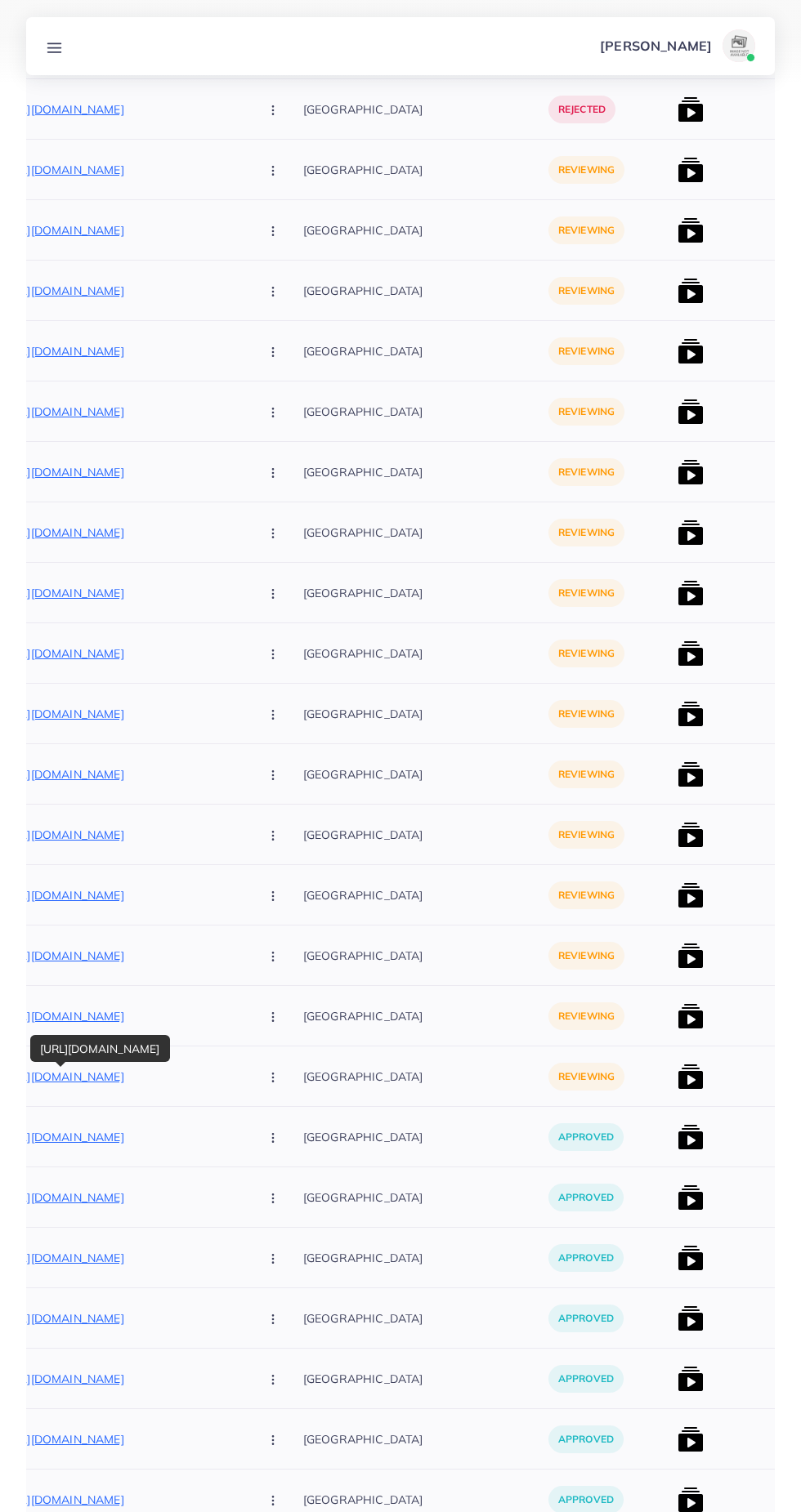
scroll to position [0, 262]
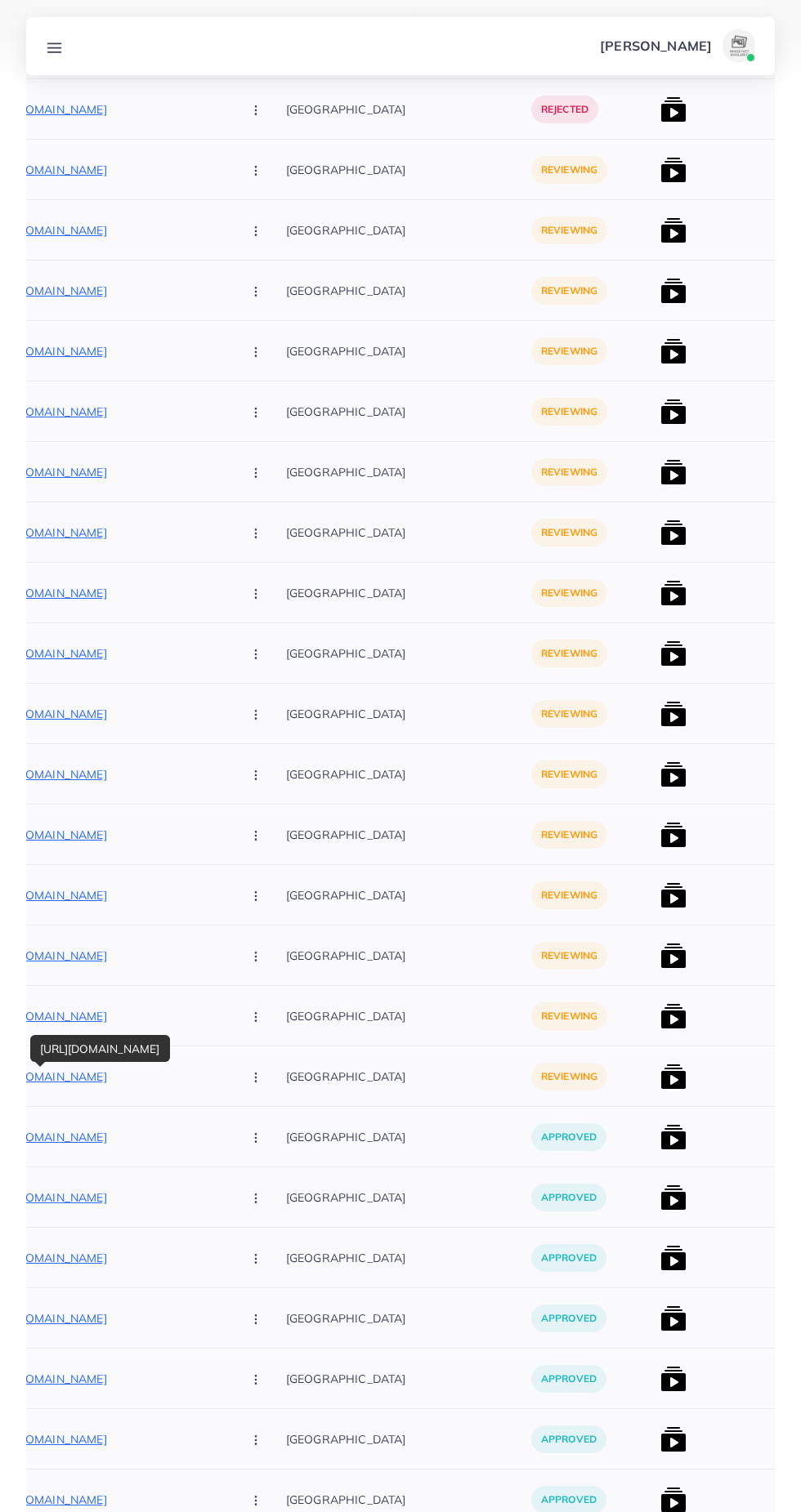
click at [660, 1011] on img at bounding box center [673, 1016] width 26 height 26
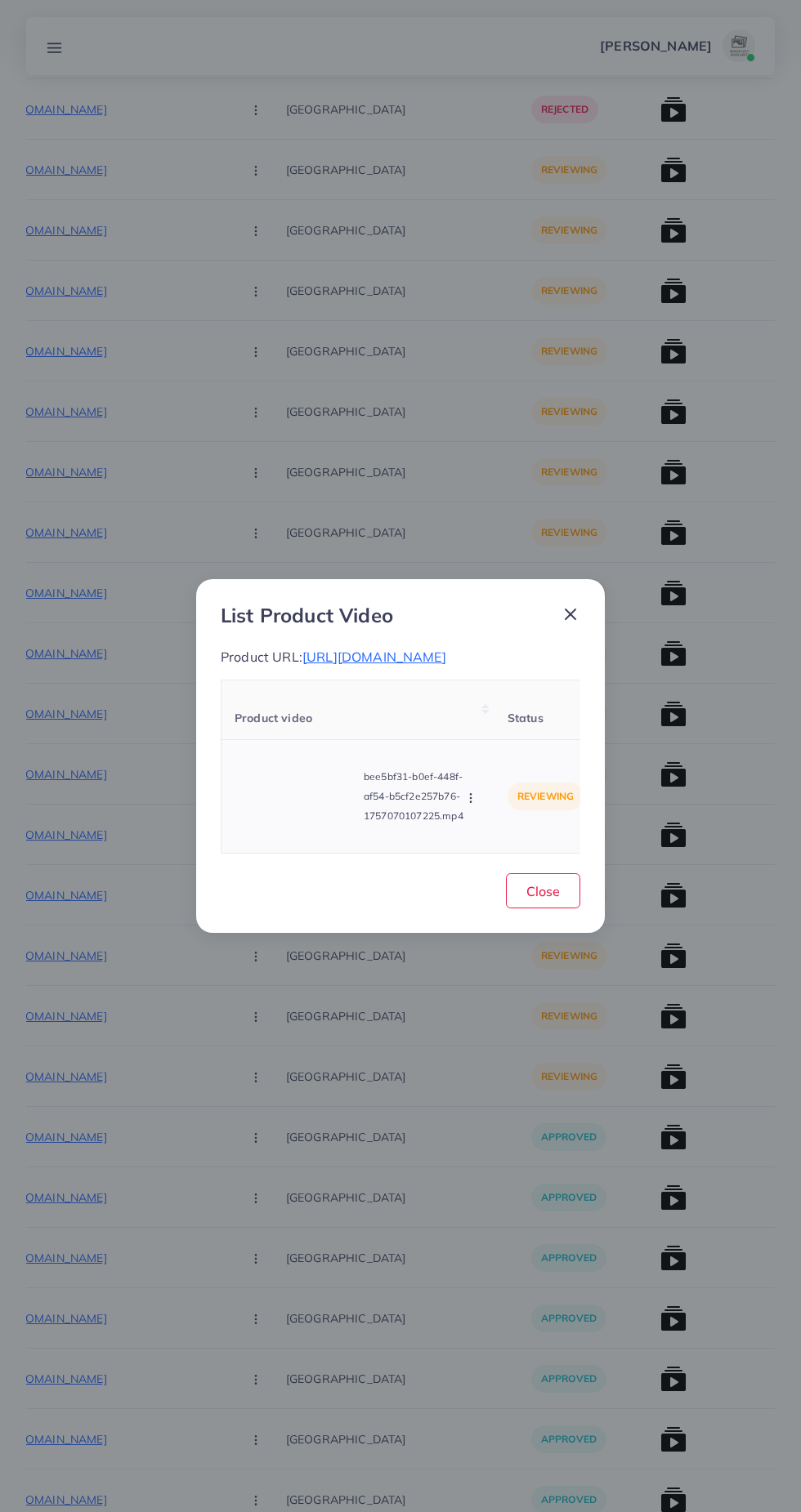
click at [279, 807] on video at bounding box center [296, 796] width 122 height 73
click at [307, 806] on icon at bounding box center [296, 797] width 26 height 26
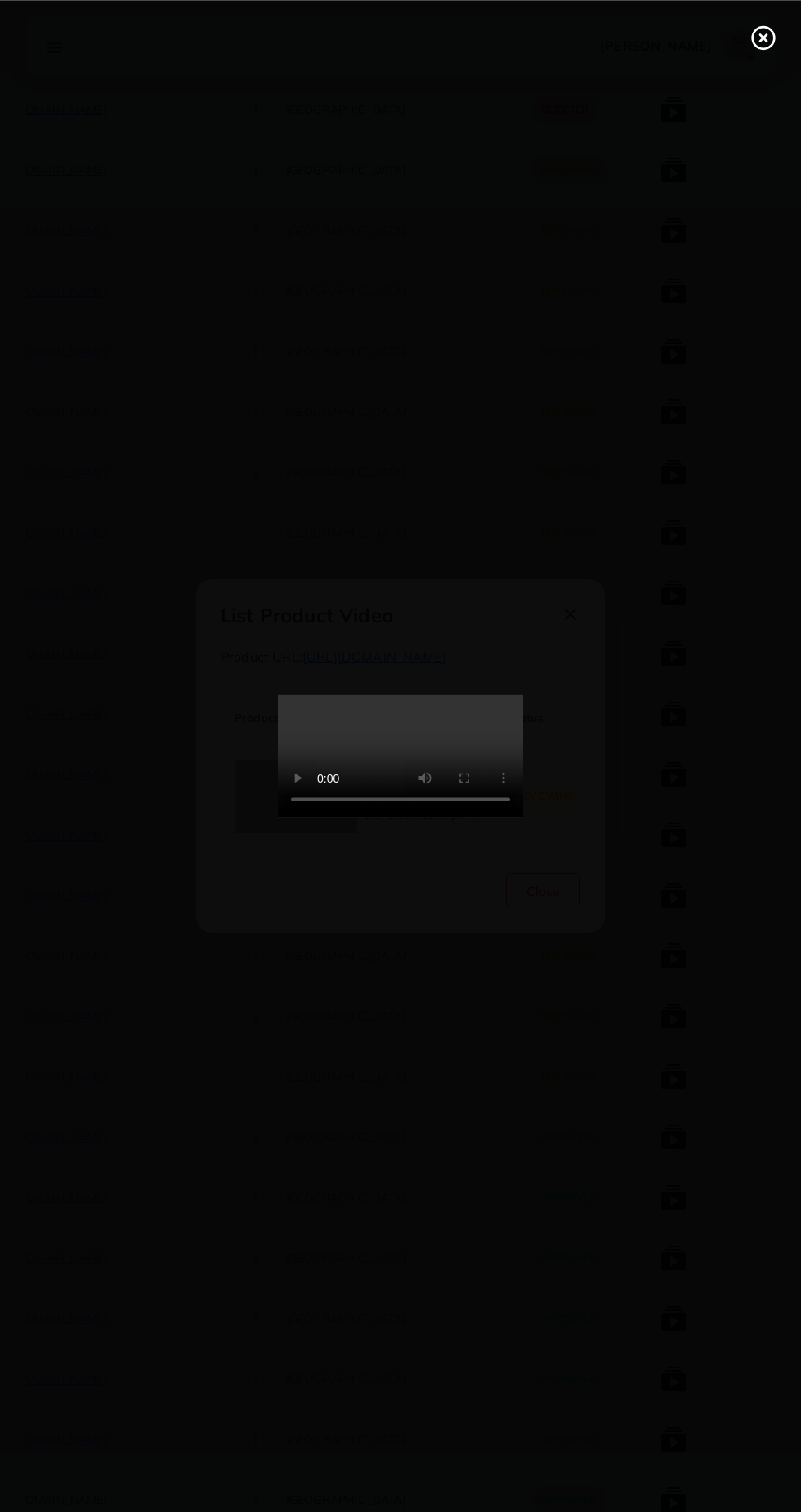
click at [764, 43] on icon at bounding box center [763, 37] width 26 height 26
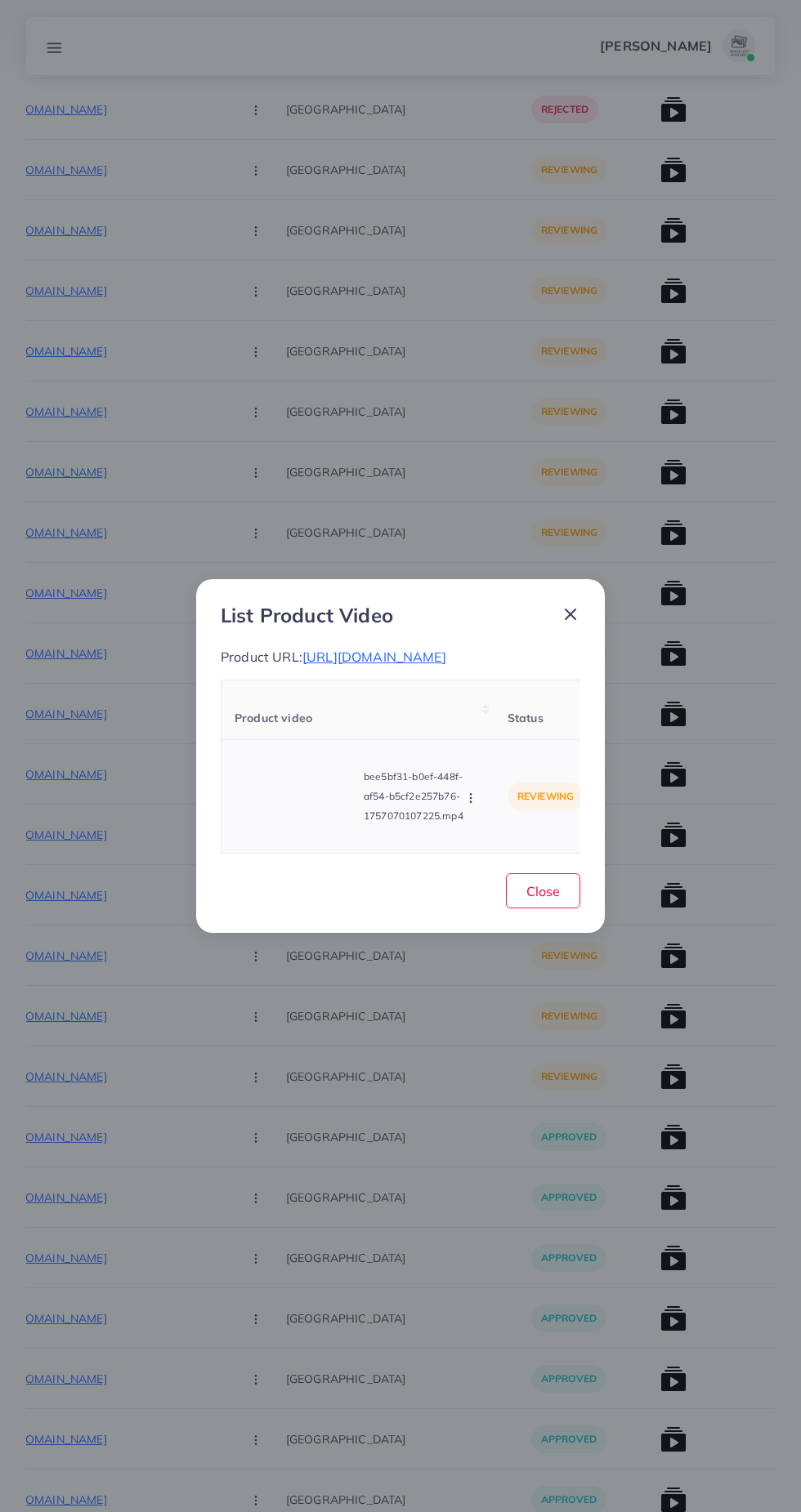
click at [473, 805] on icon "button" at bounding box center [470, 797] width 13 height 13
click at [510, 726] on span "Approve" at bounding box center [505, 721] width 54 height 16
click at [557, 898] on span "Close" at bounding box center [542, 891] width 34 height 16
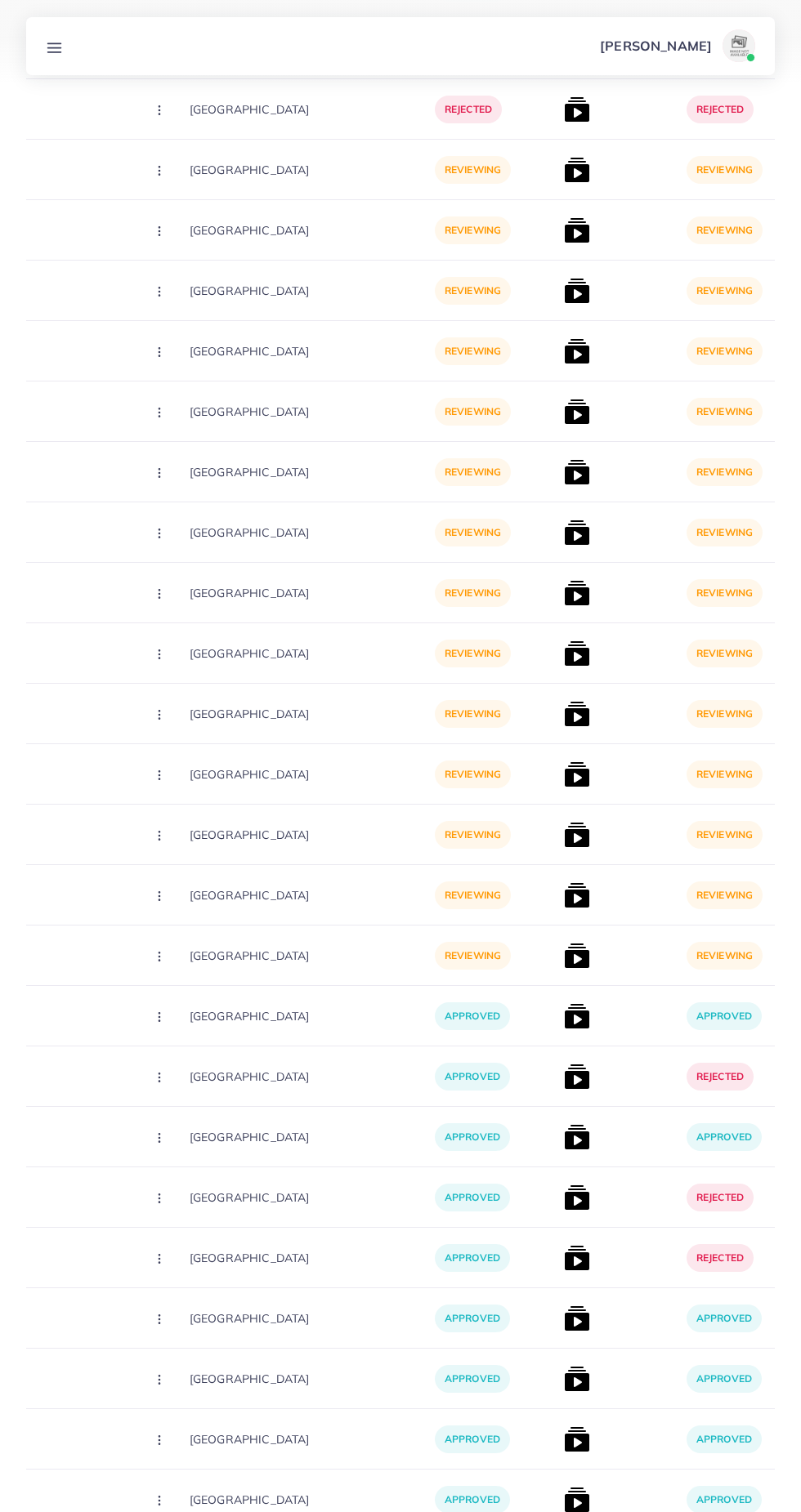
scroll to position [0, 383]
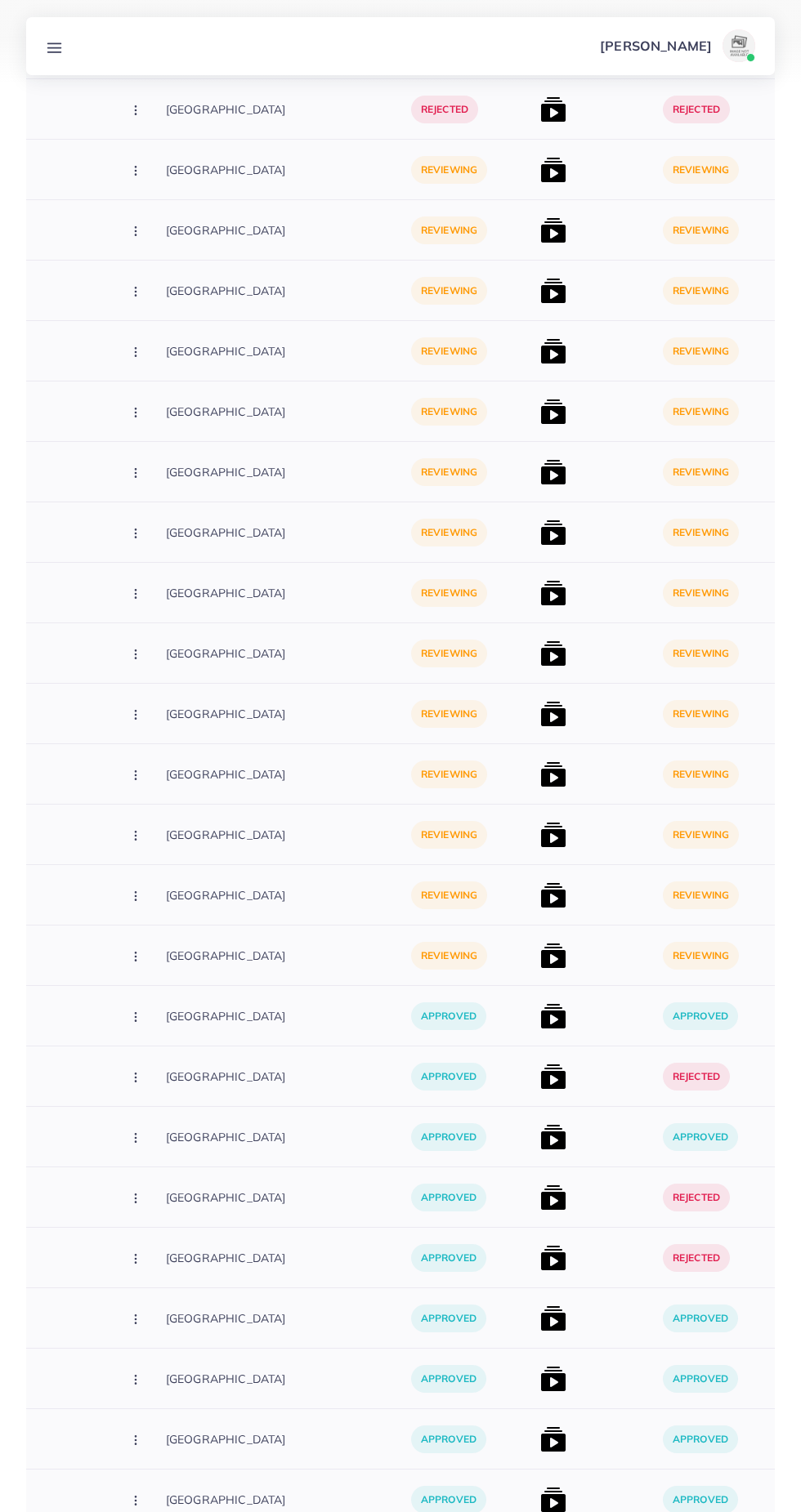
click at [541, 943] on img at bounding box center [554, 956] width 26 height 26
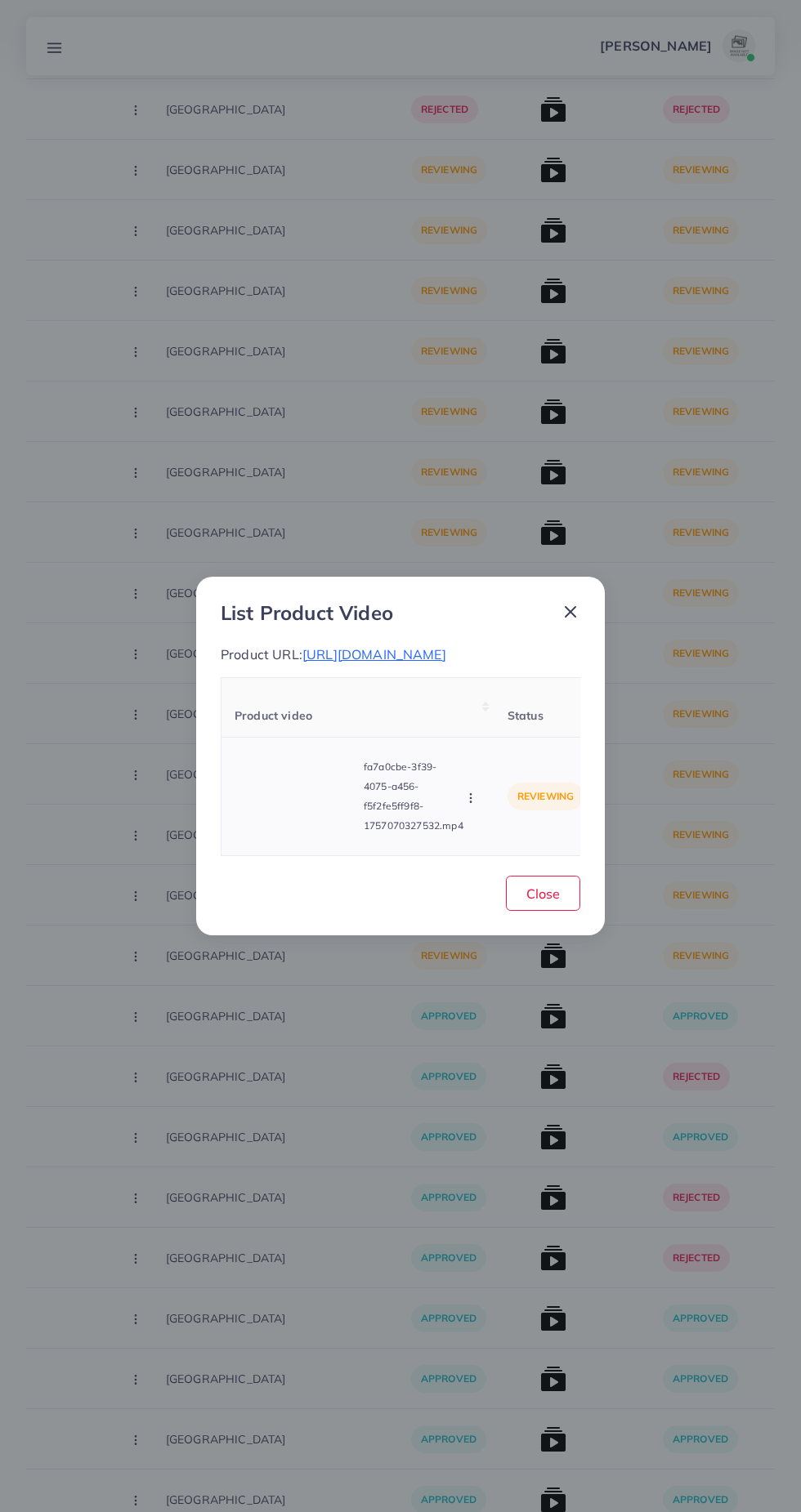
click at [298, 773] on video at bounding box center [296, 796] width 122 height 73
click at [309, 810] on div at bounding box center [296, 796] width 122 height 73
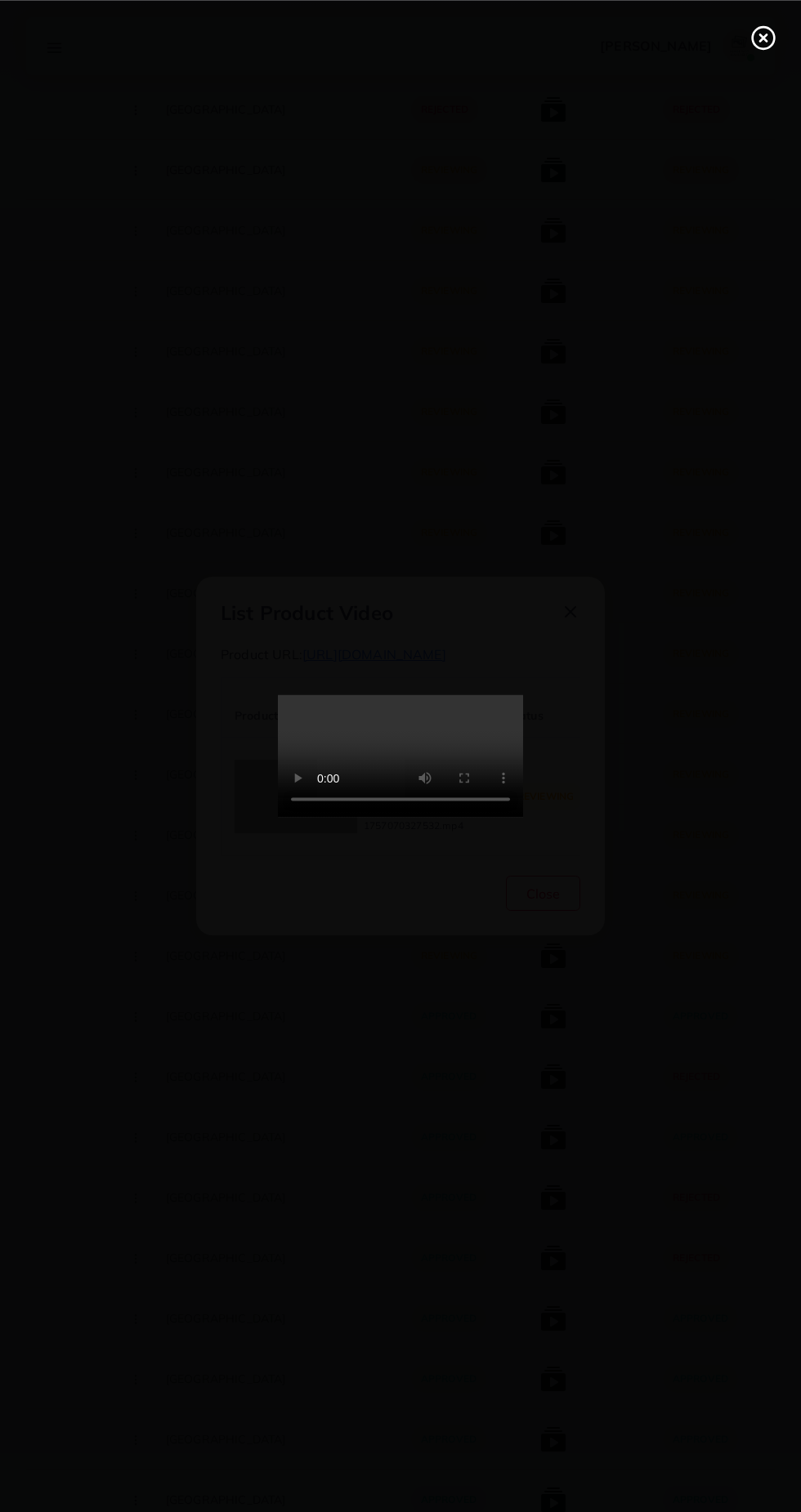
click at [760, 43] on icon at bounding box center [763, 37] width 26 height 26
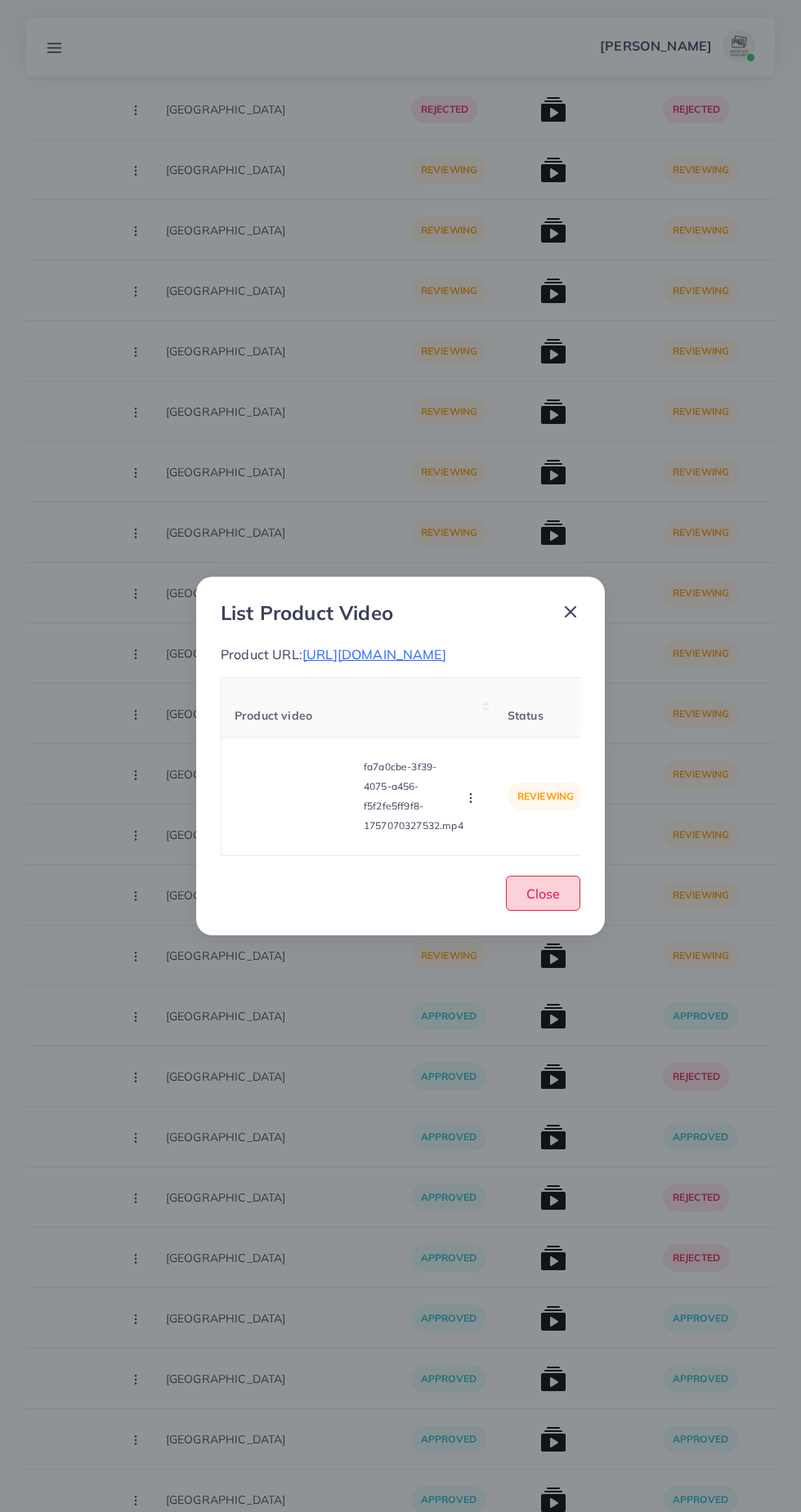
click at [556, 902] on span "Close" at bounding box center [542, 893] width 34 height 16
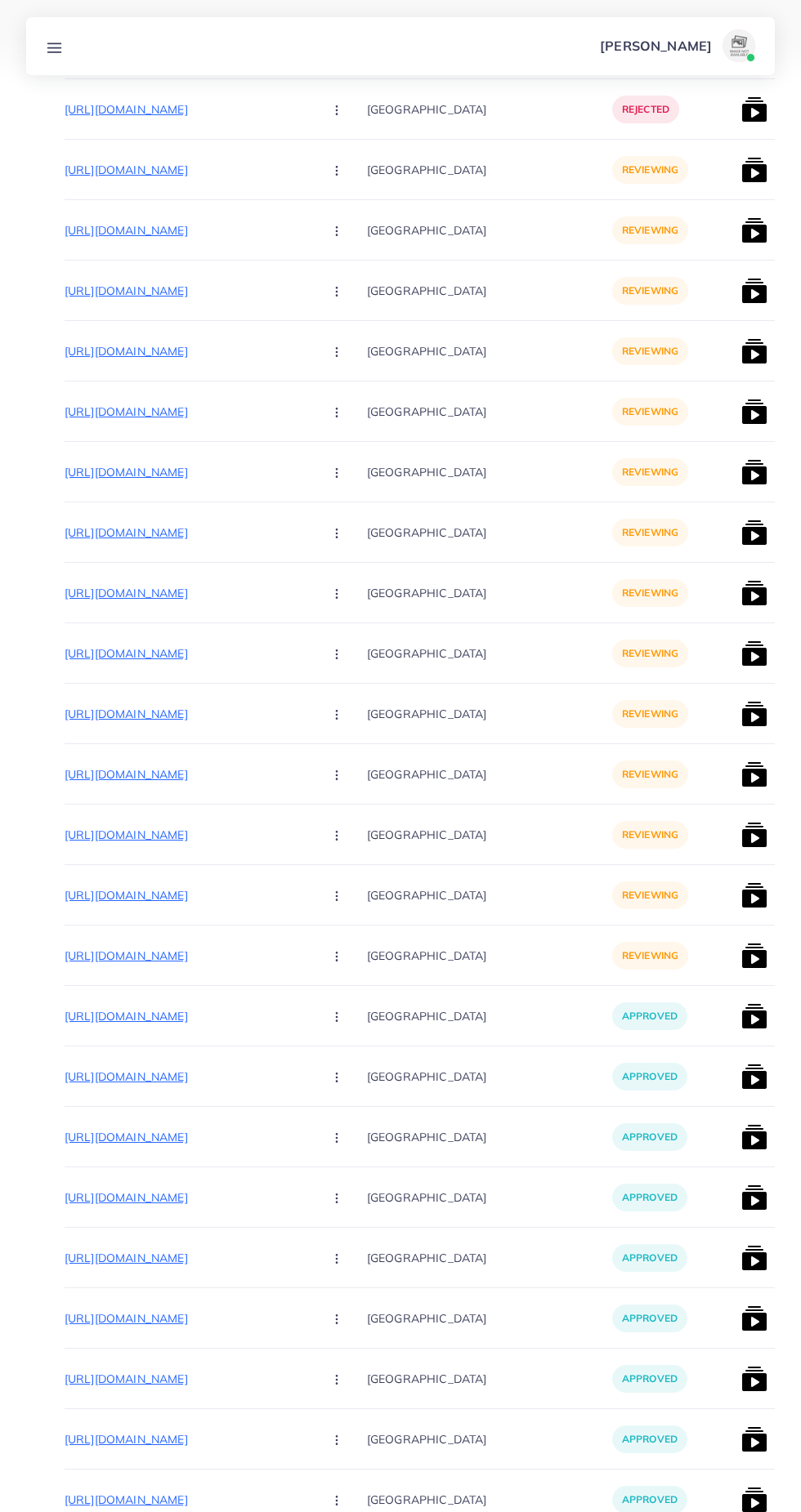
scroll to position [0, 178]
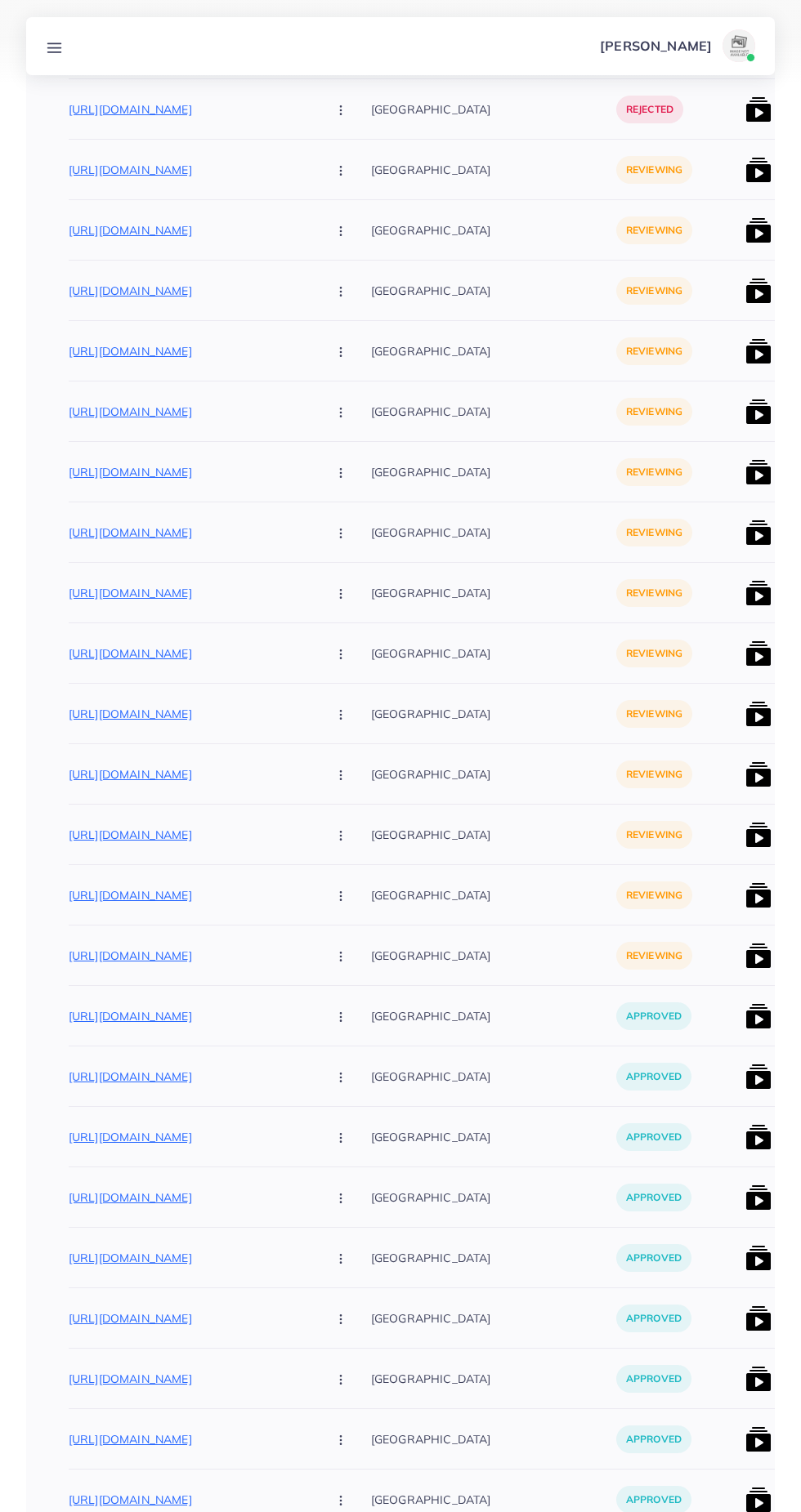
click at [314, 954] on button "button" at bounding box center [342, 955] width 57 height 37
click at [322, 989] on link "Approve" at bounding box center [379, 1006] width 129 height 36
click at [745, 966] on img at bounding box center [758, 956] width 26 height 26
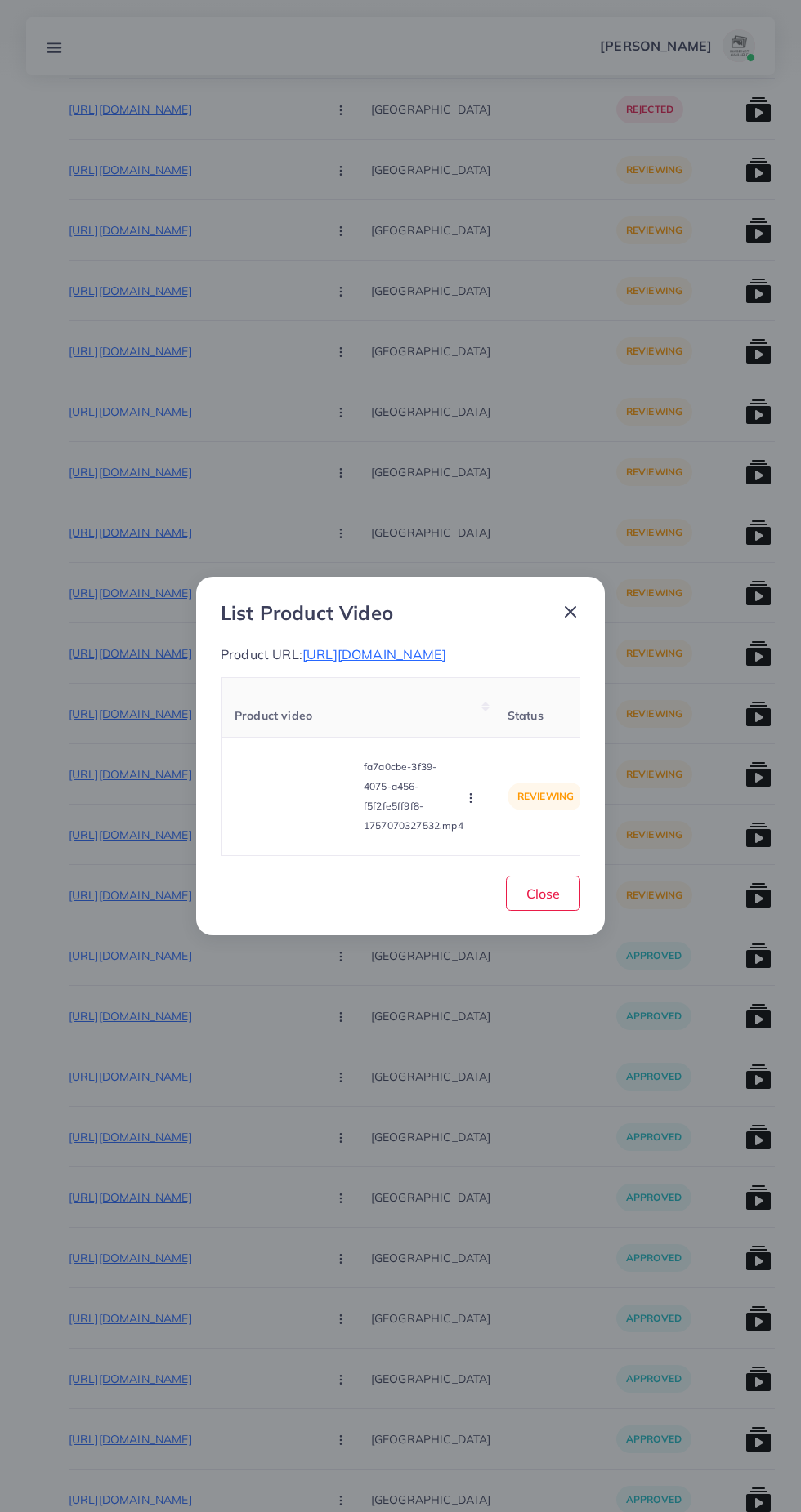
click at [691, 983] on div "List Product Video Product URL: [URL][DOMAIN_NAME] Product video Status Reason …" at bounding box center [400, 756] width 801 height 1512
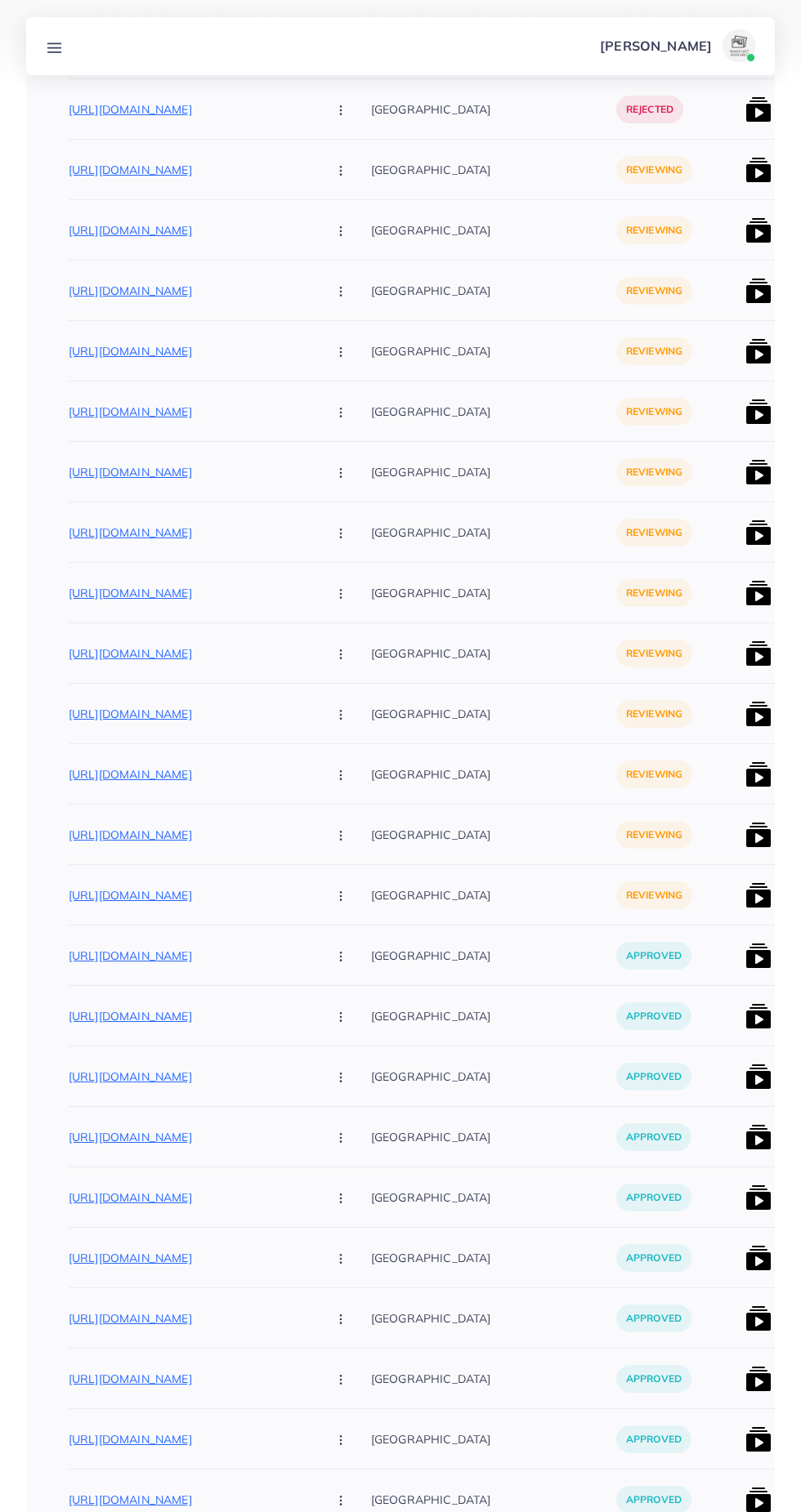
click at [745, 956] on img at bounding box center [758, 956] width 26 height 26
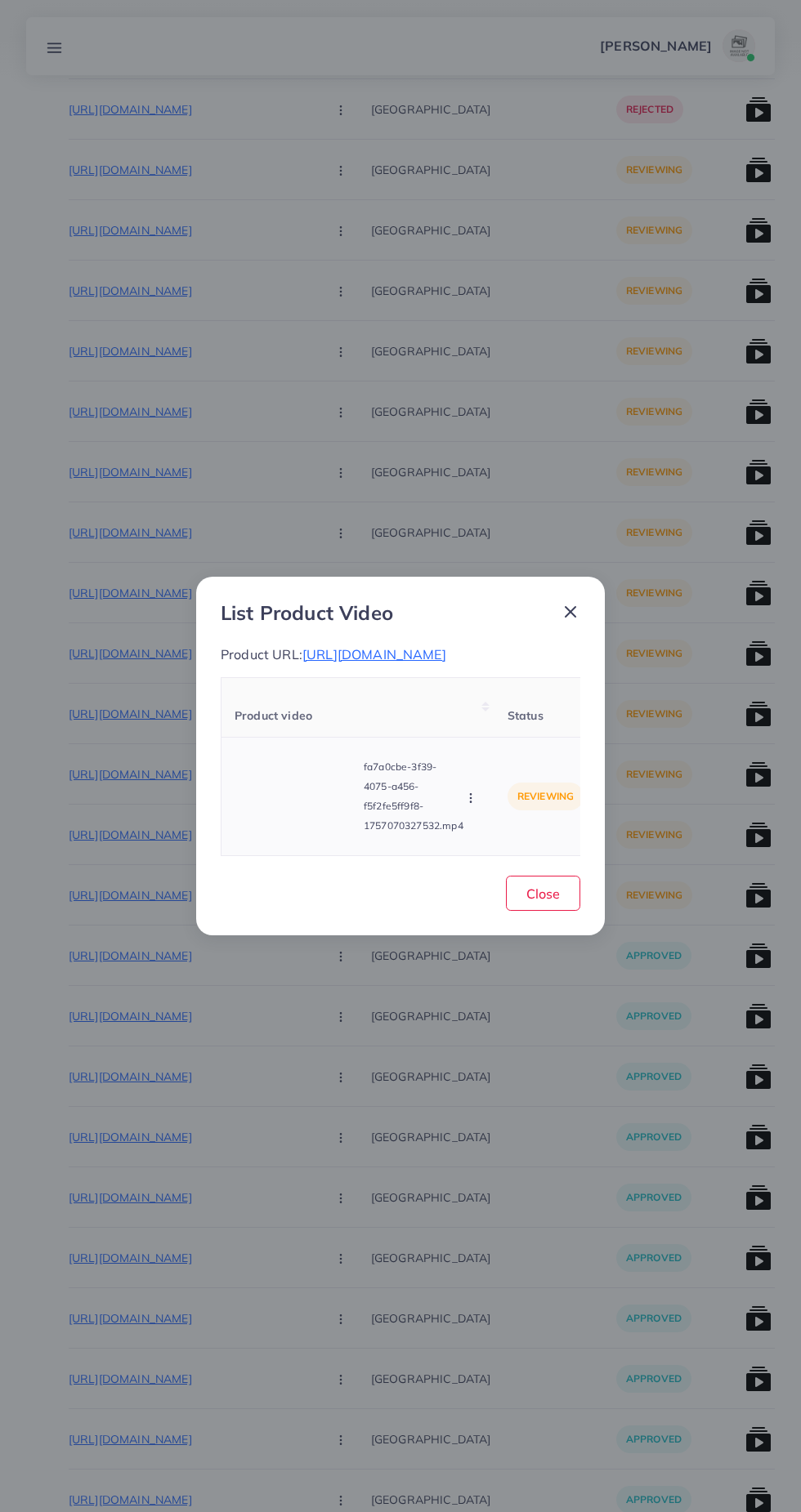
click at [471, 795] on circle "button" at bounding box center [470, 794] width 1 height 1
click at [519, 720] on link "Approve" at bounding box center [510, 722] width 129 height 36
click at [553, 902] on span "Close" at bounding box center [542, 893] width 34 height 16
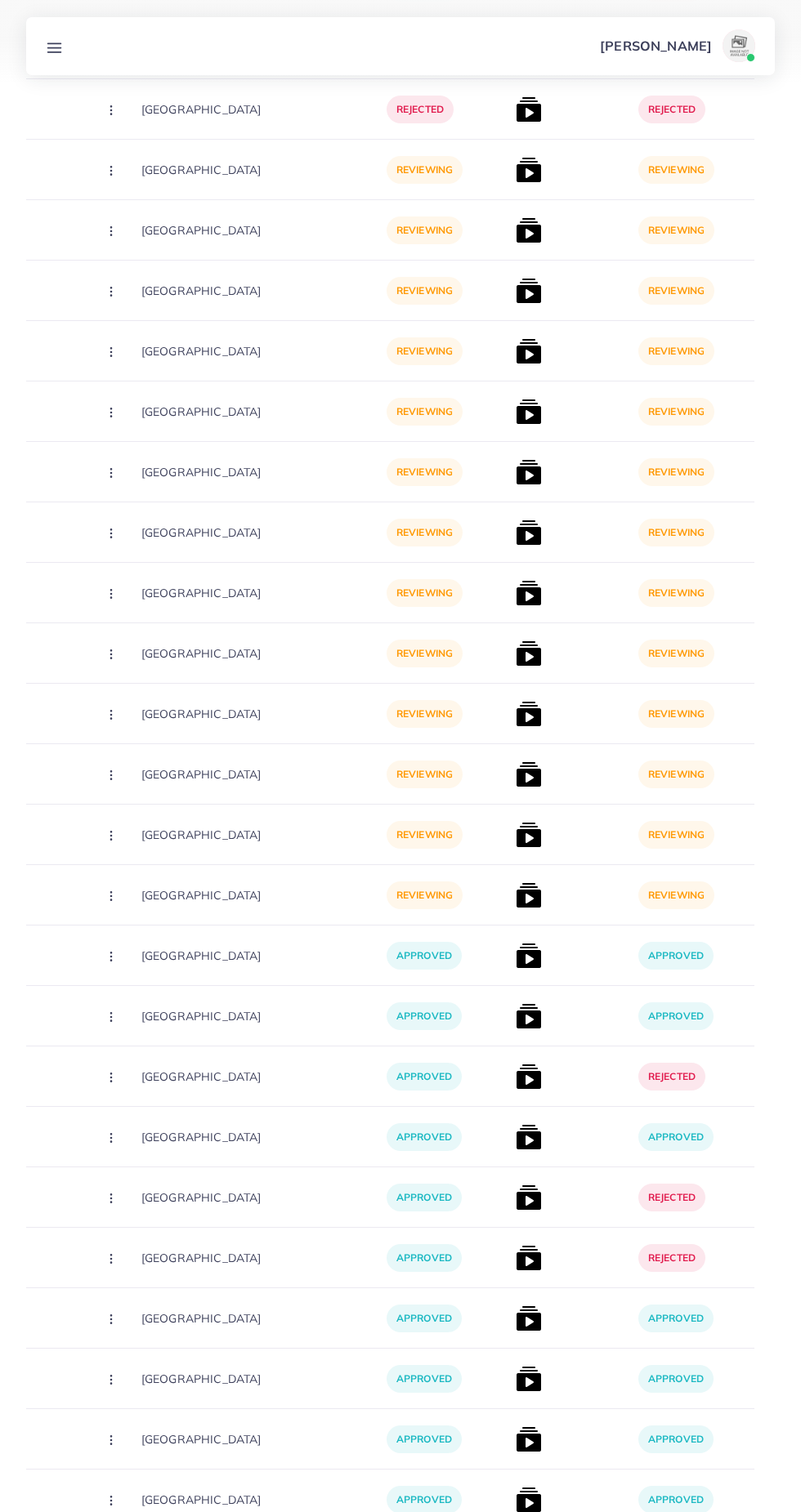
scroll to position [0, 412]
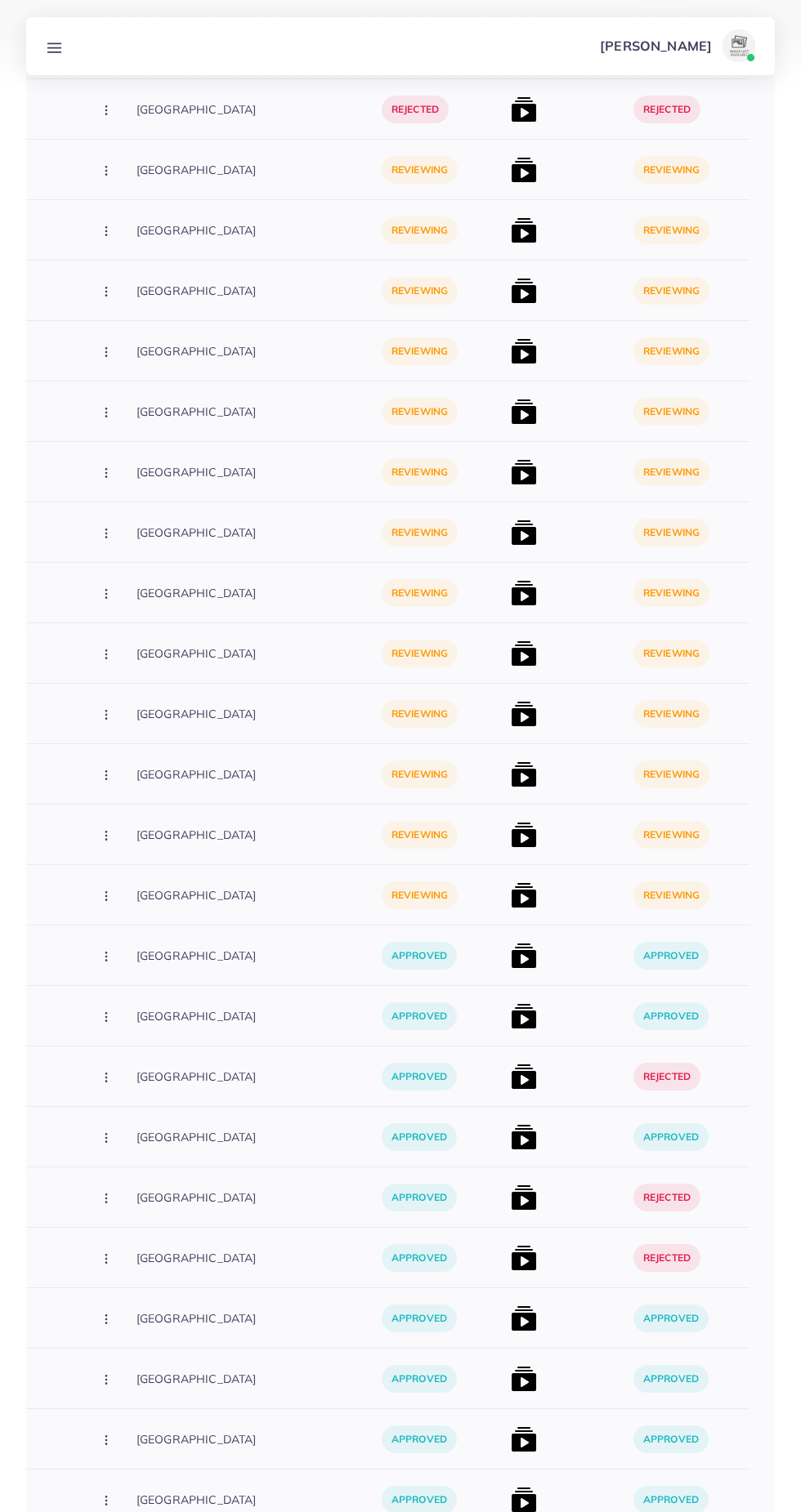
click at [510, 890] on img at bounding box center [523, 896] width 26 height 26
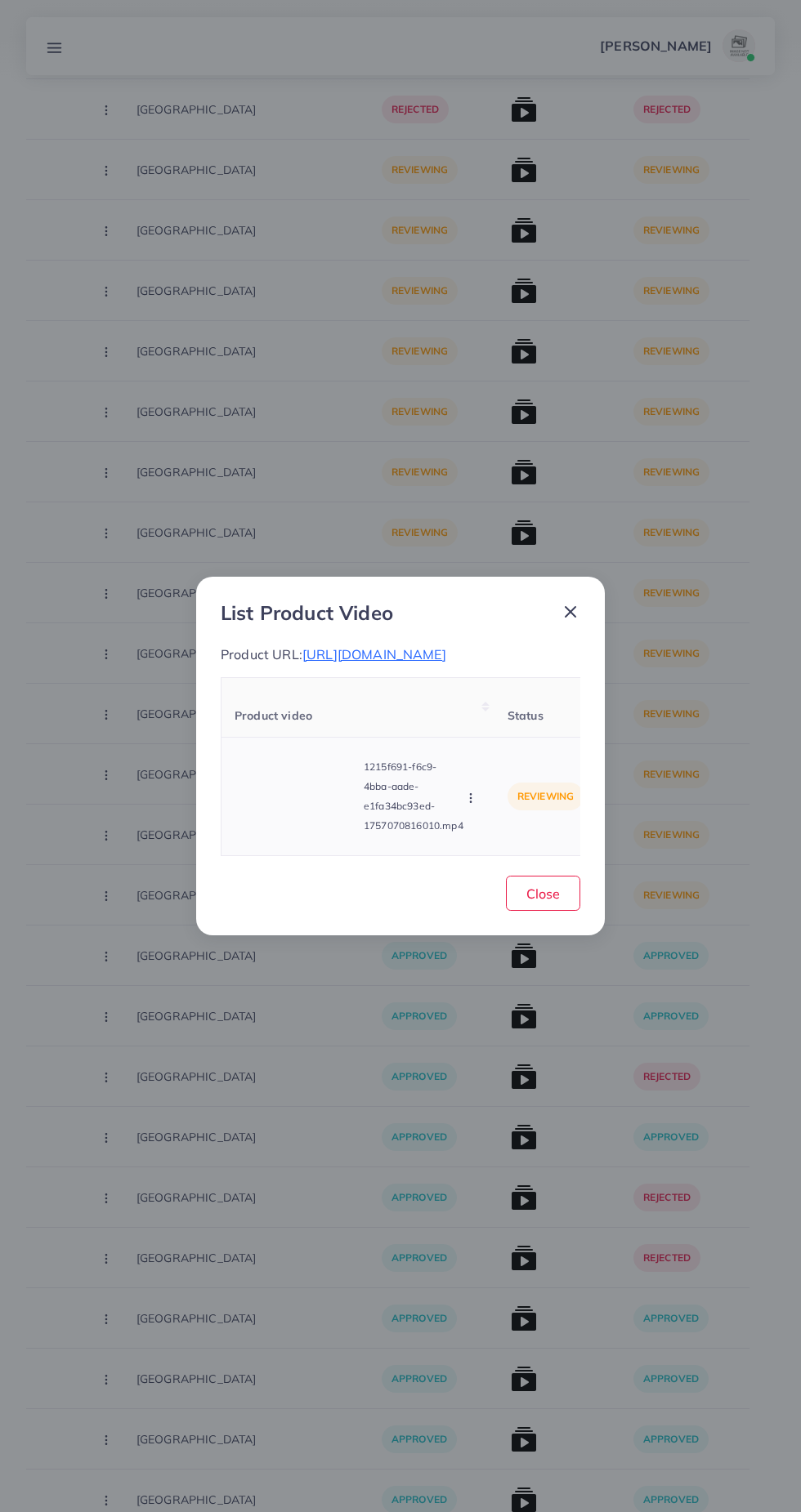
click at [290, 806] on video at bounding box center [296, 796] width 122 height 73
click at [311, 803] on div at bounding box center [296, 796] width 122 height 73
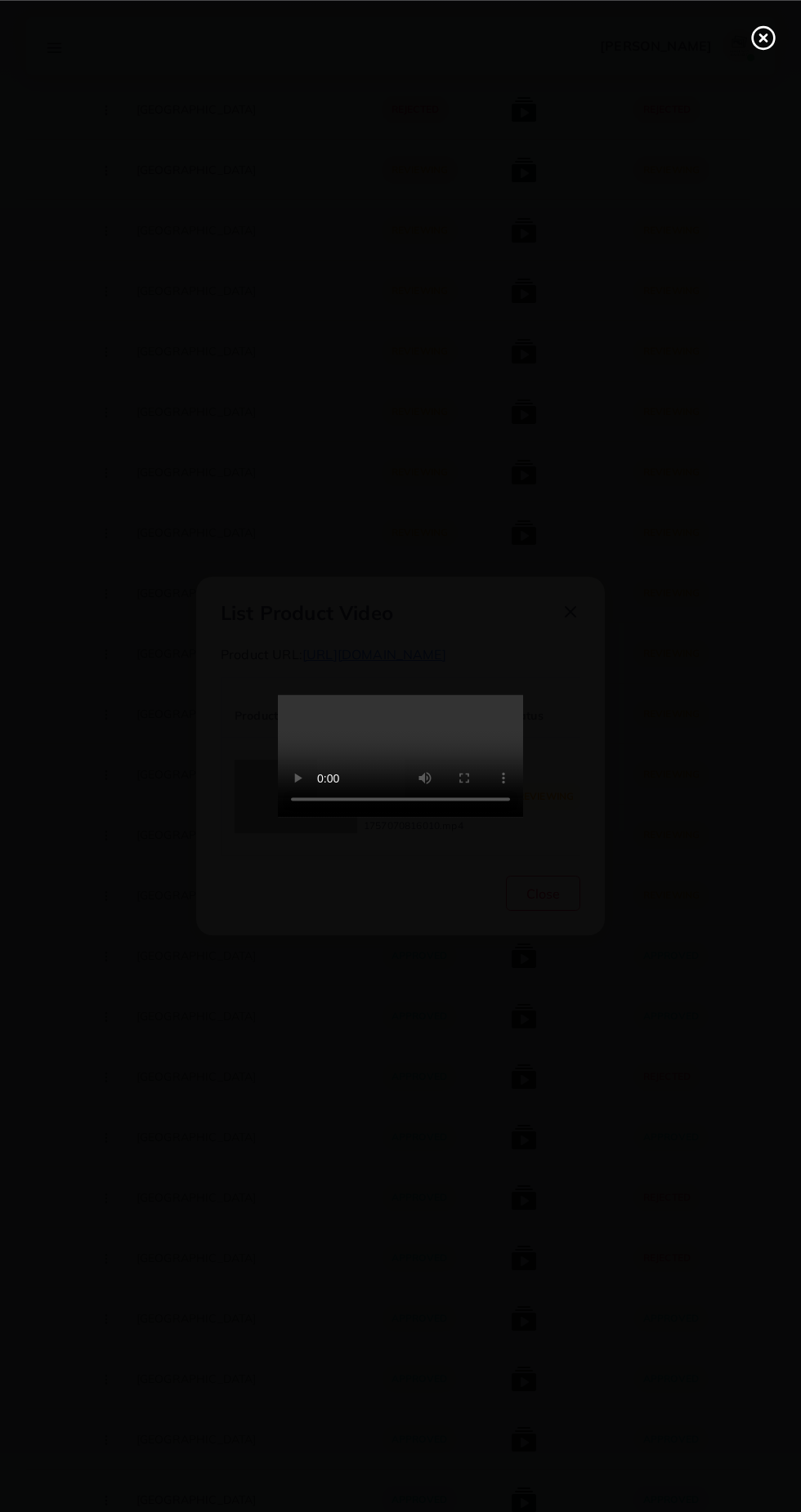
click at [762, 46] on icon at bounding box center [763, 37] width 26 height 26
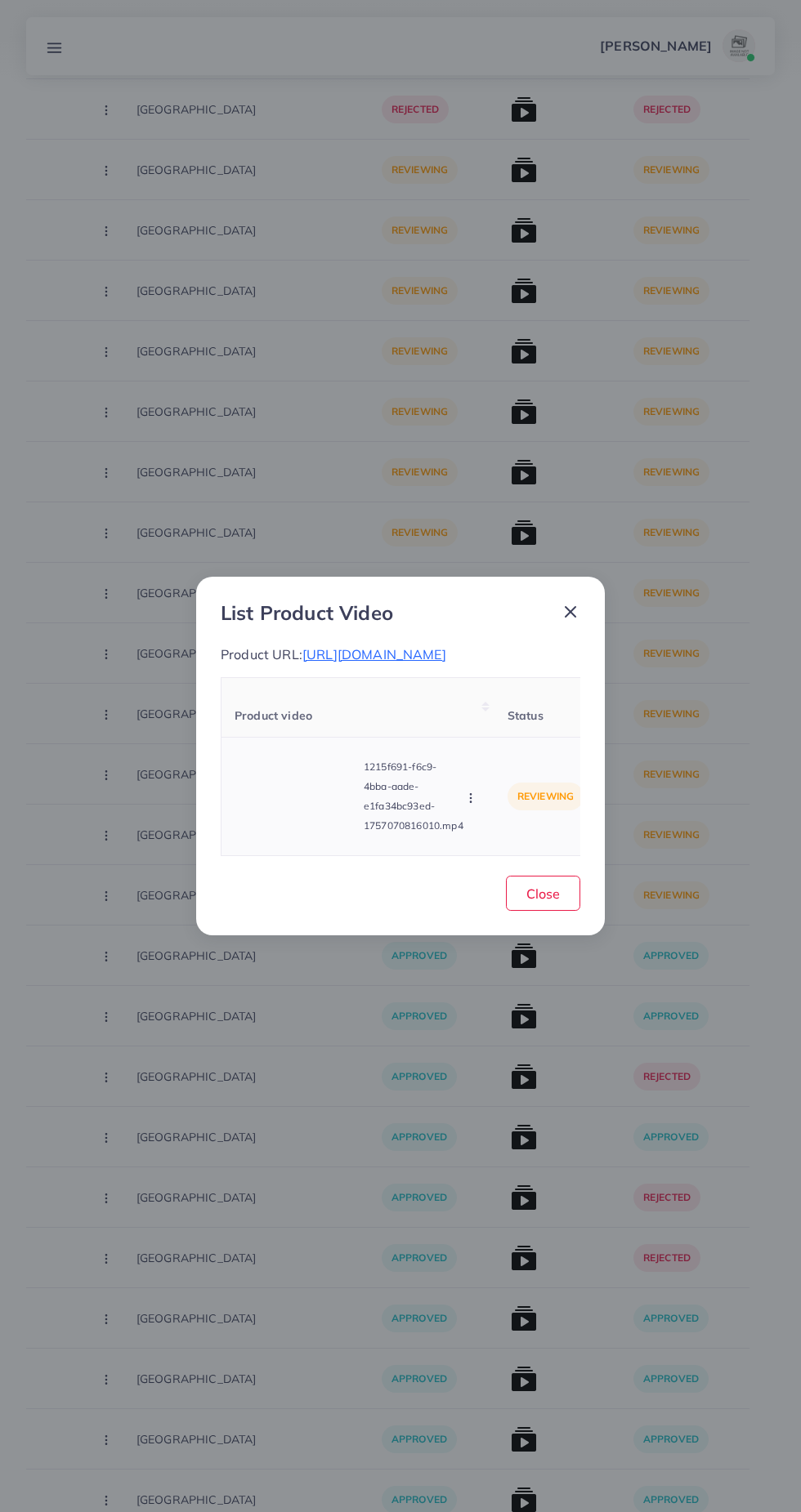
click at [467, 805] on icon "button" at bounding box center [470, 797] width 13 height 13
click at [524, 723] on link "Approve" at bounding box center [510, 722] width 129 height 36
click at [601, 593] on div "List Product Video Product URL: [URL][DOMAIN_NAME] Product video Status Reason …" at bounding box center [400, 756] width 409 height 359
click at [577, 605] on icon at bounding box center [570, 612] width 20 height 20
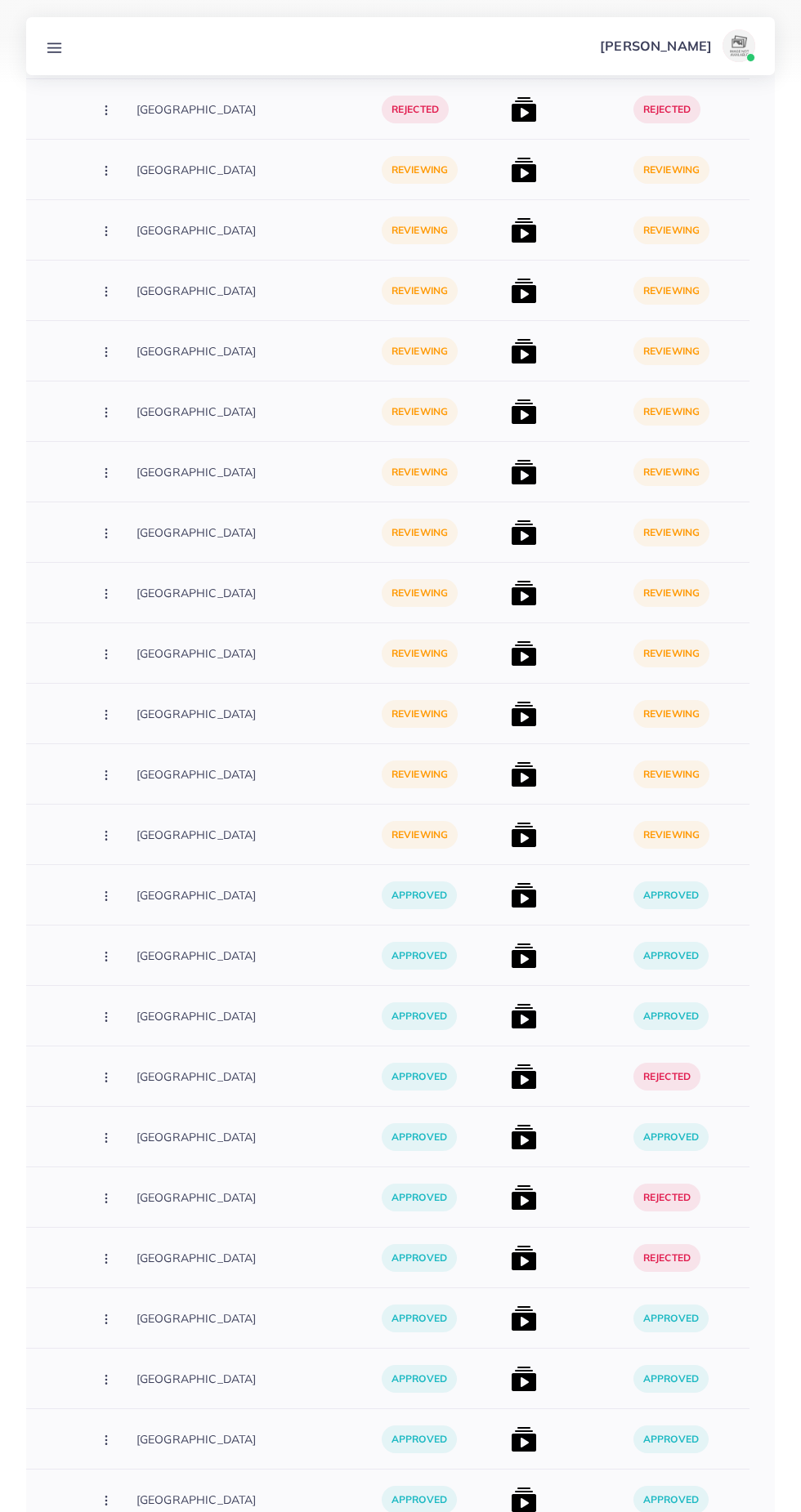
click at [634, 766] on p "reviewing" at bounding box center [672, 774] width 76 height 28
click at [510, 767] on img at bounding box center [523, 774] width 26 height 26
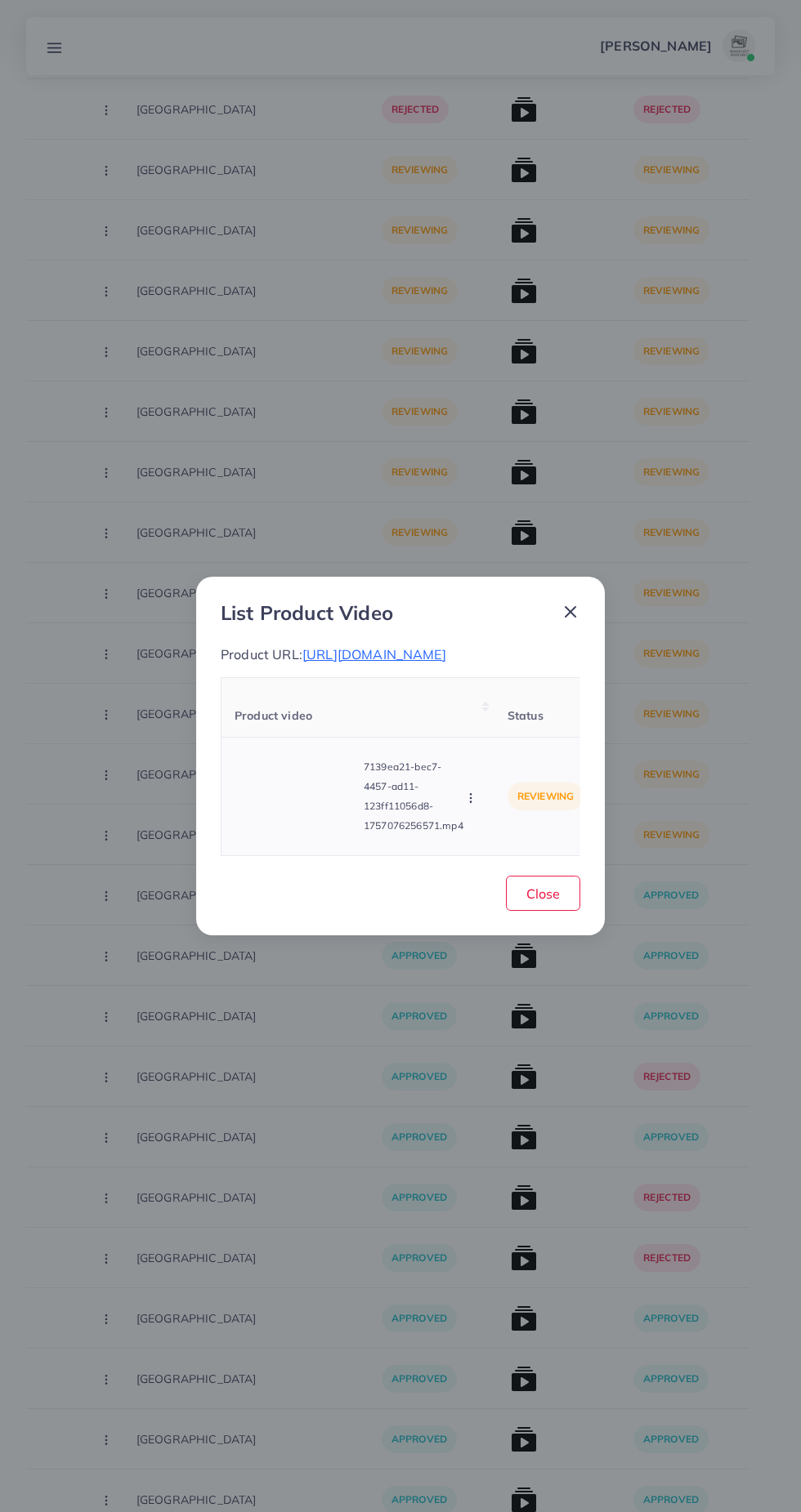
click at [323, 814] on video at bounding box center [296, 796] width 122 height 73
click at [311, 811] on div at bounding box center [296, 796] width 122 height 73
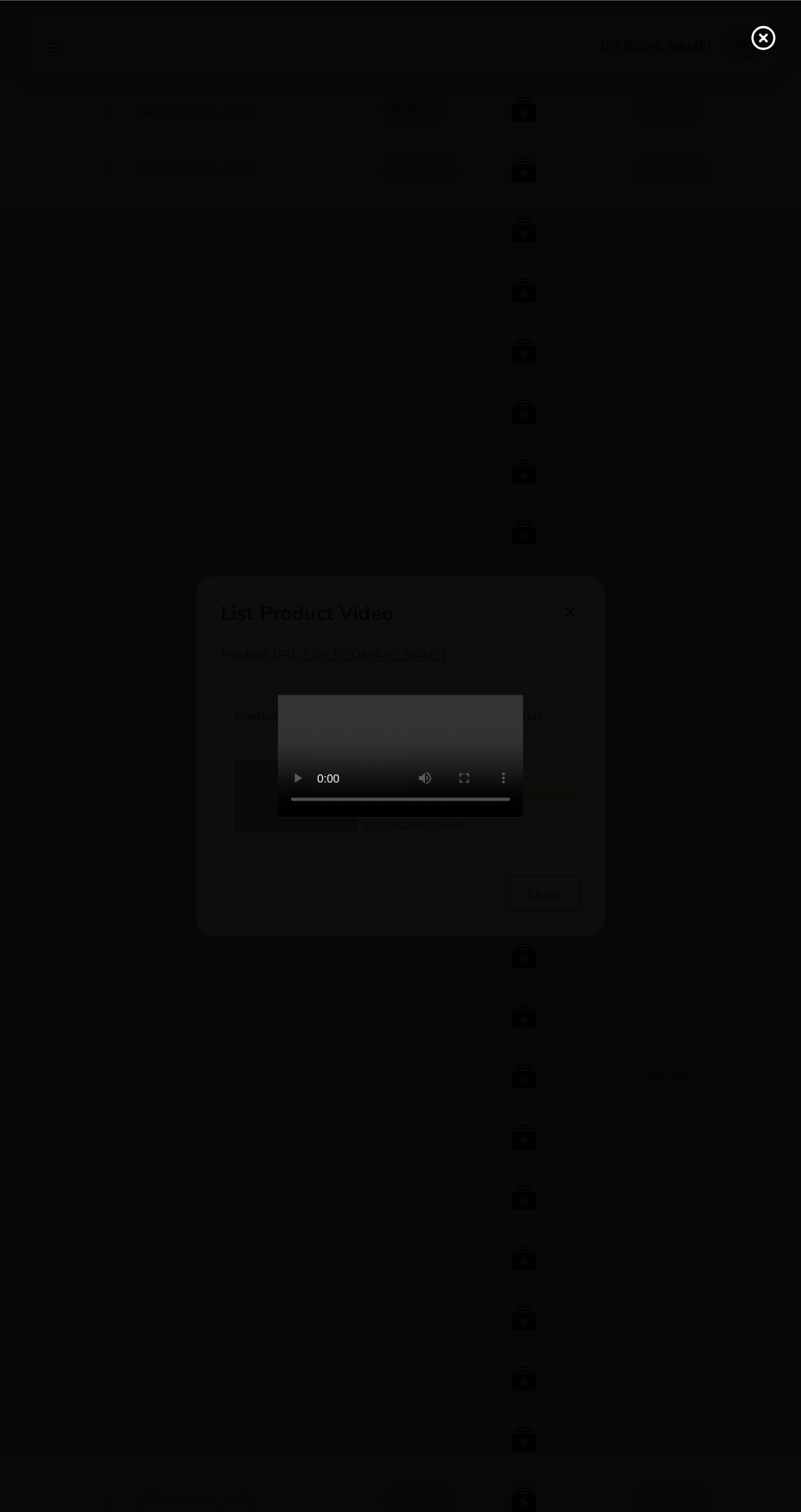
click at [779, 94] on div at bounding box center [400, 756] width 801 height 1512
click at [762, 45] on icon at bounding box center [763, 37] width 26 height 26
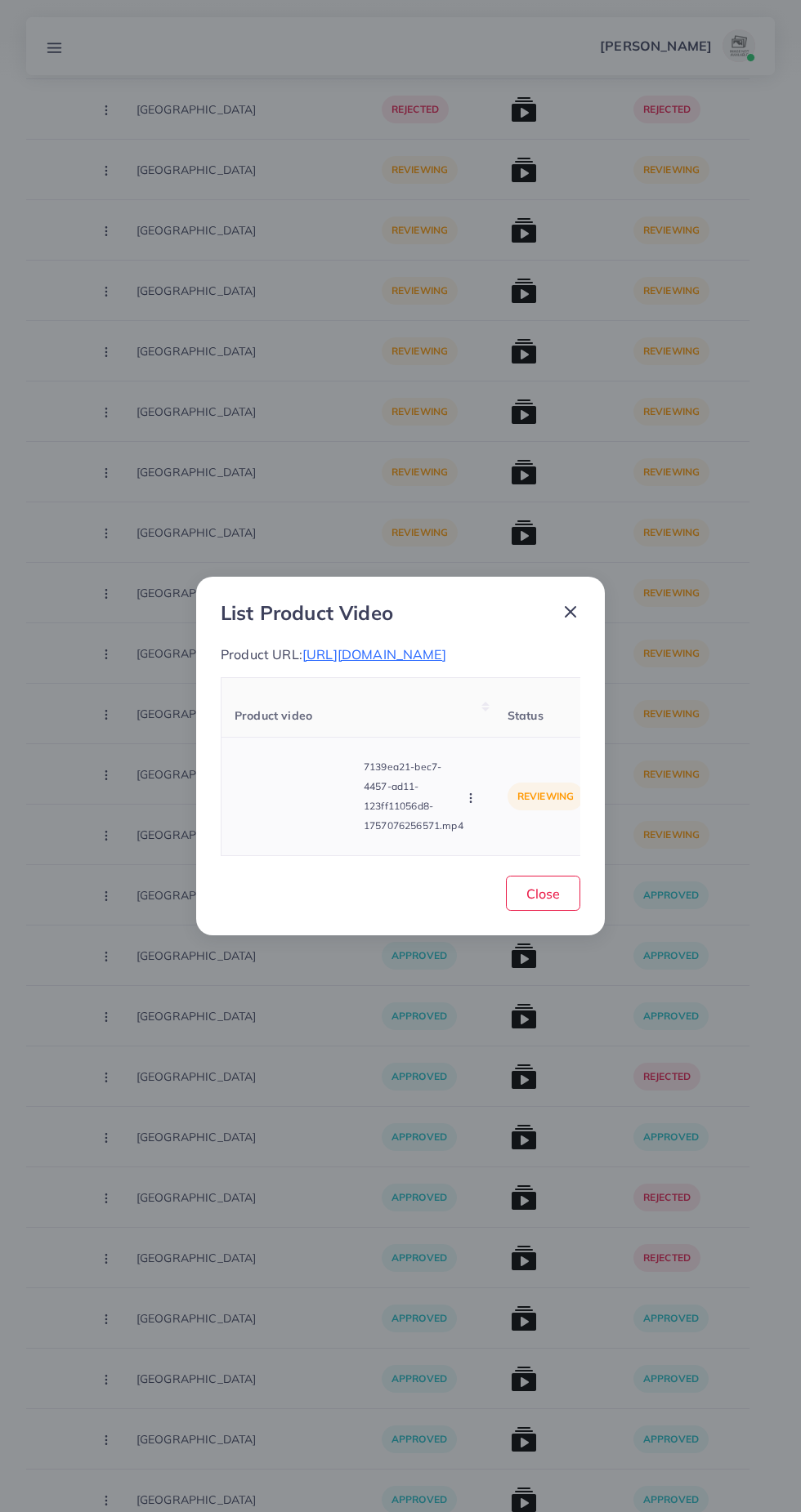
click at [473, 805] on icon "button" at bounding box center [470, 797] width 13 height 13
click at [528, 776] on link "Reject" at bounding box center [510, 759] width 129 height 36
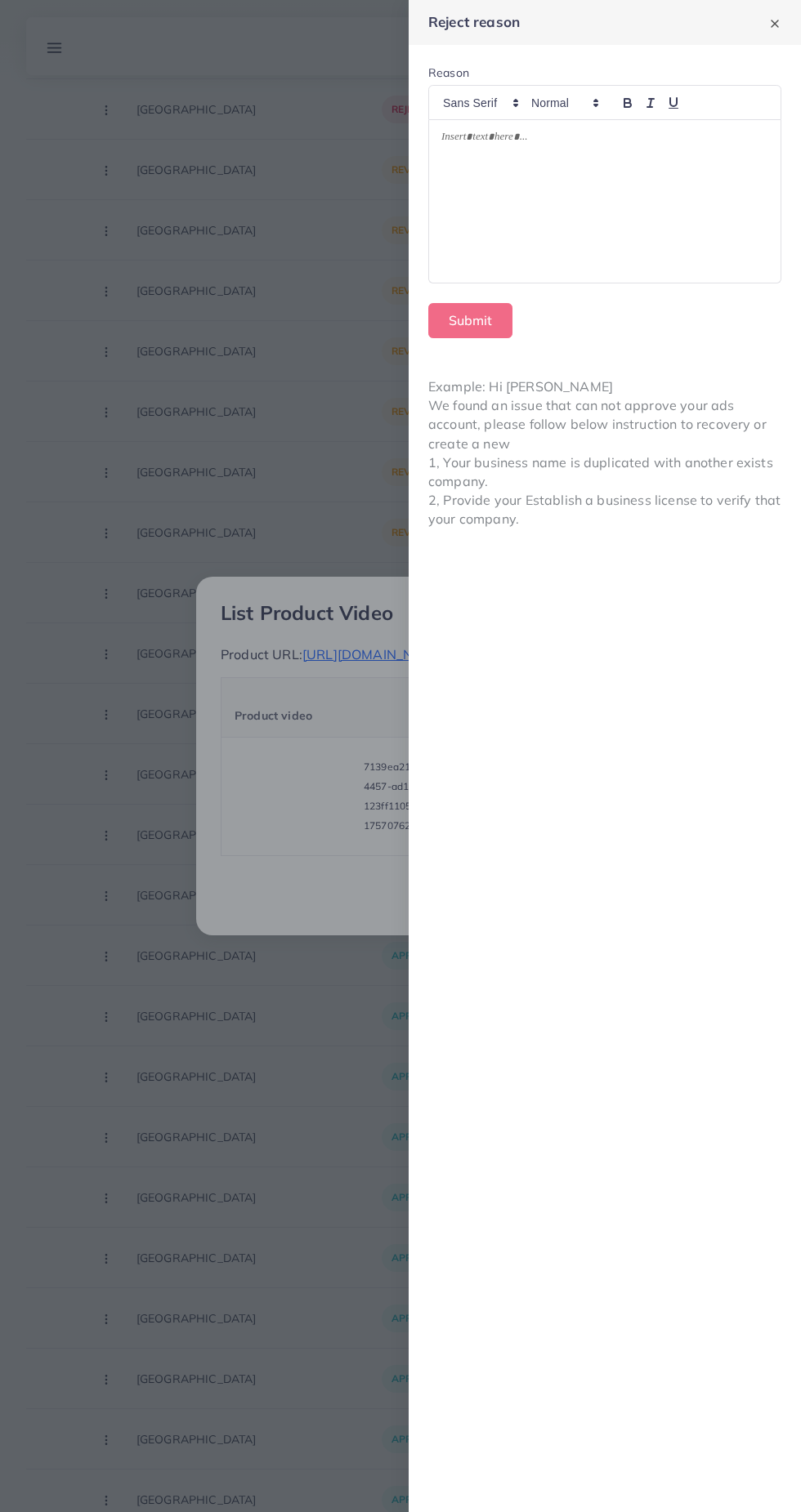
click at [679, 192] on div at bounding box center [605, 201] width 352 height 163
